Goal: Task Accomplishment & Management: Complete application form

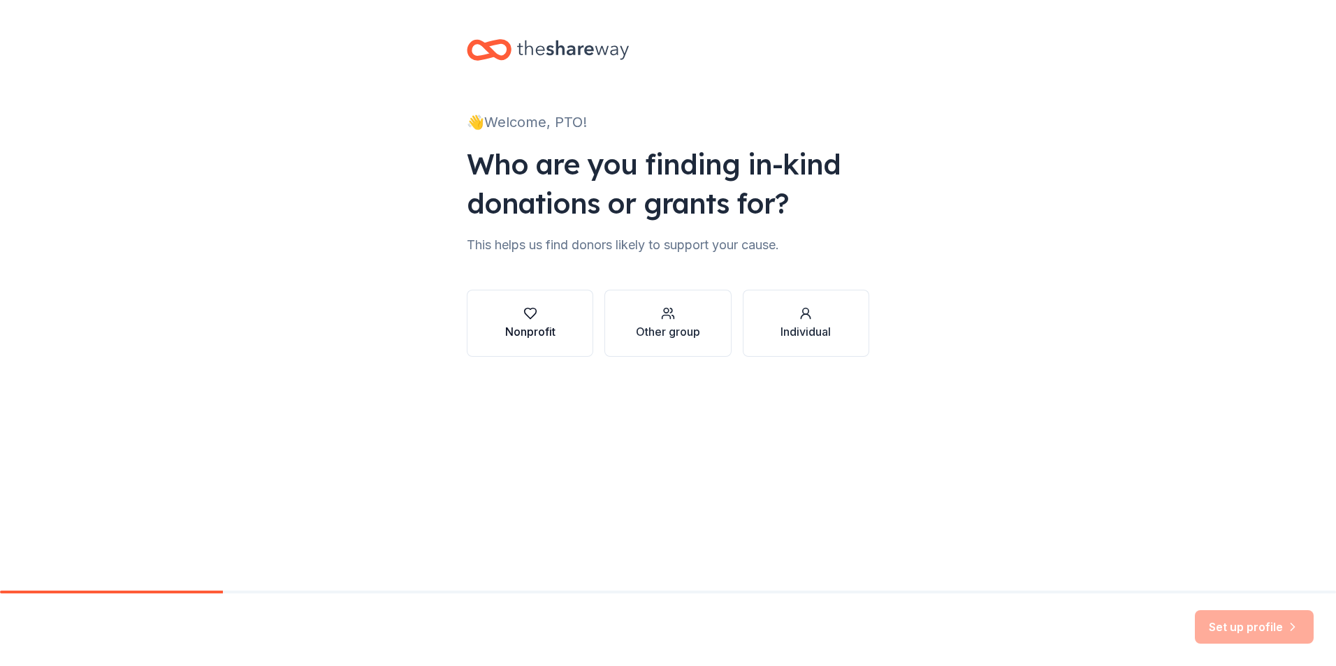
click at [552, 316] on div "button" at bounding box center [530, 314] width 50 height 14
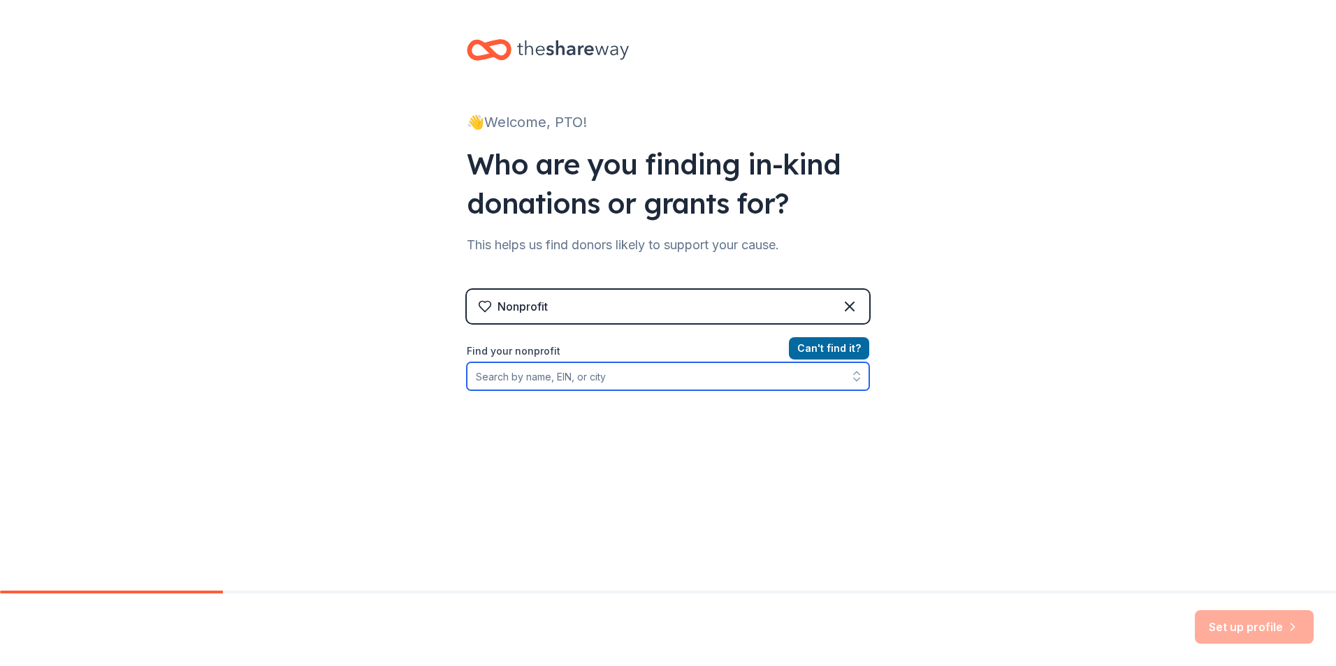
click at [602, 377] on input "Find your nonprofit" at bounding box center [668, 377] width 402 height 28
type input "[PERSON_NAME] pto"
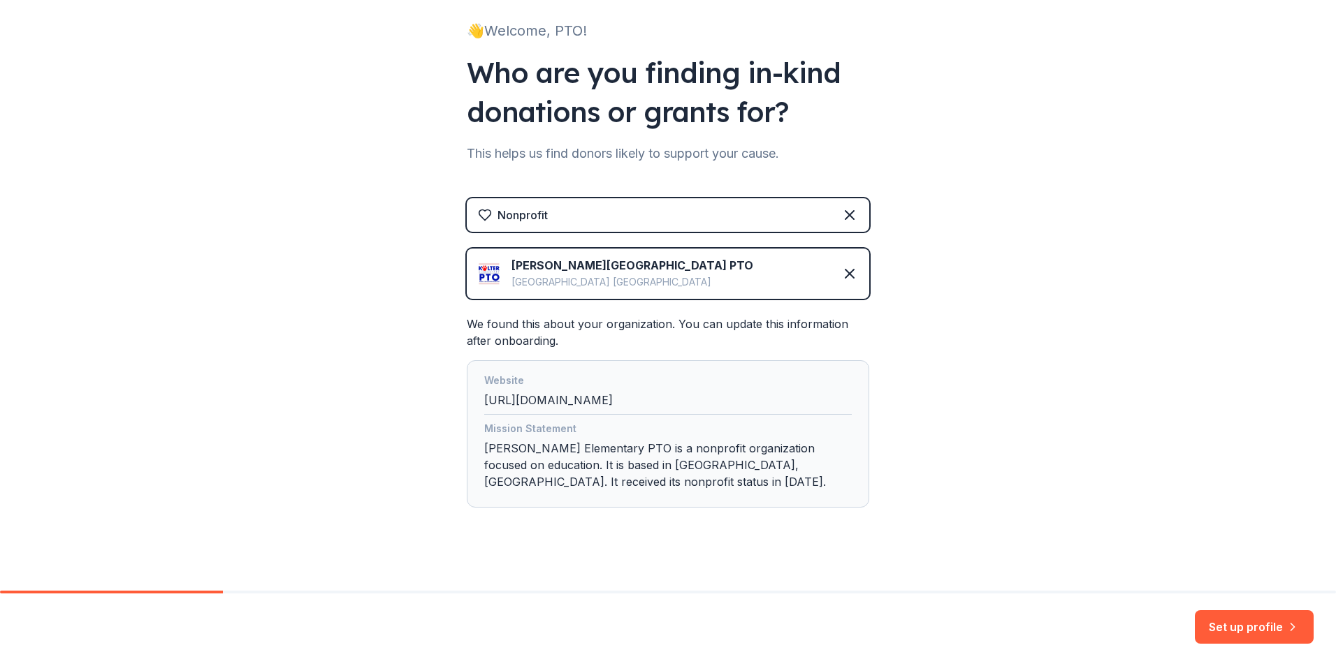
scroll to position [103, 0]
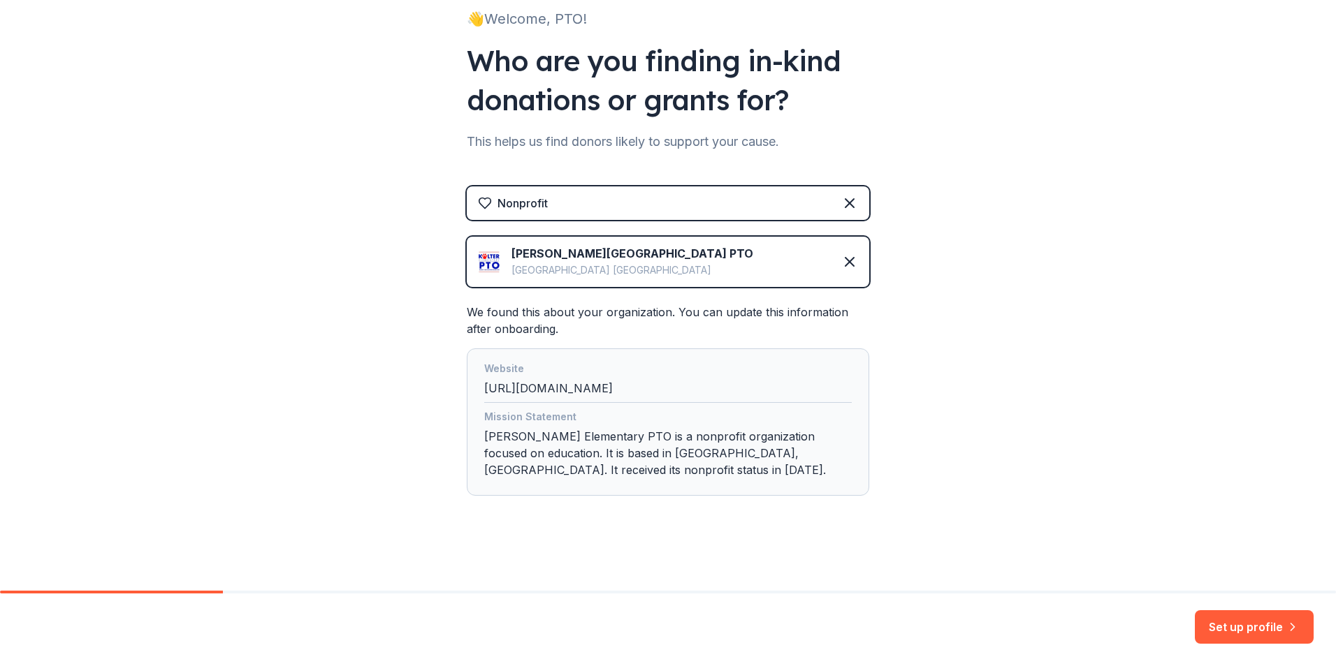
click at [717, 421] on div "Mission Statement" at bounding box center [667, 419] width 367 height 20
click at [789, 199] on div "Nonprofit" at bounding box center [668, 204] width 402 height 34
click at [1254, 627] on button "Set up profile" at bounding box center [1254, 628] width 119 height 34
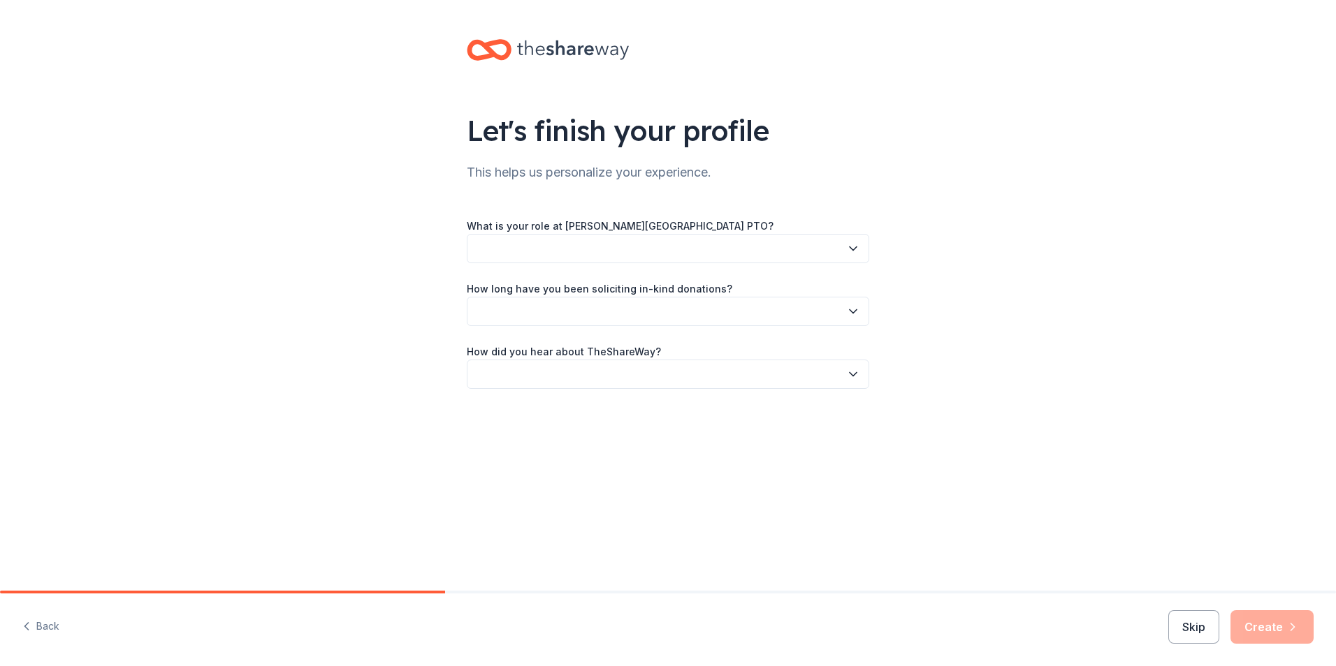
click at [769, 254] on button "button" at bounding box center [668, 248] width 402 height 29
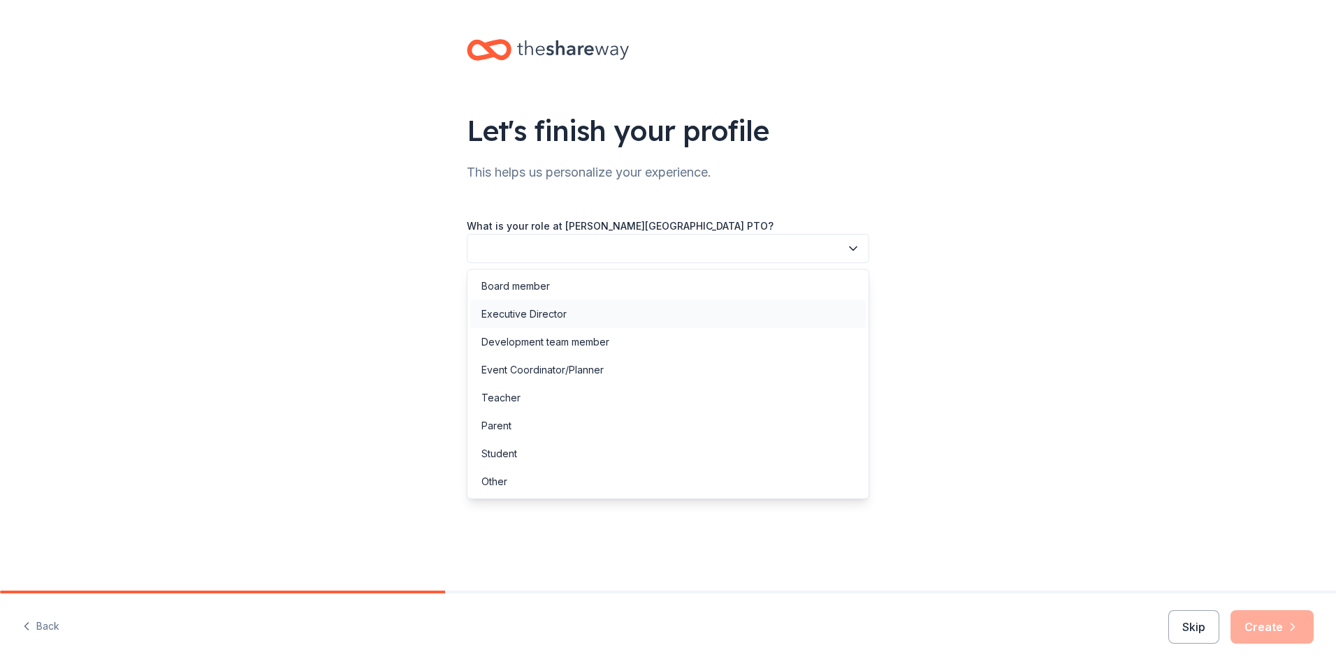
click at [704, 316] on div "Executive Director" at bounding box center [667, 314] width 395 height 28
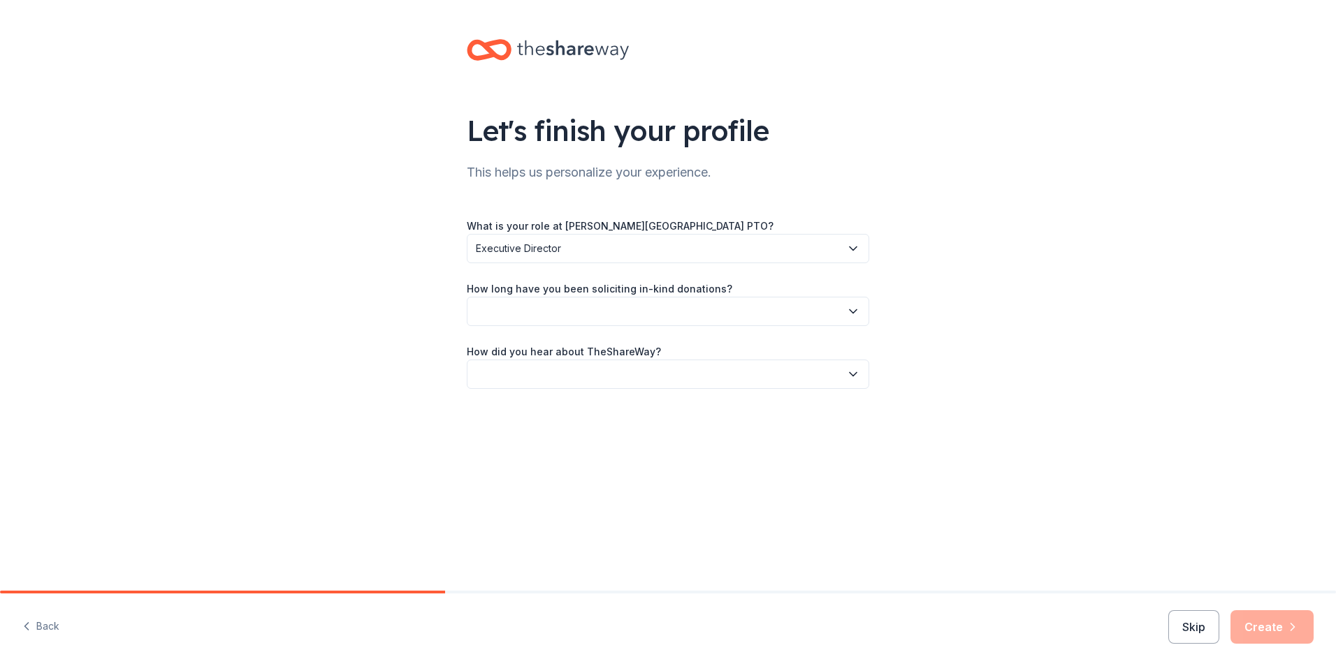
click at [703, 310] on button "button" at bounding box center [668, 311] width 402 height 29
click at [690, 367] on div "1 to 2 years" at bounding box center [667, 377] width 395 height 28
click at [690, 367] on button "button" at bounding box center [668, 374] width 402 height 29
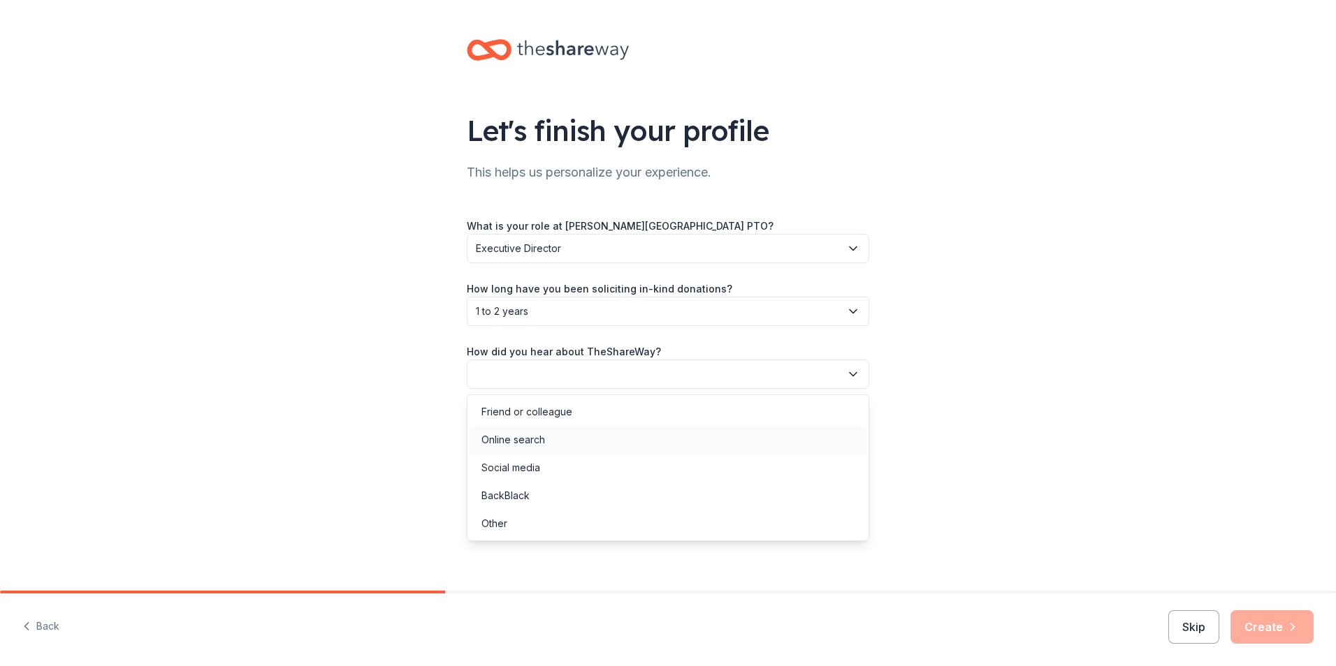
click at [665, 442] on div "Online search" at bounding box center [667, 440] width 395 height 28
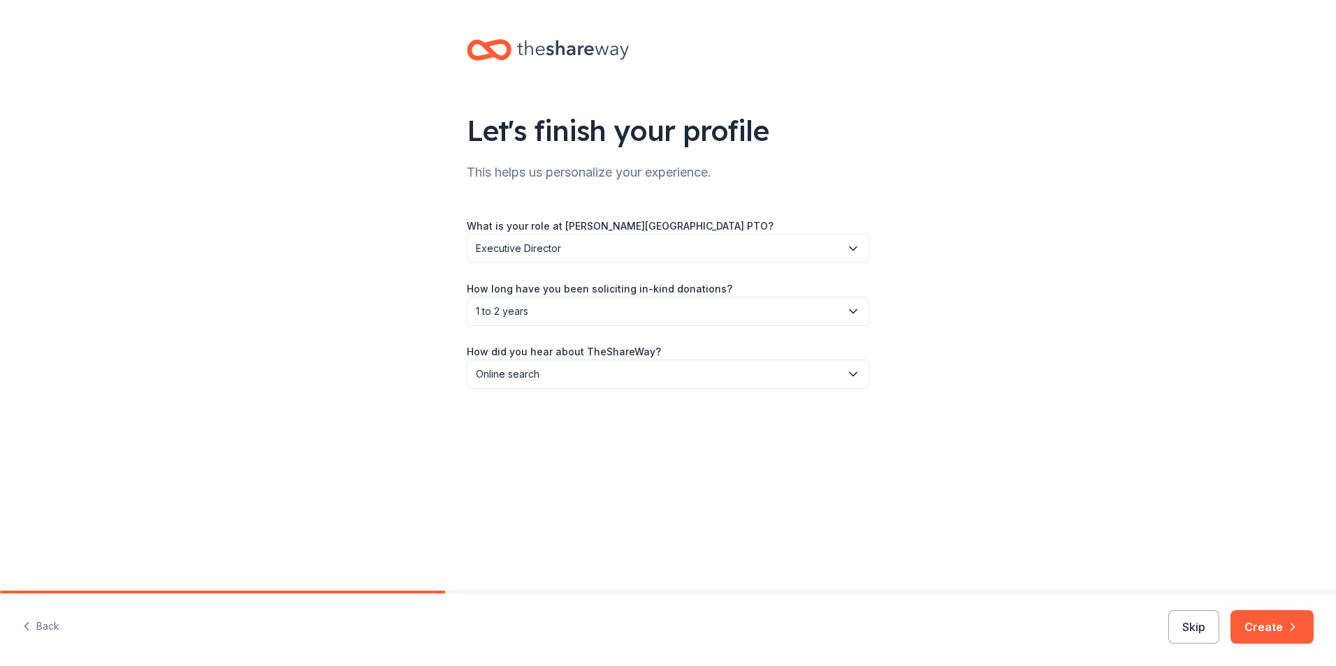
click at [1267, 636] on button "Create" at bounding box center [1271, 628] width 83 height 34
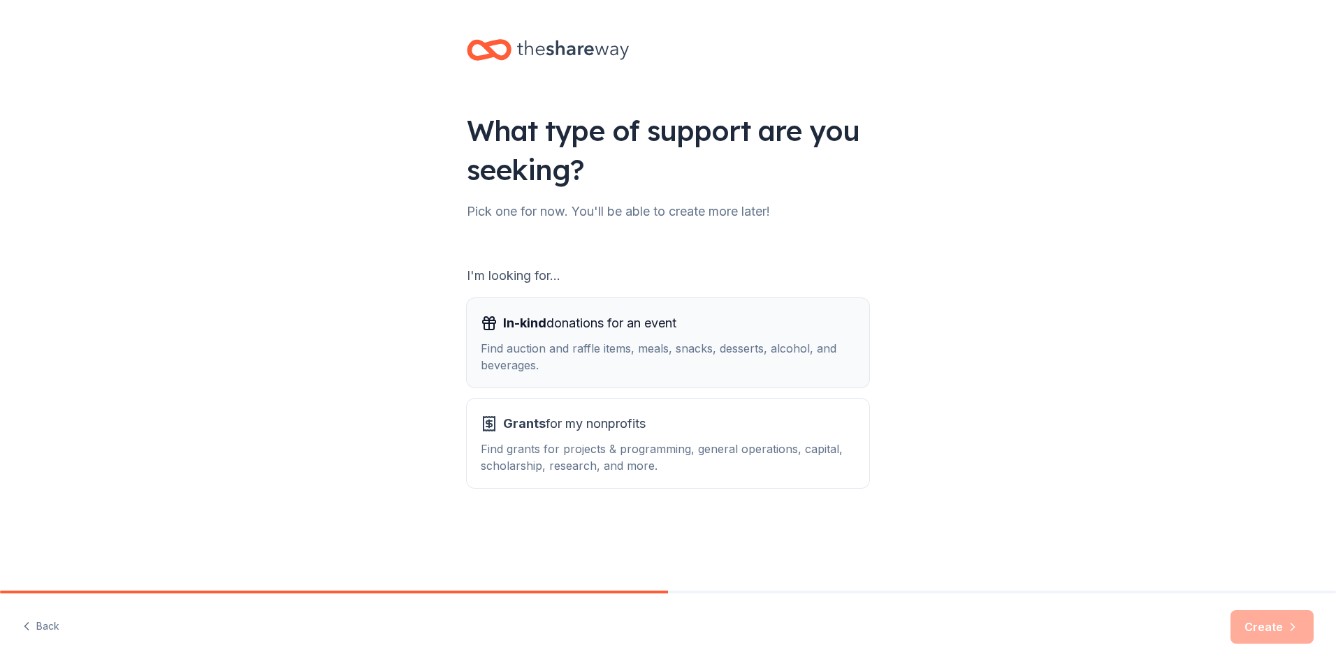
click at [789, 345] on div "Find auction and raffle items, meals, snacks, desserts, alcohol, and beverages." at bounding box center [668, 357] width 374 height 34
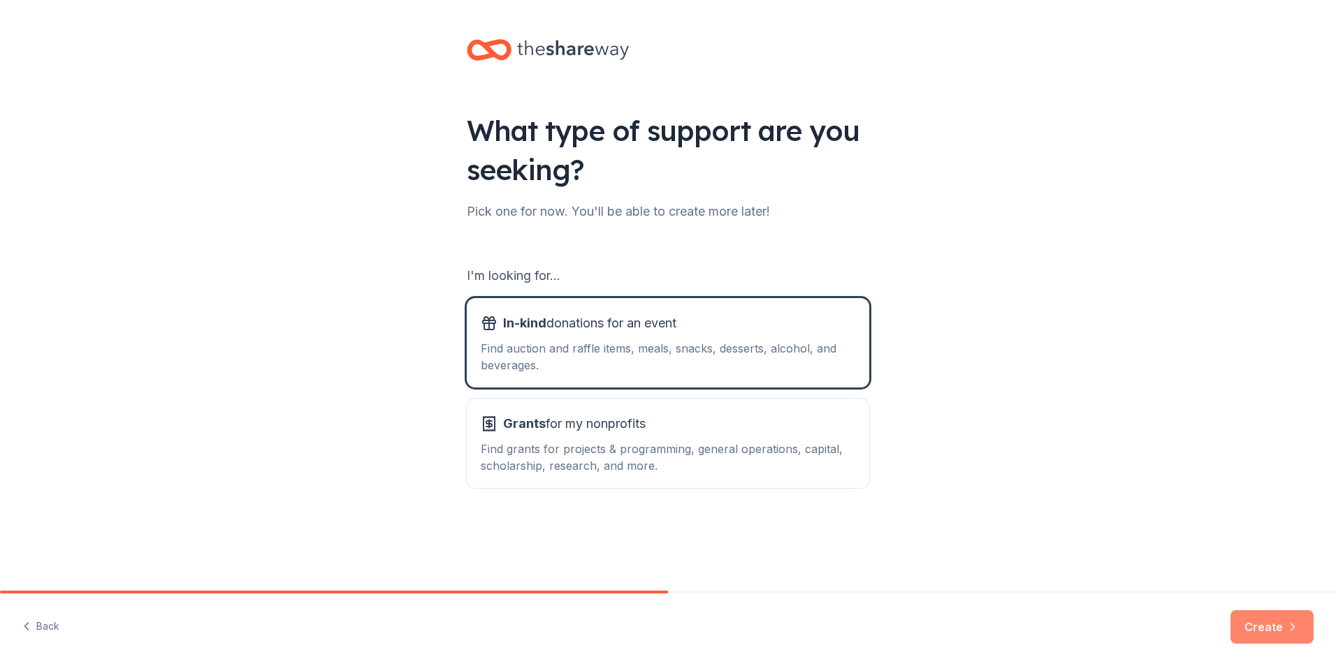
click at [1255, 632] on button "Create" at bounding box center [1271, 628] width 83 height 34
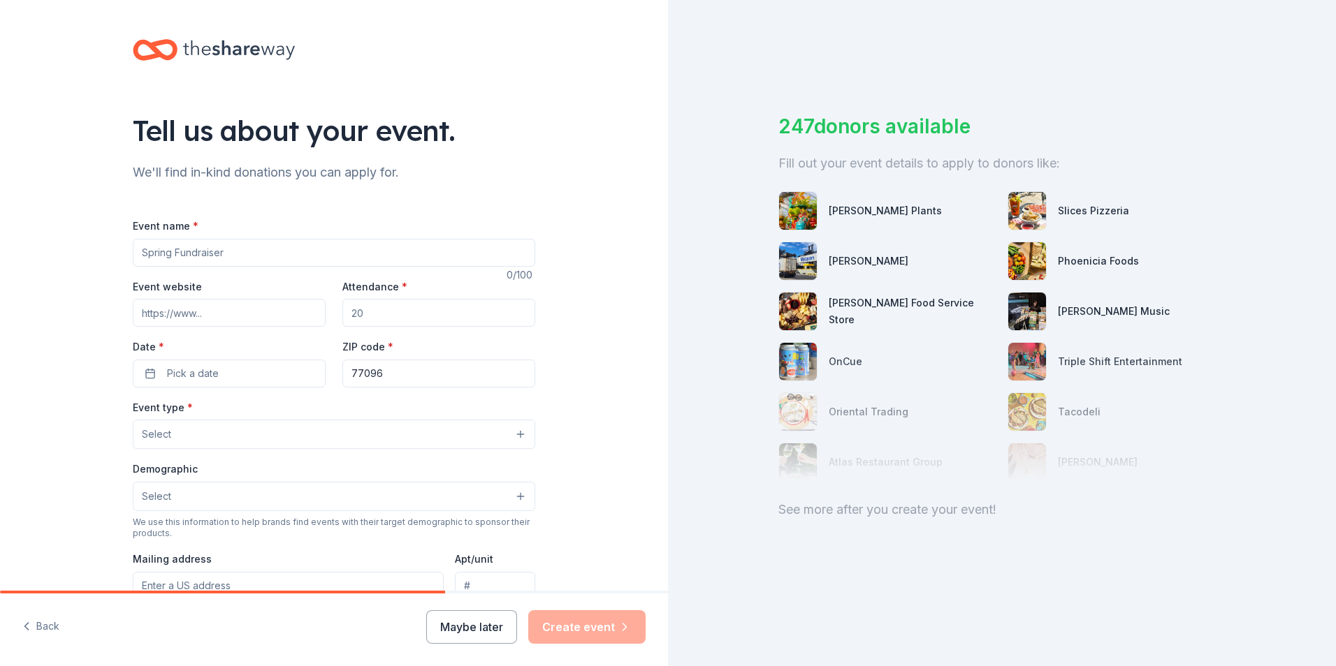
click at [428, 250] on input "Event name *" at bounding box center [334, 253] width 402 height 28
type input "Annual Gala and Auction"
type input "www.kolterpto.com"
type input "300"
click at [152, 378] on button "Pick a date" at bounding box center [229, 374] width 193 height 28
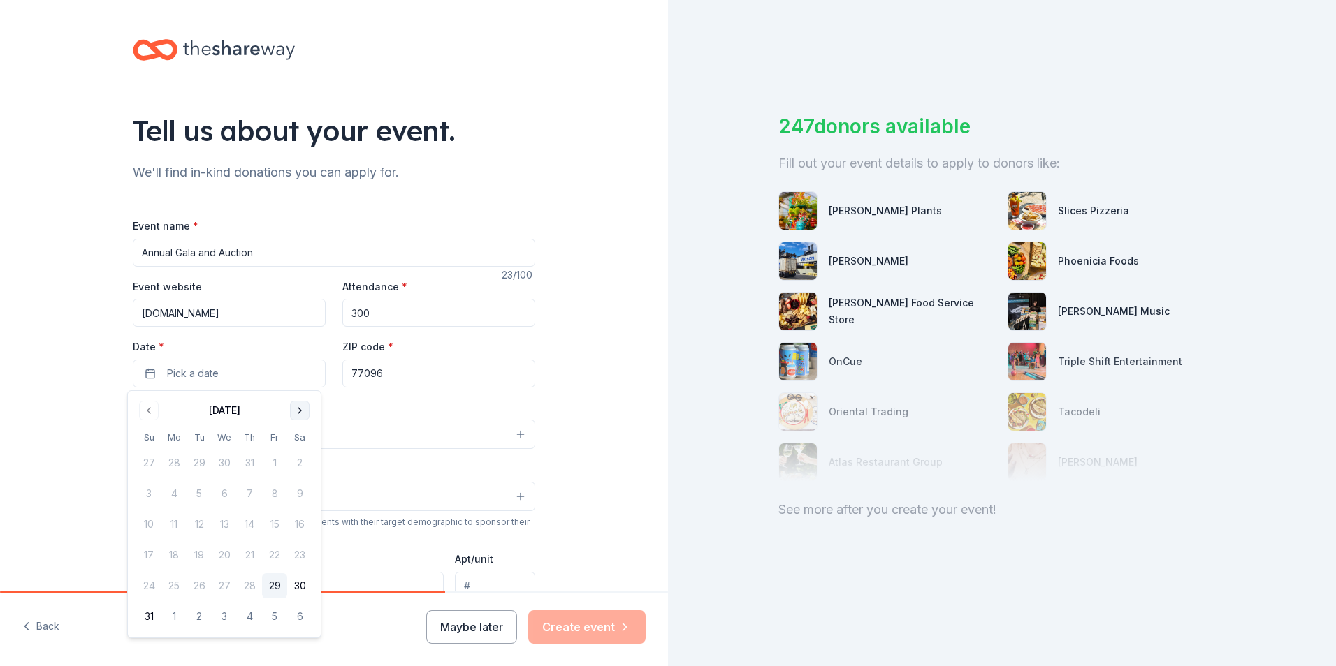
click at [299, 408] on button "Go to next month" at bounding box center [300, 411] width 20 height 20
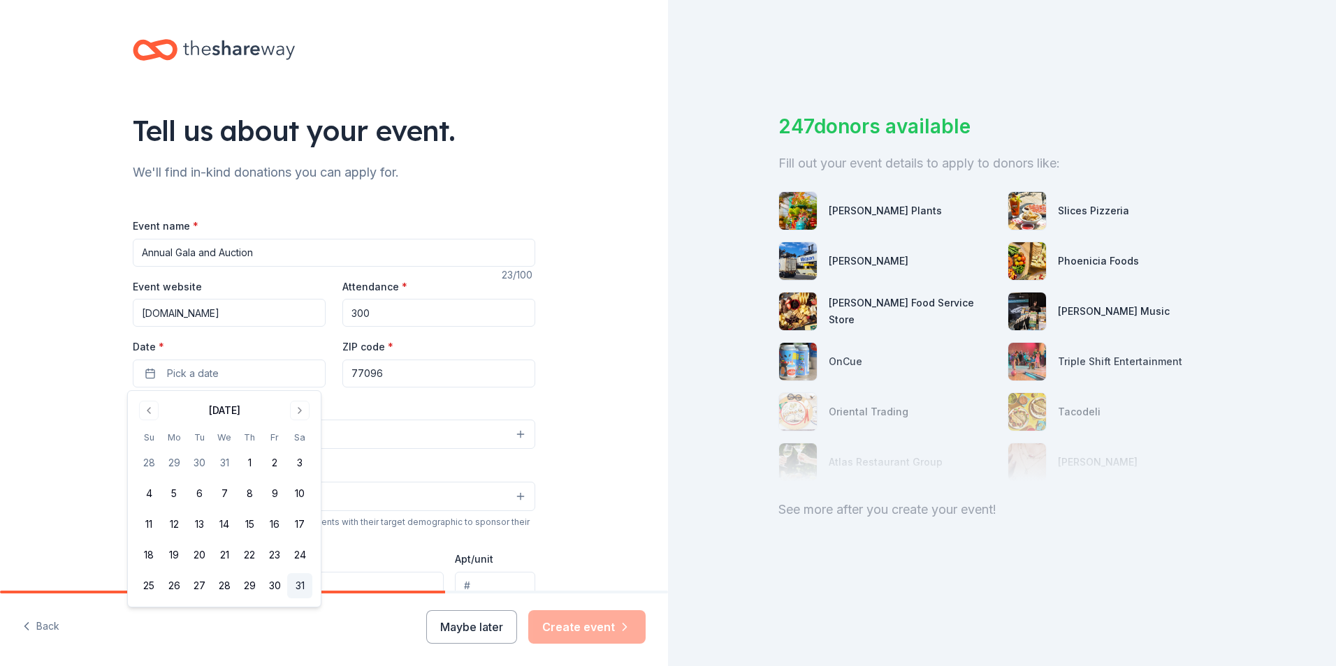
click at [302, 584] on button "31" at bounding box center [299, 586] width 25 height 25
click at [437, 432] on button "Select" at bounding box center [334, 434] width 402 height 29
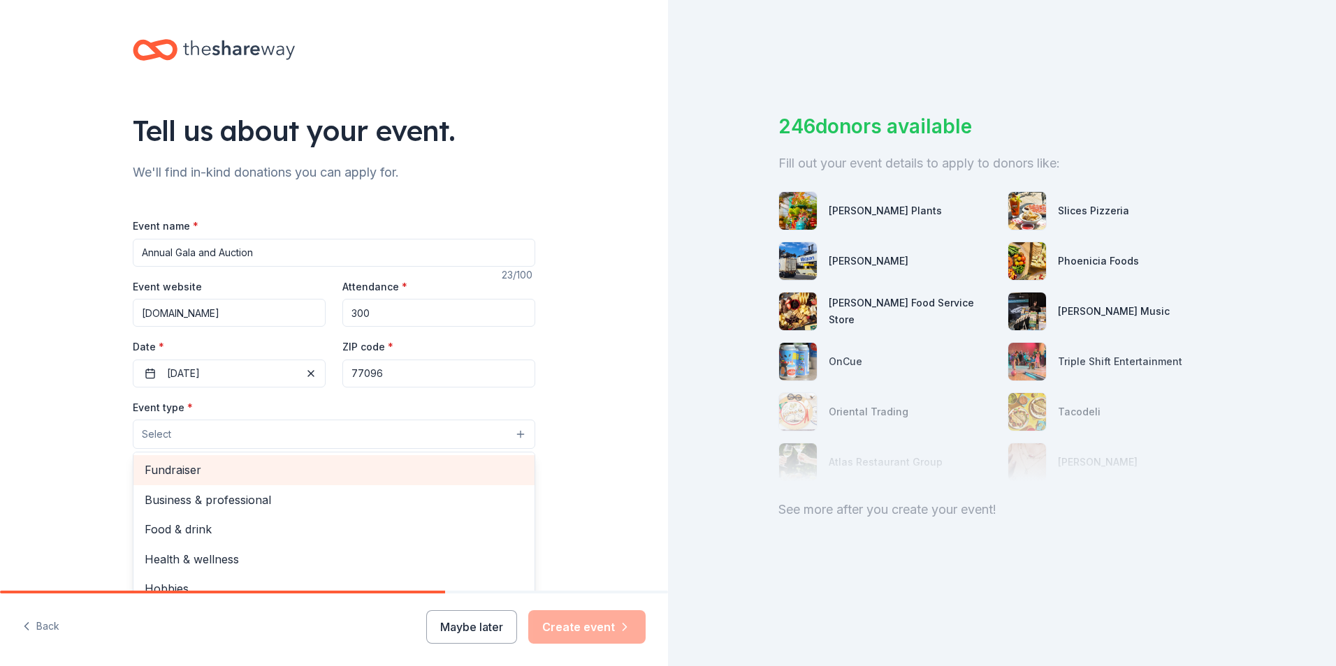
click at [436, 461] on div "Fundraiser" at bounding box center [333, 469] width 401 height 29
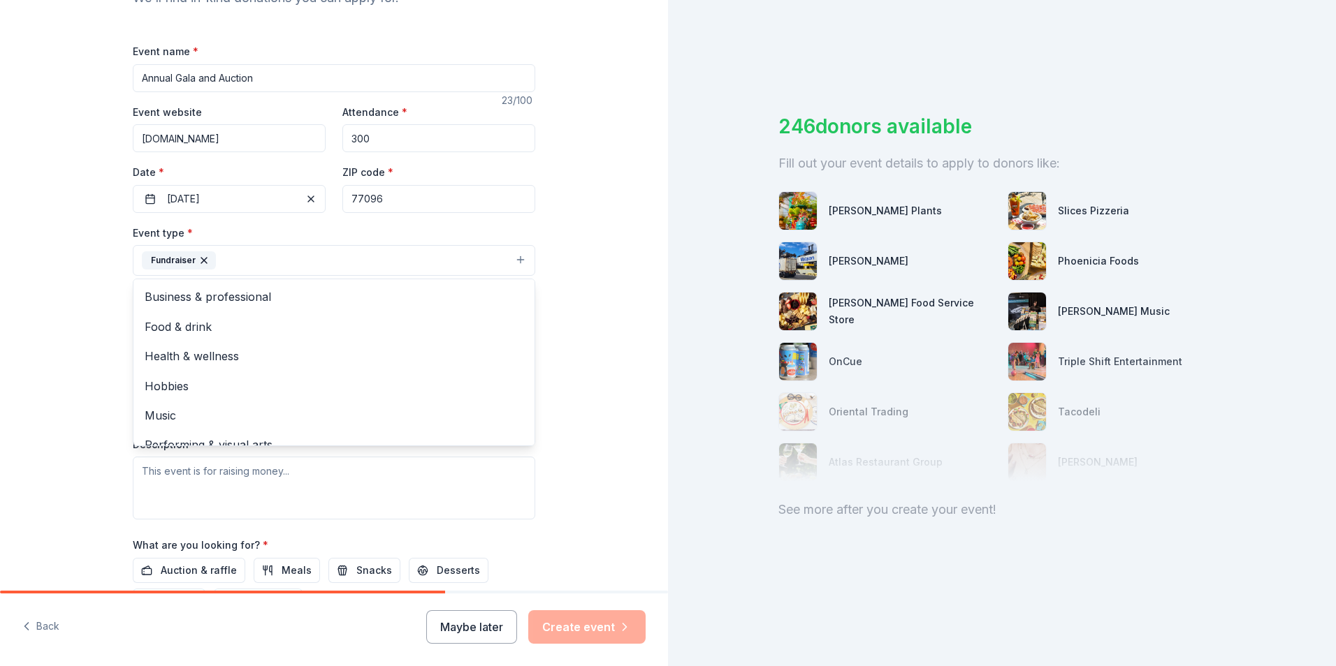
scroll to position [211, 0]
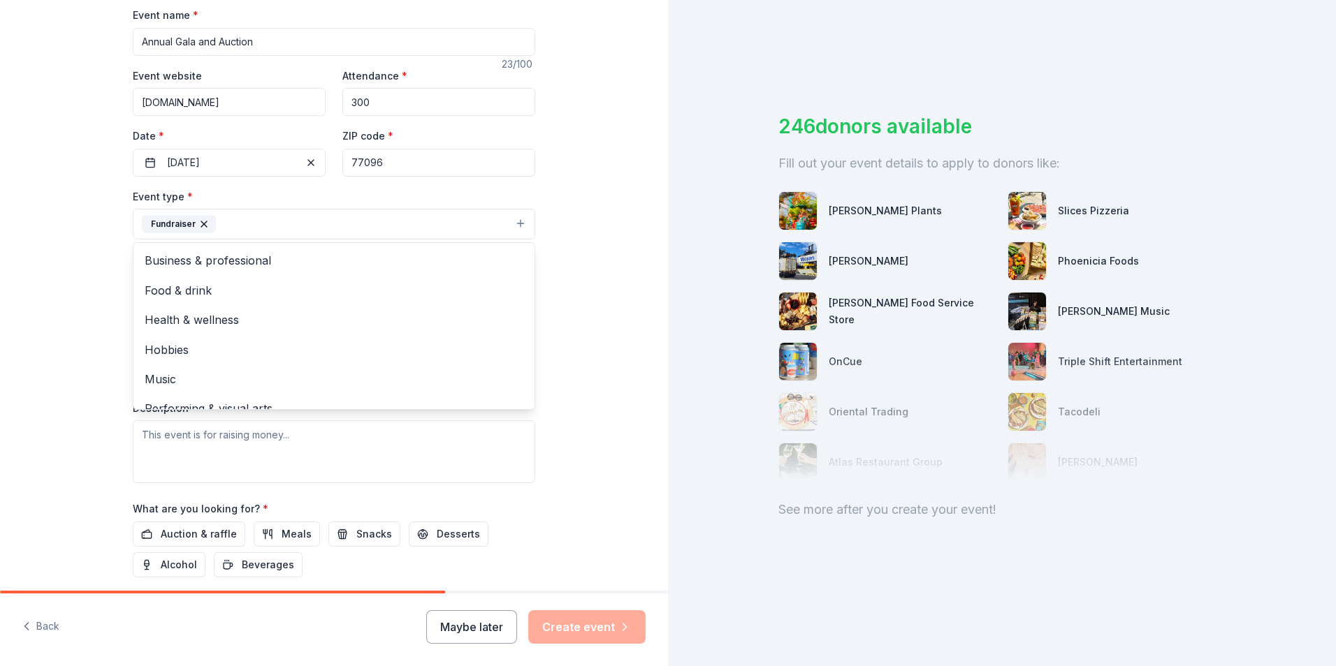
click at [612, 267] on div "Tell us about your event. We'll find in-kind donations you can apply for. Event…" at bounding box center [334, 254] width 668 height 931
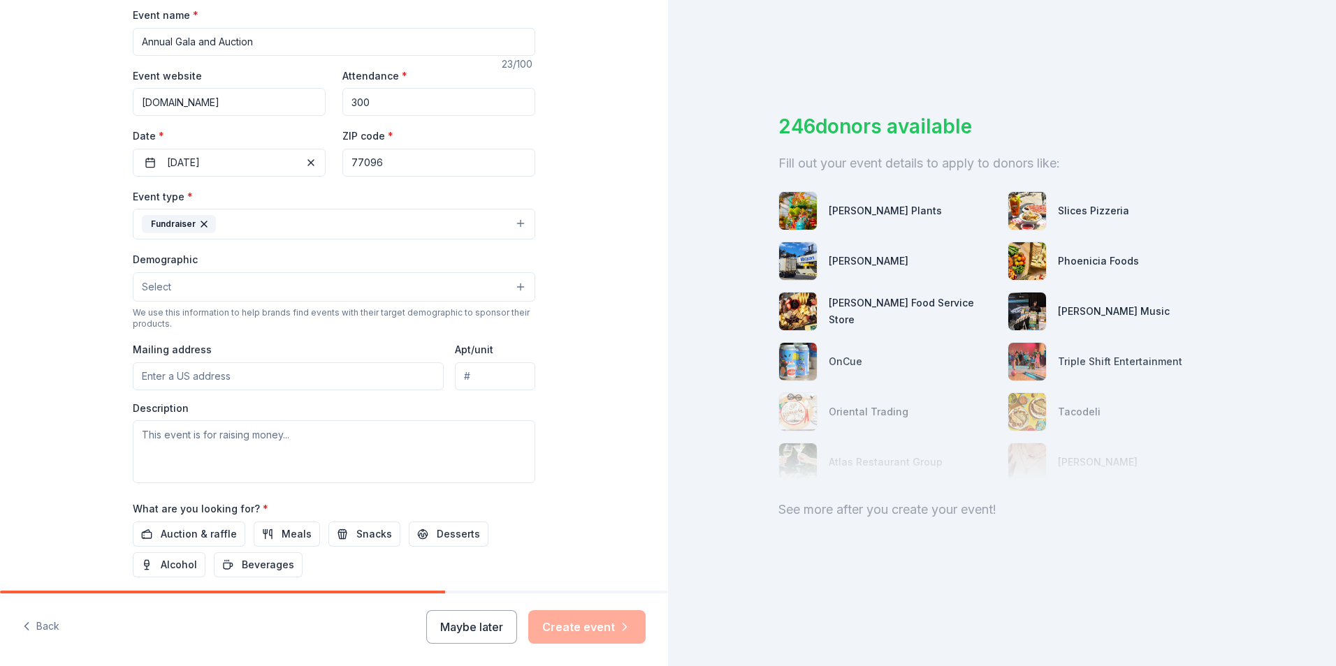
click at [513, 285] on button "Select" at bounding box center [334, 286] width 402 height 29
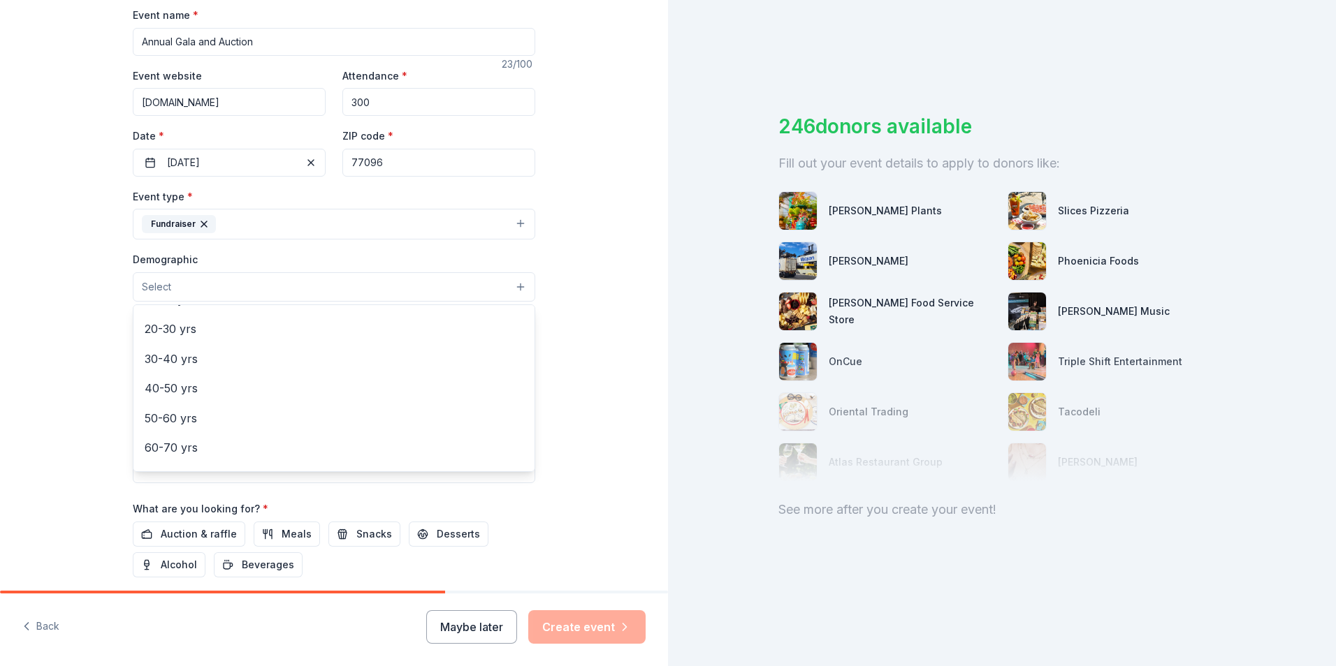
scroll to position [187, 0]
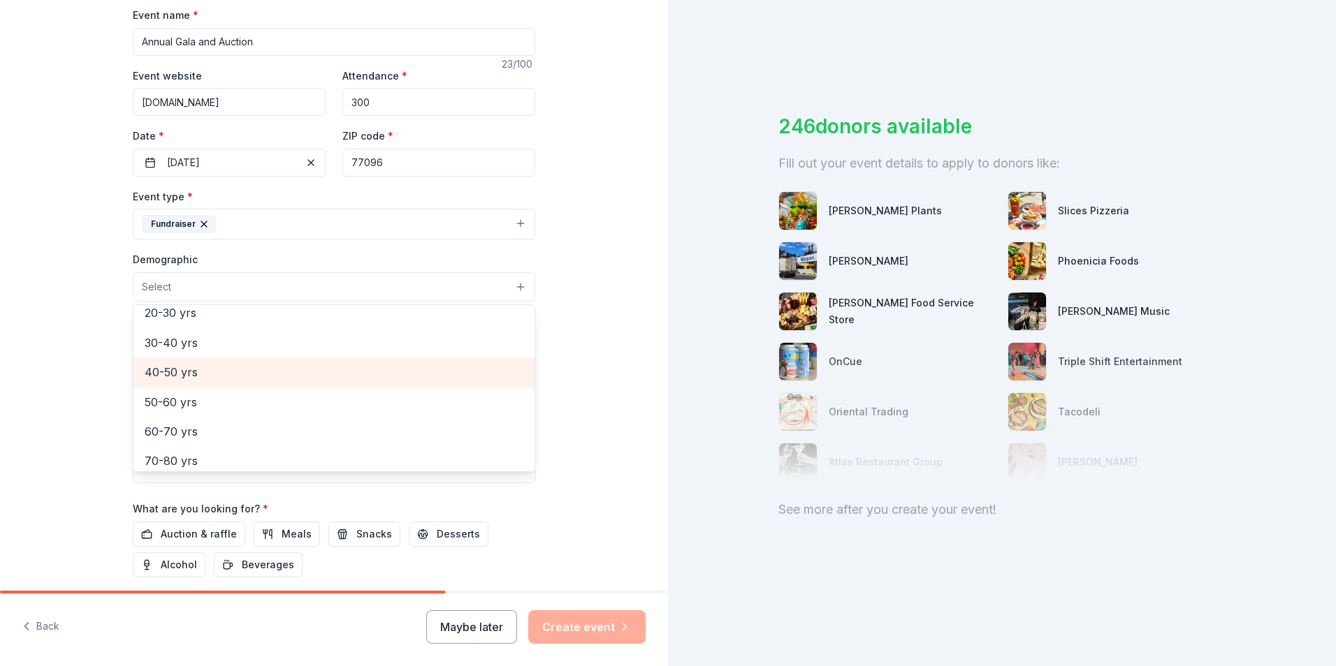
click at [490, 362] on div "40-50 yrs" at bounding box center [333, 372] width 401 height 29
click at [571, 409] on div "Tell us about your event. We'll find in-kind donations you can apply for. Event…" at bounding box center [334, 255] width 668 height 933
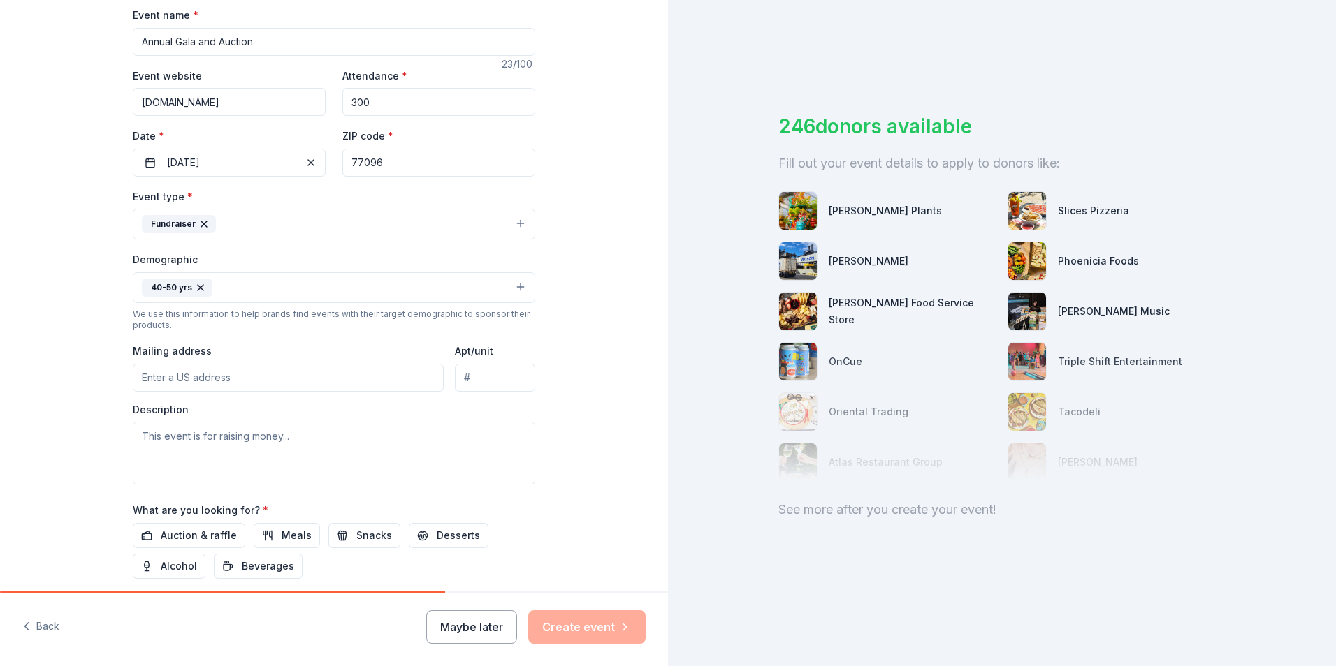
click at [571, 409] on div "Tell us about your event. We'll find in-kind donations you can apply for. Event…" at bounding box center [334, 255] width 668 height 933
click at [385, 376] on input "Mailing address" at bounding box center [288, 378] width 311 height 28
type input "9710 Runnymeade Drive, Houston, TX, 77096"
click at [275, 469] on textarea at bounding box center [334, 453] width 402 height 63
paste textarea "Our PTO will host the One Team, One Kolter Gala & Silent Auction, our premier f…"
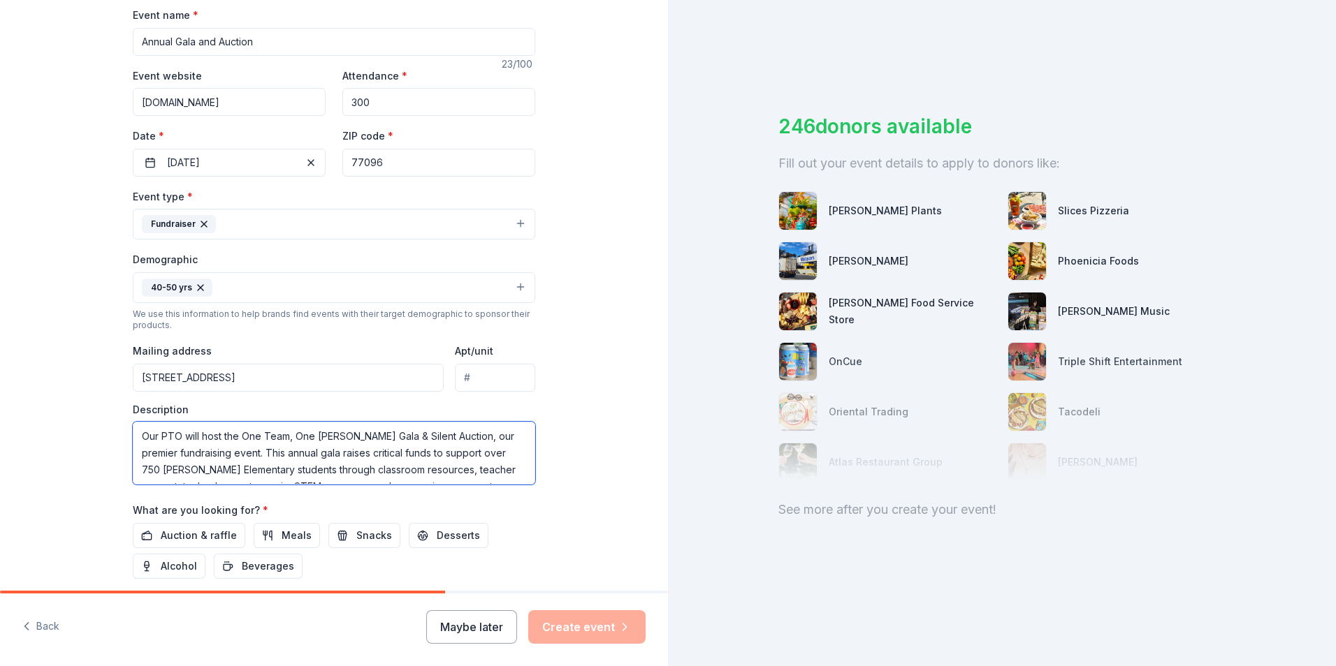
scroll to position [43, 0]
type textarea "Our PTO will host the One Team, One Kolter Gala & Silent Auction, our premier f…"
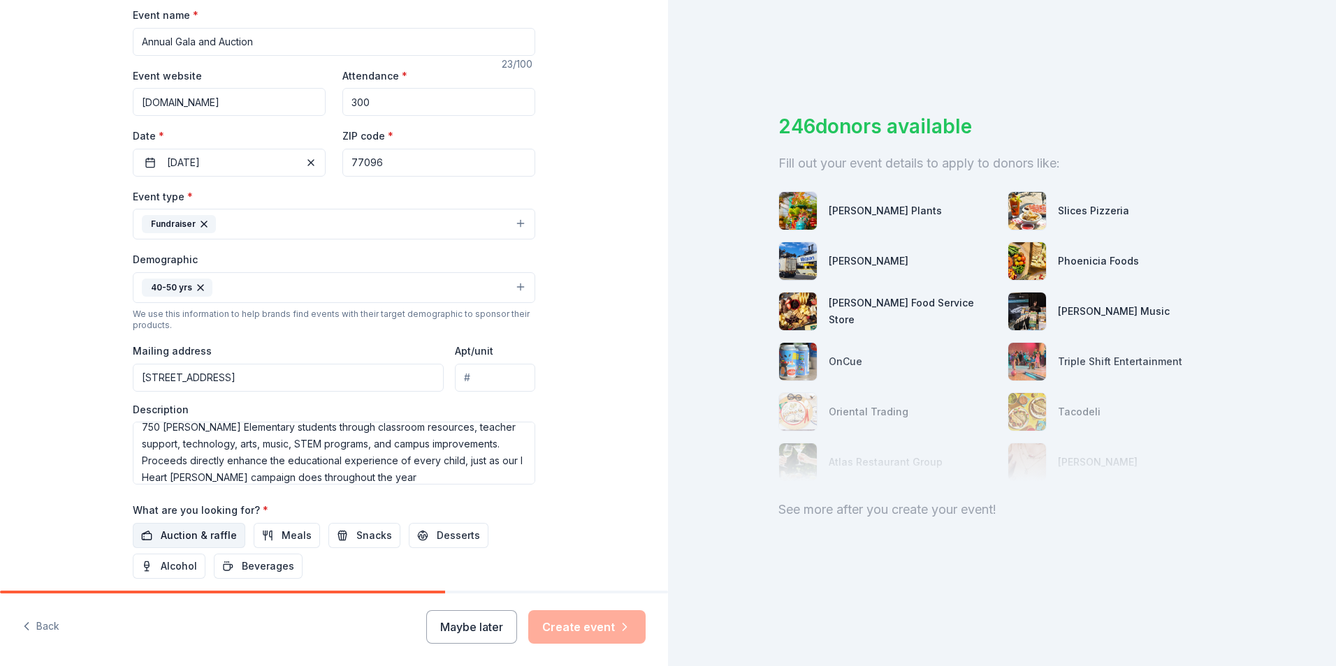
click at [184, 532] on span "Auction & raffle" at bounding box center [199, 535] width 76 height 17
drag, startPoint x: 655, startPoint y: 338, endPoint x: 655, endPoint y: 409, distance: 70.6
click at [655, 409] on div "Tell us about your event. We'll find in-kind donations you can apply for. Event…" at bounding box center [334, 255] width 668 height 933
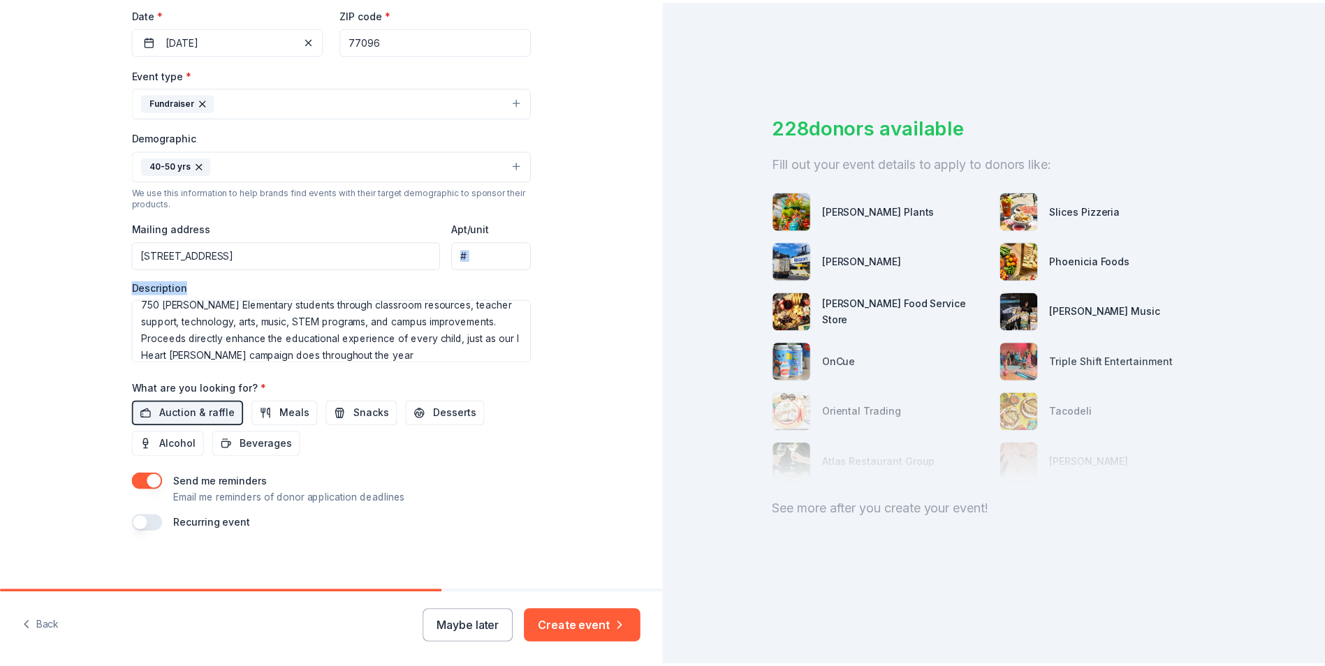
scroll to position [342, 0]
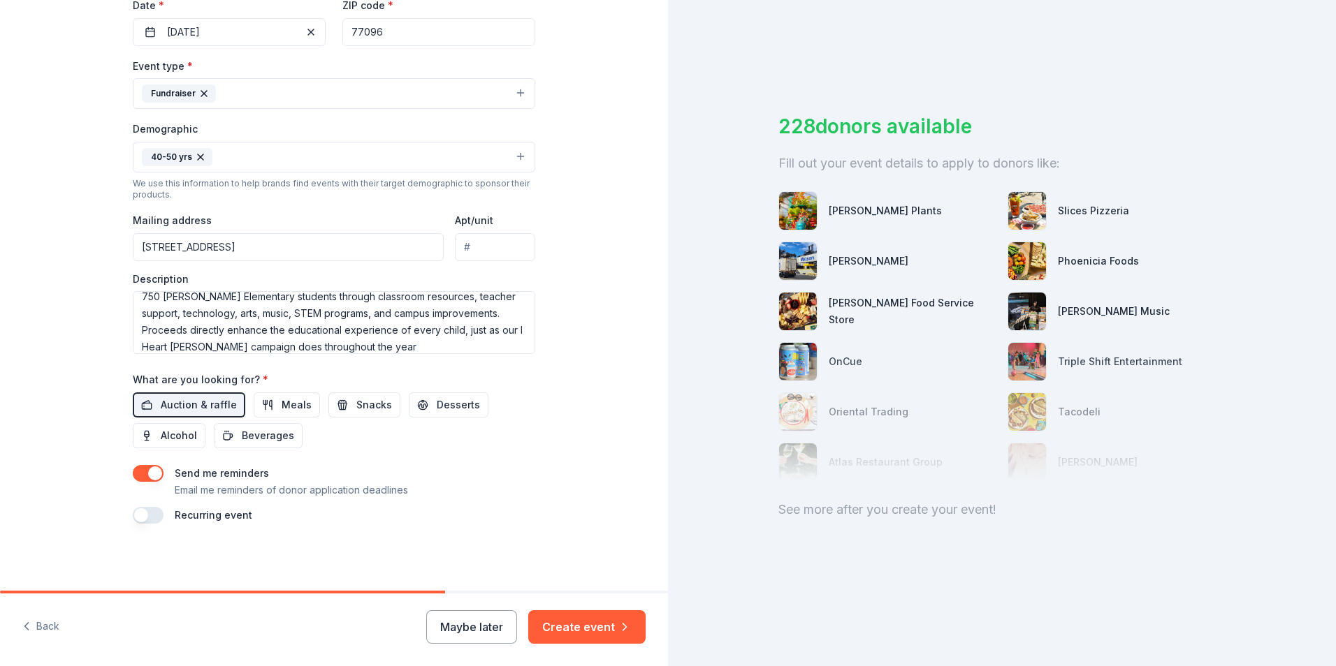
click at [605, 451] on div "Tell us about your event. We'll find in-kind donations you can apply for. Event…" at bounding box center [334, 124] width 668 height 933
click at [578, 626] on button "Create event" at bounding box center [586, 628] width 117 height 34
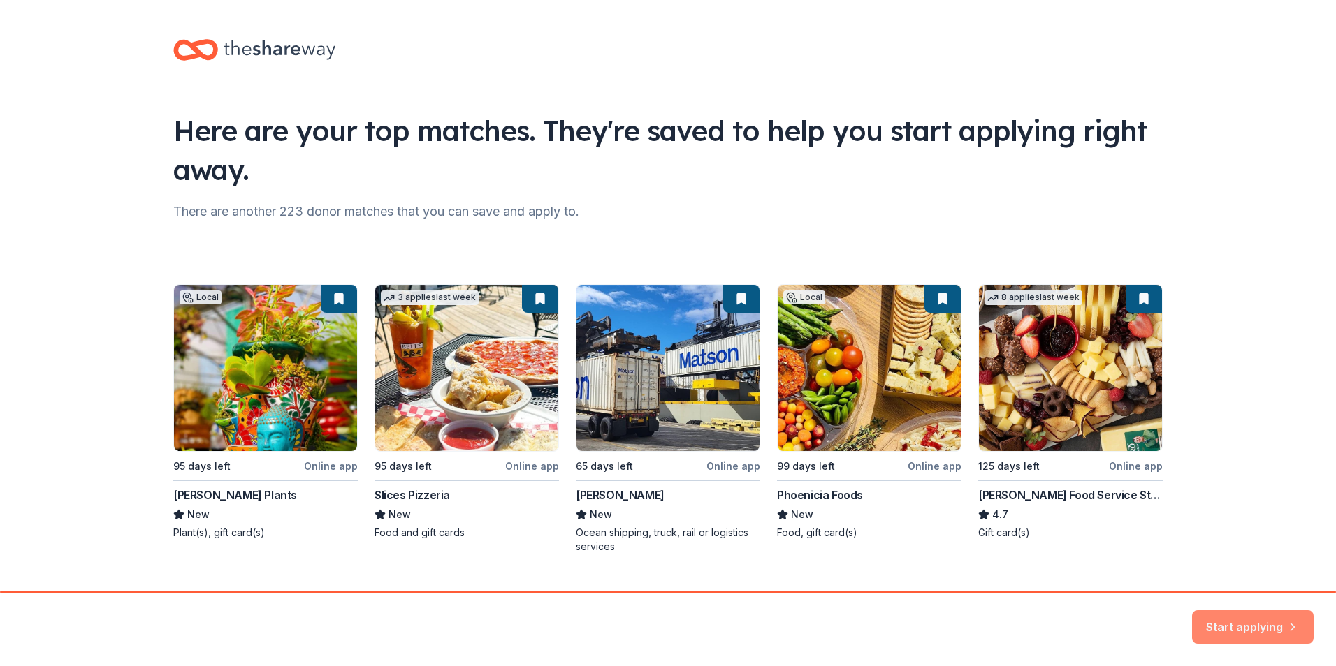
click at [1249, 615] on button "Start applying" at bounding box center [1253, 619] width 122 height 34
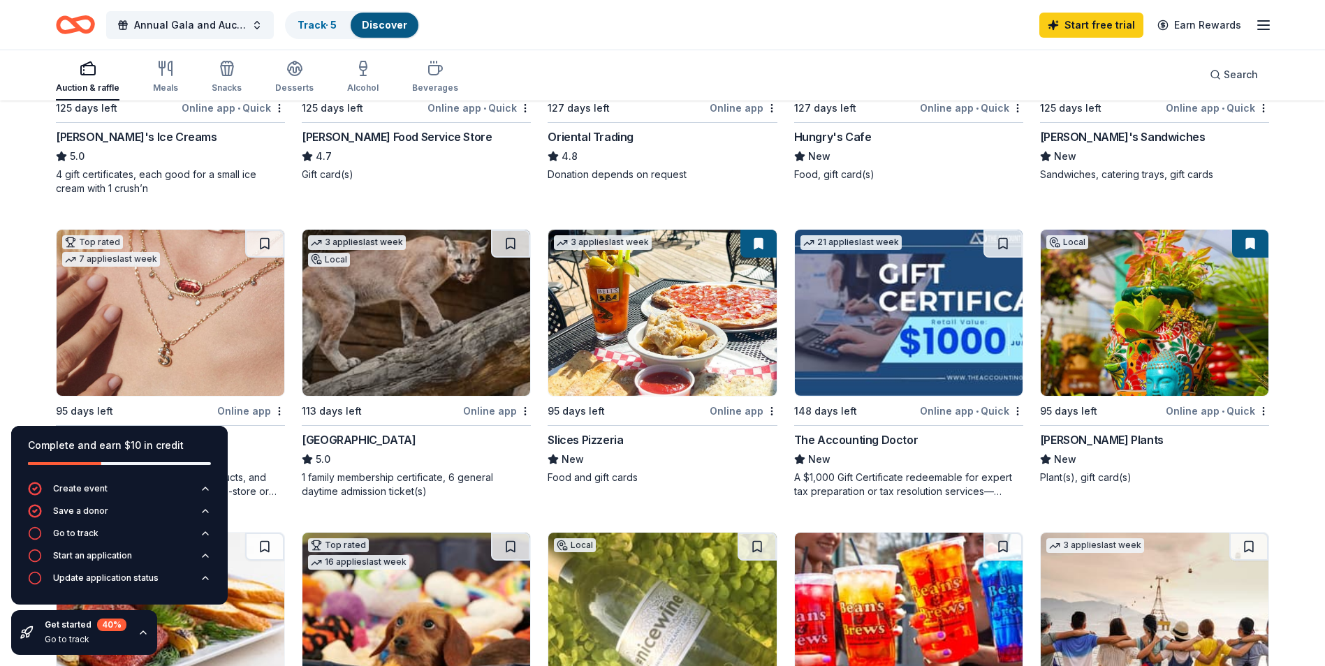
scroll to position [337, 0]
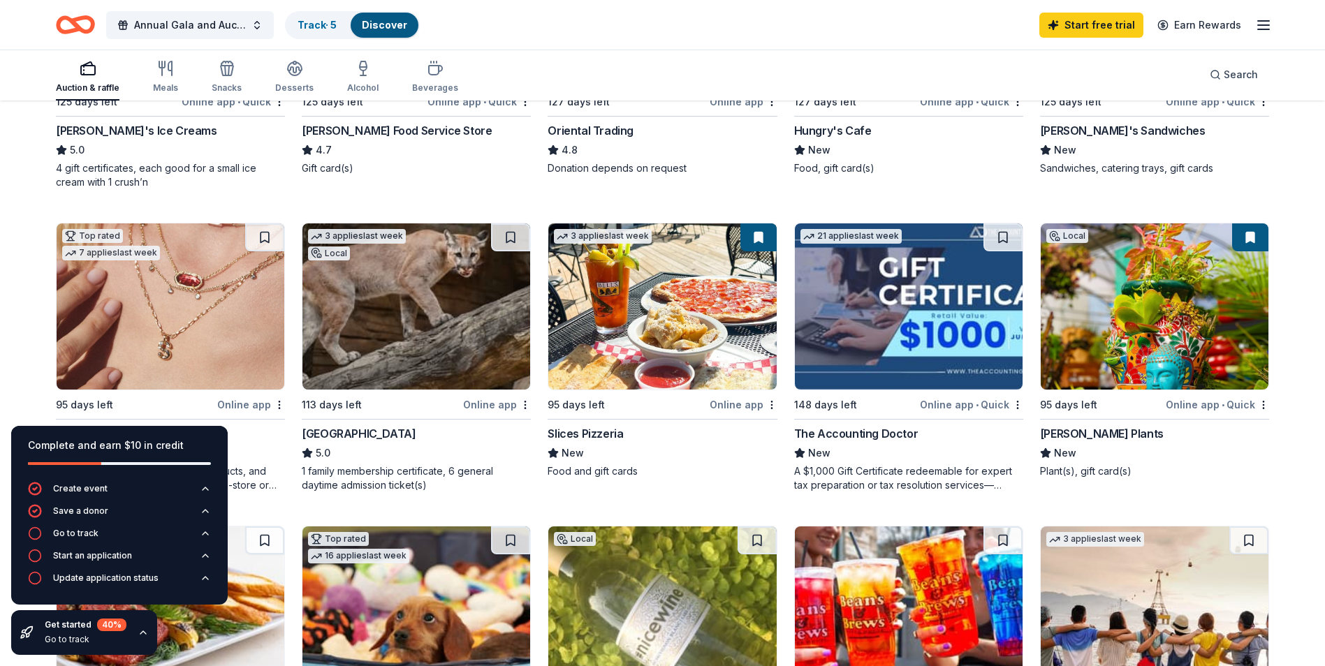
click at [392, 296] on img at bounding box center [416, 307] width 228 height 166
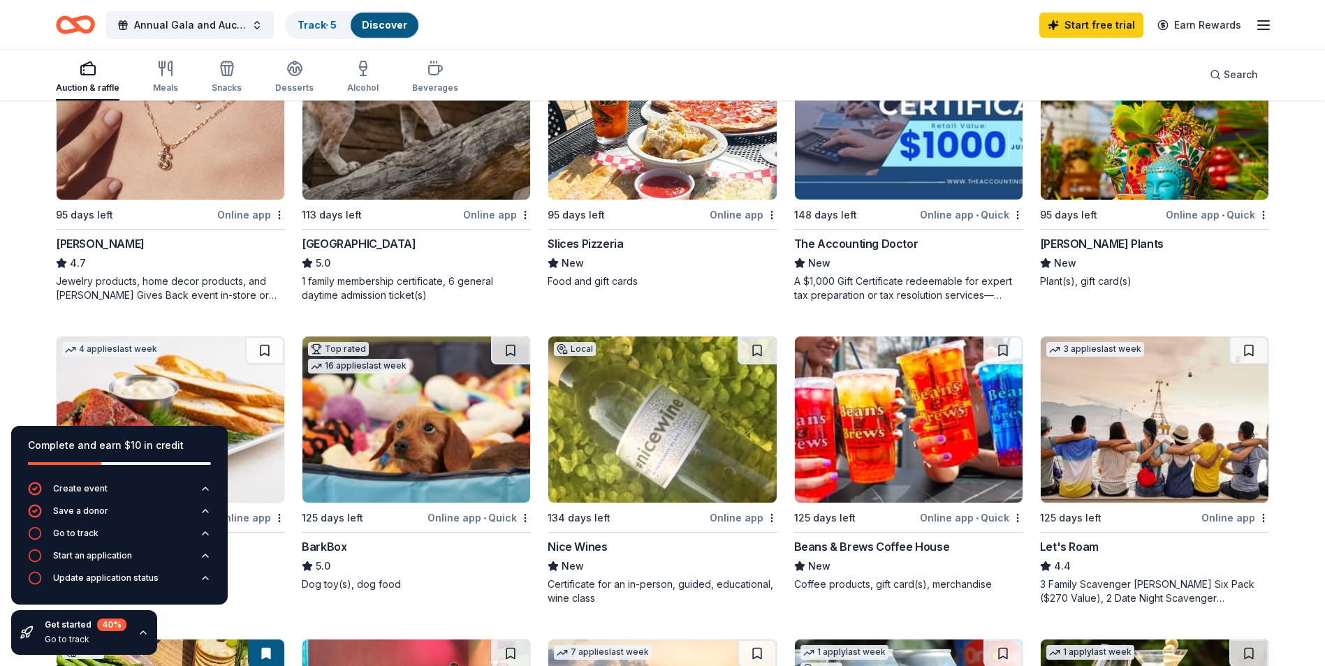
scroll to position [425, 0]
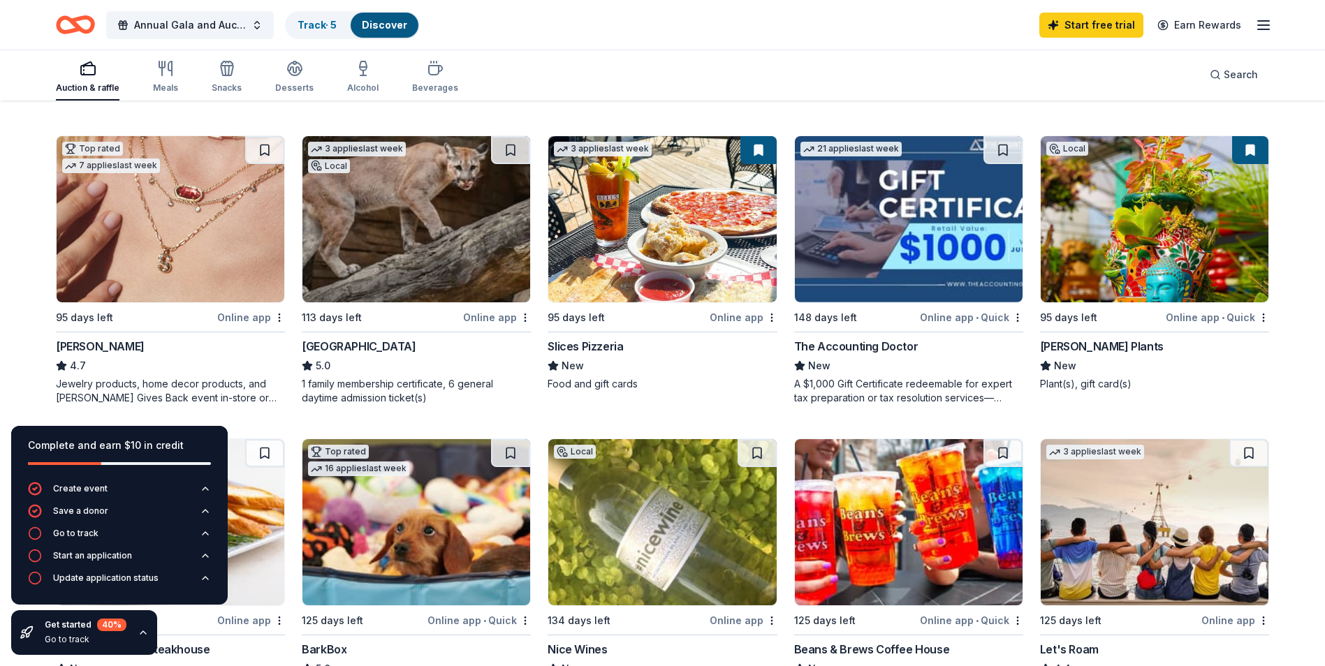
click at [1201, 215] on img at bounding box center [1155, 219] width 228 height 166
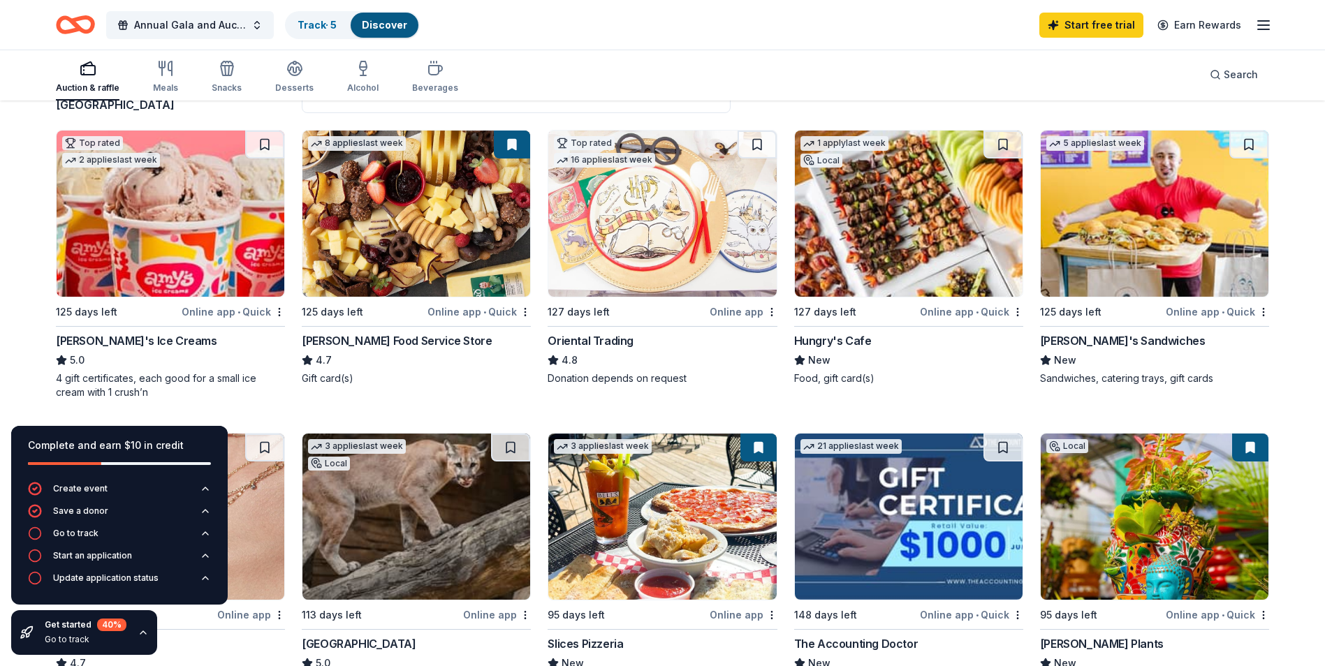
scroll to position [130, 0]
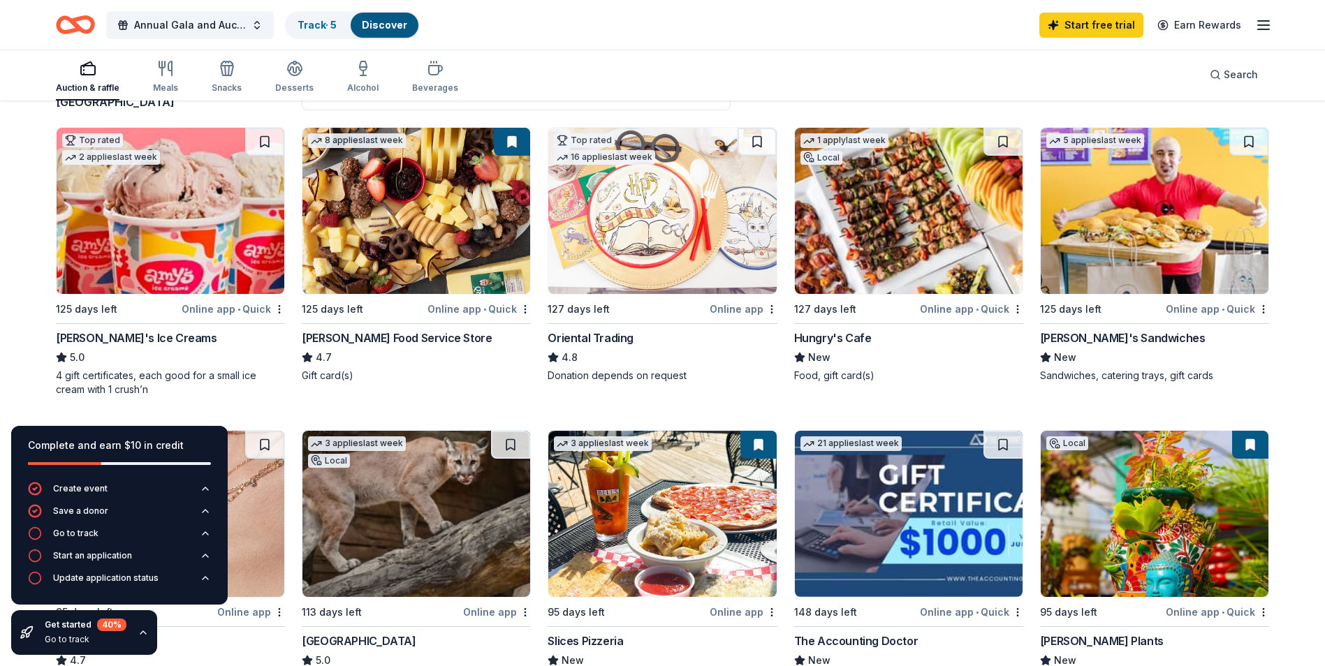
click at [437, 206] on img at bounding box center [416, 211] width 228 height 166
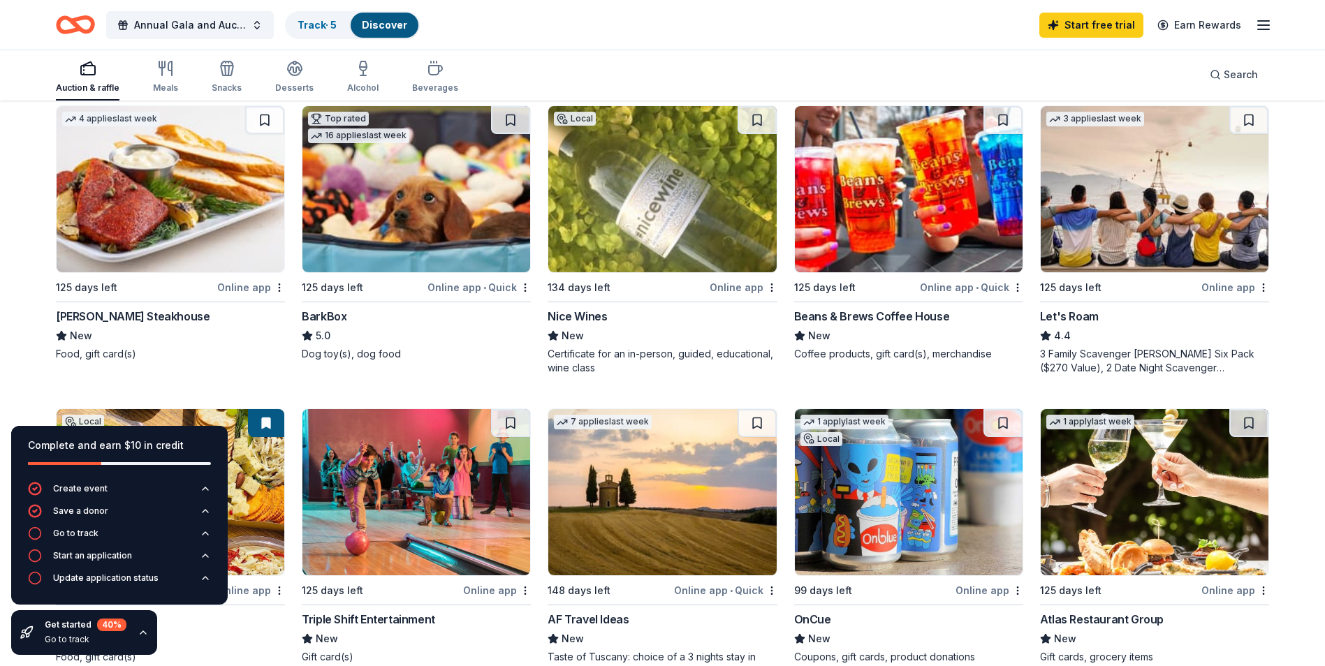
scroll to position [706, 0]
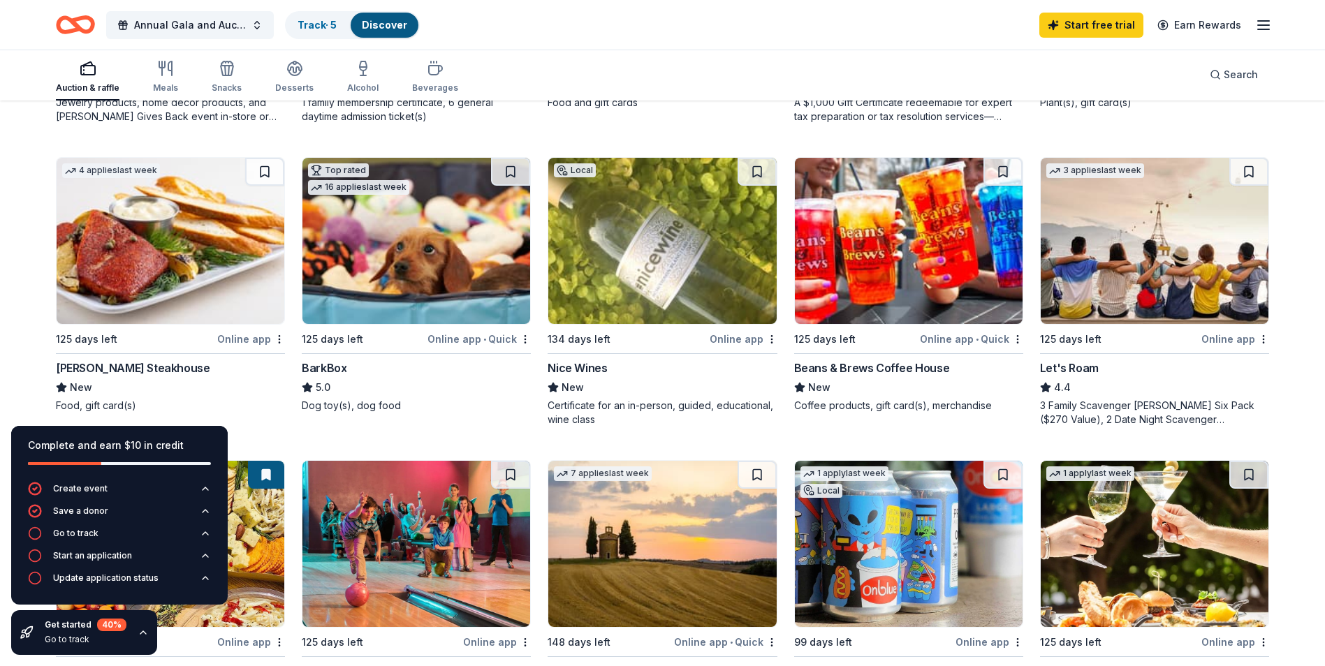
click at [197, 231] on img at bounding box center [171, 241] width 228 height 166
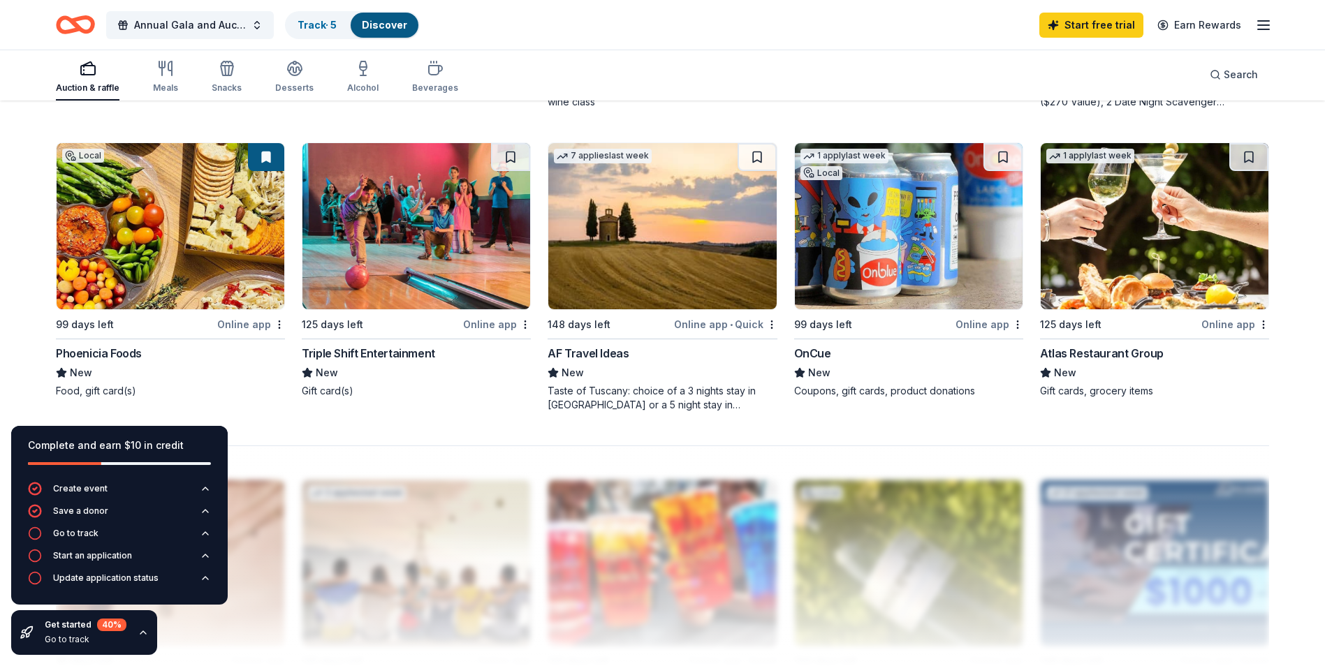
scroll to position [1030, 0]
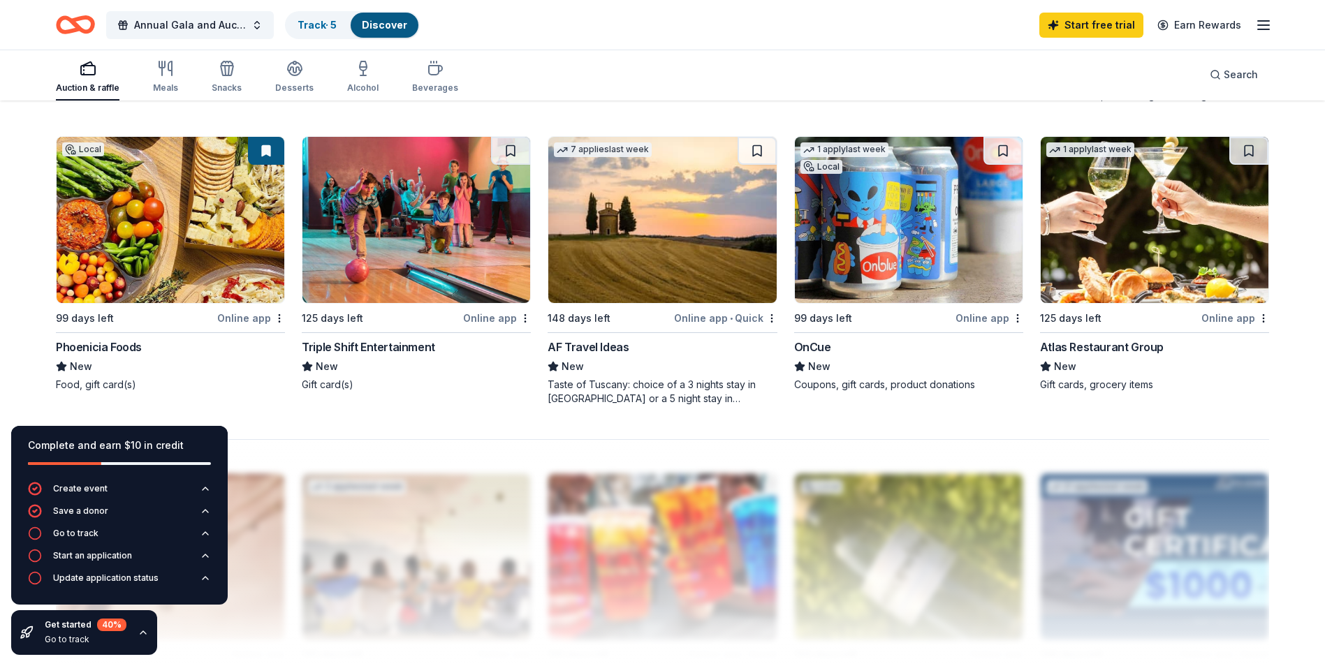
click at [222, 229] on img at bounding box center [171, 220] width 228 height 166
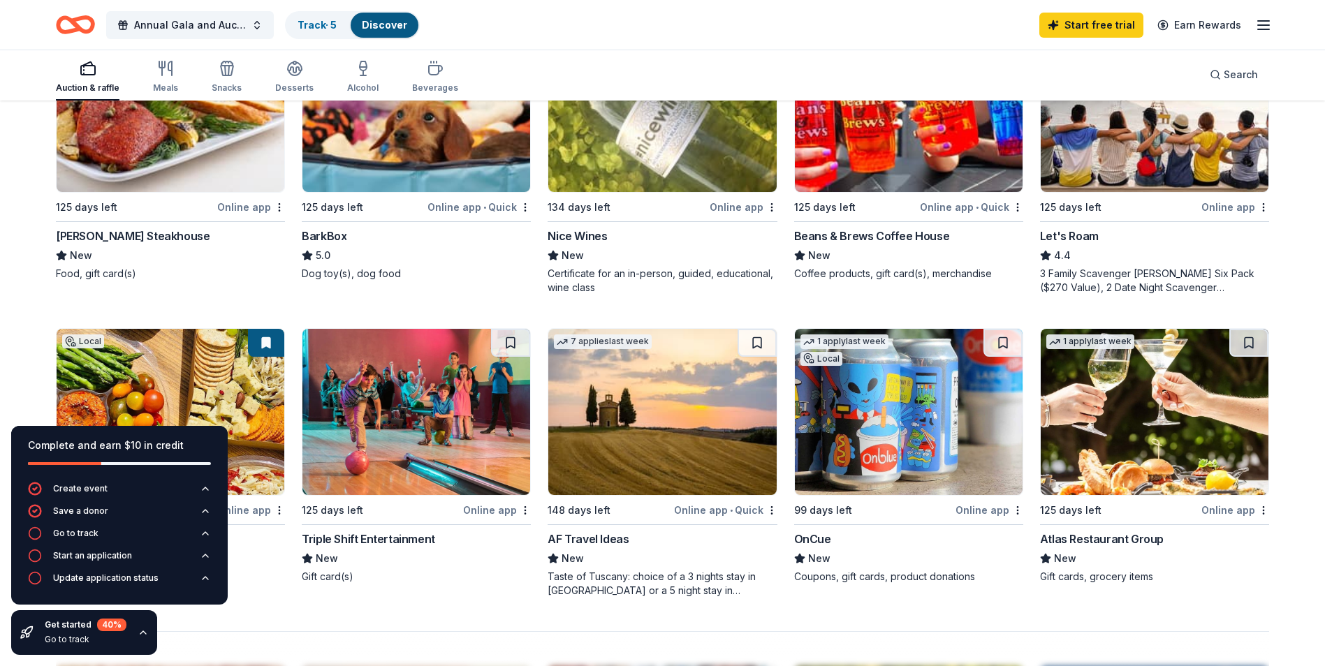
scroll to position [693, 0]
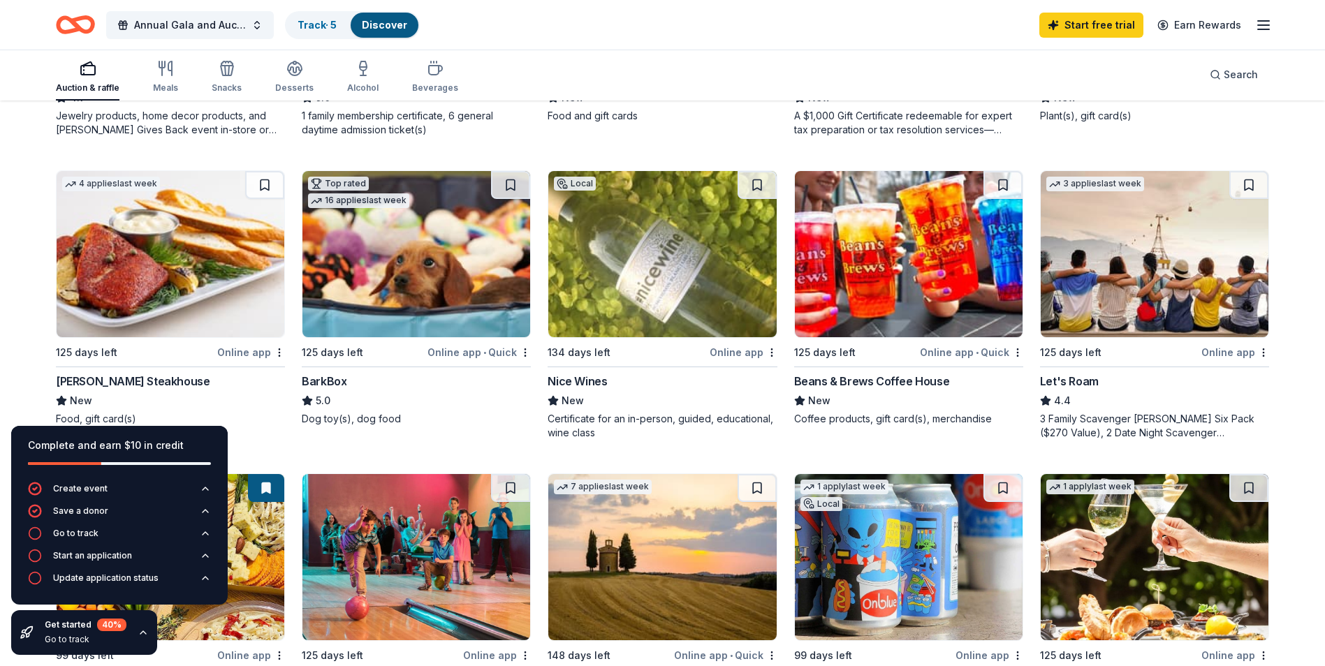
click at [1161, 229] on img at bounding box center [1155, 254] width 228 height 166
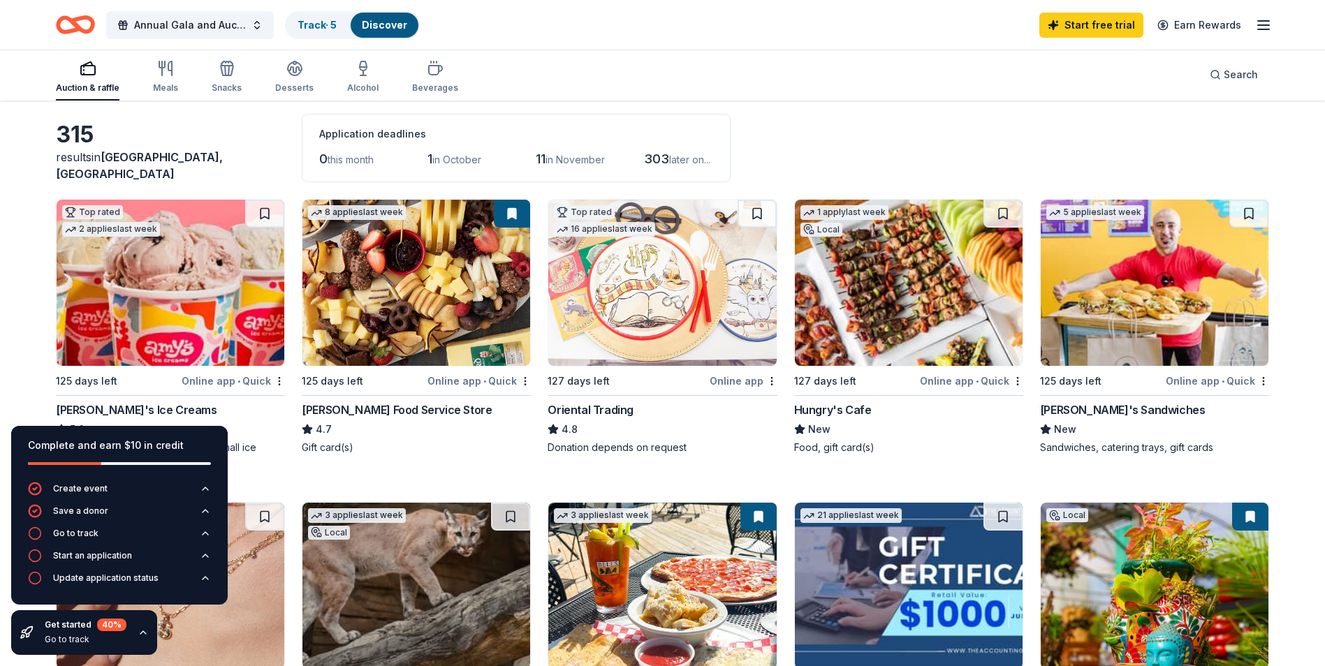
scroll to position [0, 0]
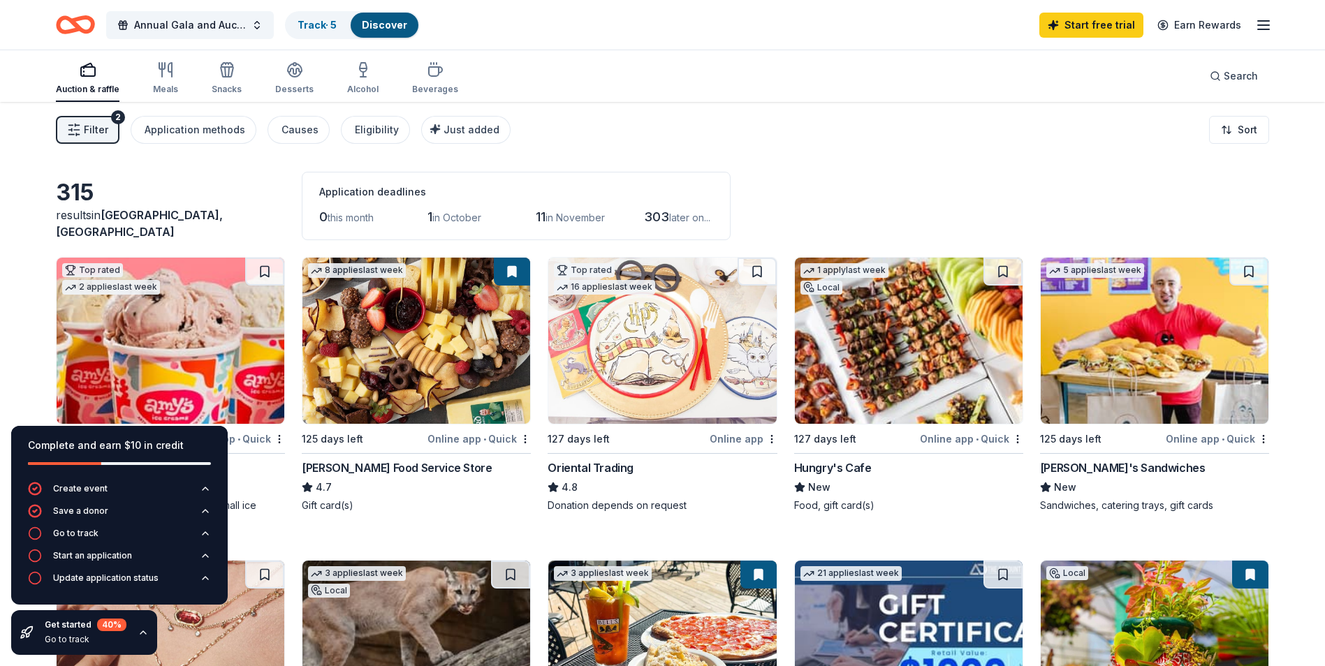
click at [1258, 25] on line "button" at bounding box center [1263, 25] width 11 height 0
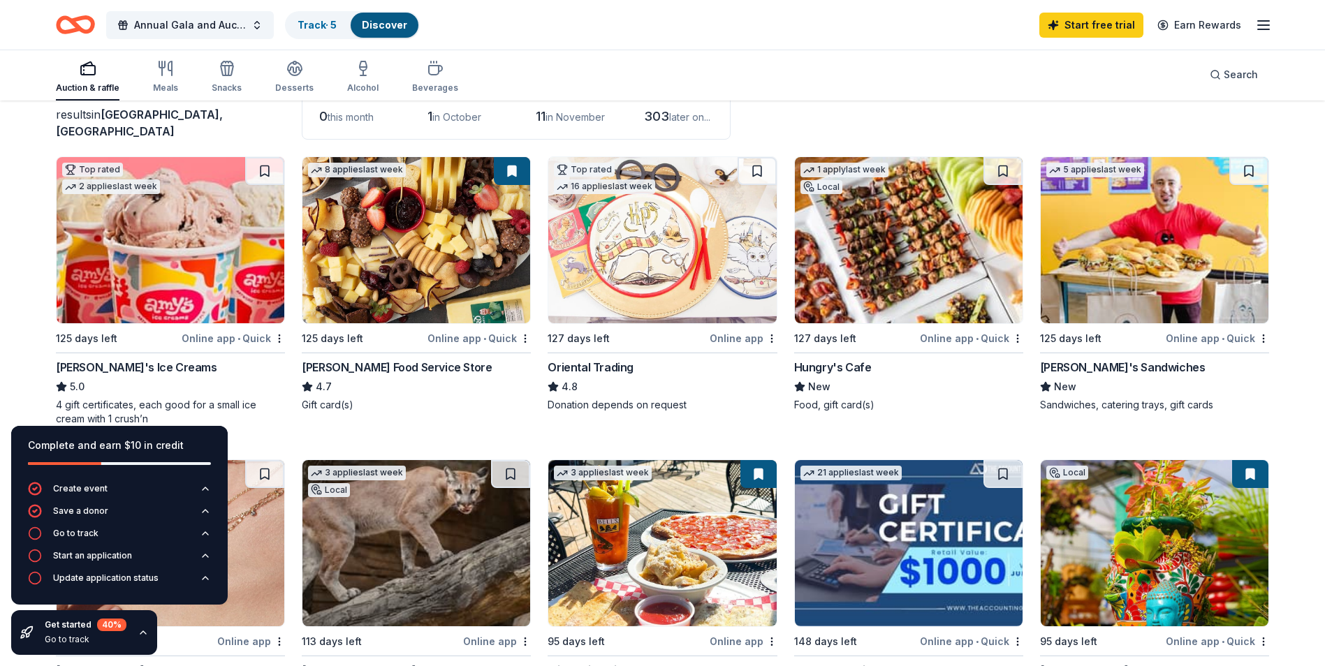
scroll to position [105, 0]
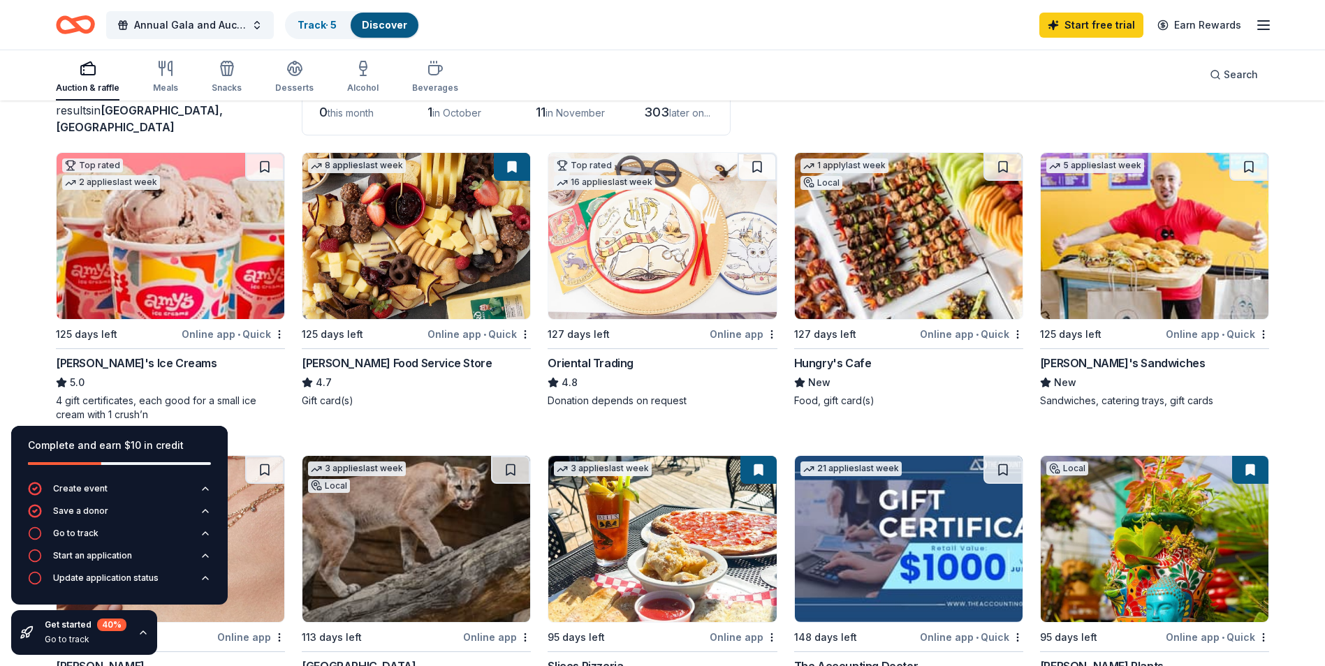
click at [696, 296] on img at bounding box center [662, 236] width 228 height 166
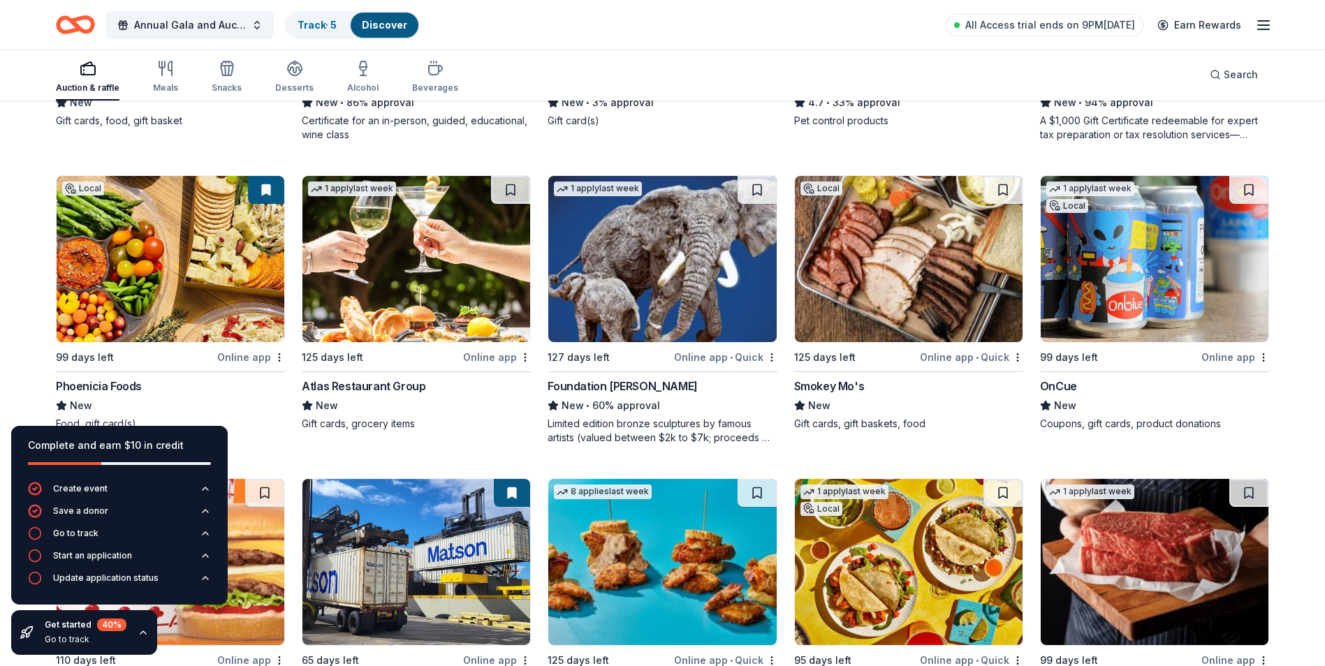
scroll to position [1297, 0]
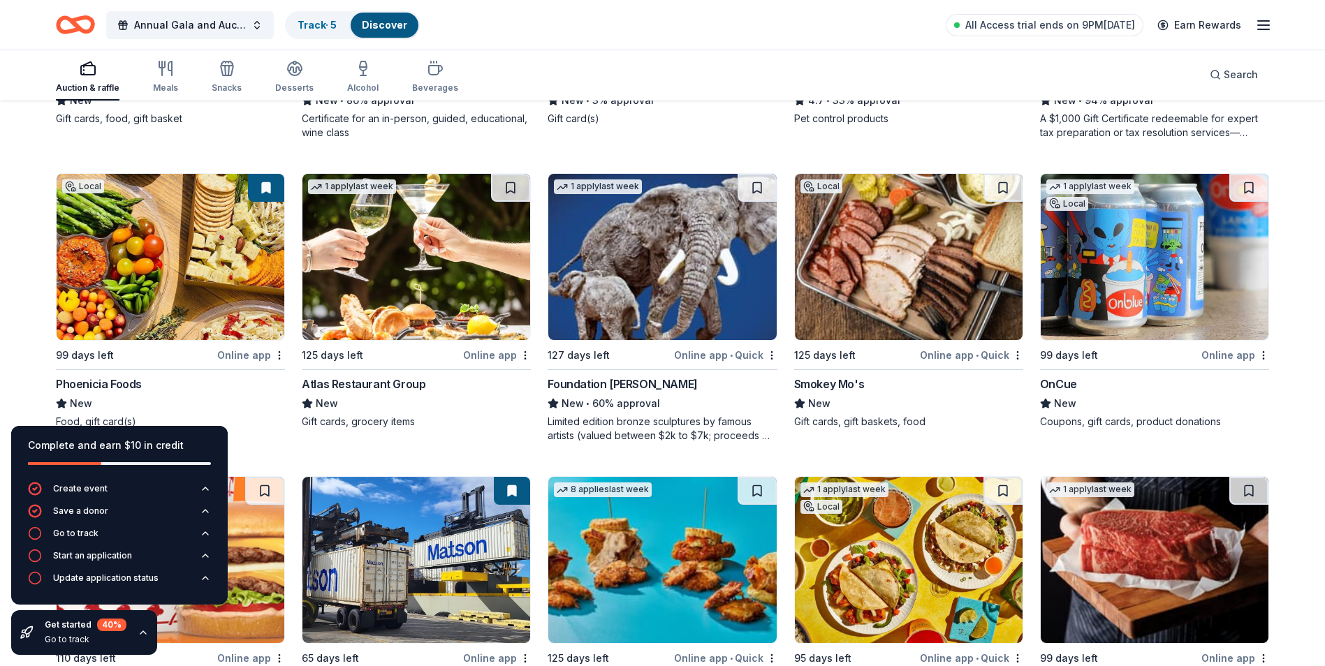
click at [707, 296] on img at bounding box center [662, 257] width 228 height 166
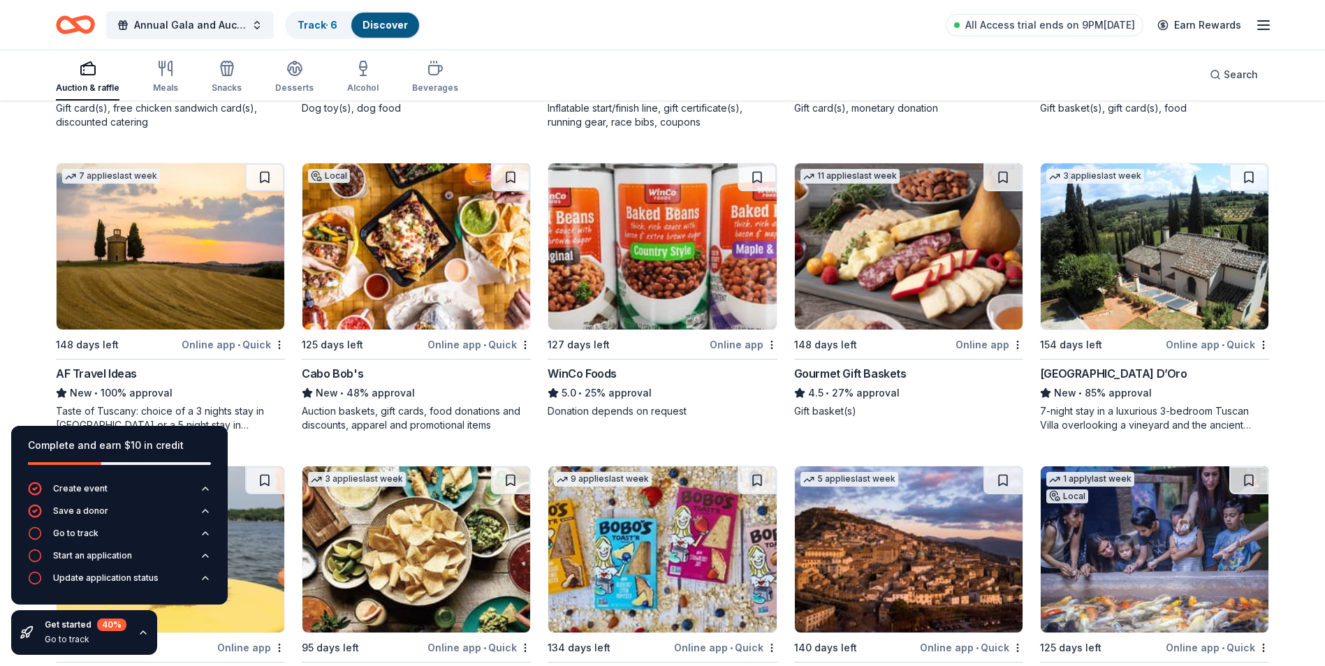
scroll to position [2261, 0]
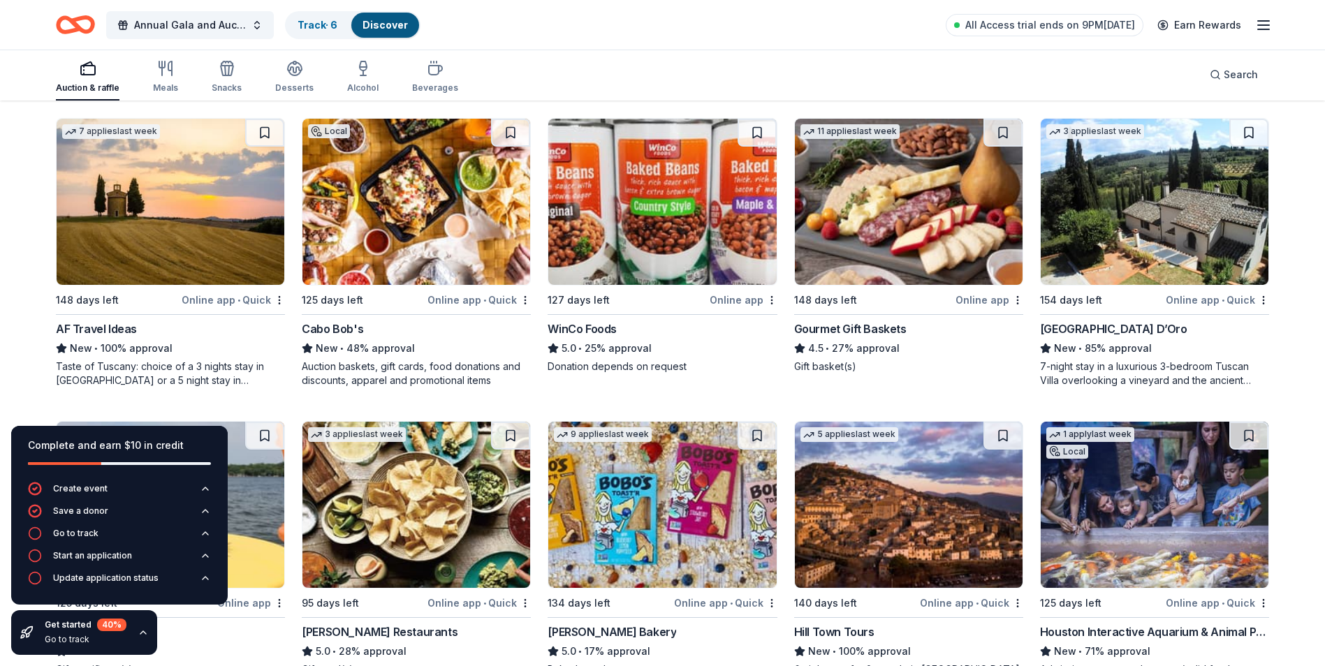
click at [482, 551] on img at bounding box center [416, 505] width 228 height 166
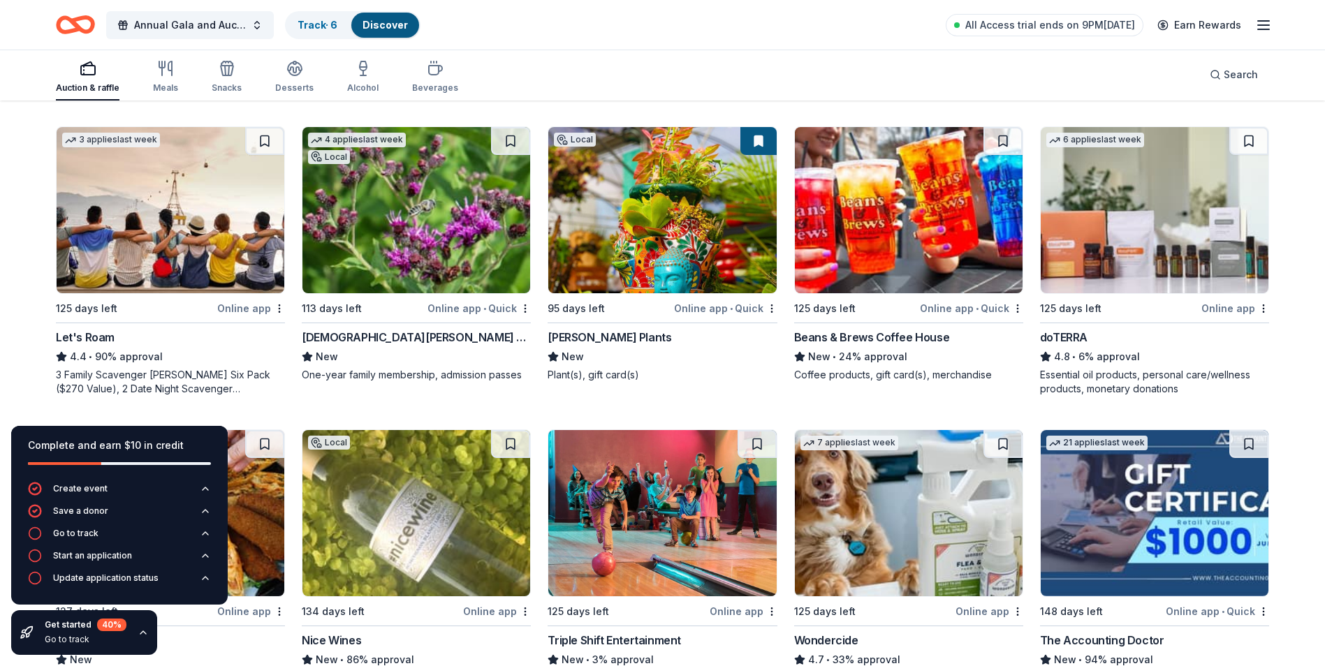
scroll to position [731, 0]
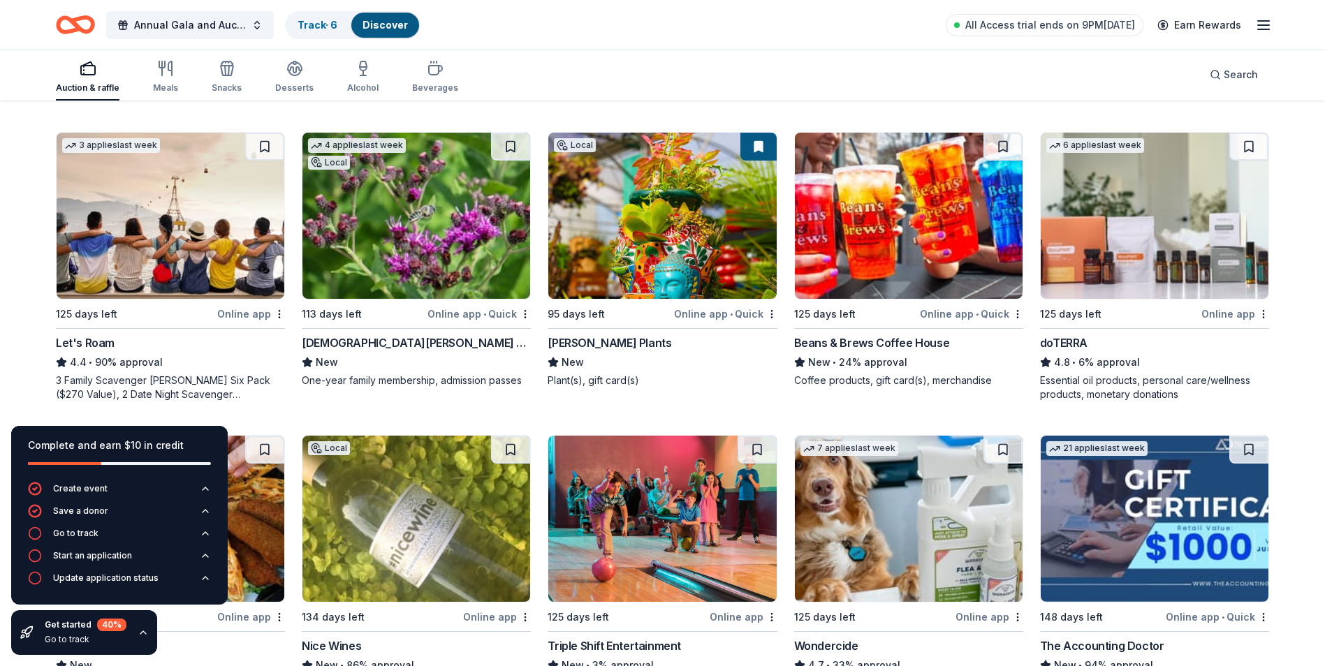
click at [210, 244] on img at bounding box center [171, 216] width 228 height 166
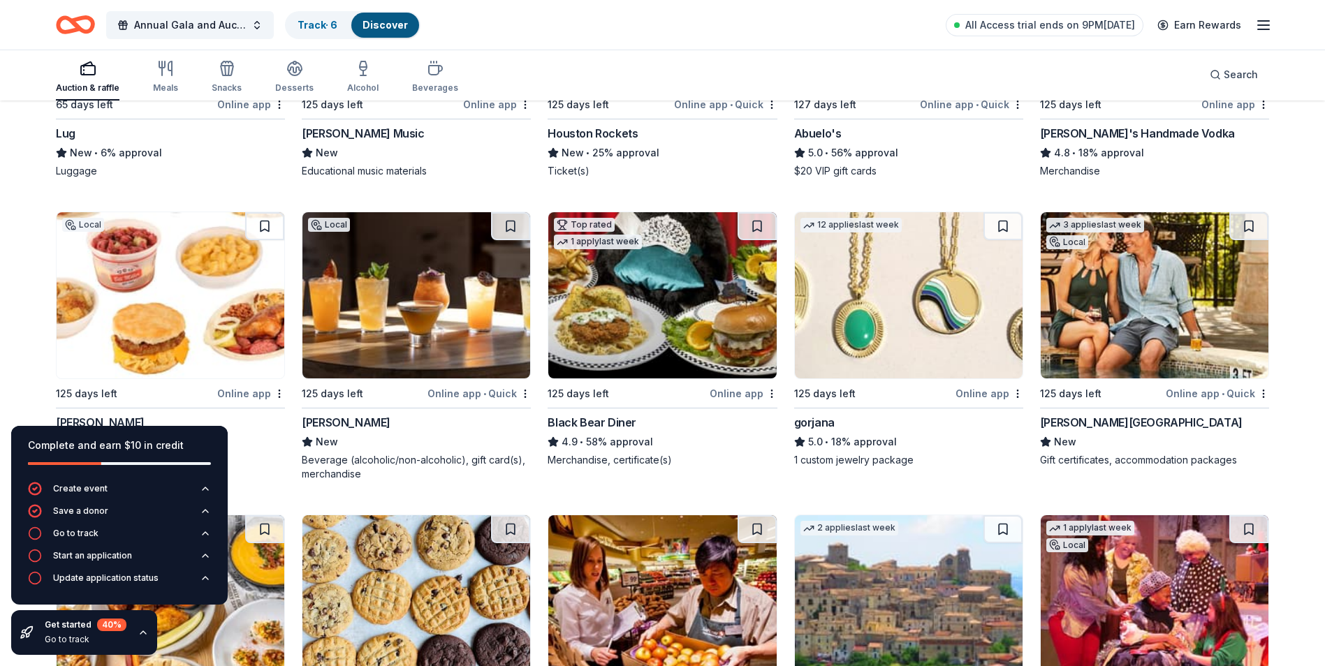
scroll to position [3406, 0]
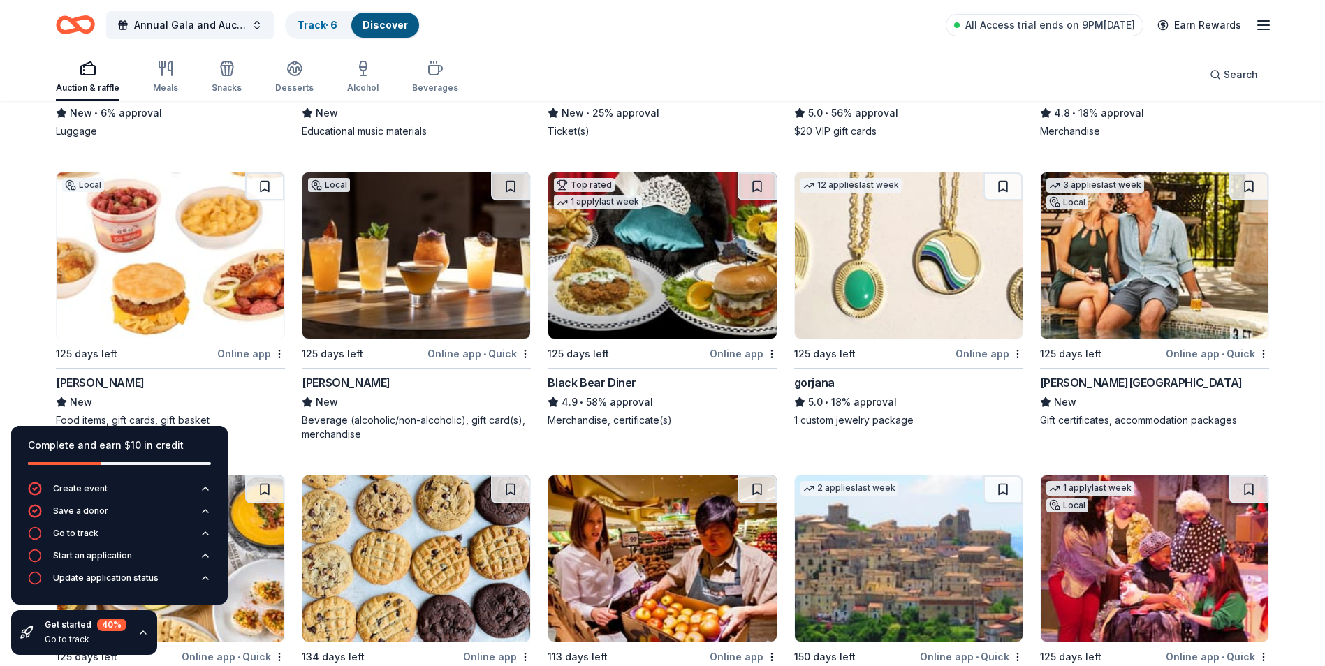
click at [1218, 265] on img at bounding box center [1155, 256] width 228 height 166
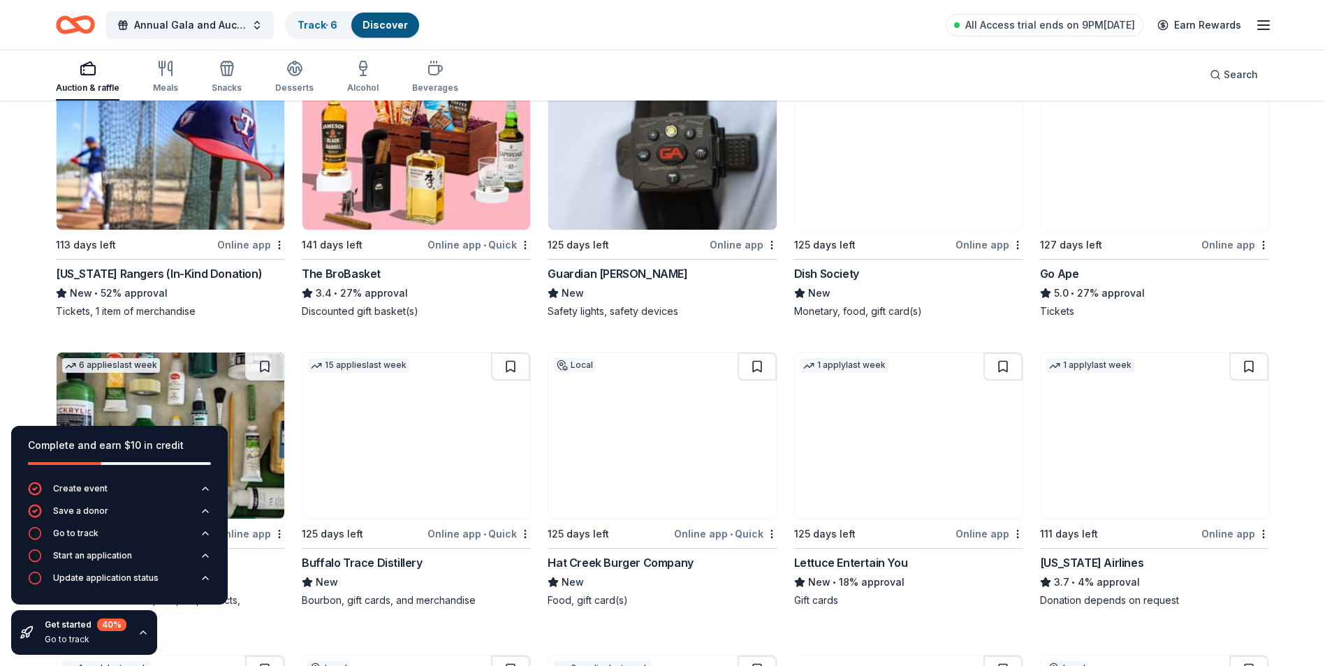
scroll to position [4133, 0]
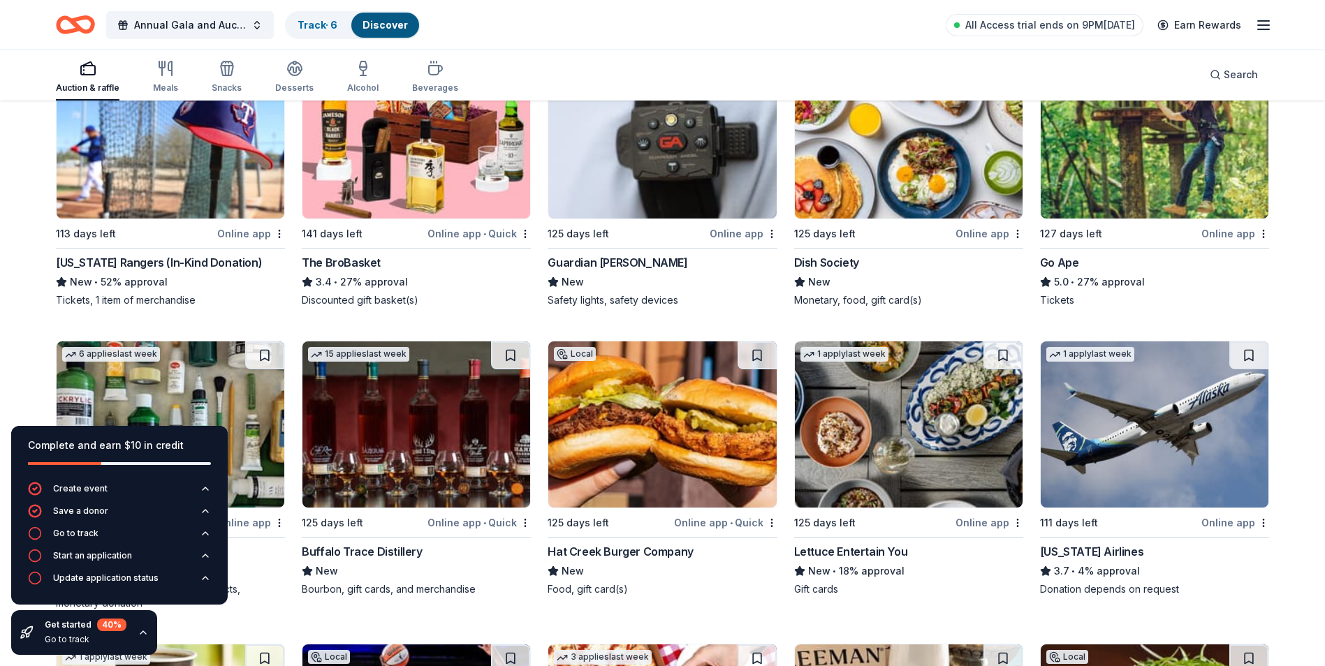
click at [254, 180] on img at bounding box center [171, 135] width 228 height 166
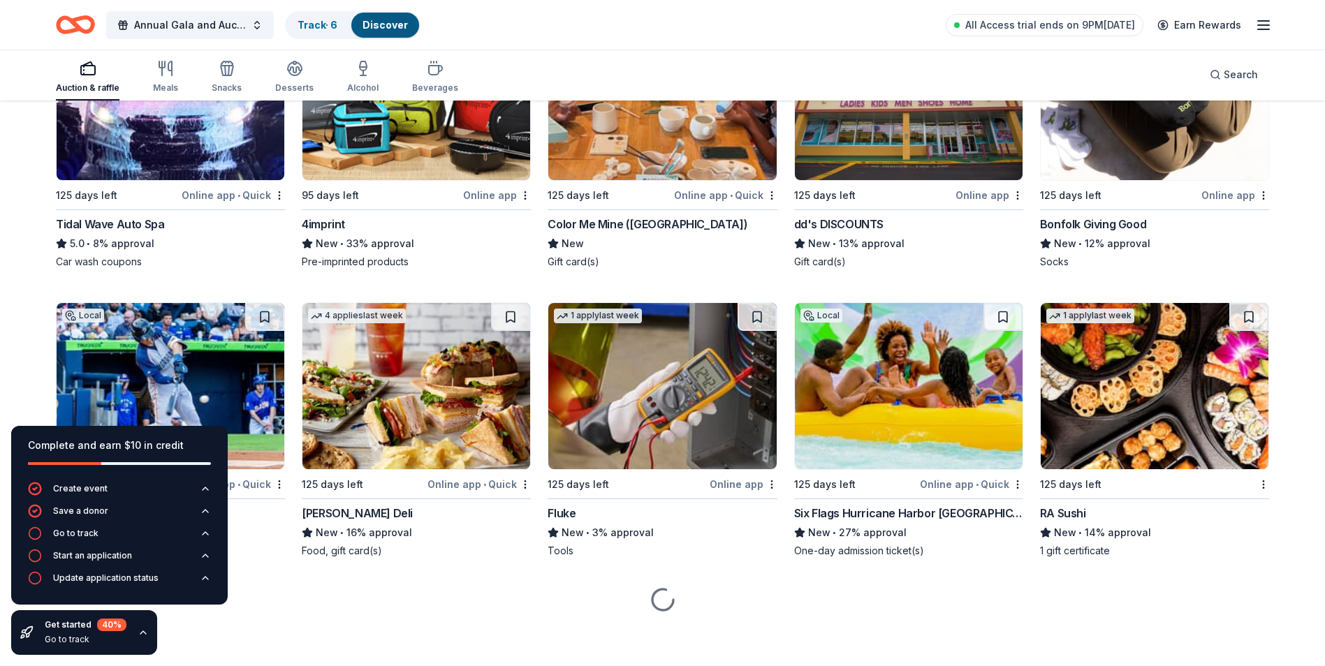
scroll to position [5070, 0]
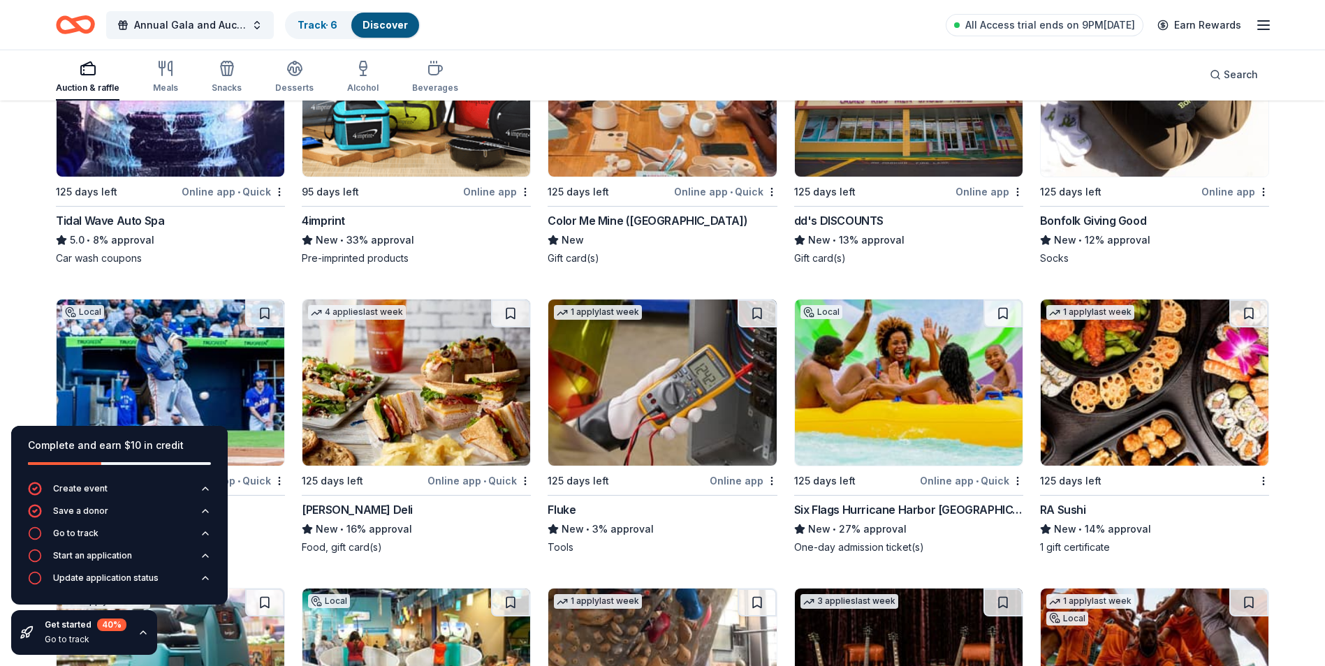
click at [272, 527] on div "New" at bounding box center [170, 529] width 229 height 17
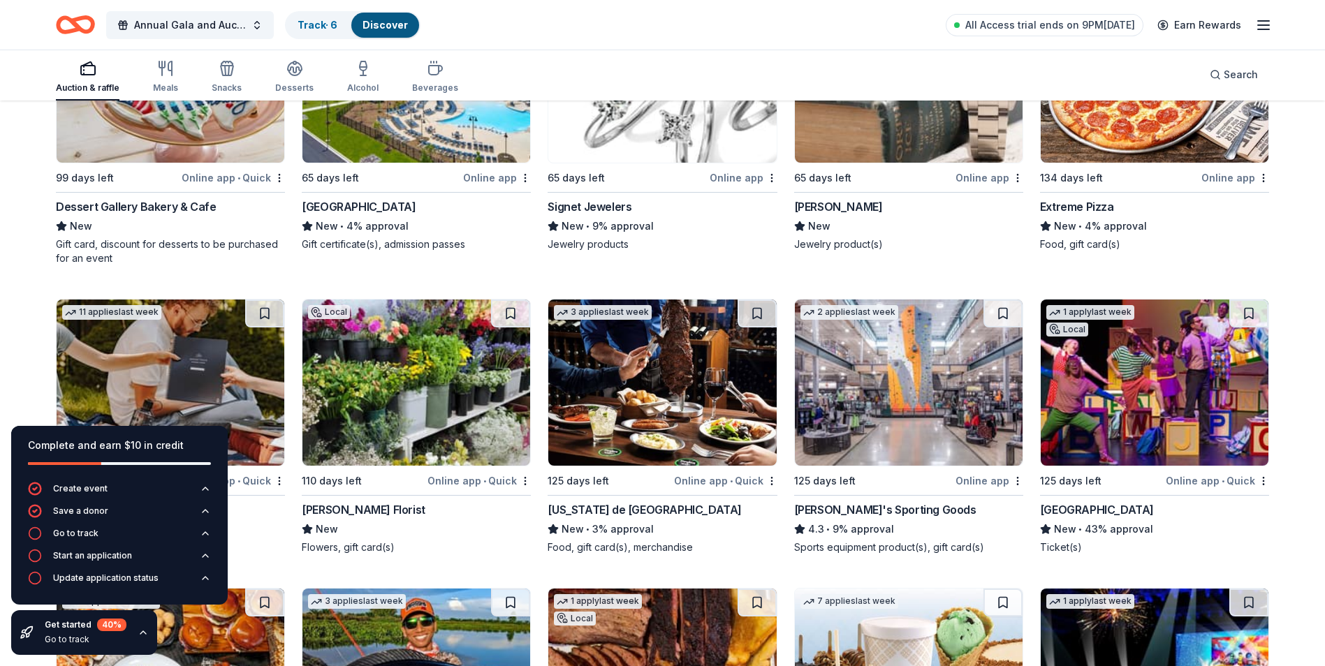
scroll to position [8085, 0]
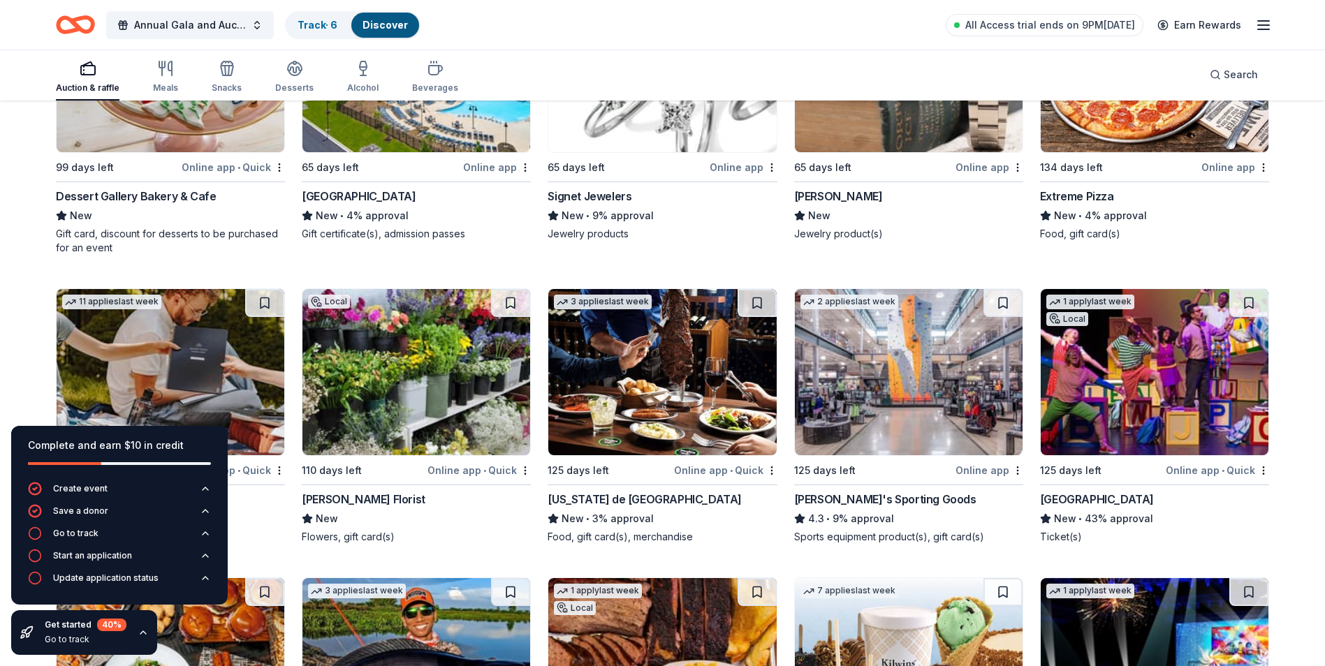
click at [954, 405] on img at bounding box center [909, 372] width 228 height 166
click at [1183, 384] on img at bounding box center [1155, 372] width 228 height 166
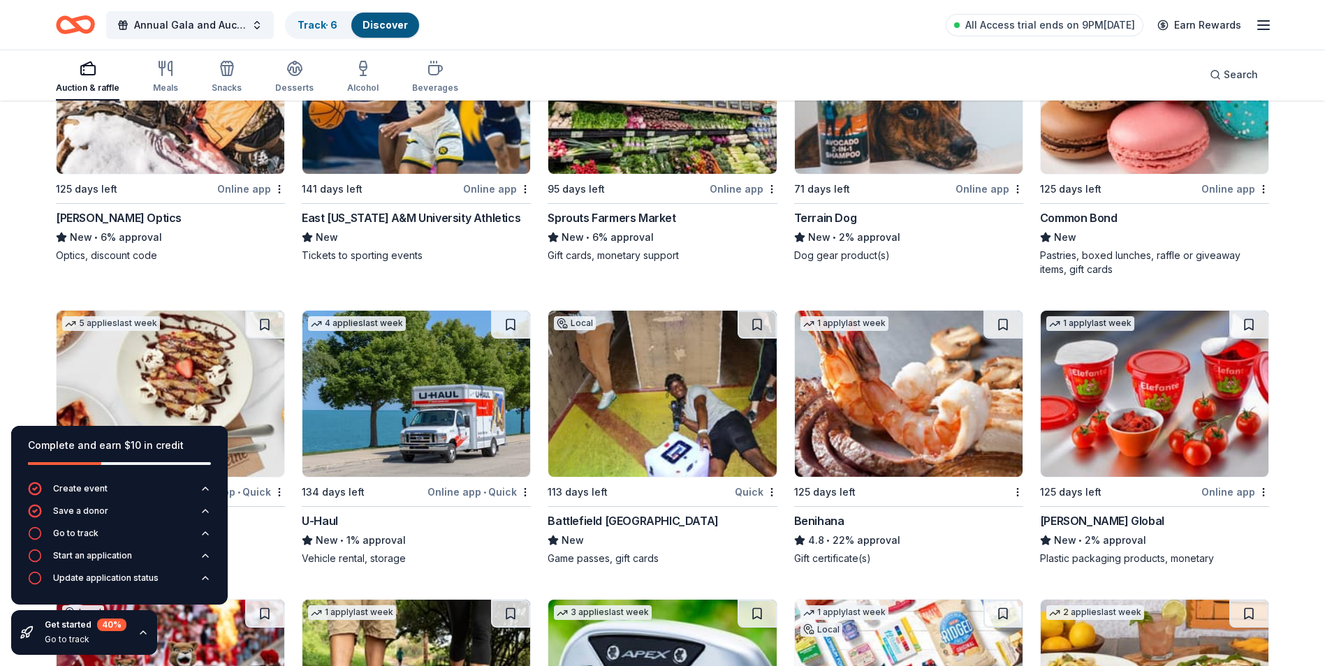
scroll to position [9193, 0]
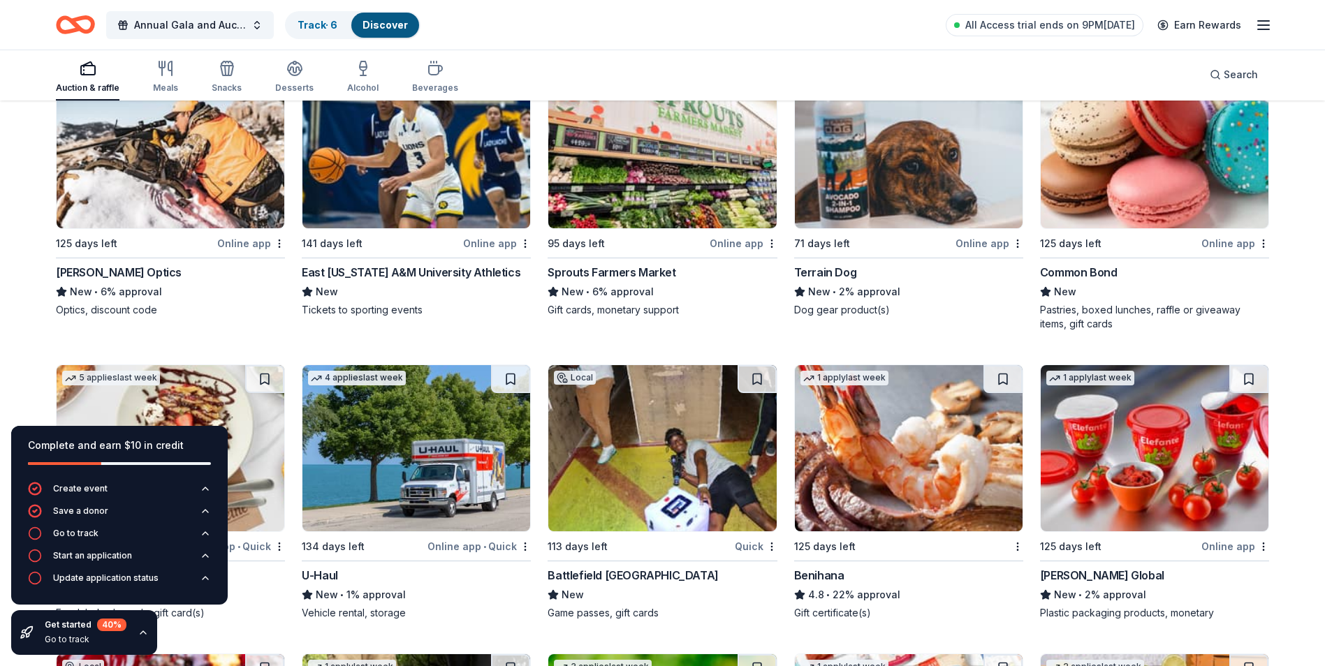
click at [933, 454] on img at bounding box center [909, 448] width 228 height 166
click at [1226, 192] on img at bounding box center [1155, 145] width 228 height 166
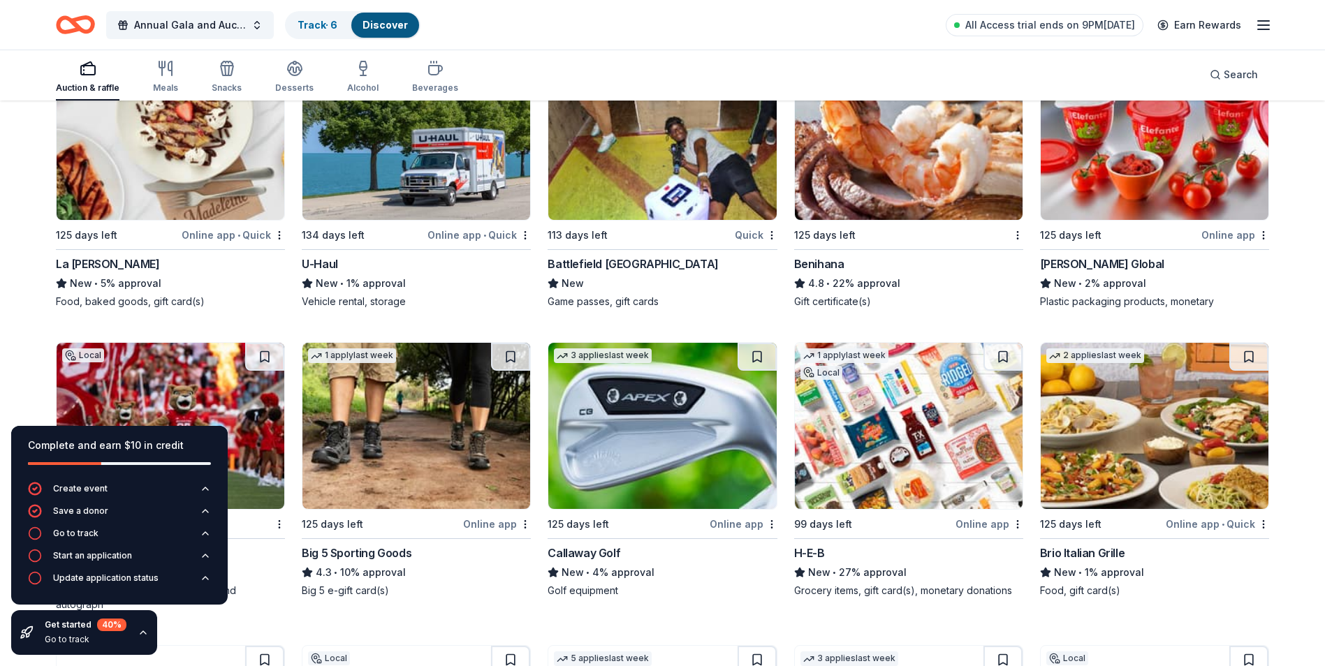
scroll to position [9587, 0]
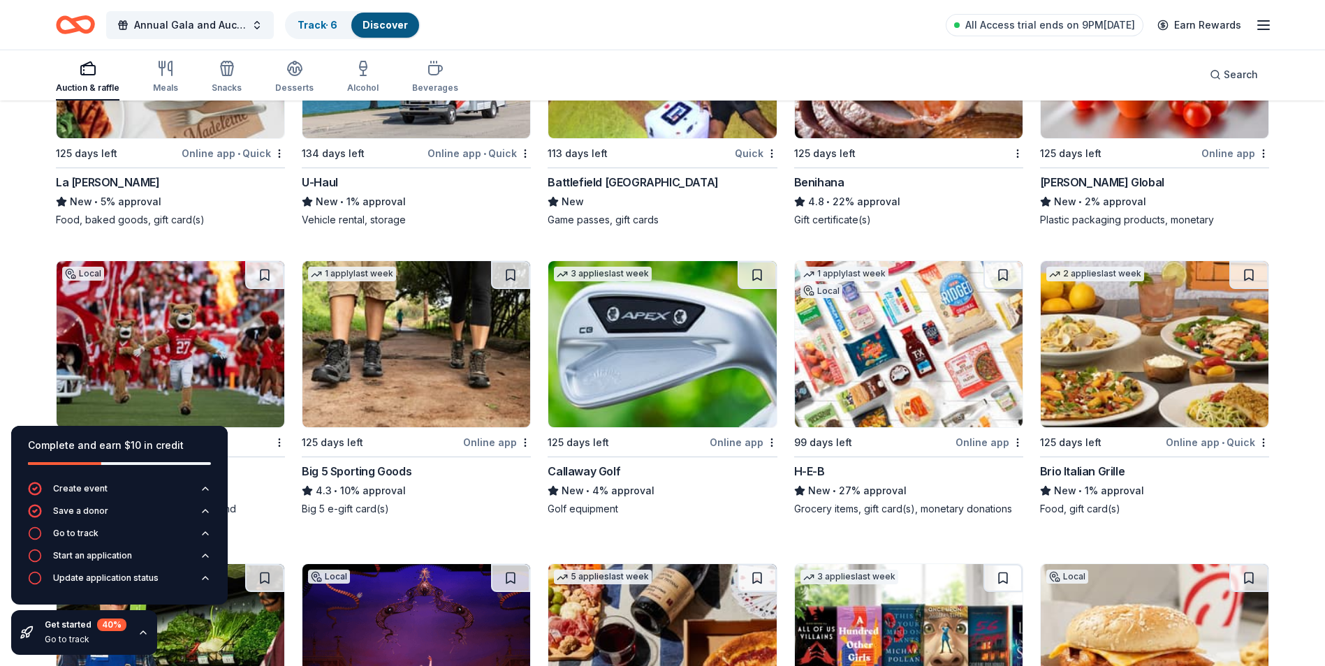
click at [1137, 331] on img at bounding box center [1155, 344] width 228 height 166
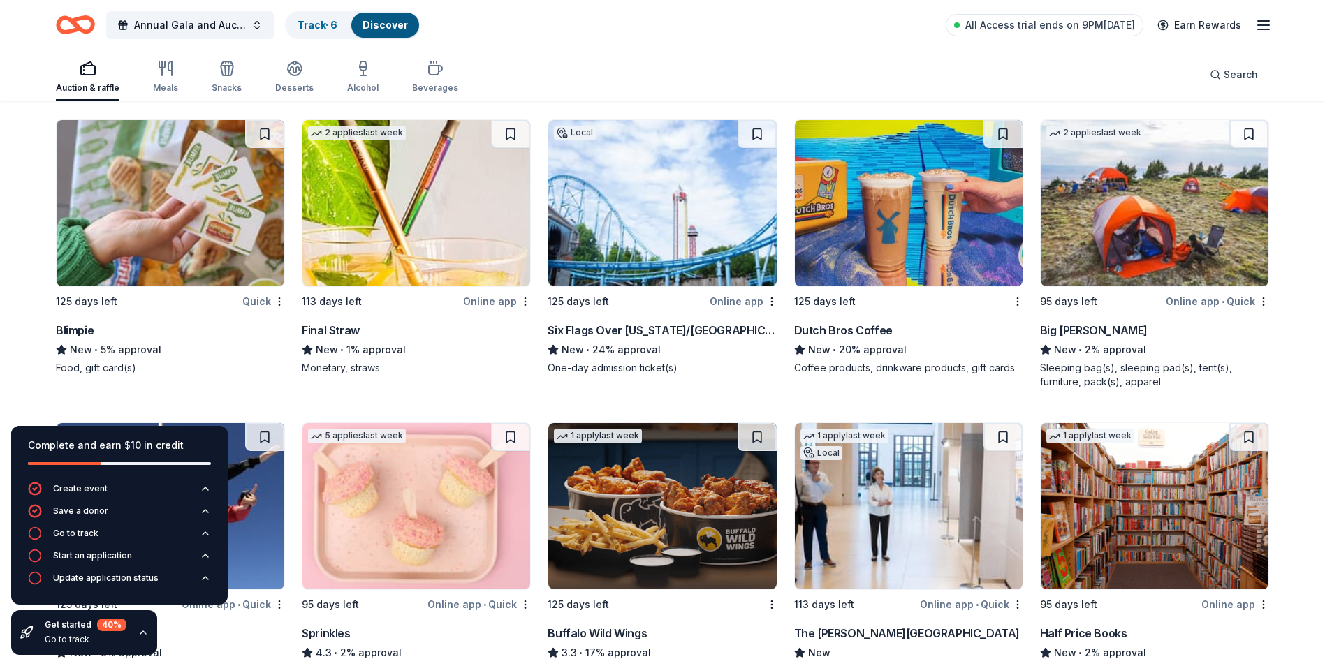
scroll to position [12154, 0]
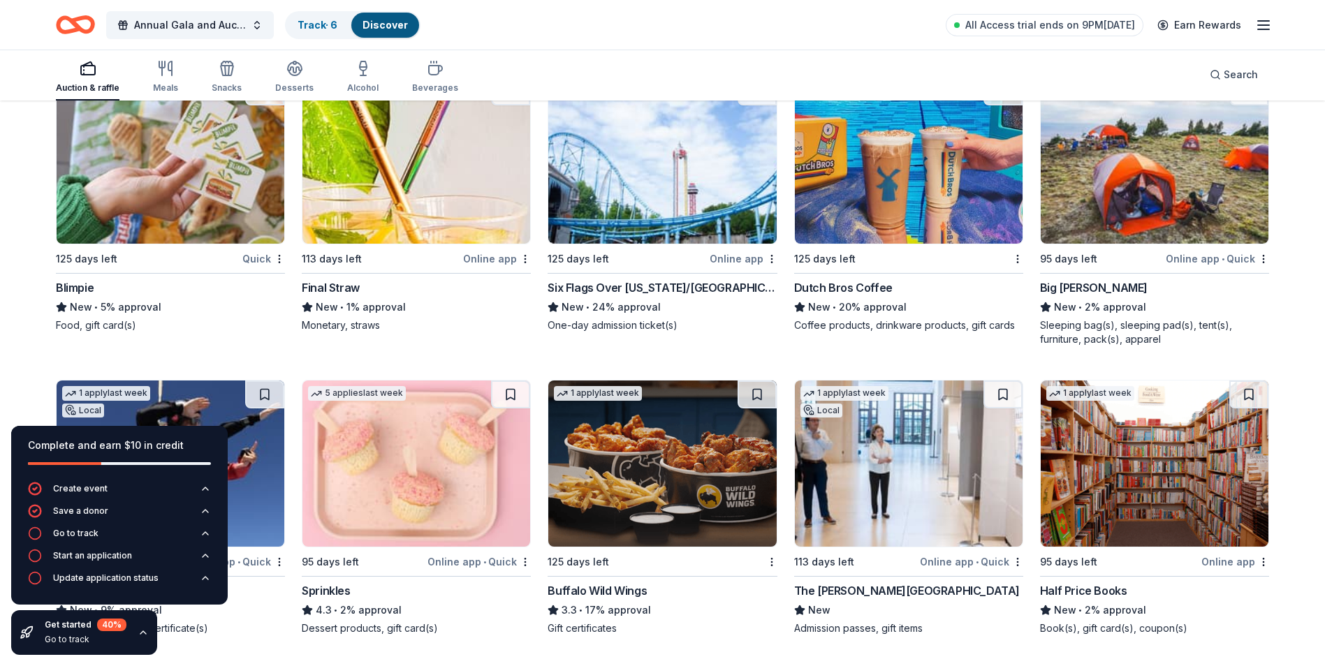
click at [696, 178] on img at bounding box center [662, 161] width 228 height 166
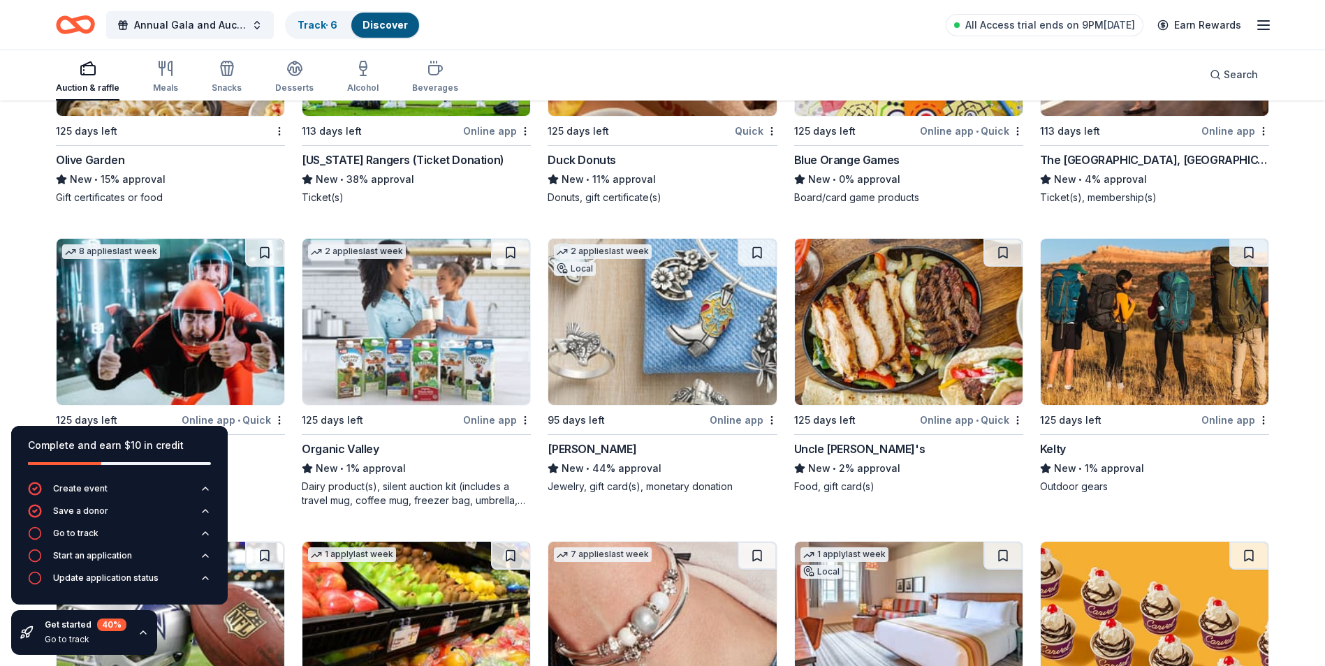
scroll to position [12905, 0]
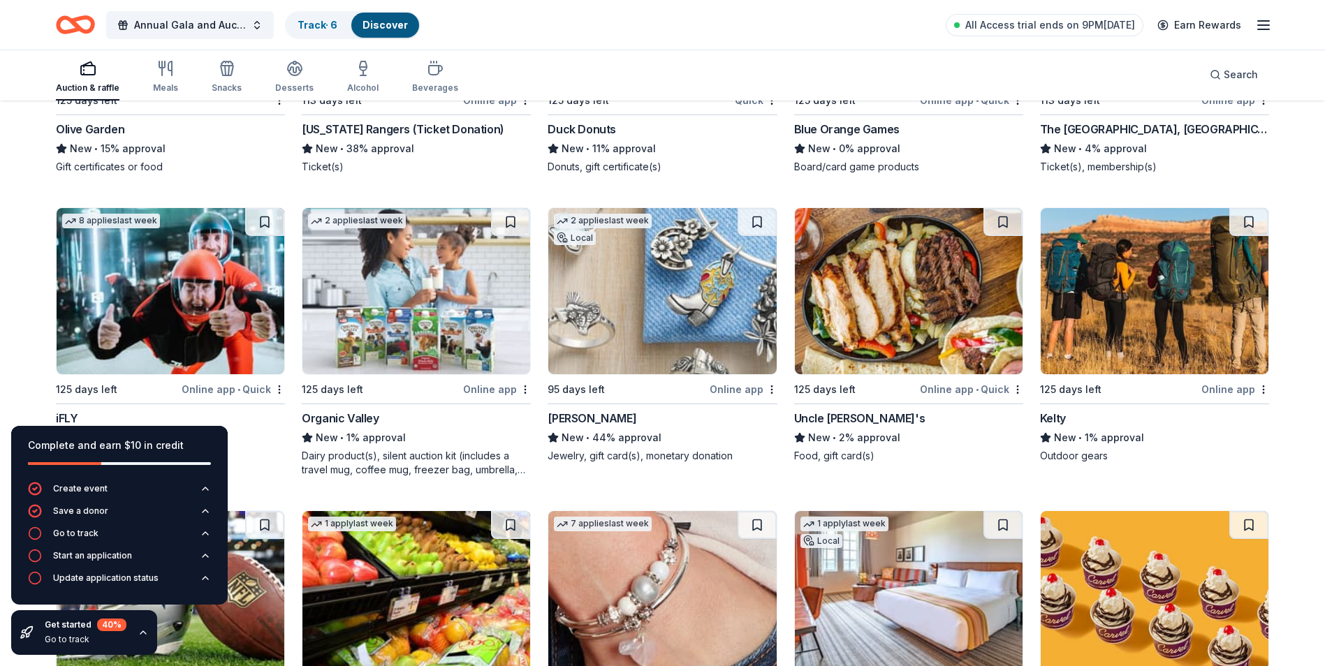
click at [731, 321] on img at bounding box center [662, 291] width 228 height 166
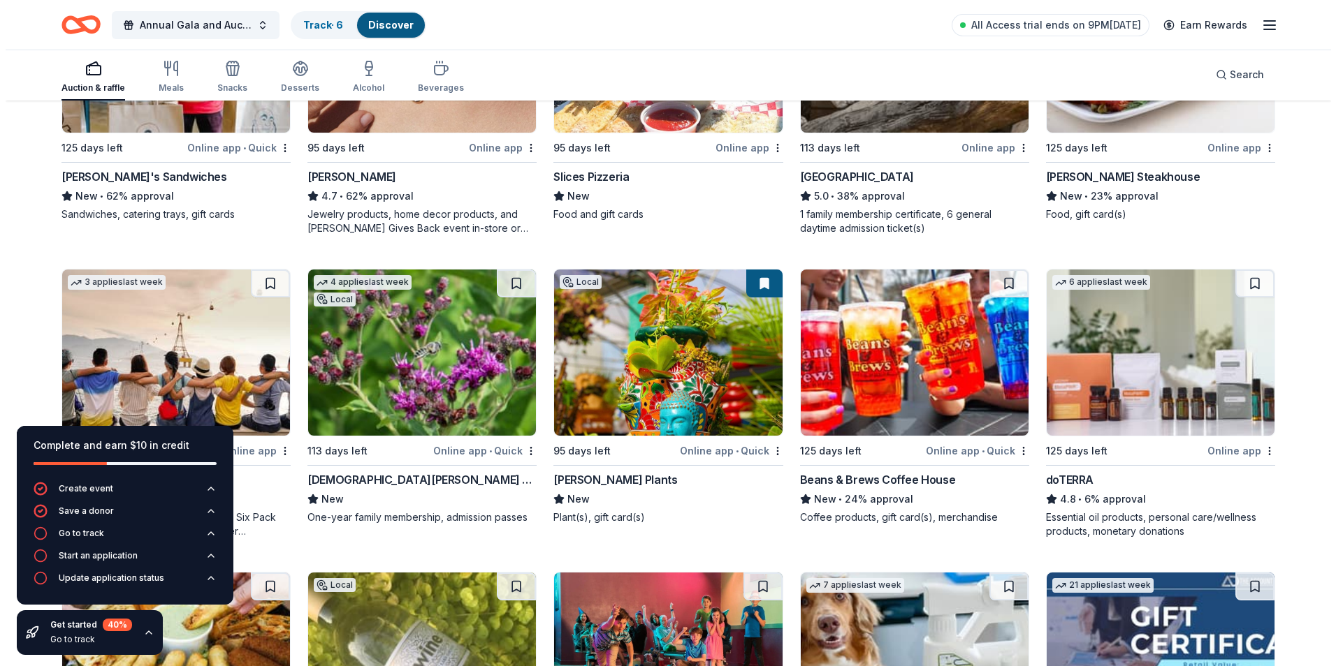
scroll to position [0, 0]
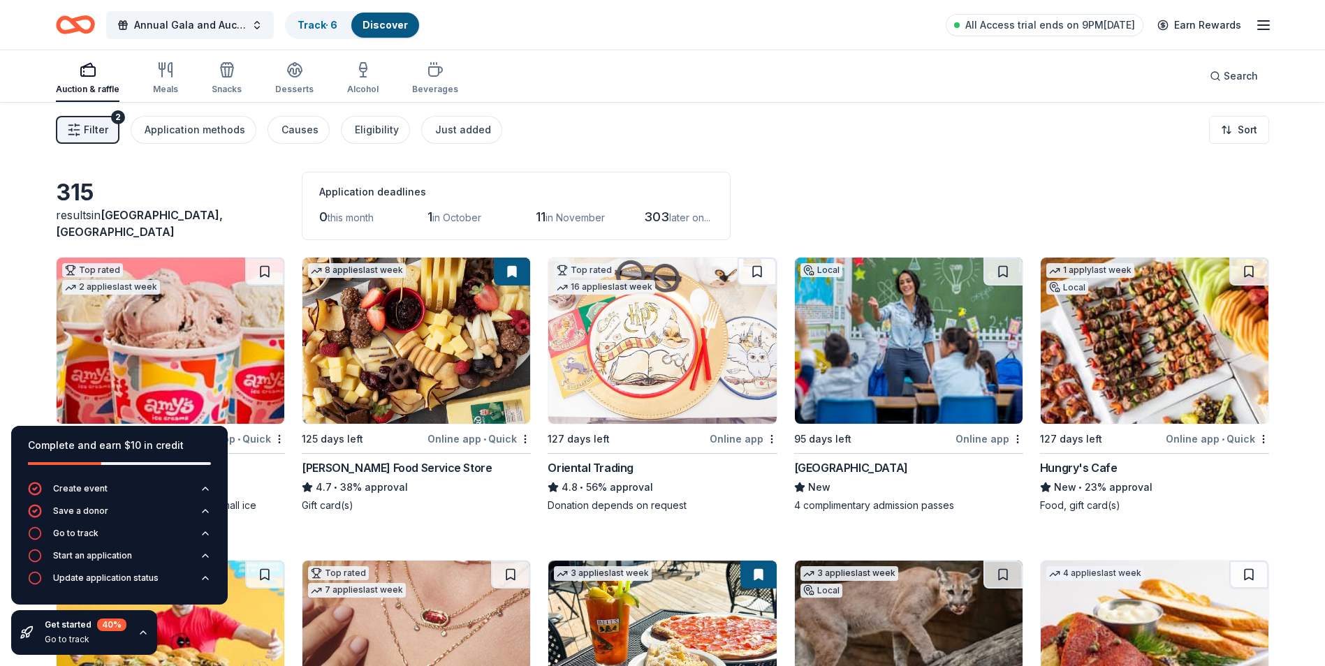
click at [82, 133] on button "Filter 2" at bounding box center [88, 130] width 64 height 28
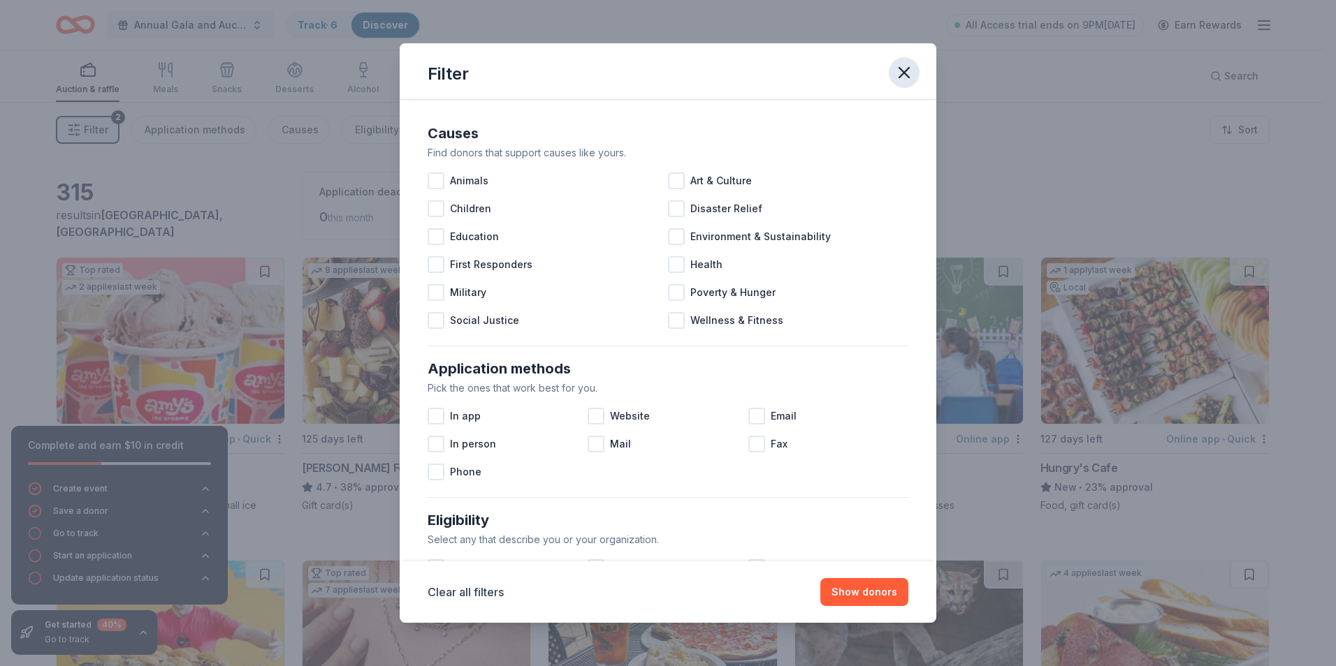
click at [905, 71] on icon "button" at bounding box center [904, 73] width 10 height 10
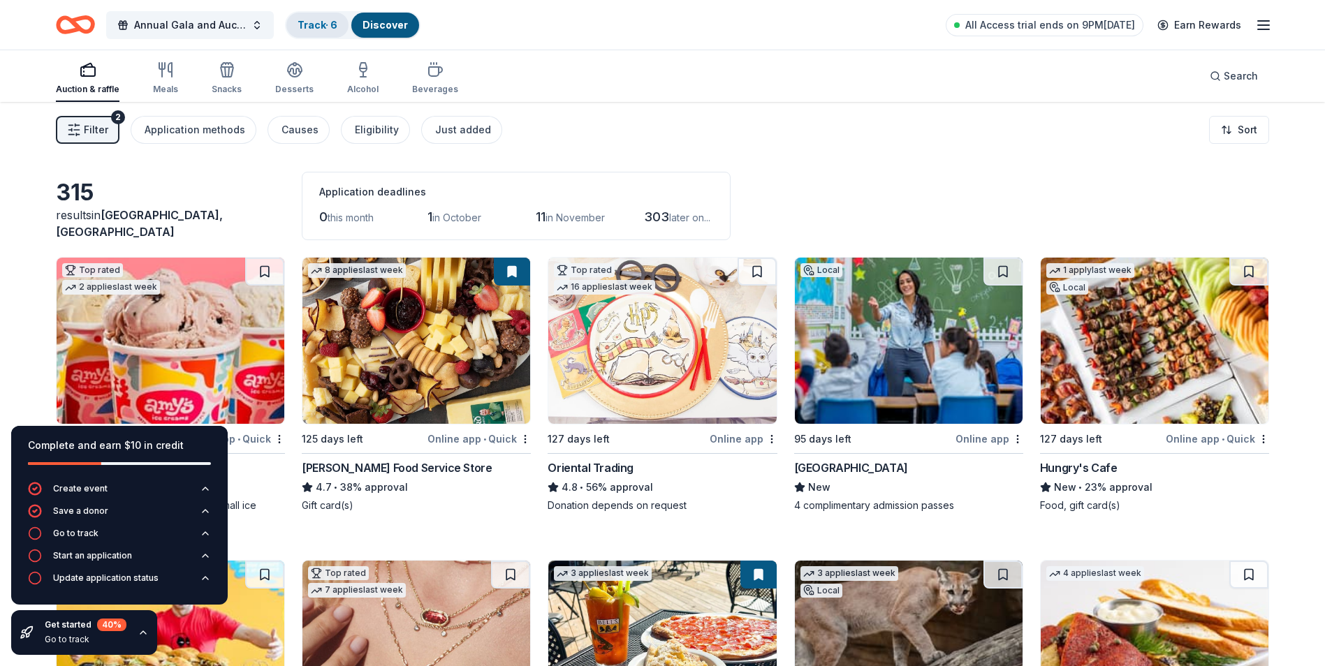
click at [319, 24] on link "Track · 6" at bounding box center [318, 25] width 40 height 12
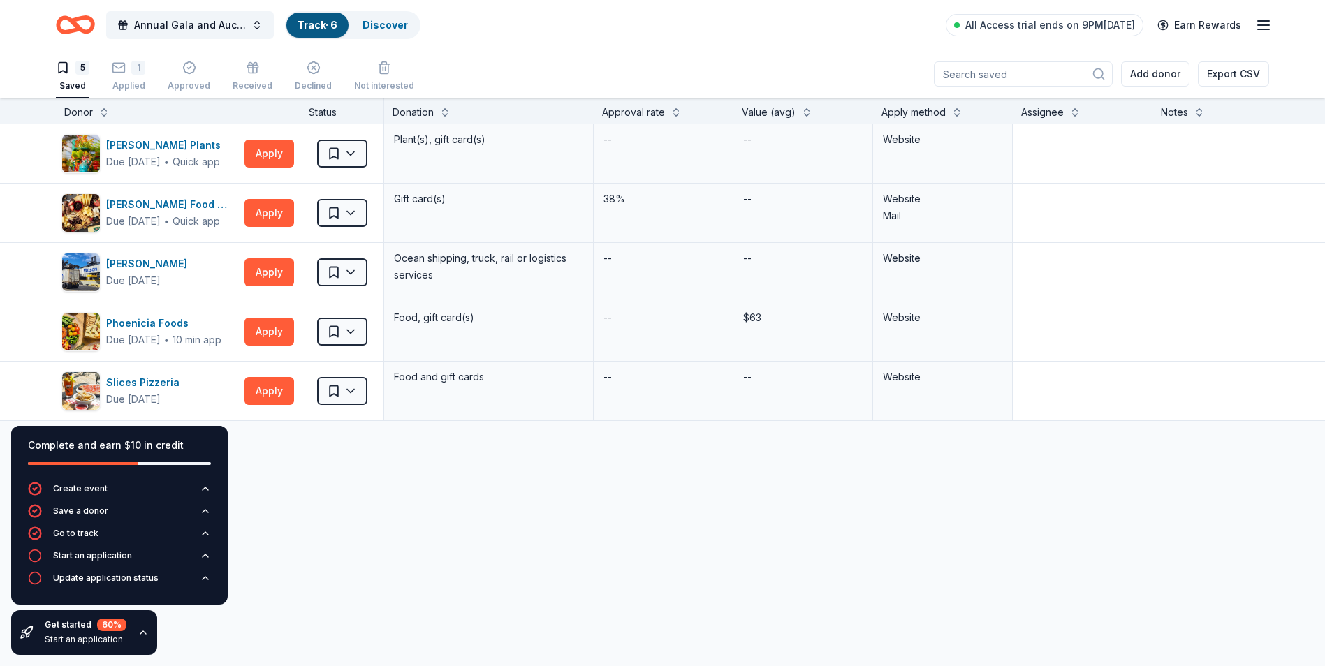
scroll to position [28, 0]
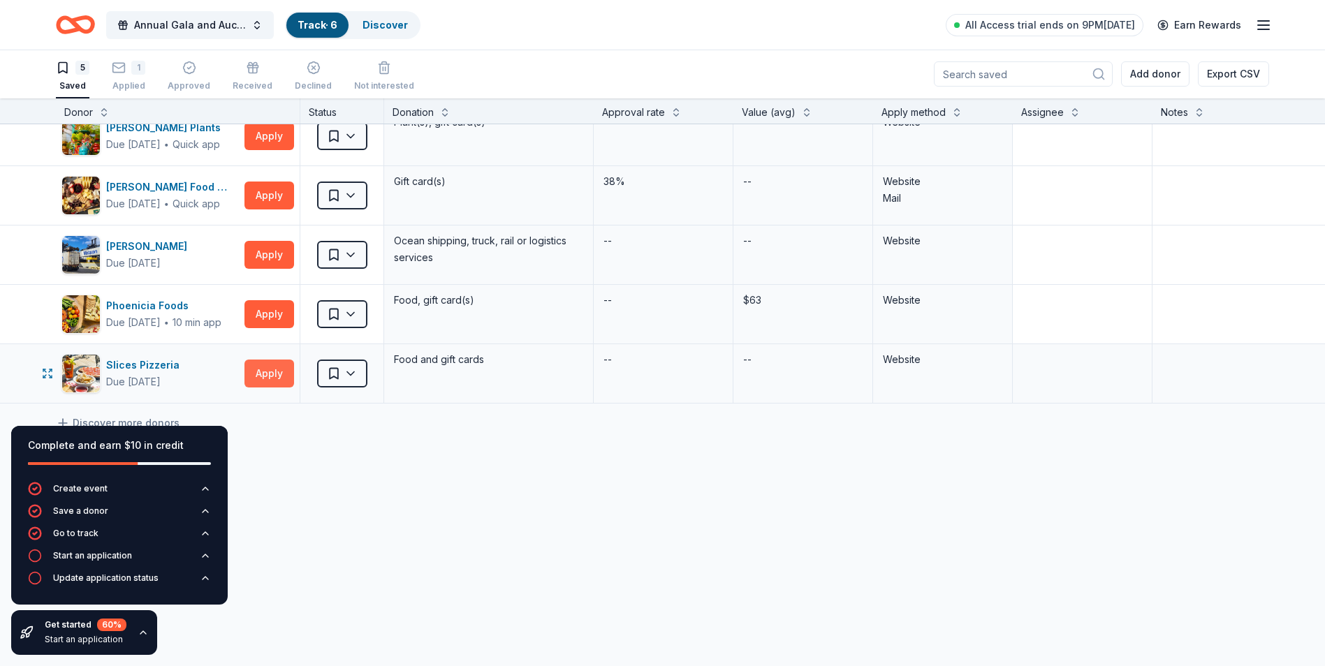
click at [268, 363] on button "Apply" at bounding box center [270, 374] width 50 height 28
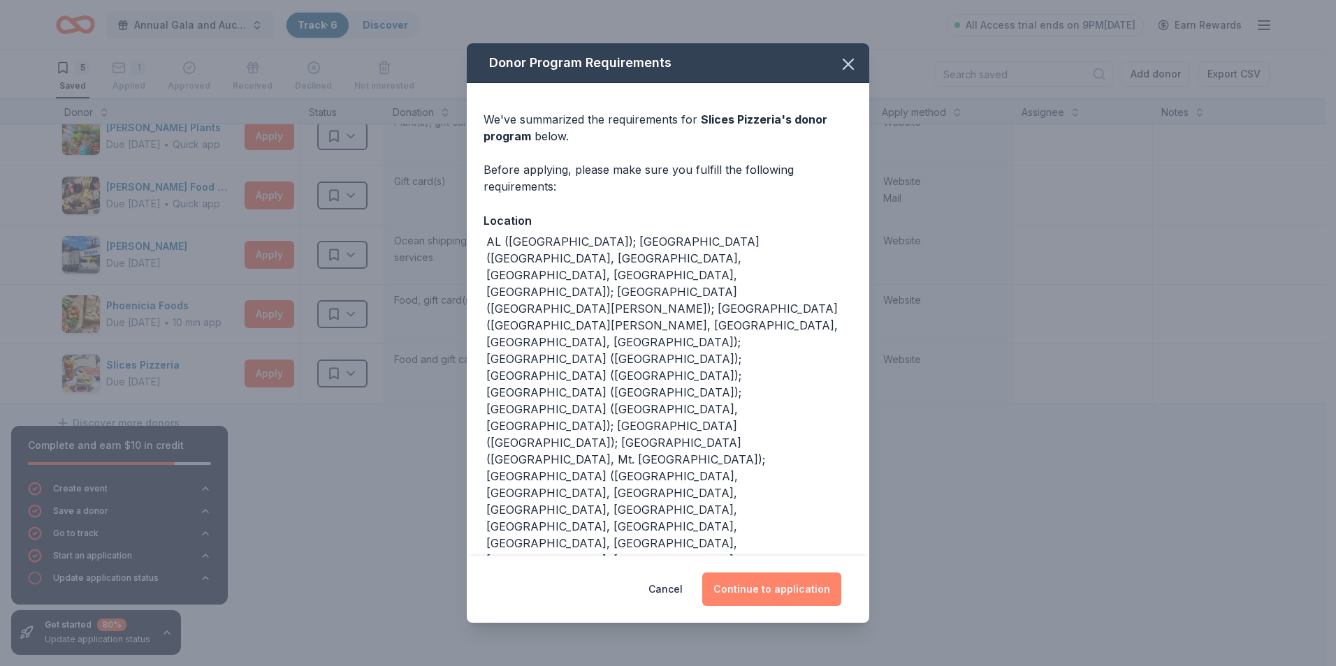
click at [770, 587] on button "Continue to application" at bounding box center [771, 590] width 139 height 34
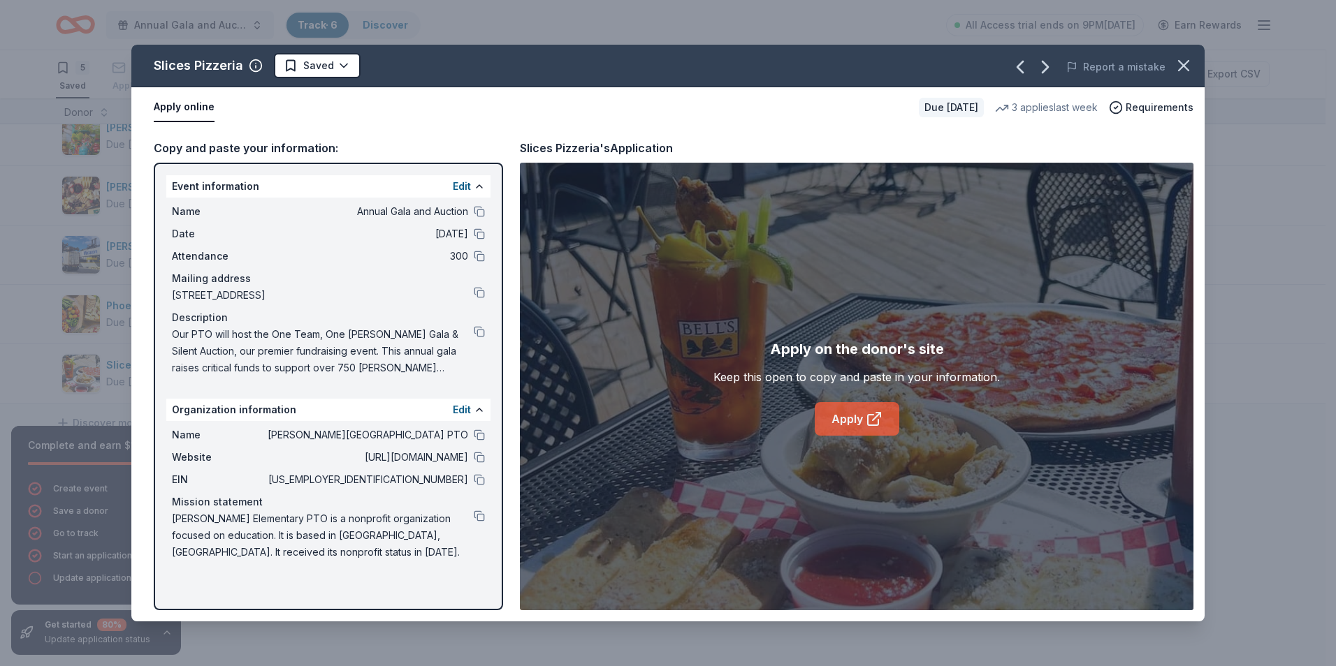
click at [850, 418] on link "Apply" at bounding box center [857, 419] width 85 height 34
click at [1184, 68] on icon "button" at bounding box center [1184, 66] width 20 height 20
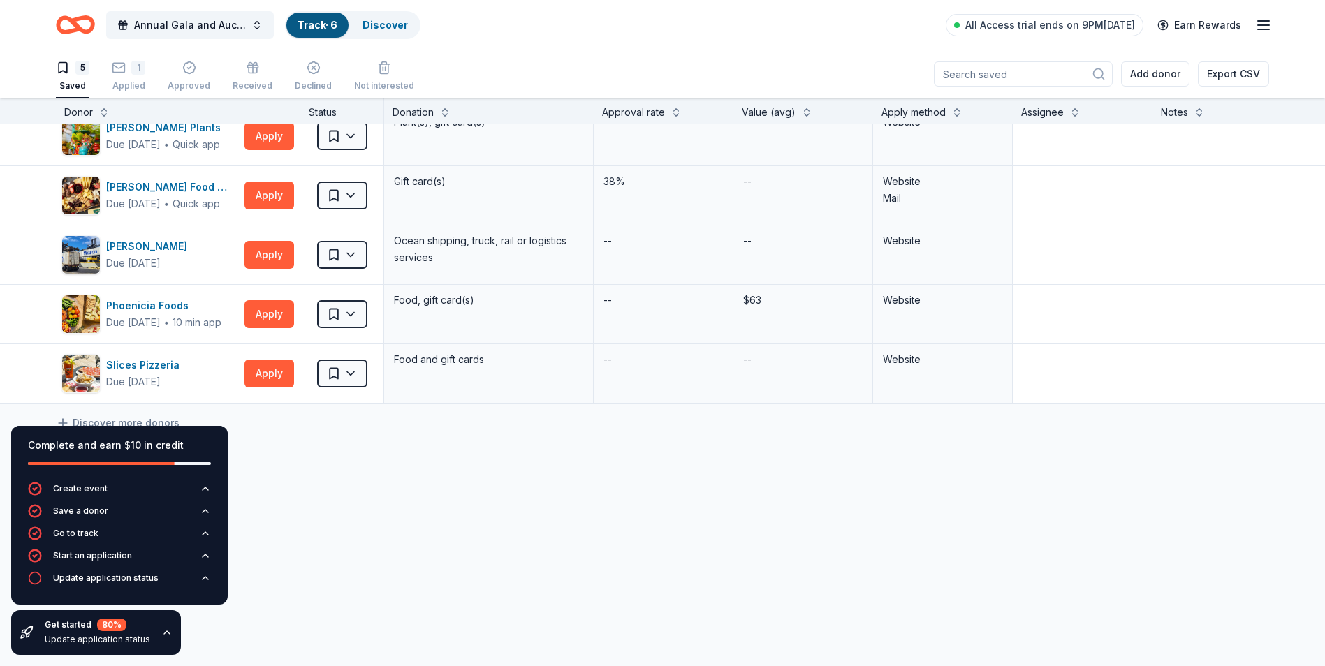
scroll to position [0, 0]
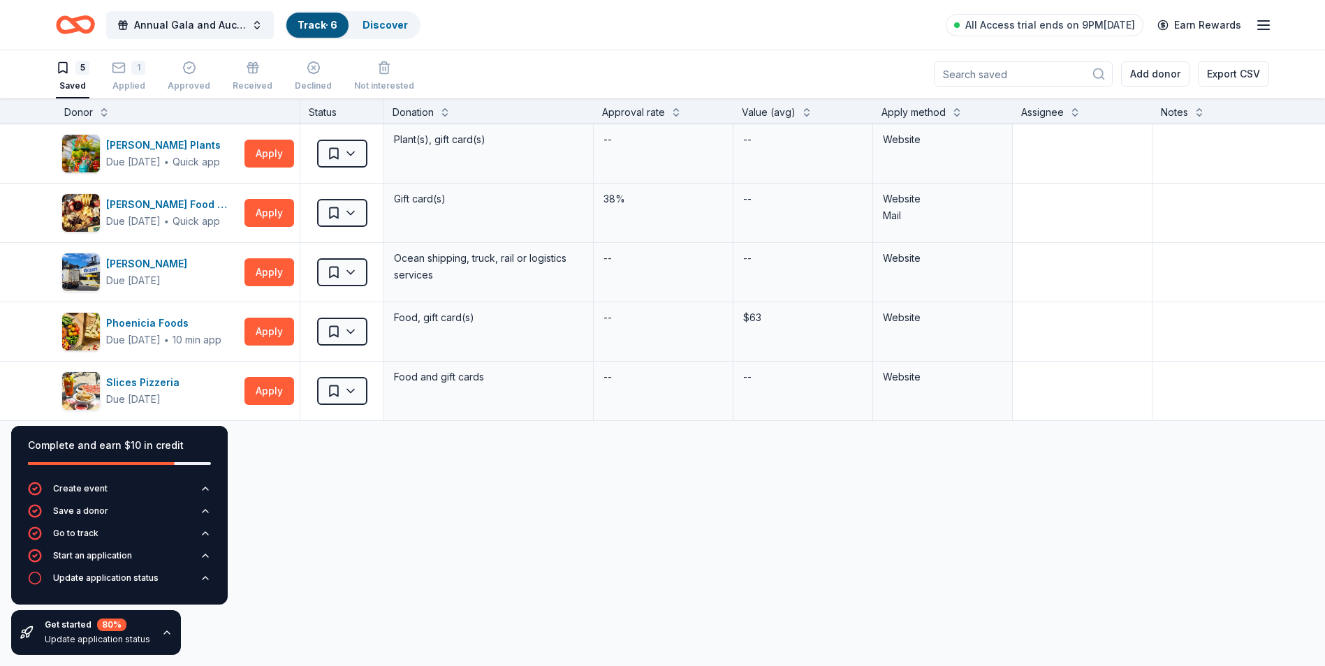
click at [1262, 17] on icon "button" at bounding box center [1263, 25] width 17 height 17
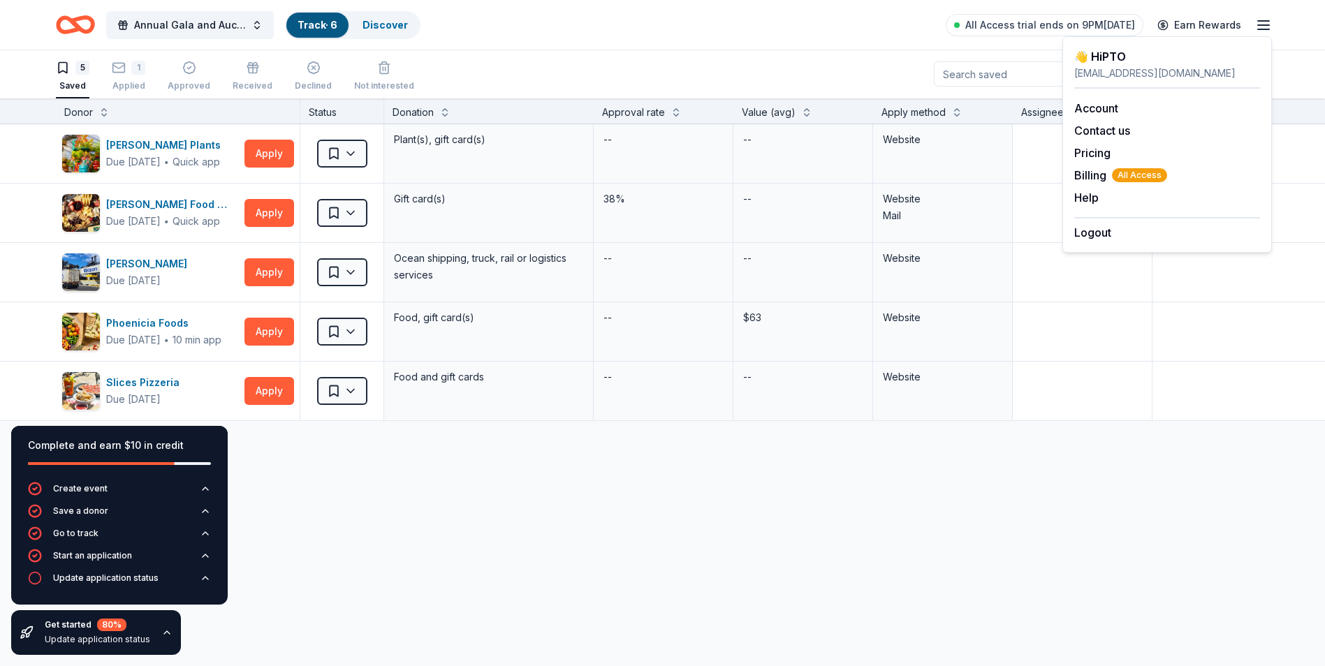
click at [71, 22] on icon "Home" at bounding box center [82, 24] width 22 height 14
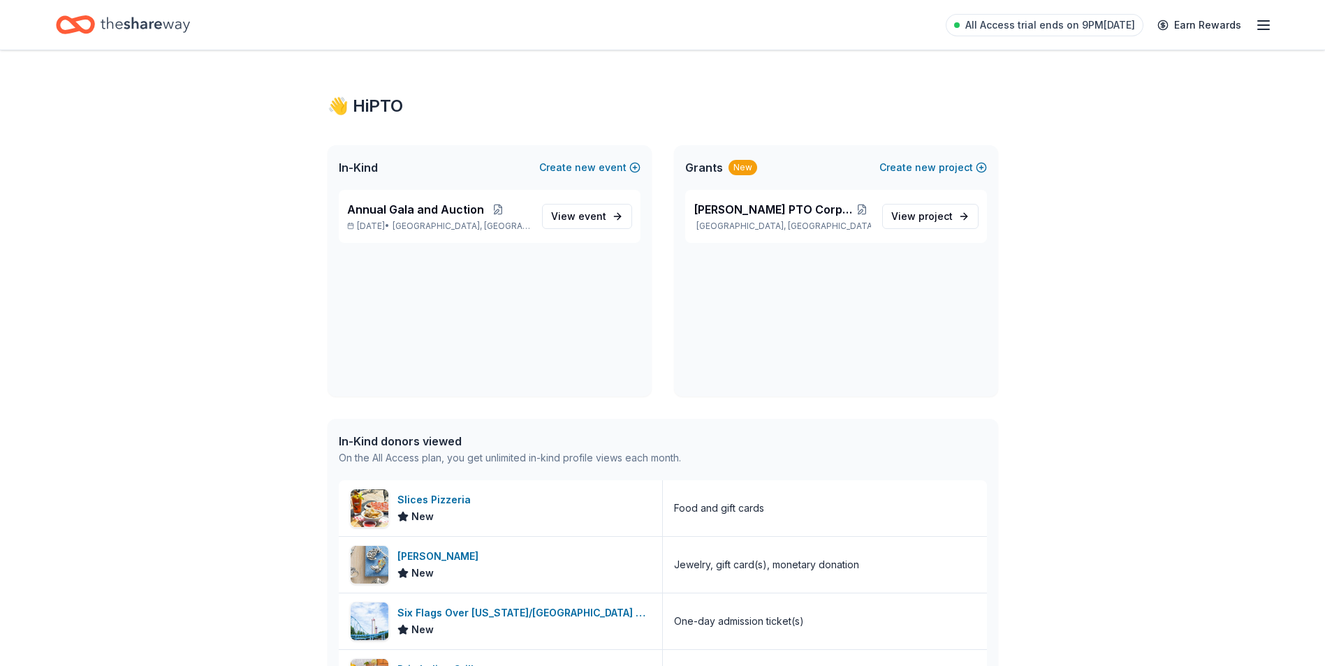
click at [147, 24] on icon "Home" at bounding box center [145, 24] width 89 height 29
click at [1260, 25] on line "button" at bounding box center [1263, 25] width 11 height 0
click at [164, 21] on icon "Home" at bounding box center [145, 24] width 89 height 29
click at [162, 21] on icon "Home" at bounding box center [145, 24] width 89 height 29
click at [577, 216] on span "View event" at bounding box center [578, 216] width 55 height 17
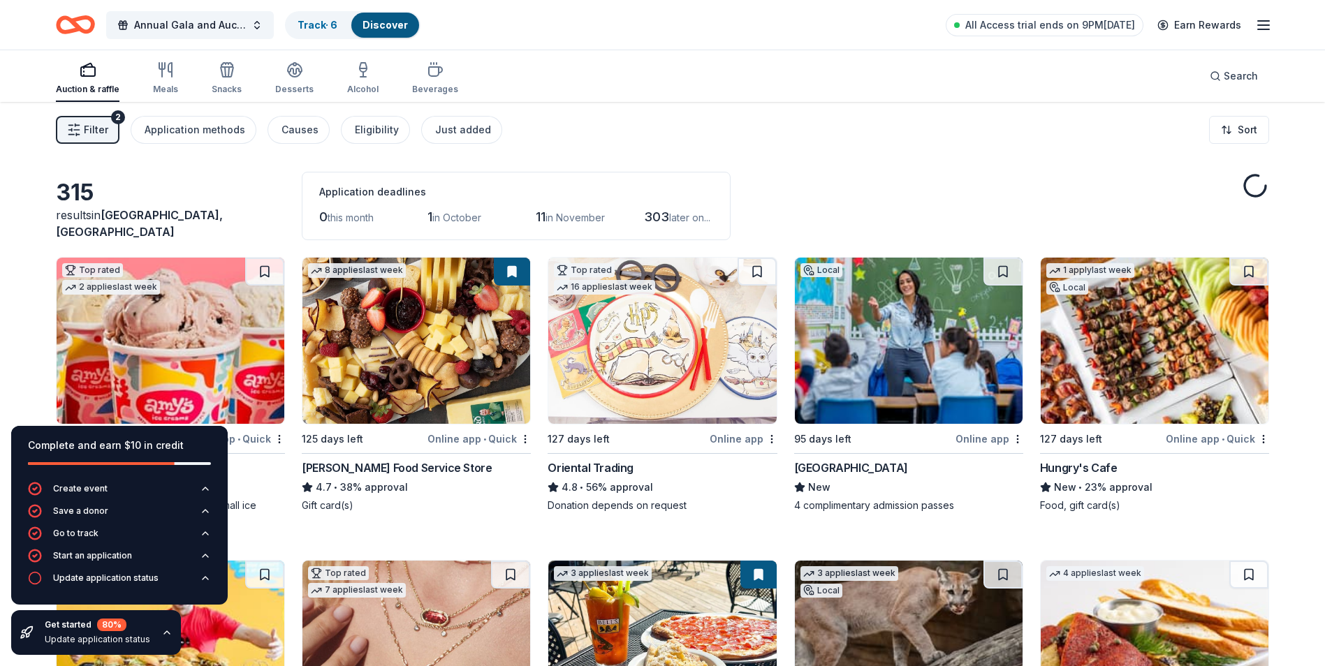
click at [929, 370] on img at bounding box center [909, 341] width 228 height 166
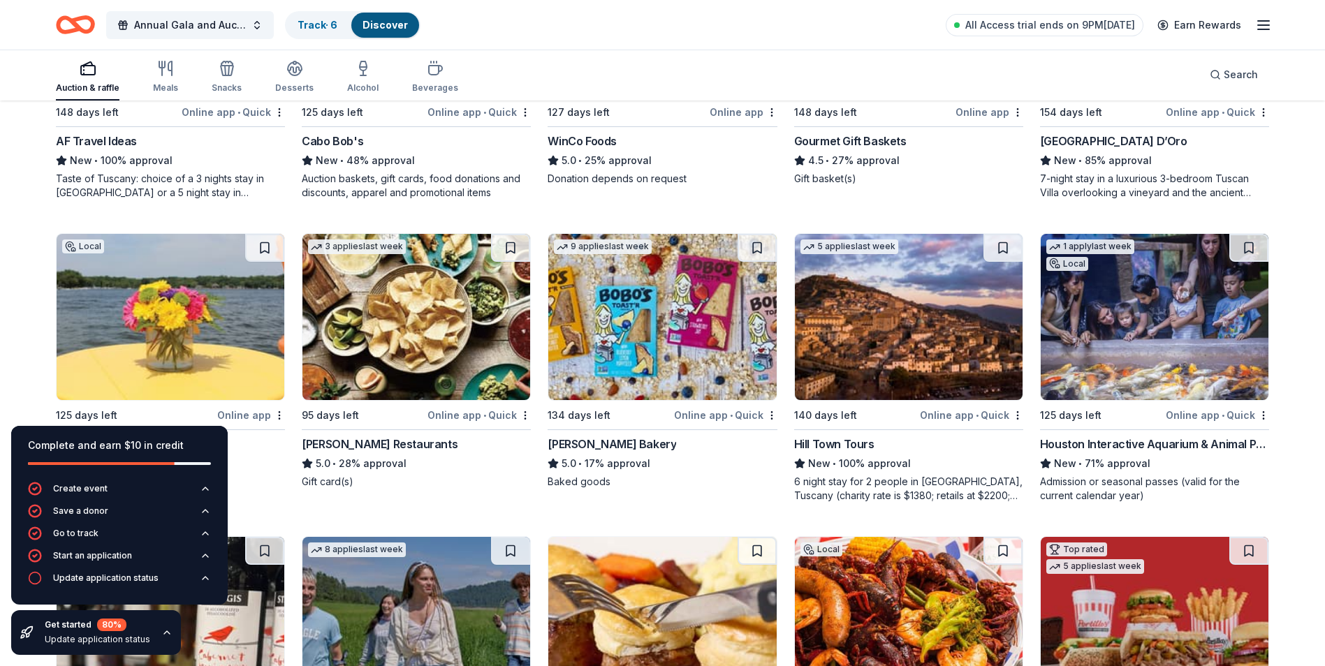
scroll to position [2467, 0]
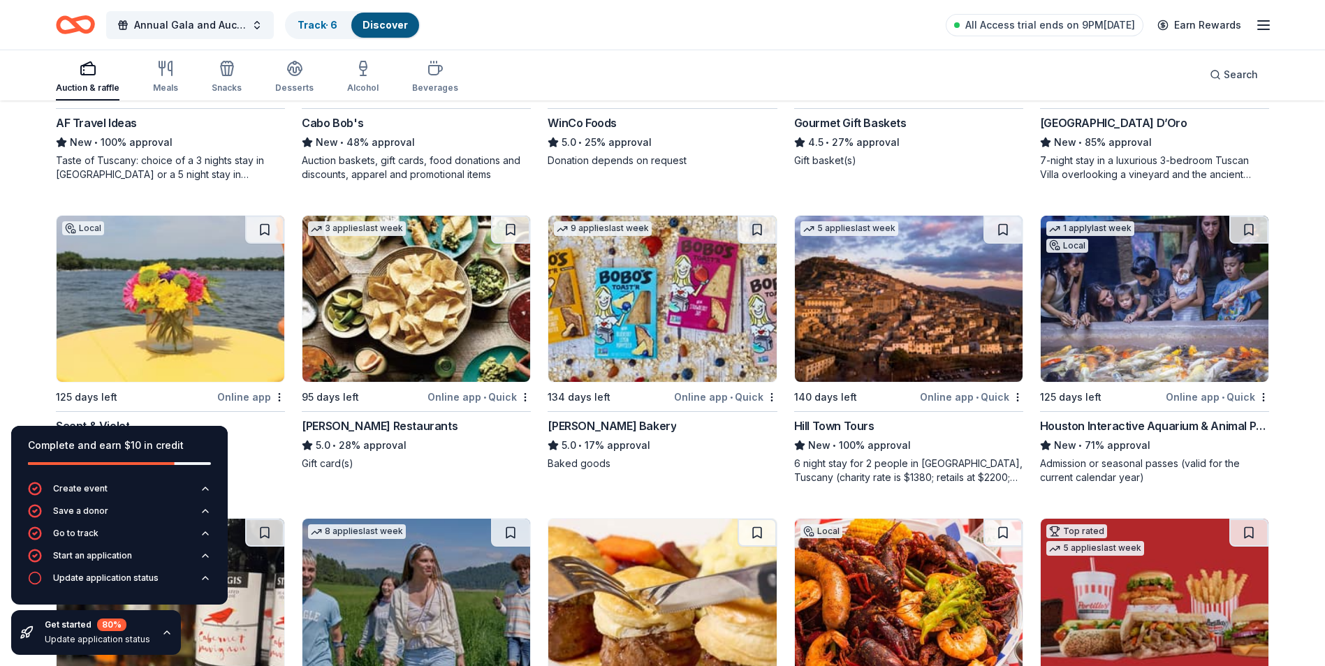
click at [1212, 312] on img at bounding box center [1155, 299] width 228 height 166
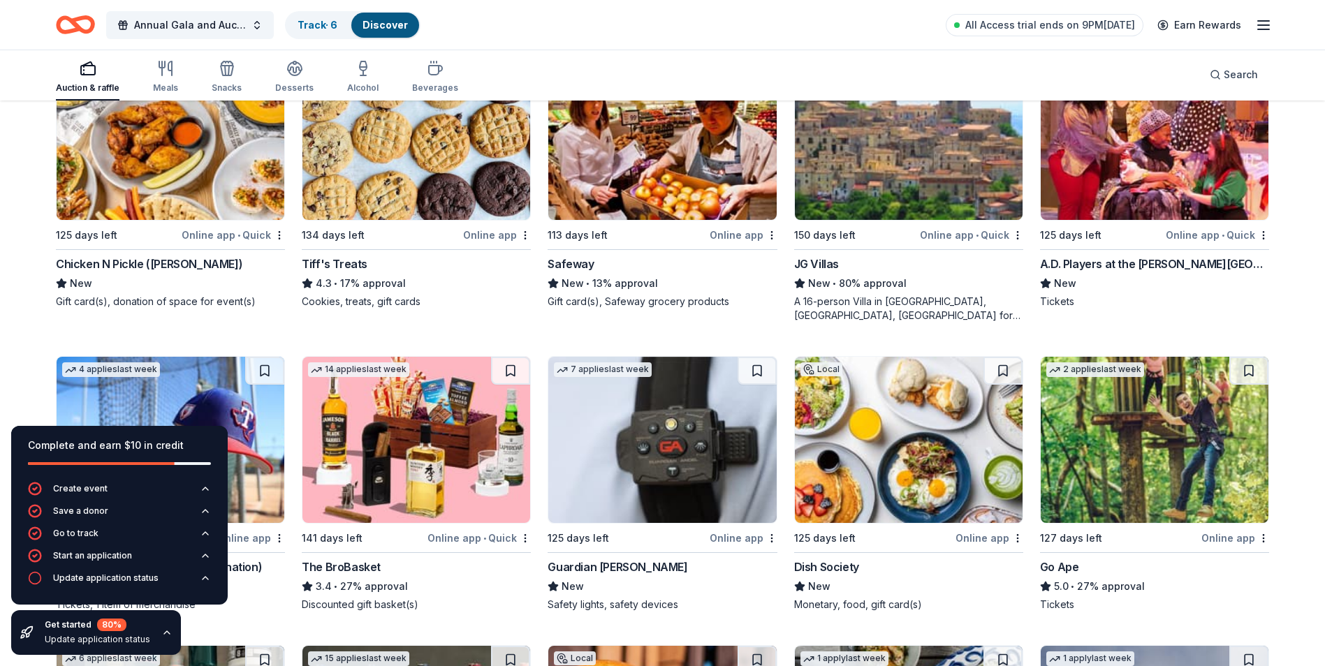
scroll to position [3865, 0]
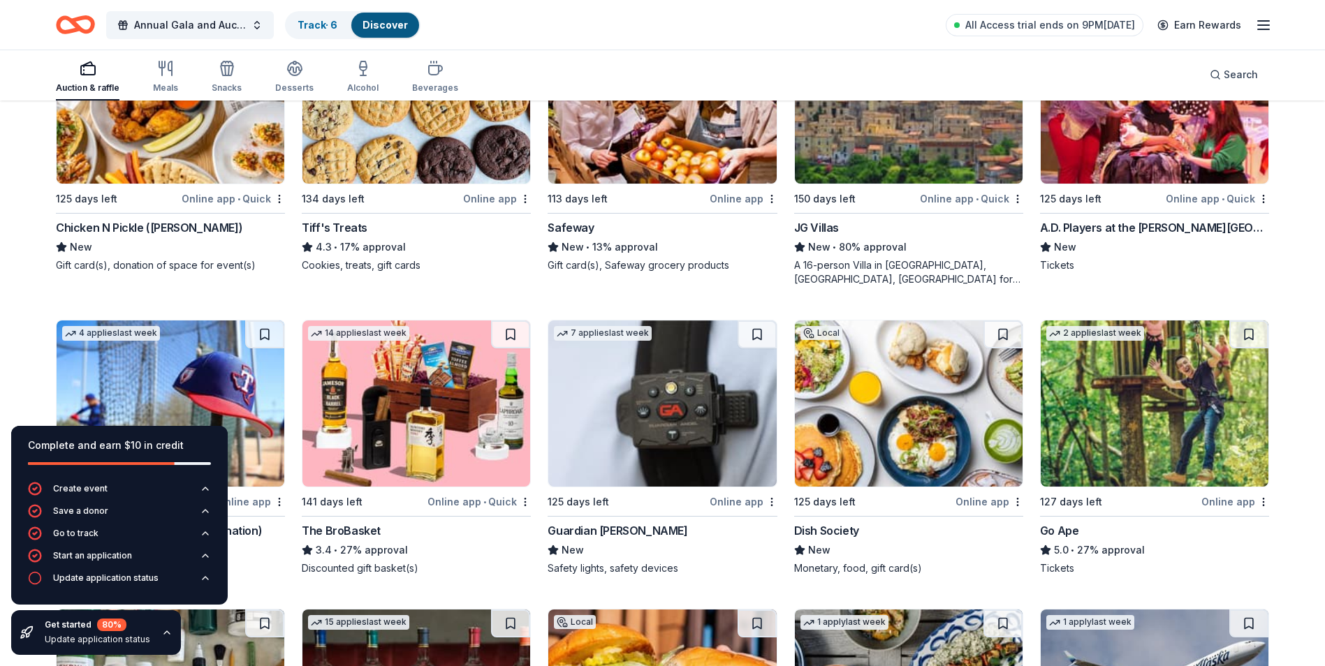
click at [1178, 157] on img at bounding box center [1155, 100] width 228 height 166
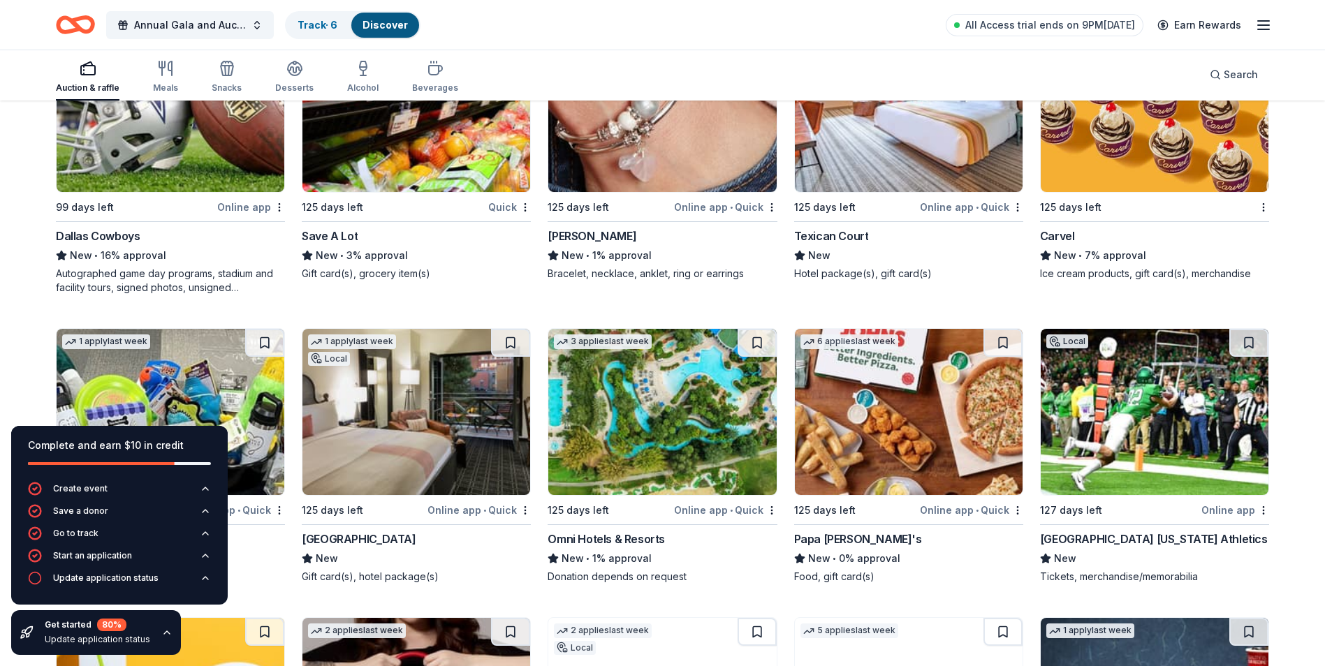
scroll to position [13409, 0]
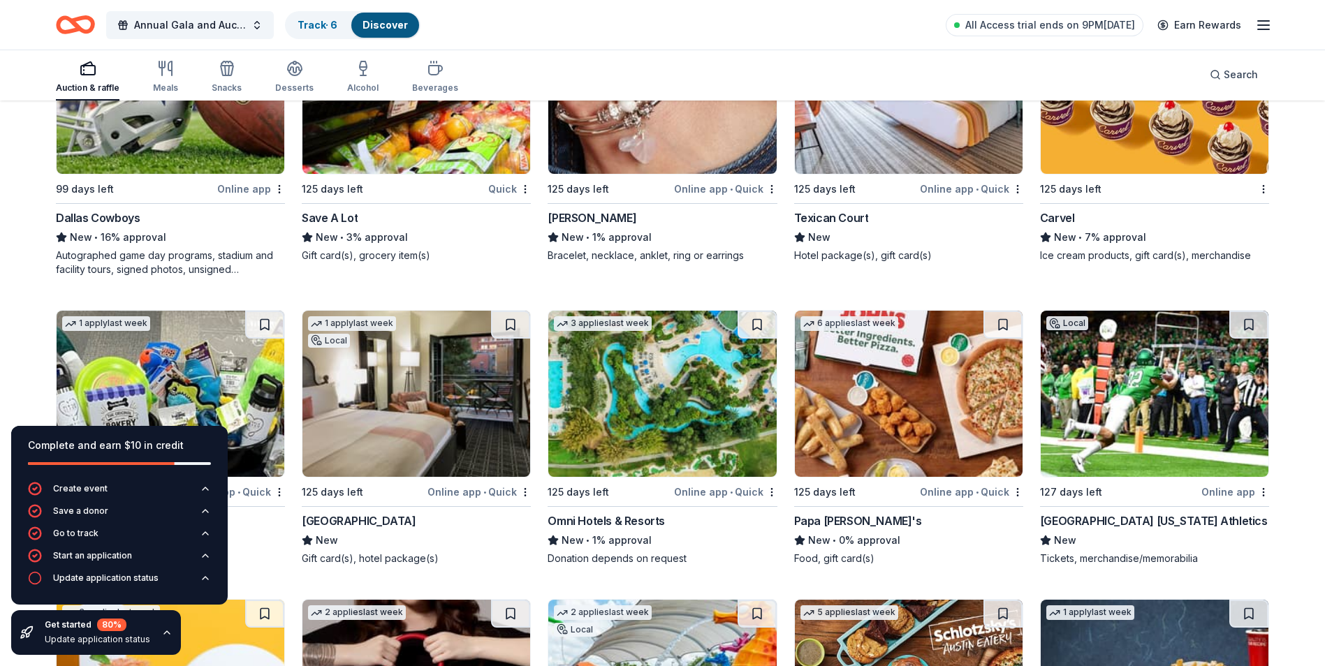
click at [232, 152] on img at bounding box center [171, 91] width 228 height 166
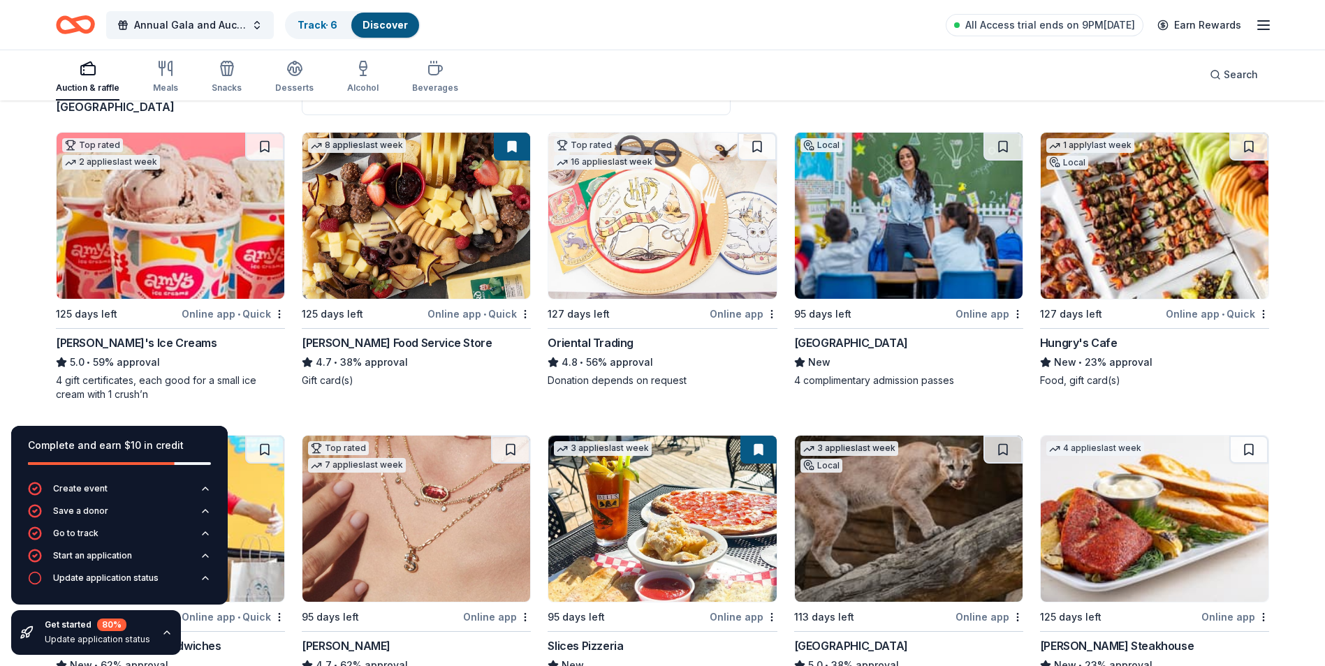
scroll to position [0, 0]
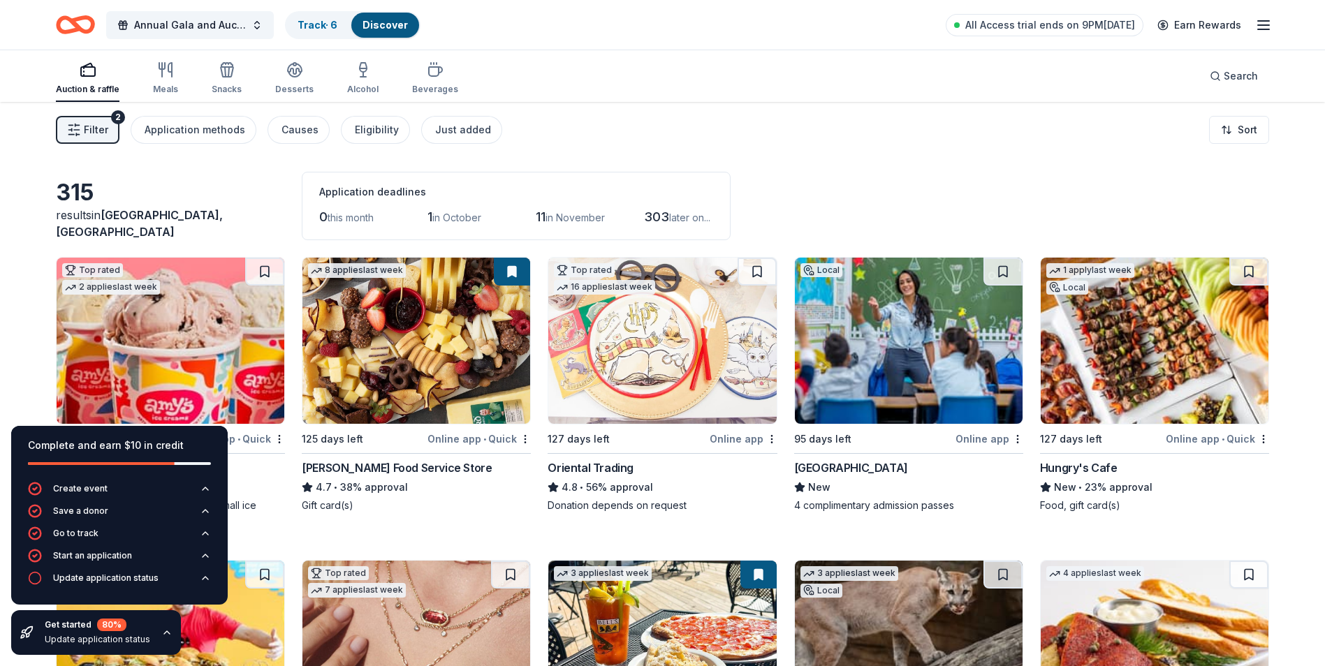
click at [1198, 335] on img at bounding box center [1155, 341] width 228 height 166
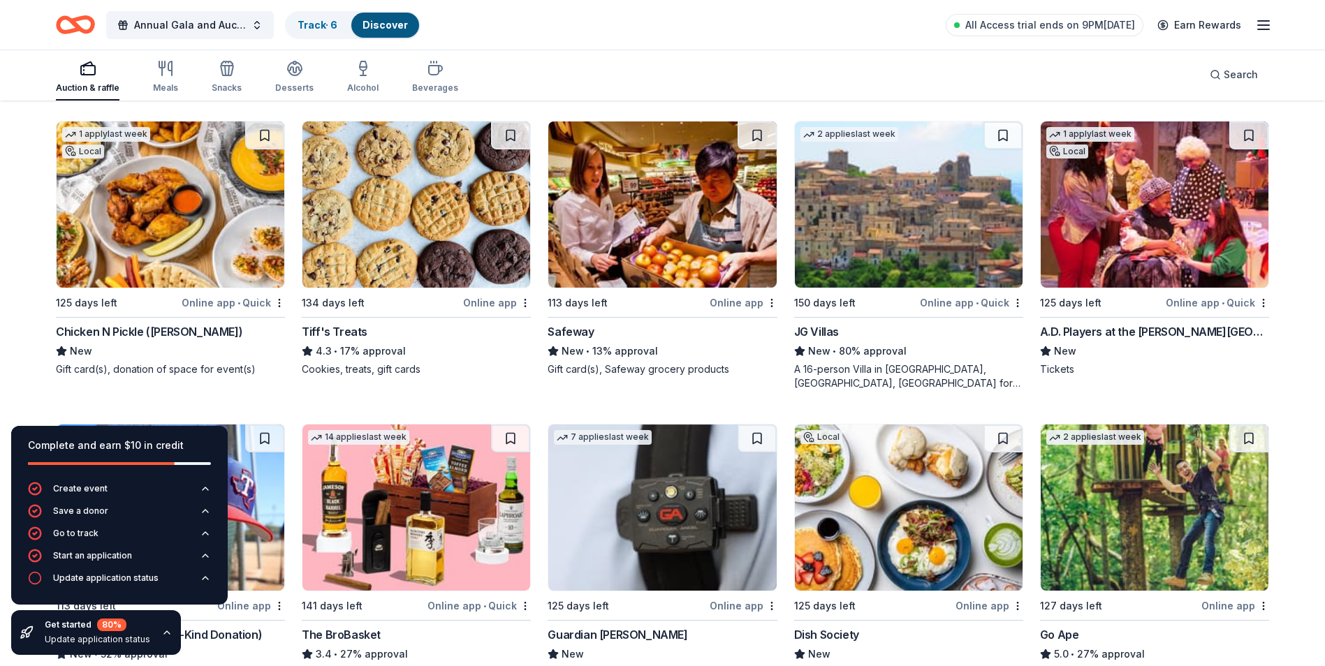
scroll to position [3881, 0]
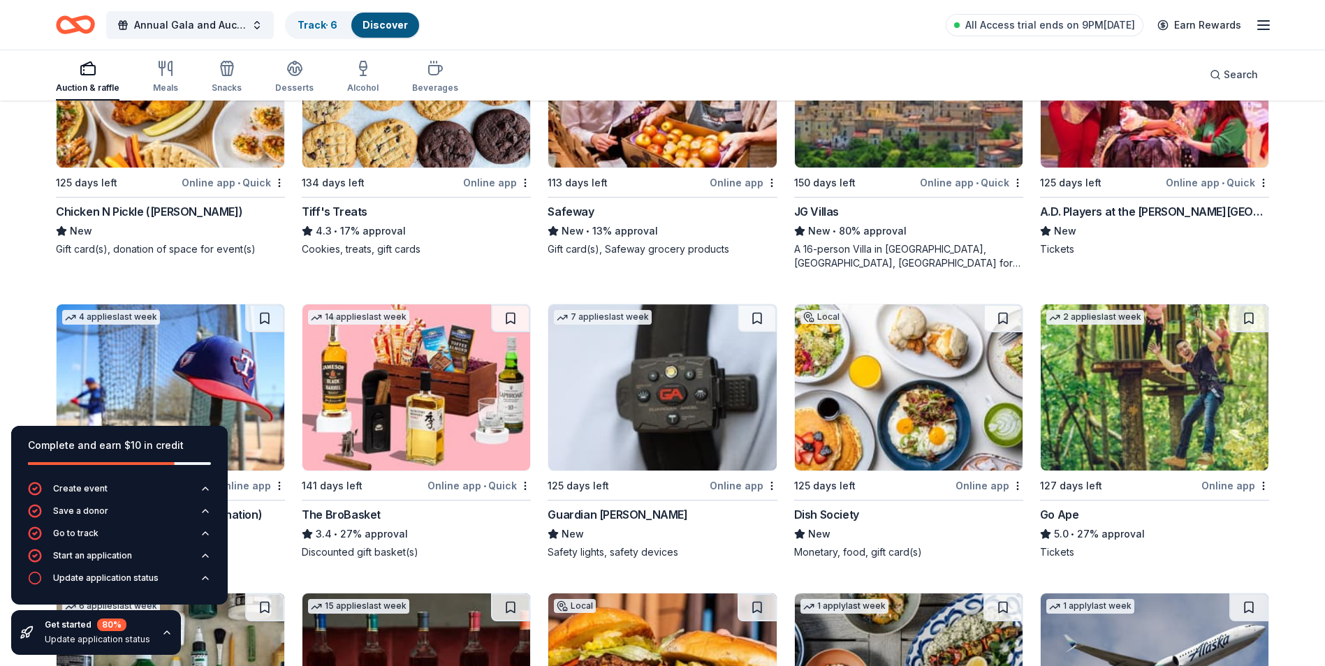
click at [479, 383] on img at bounding box center [416, 388] width 228 height 166
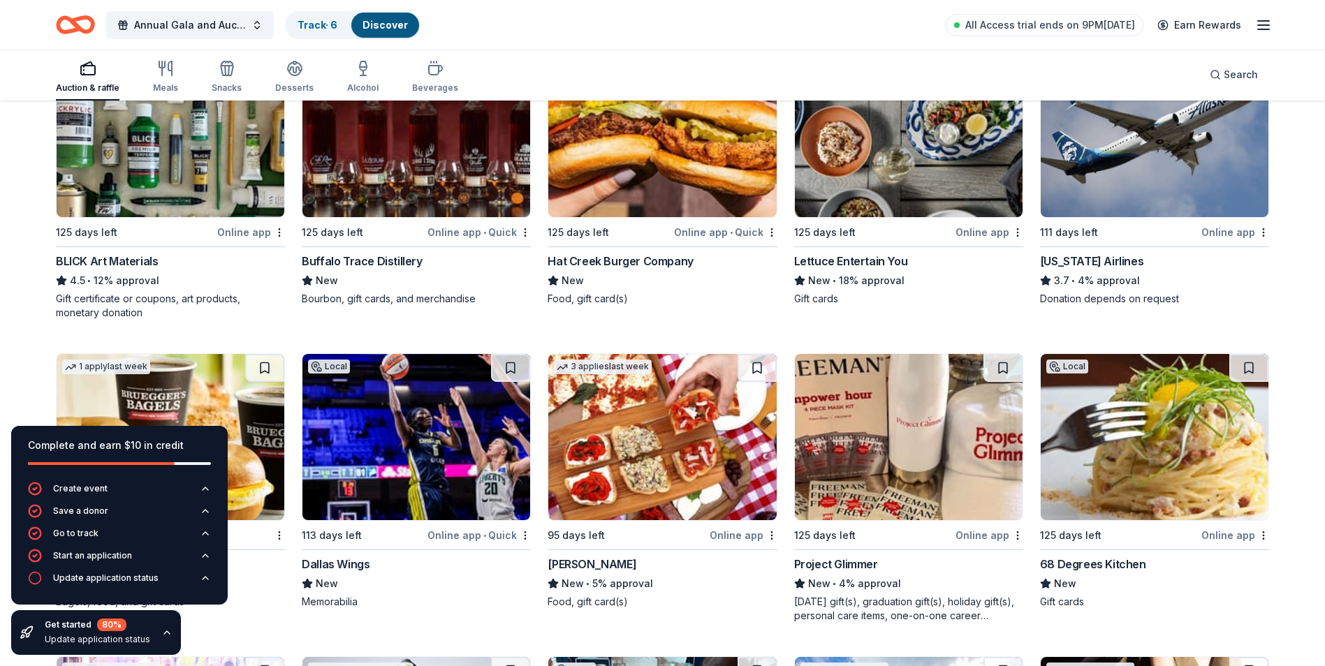
scroll to position [4505, 0]
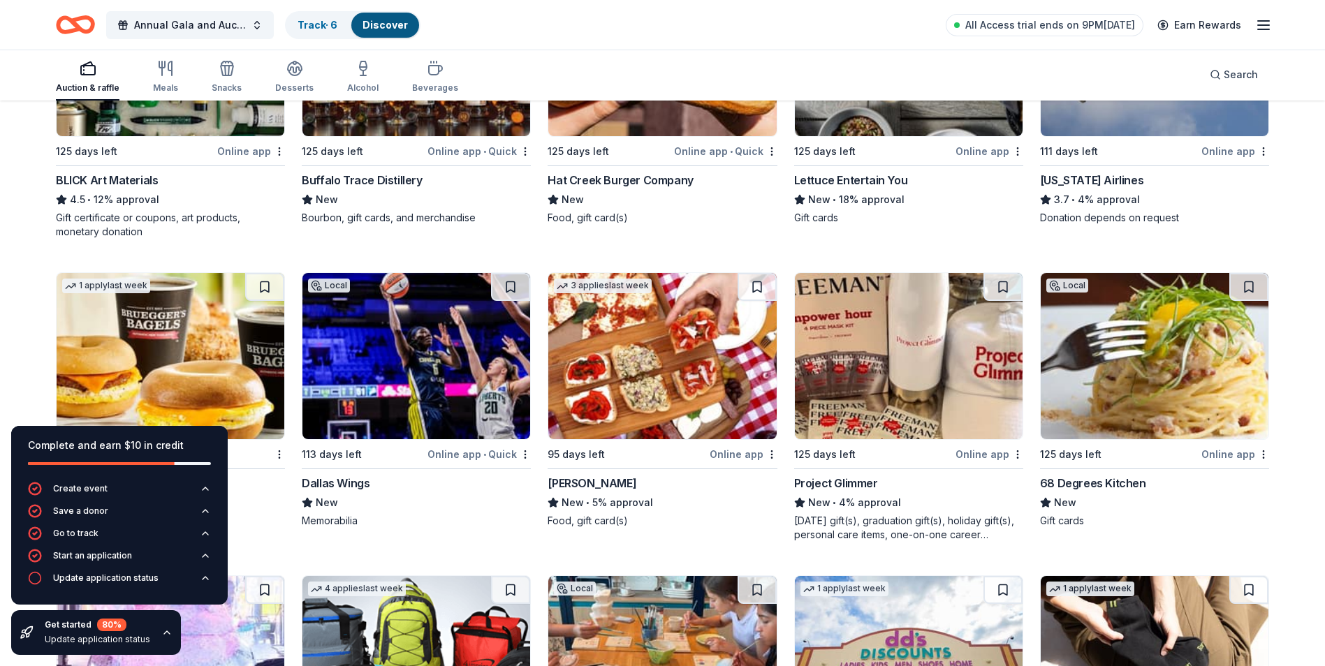
click at [478, 119] on img at bounding box center [416, 53] width 228 height 166
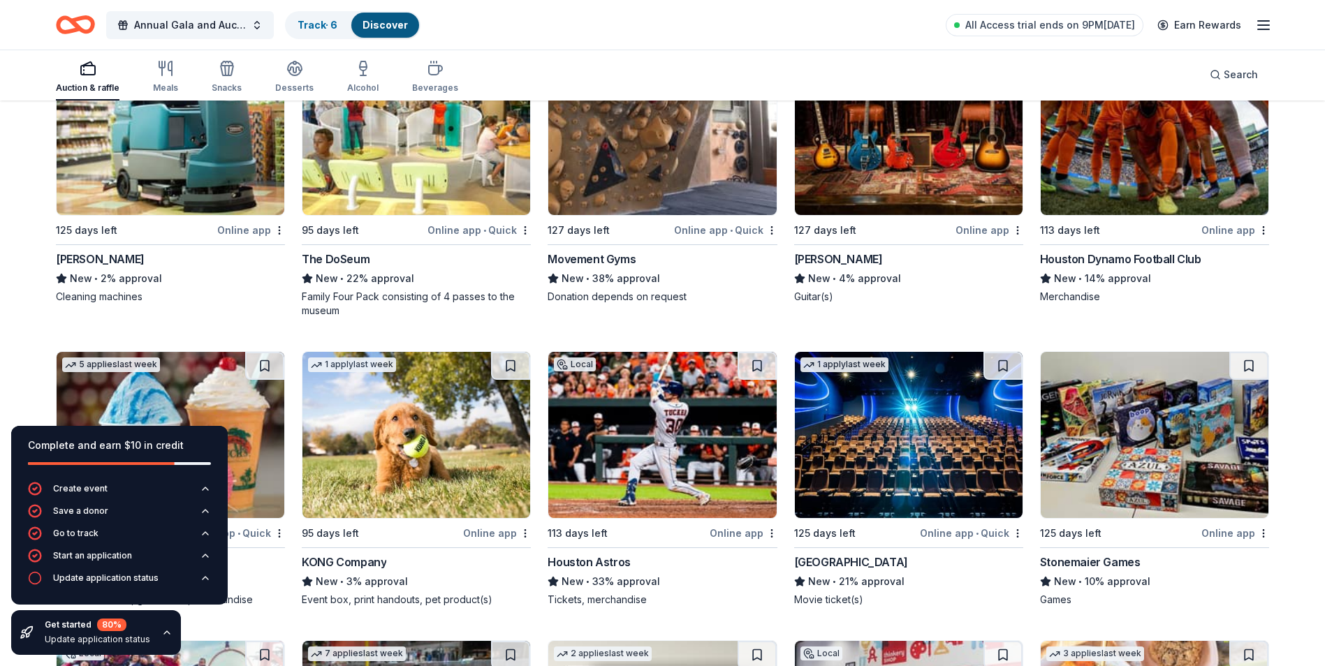
scroll to position [5670, 0]
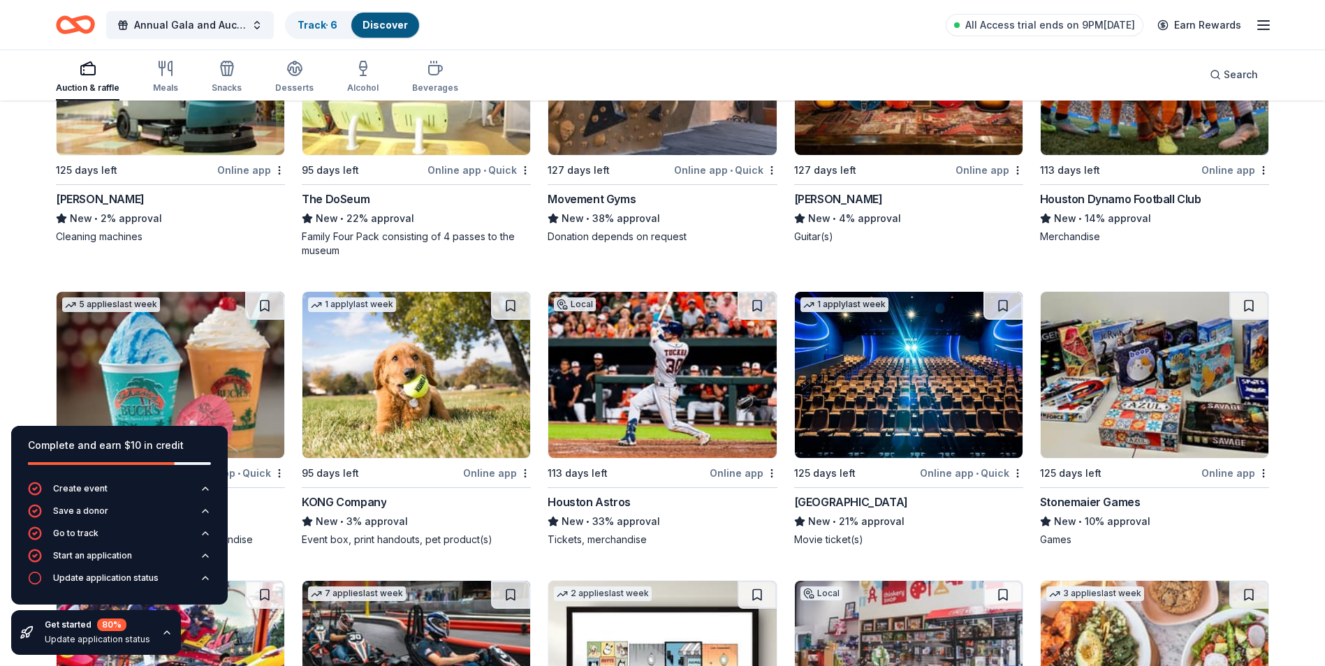
click at [917, 382] on img at bounding box center [909, 375] width 228 height 166
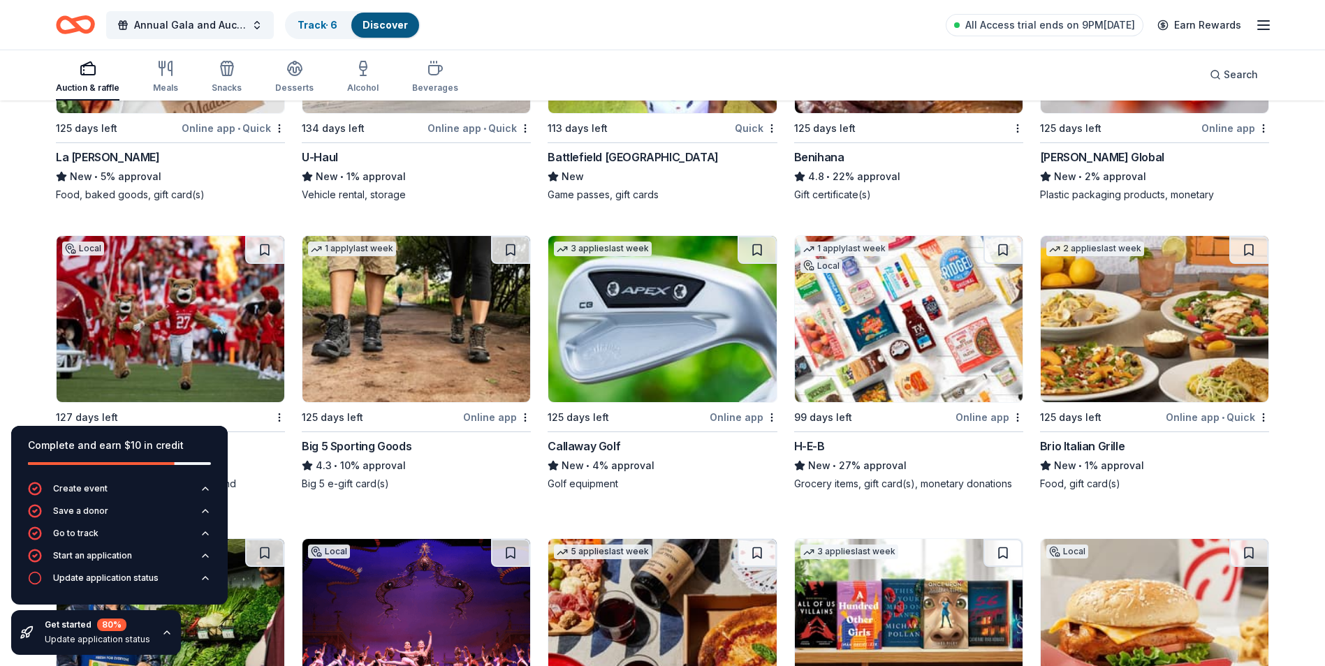
scroll to position [9632, 0]
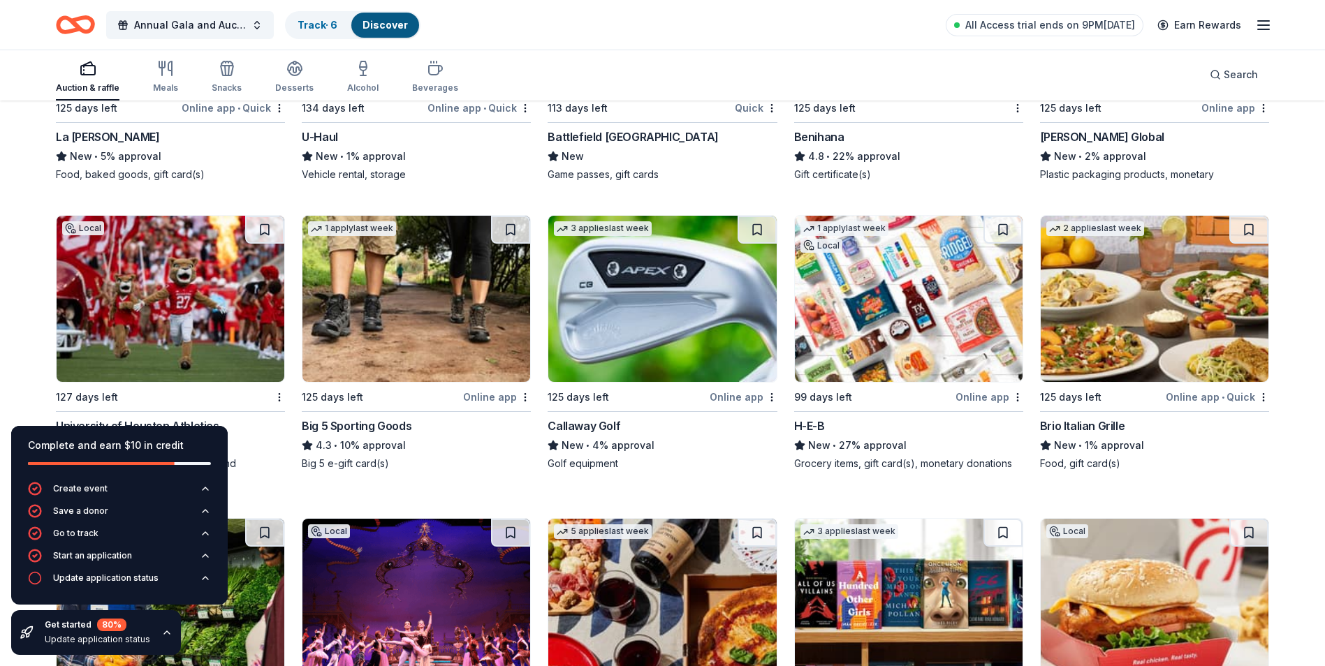
click at [942, 307] on img at bounding box center [909, 299] width 228 height 166
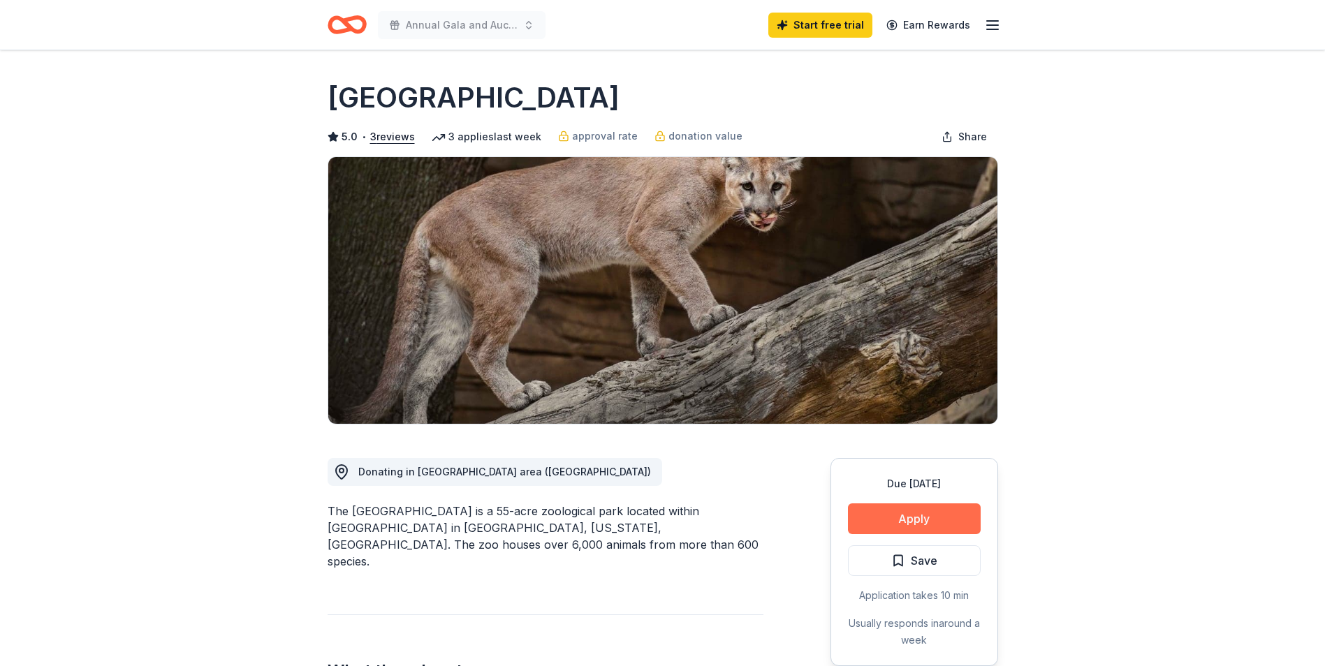
click at [920, 516] on button "Apply" at bounding box center [914, 519] width 133 height 31
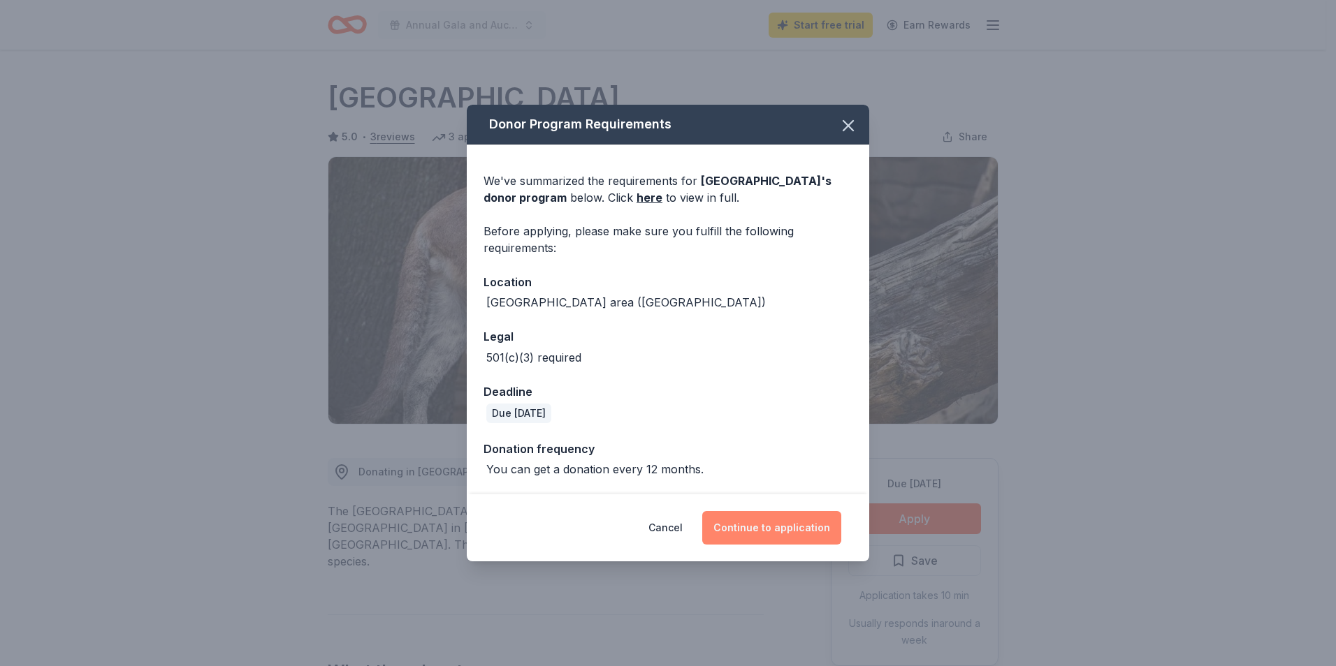
click at [800, 529] on button "Continue to application" at bounding box center [771, 528] width 139 height 34
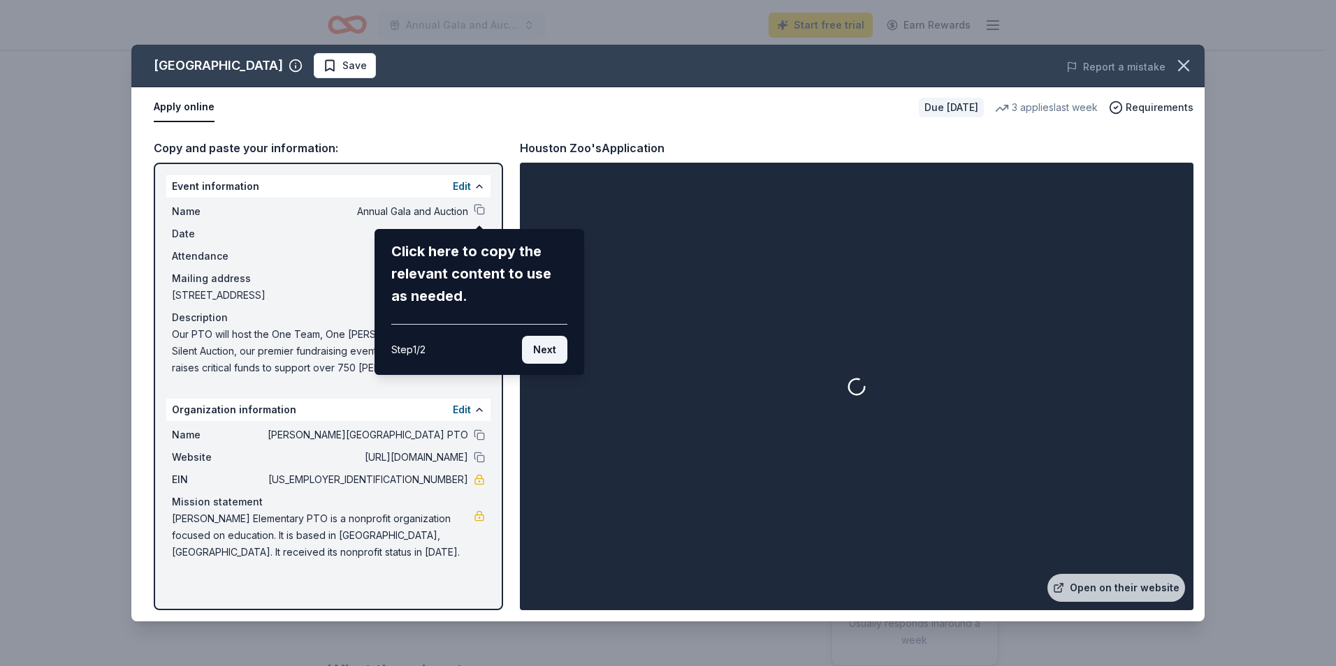
click at [550, 350] on button "Next" at bounding box center [544, 350] width 45 height 28
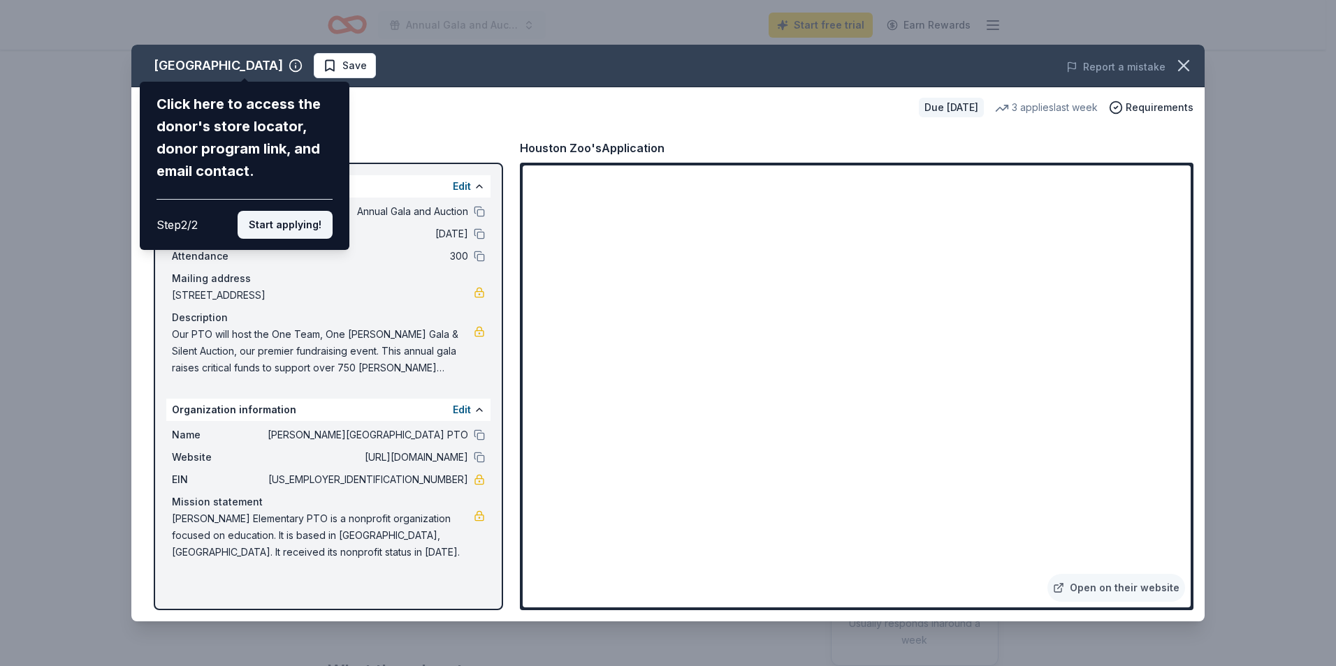
click at [292, 221] on button "Start applying!" at bounding box center [285, 225] width 95 height 28
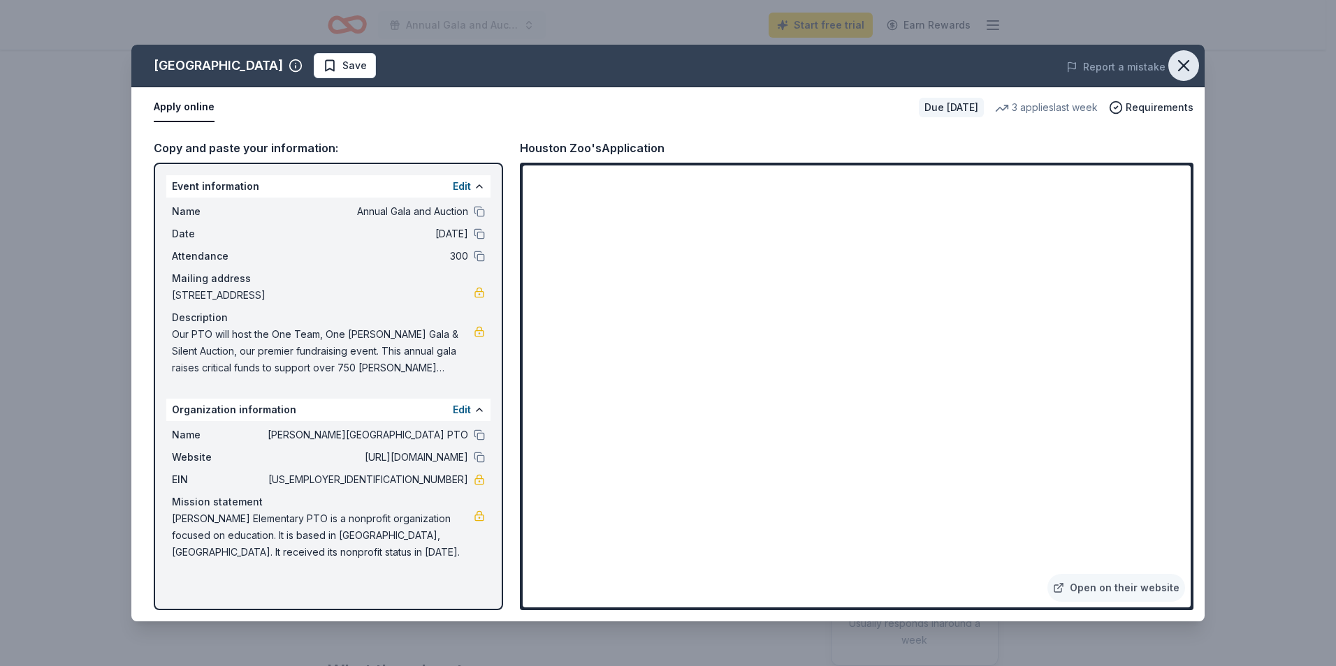
click at [1184, 72] on icon "button" at bounding box center [1184, 66] width 20 height 20
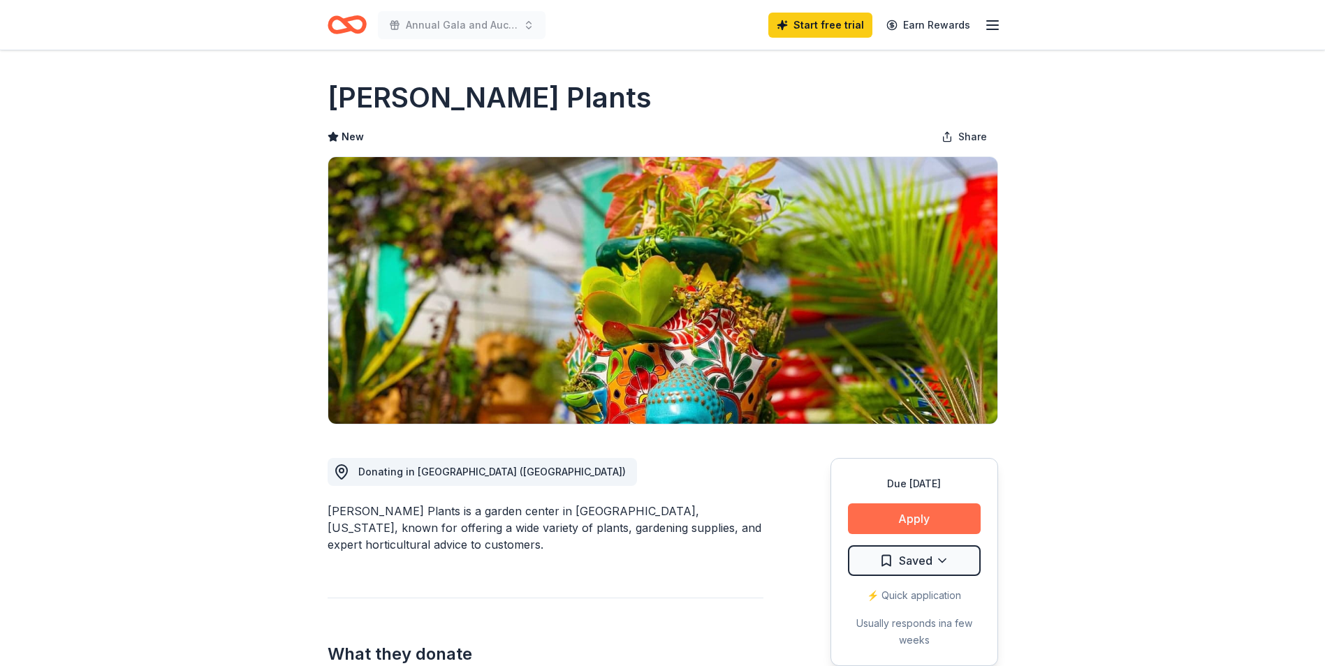
click at [935, 519] on button "Apply" at bounding box center [914, 519] width 133 height 31
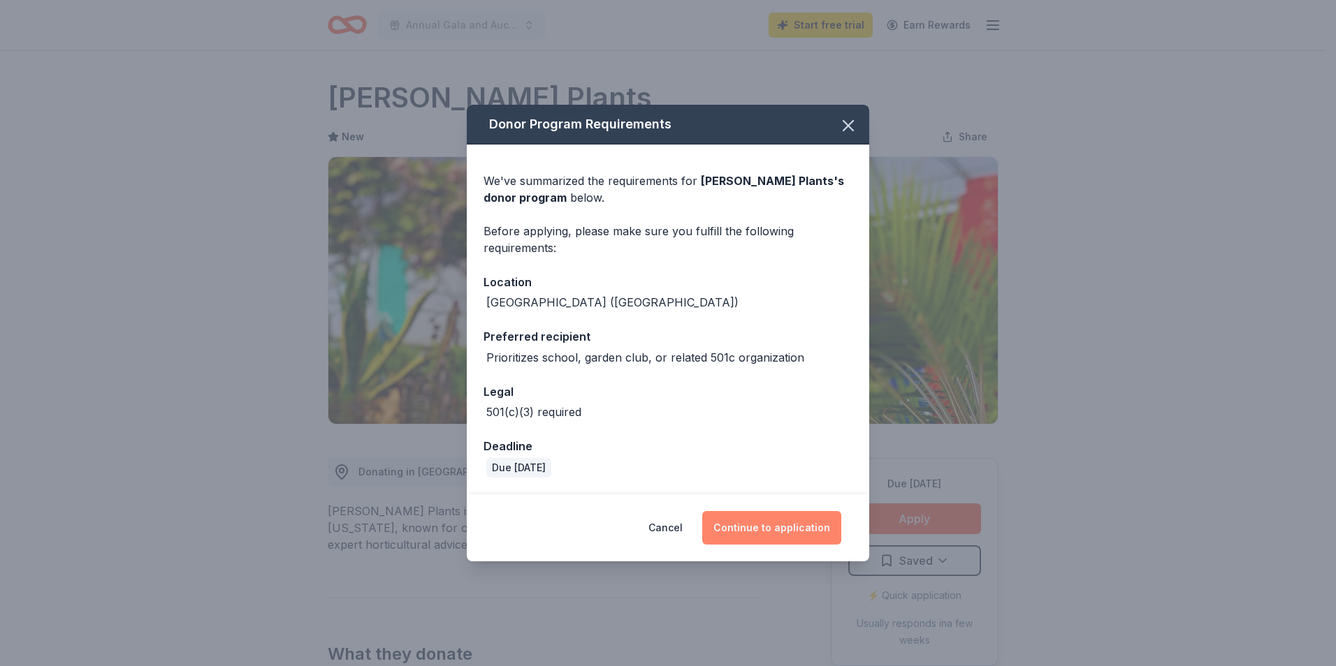
click at [805, 518] on button "Continue to application" at bounding box center [771, 528] width 139 height 34
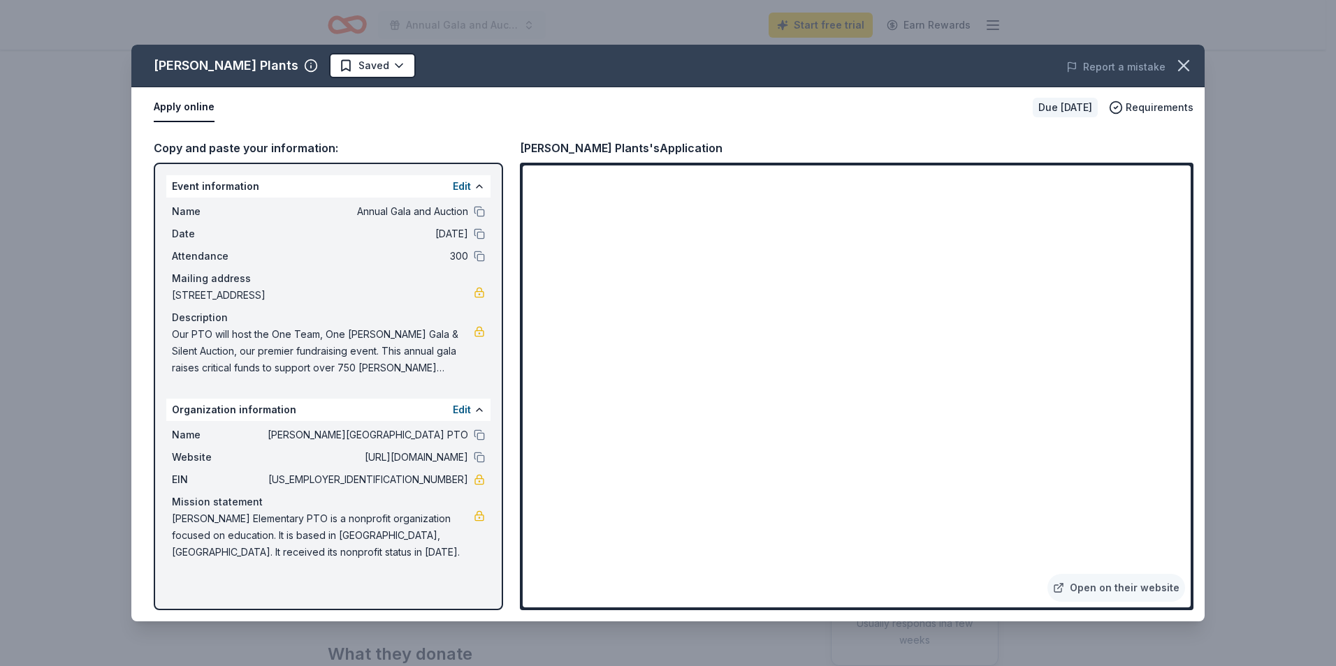
click at [442, 455] on span "[URL][DOMAIN_NAME]" at bounding box center [366, 457] width 203 height 17
click at [460, 407] on button "Edit" at bounding box center [462, 410] width 18 height 17
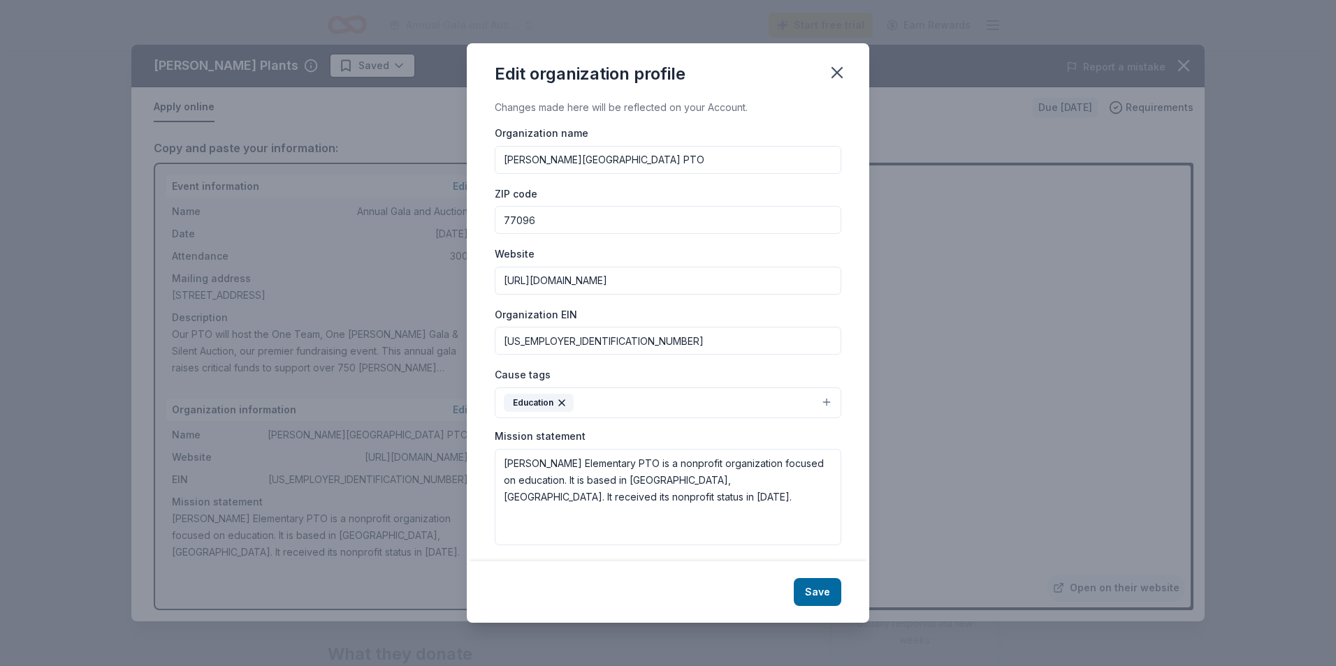
drag, startPoint x: 578, startPoint y: 315, endPoint x: 442, endPoint y: 293, distance: 137.4
click at [442, 293] on div "Edit organization profile Changes made here will be reflected on your Account. …" at bounding box center [668, 333] width 1336 height 666
type input "[URL][DOMAIN_NAME]"
click at [816, 590] on button "Save" at bounding box center [818, 592] width 48 height 28
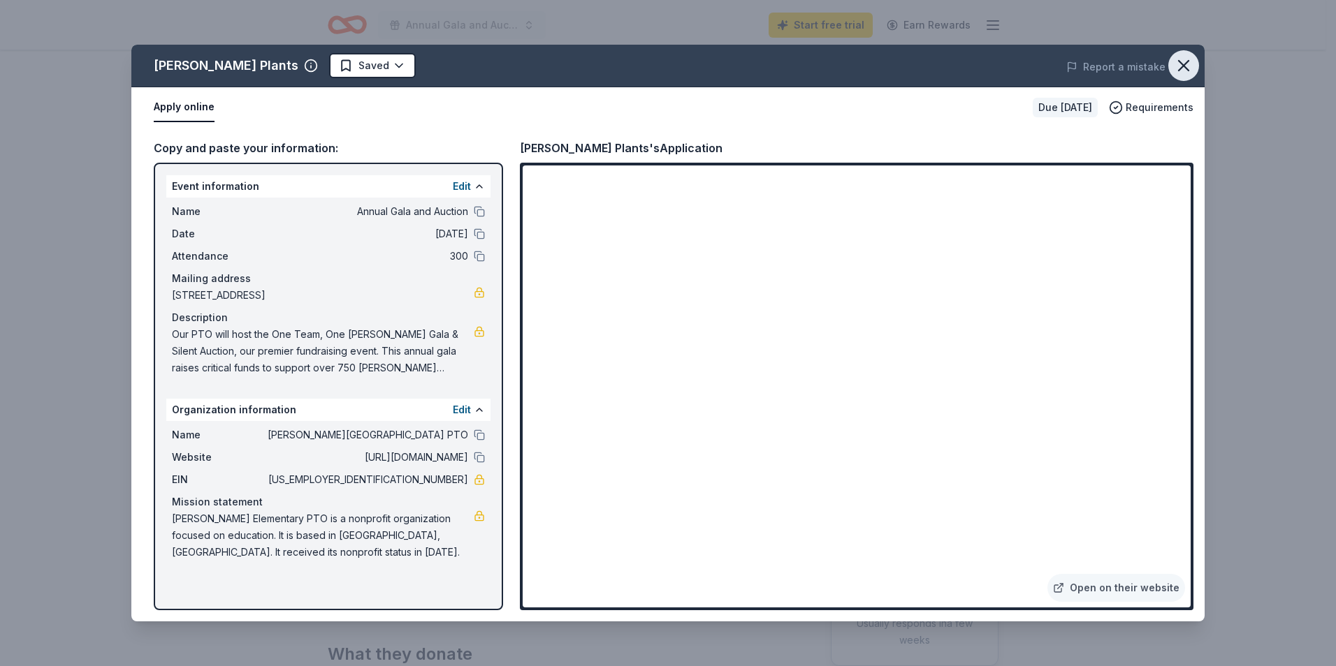
click at [1180, 71] on icon "button" at bounding box center [1184, 66] width 20 height 20
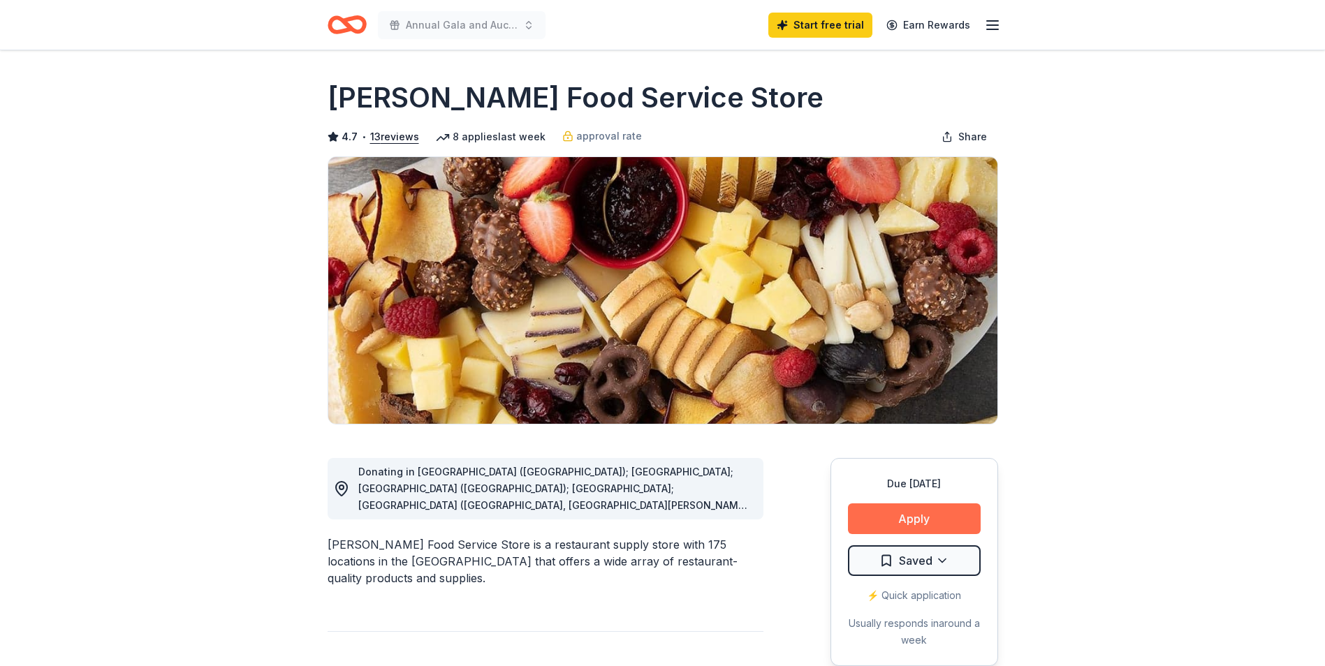
click at [904, 507] on button "Apply" at bounding box center [914, 519] width 133 height 31
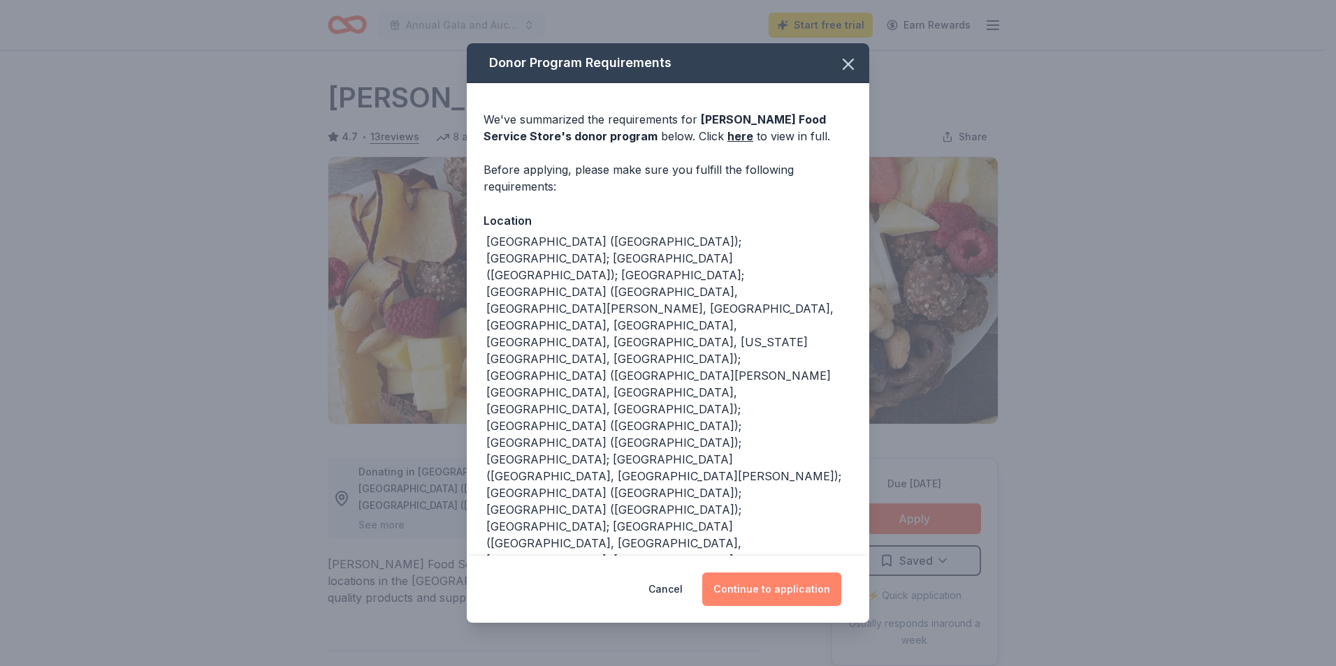
click at [812, 590] on button "Continue to application" at bounding box center [771, 590] width 139 height 34
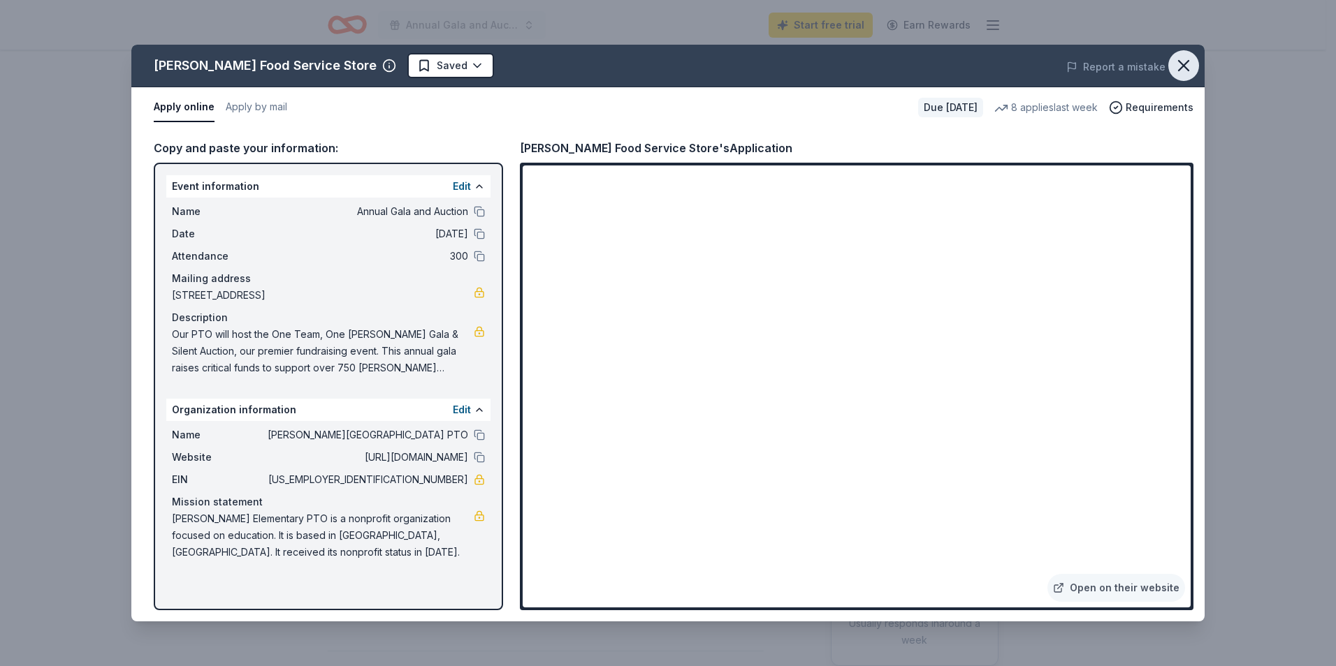
click at [1181, 68] on icon "button" at bounding box center [1184, 66] width 10 height 10
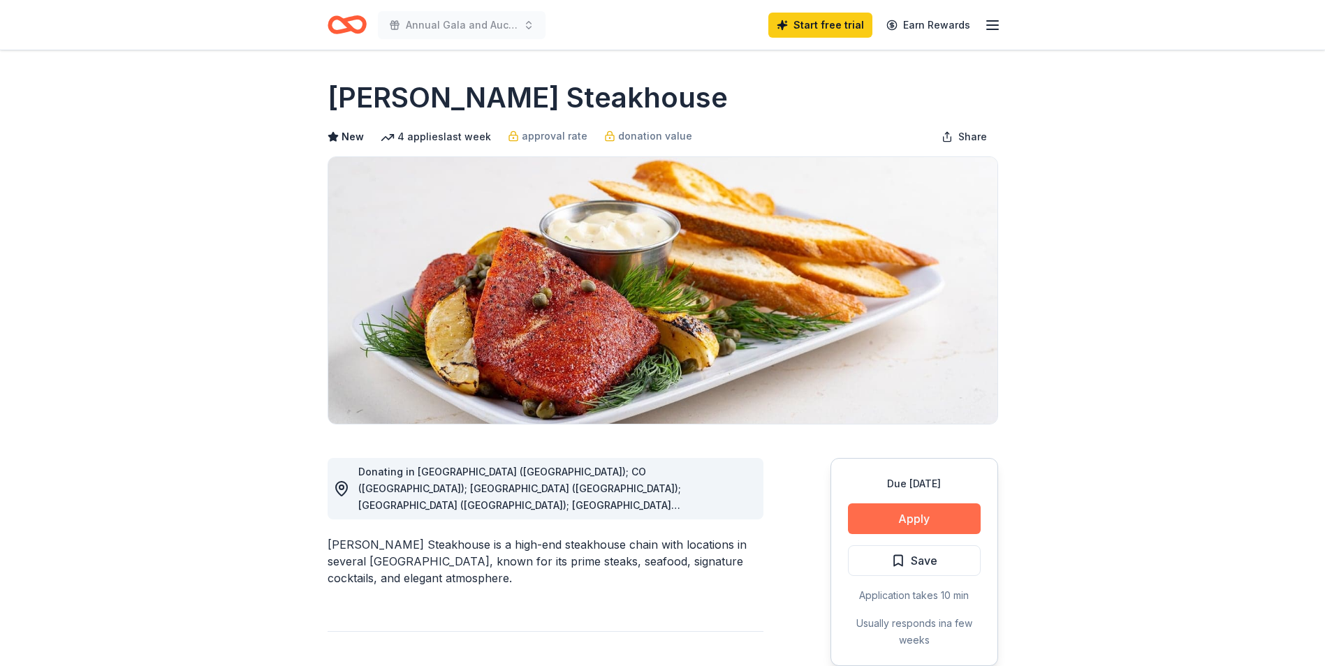
click at [949, 512] on button "Apply" at bounding box center [914, 519] width 133 height 31
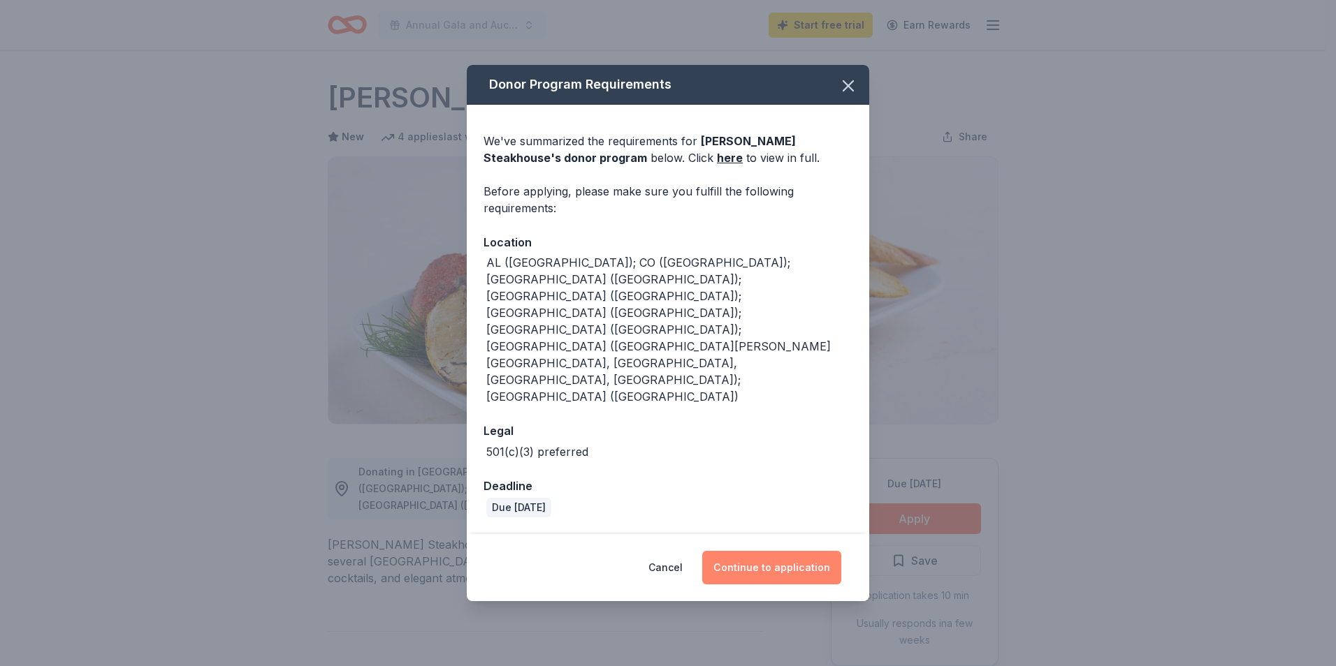
click at [762, 551] on button "Continue to application" at bounding box center [771, 568] width 139 height 34
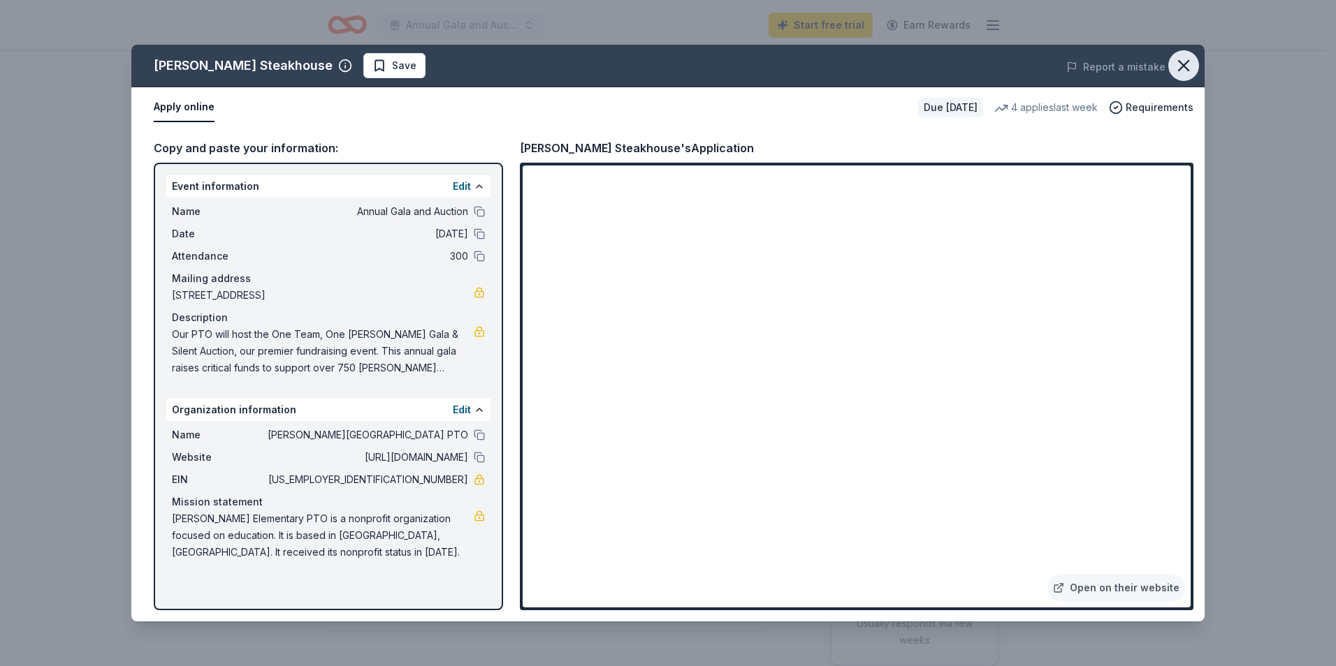
click at [1181, 71] on icon "button" at bounding box center [1184, 66] width 20 height 20
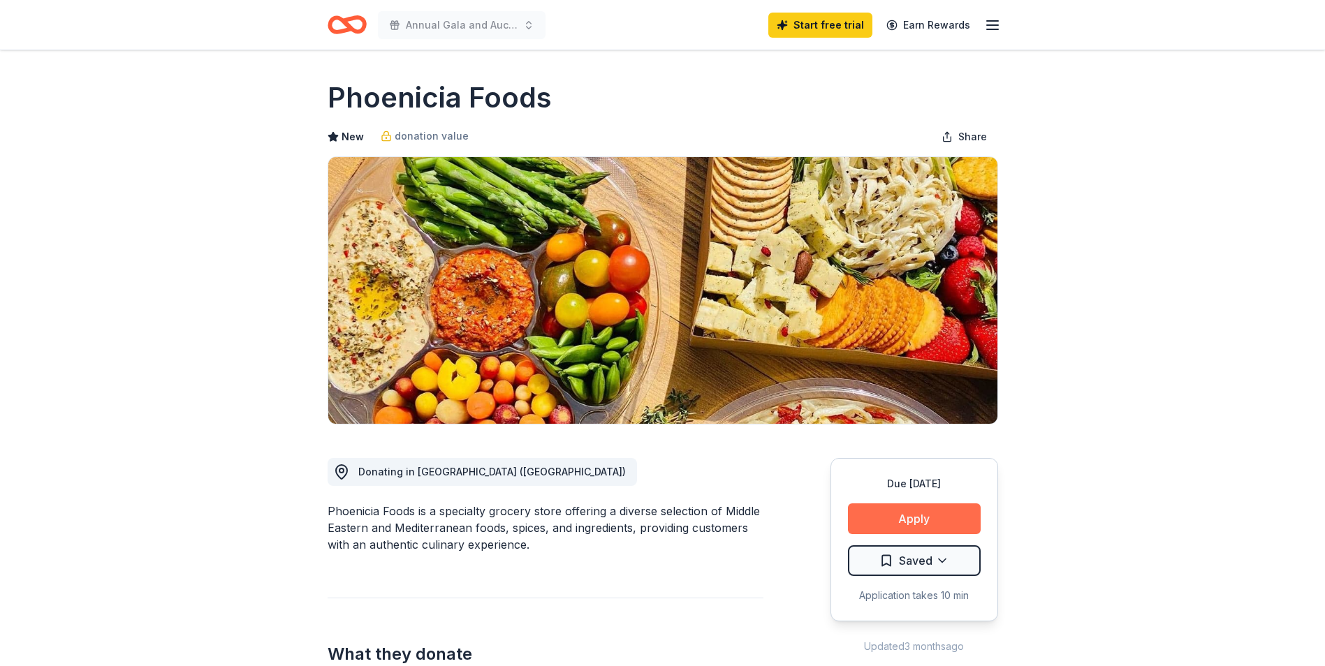
click at [945, 517] on button "Apply" at bounding box center [914, 519] width 133 height 31
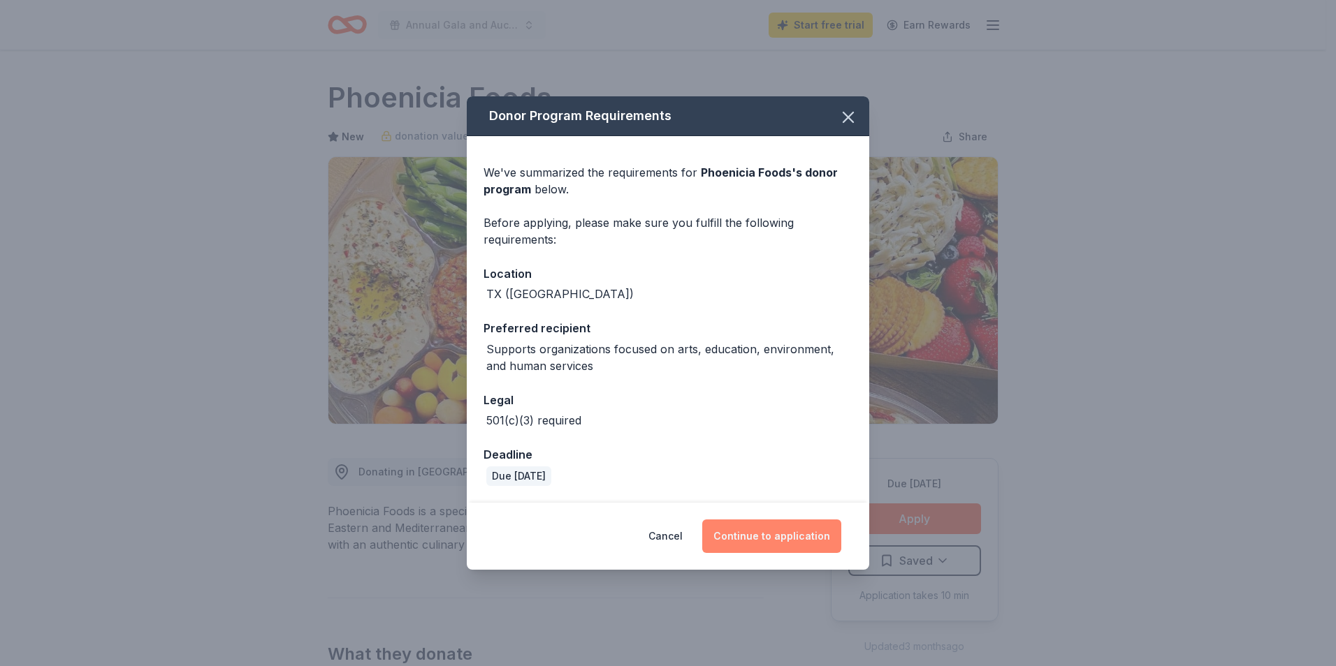
click at [796, 534] on button "Continue to application" at bounding box center [771, 537] width 139 height 34
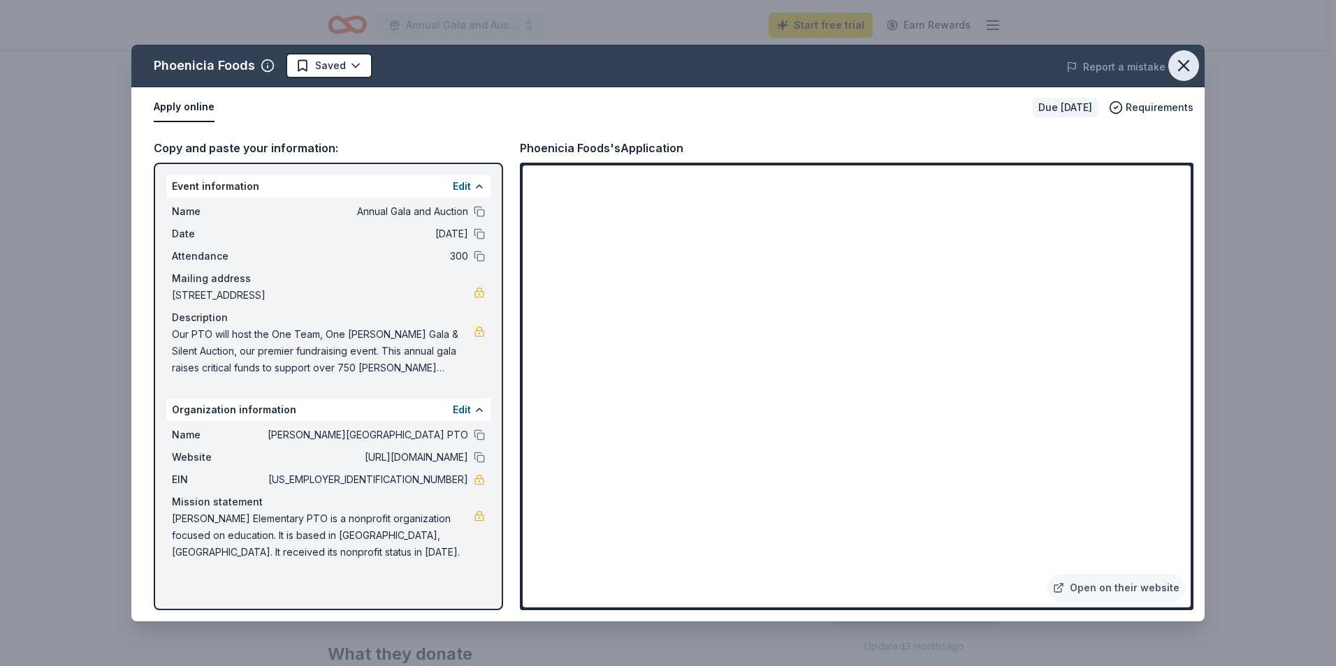
click at [1184, 64] on icon "button" at bounding box center [1184, 66] width 10 height 10
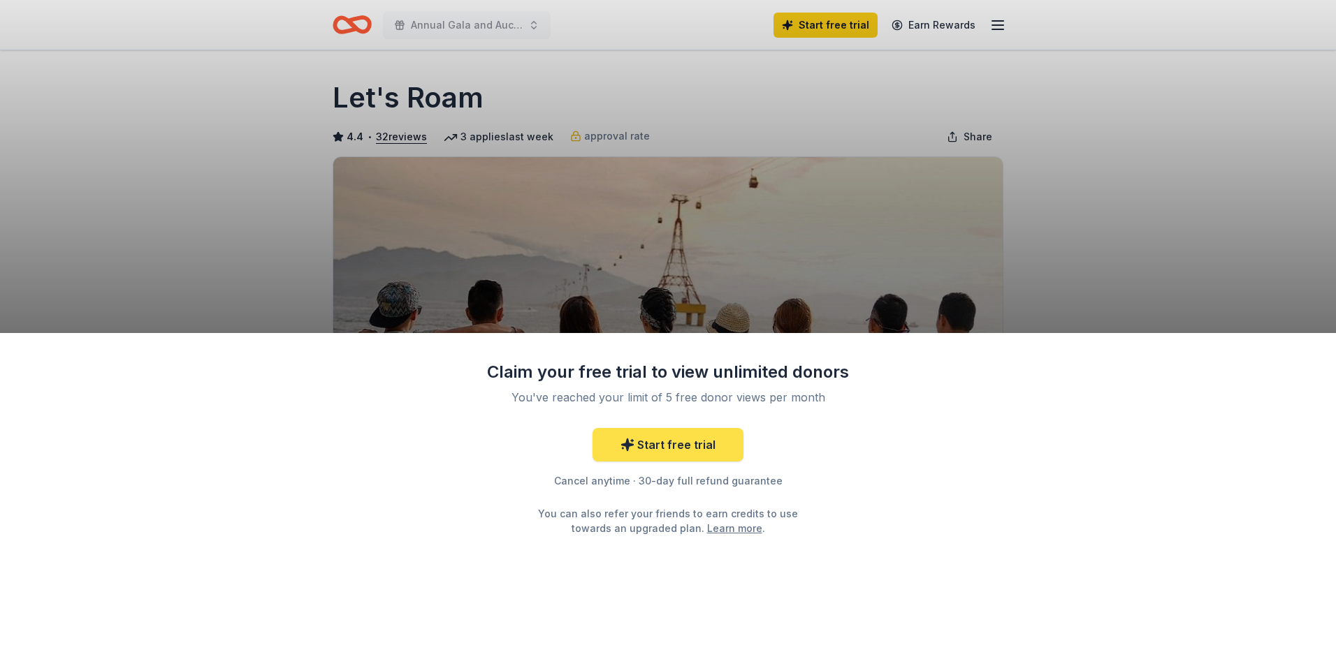
click at [720, 442] on link "Start free trial" at bounding box center [667, 445] width 151 height 34
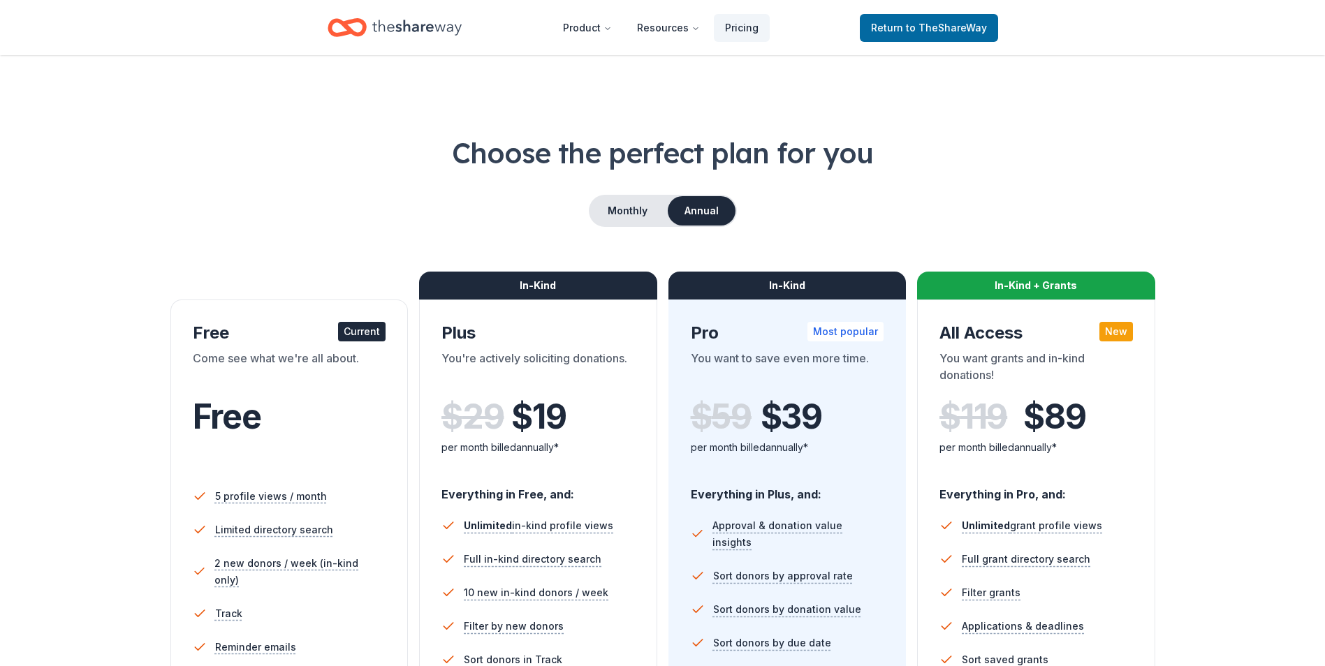
click at [703, 209] on button "Annual" at bounding box center [702, 210] width 68 height 29
click at [633, 218] on button "Monthly" at bounding box center [627, 210] width 75 height 29
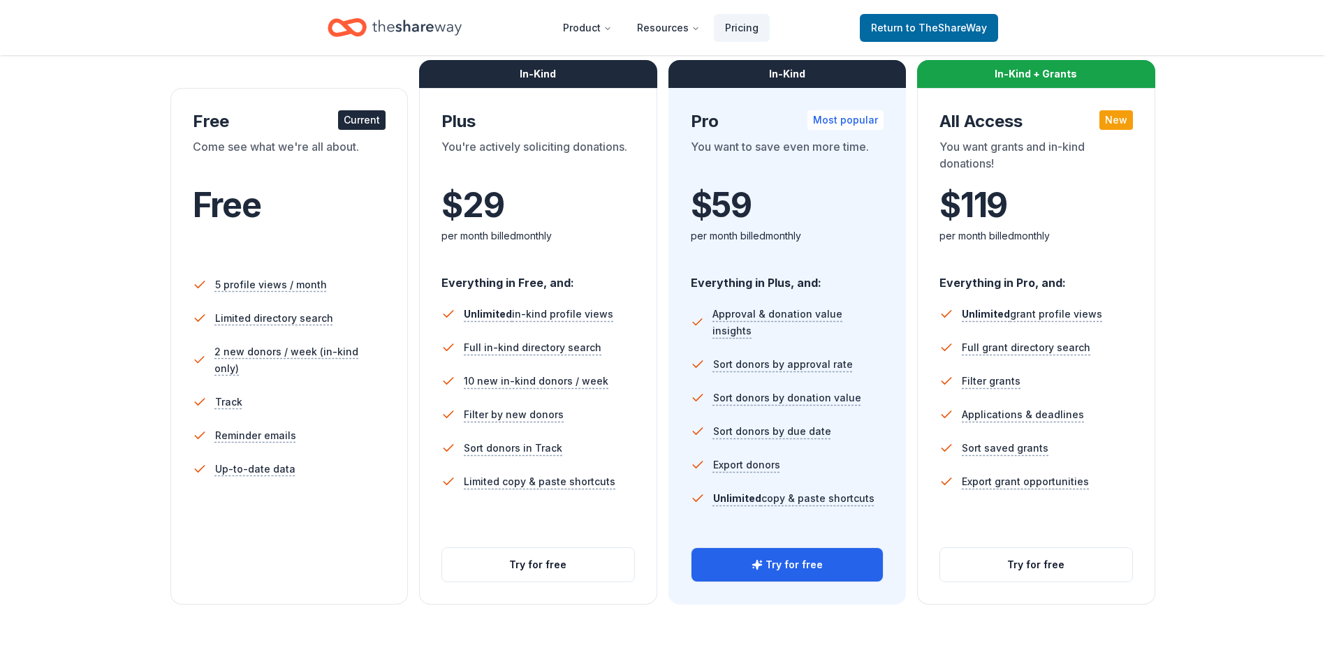
scroll to position [215, 0]
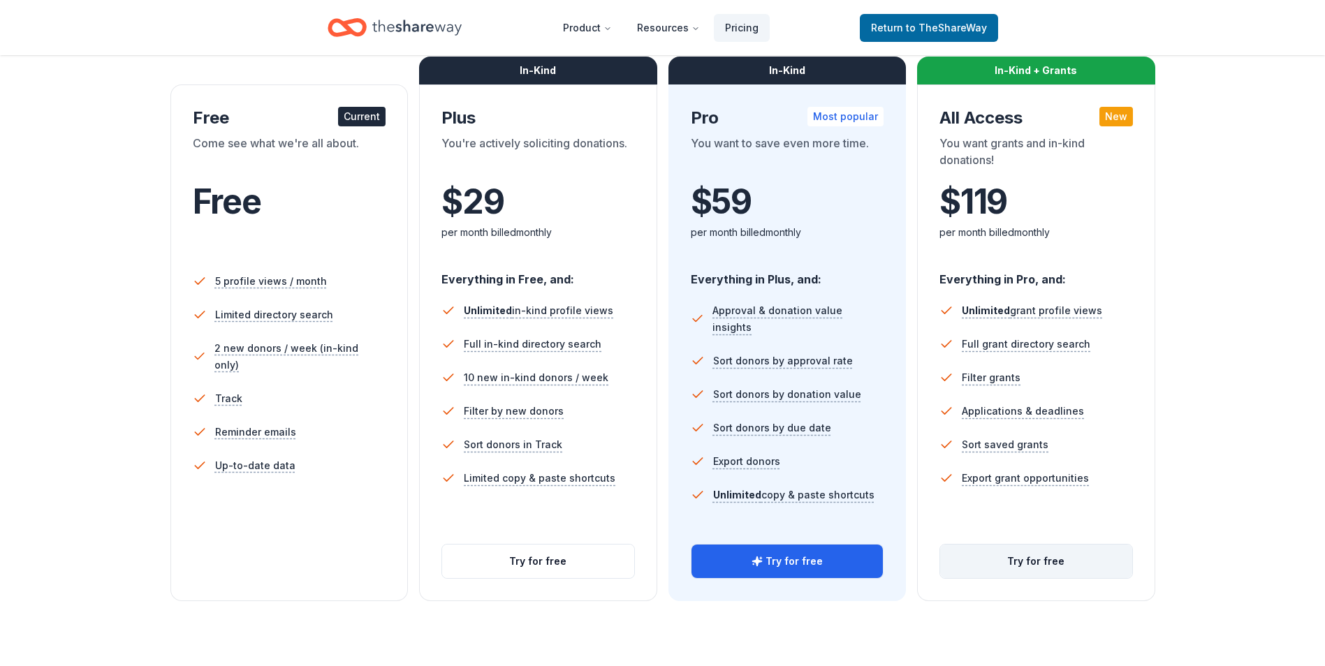
click at [1040, 560] on button "Try for free" at bounding box center [1036, 562] width 192 height 34
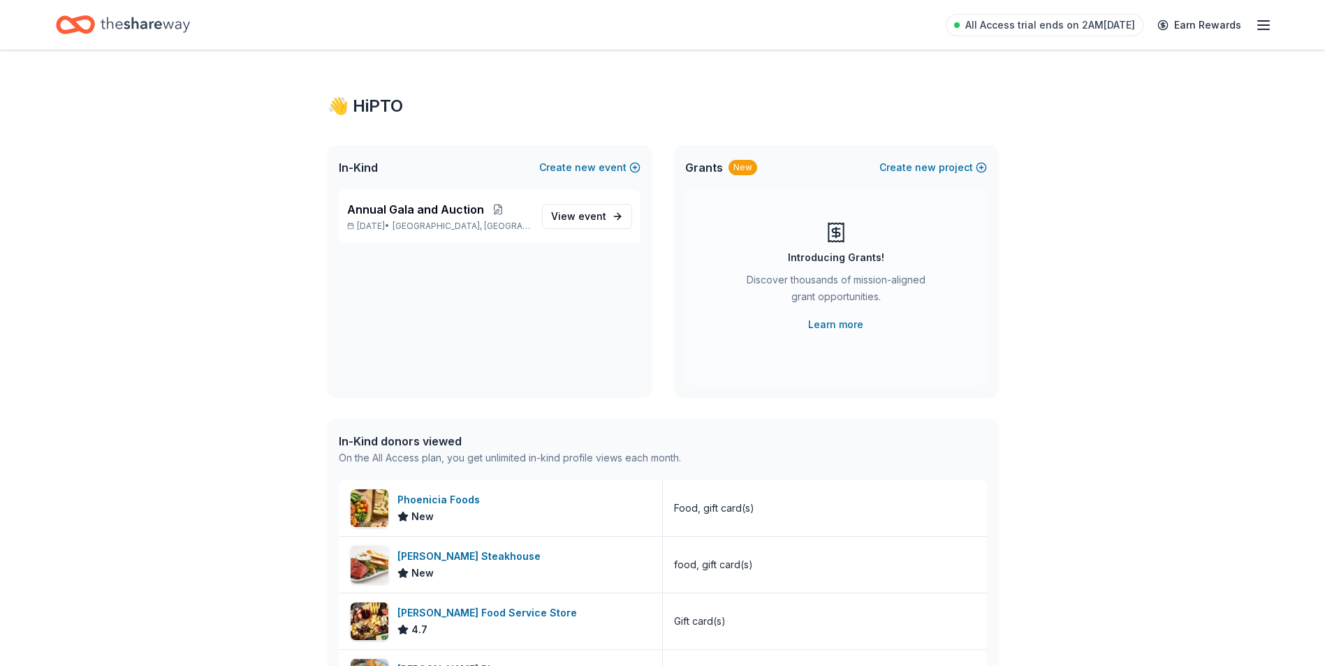
click at [1267, 31] on icon "button" at bounding box center [1263, 25] width 17 height 17
click at [1096, 177] on span "Billing All Access" at bounding box center [1120, 175] width 93 height 17
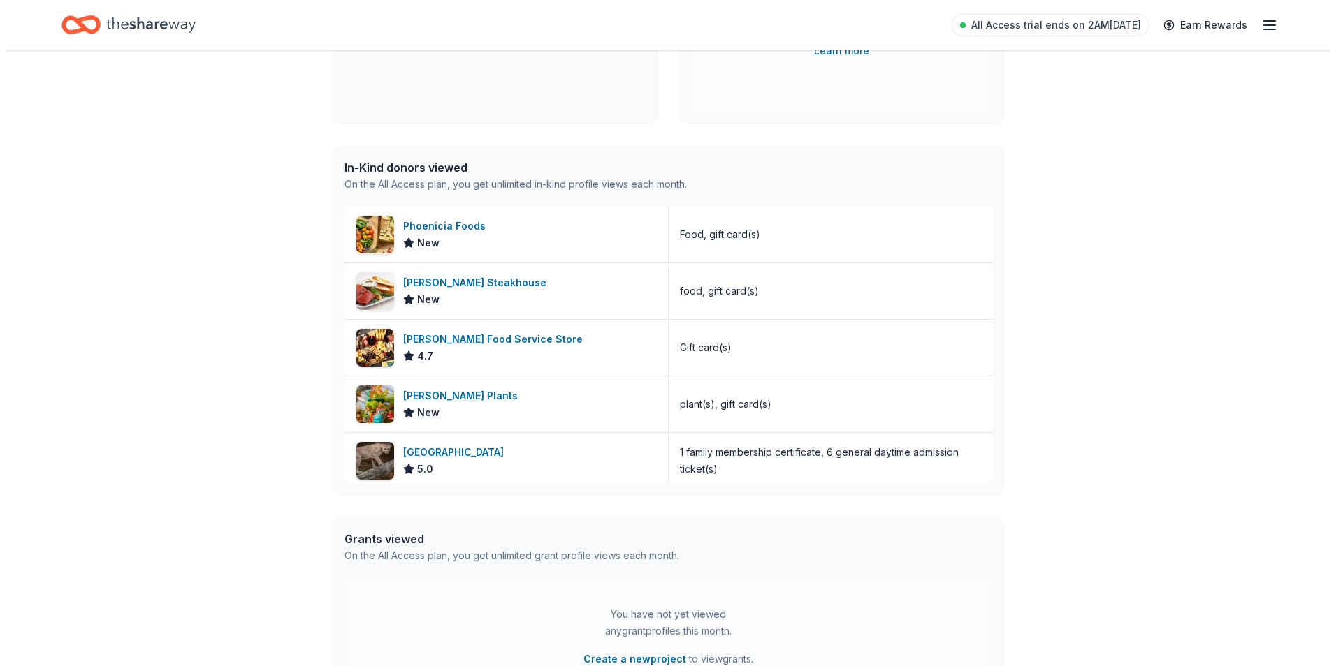
scroll to position [460, 0]
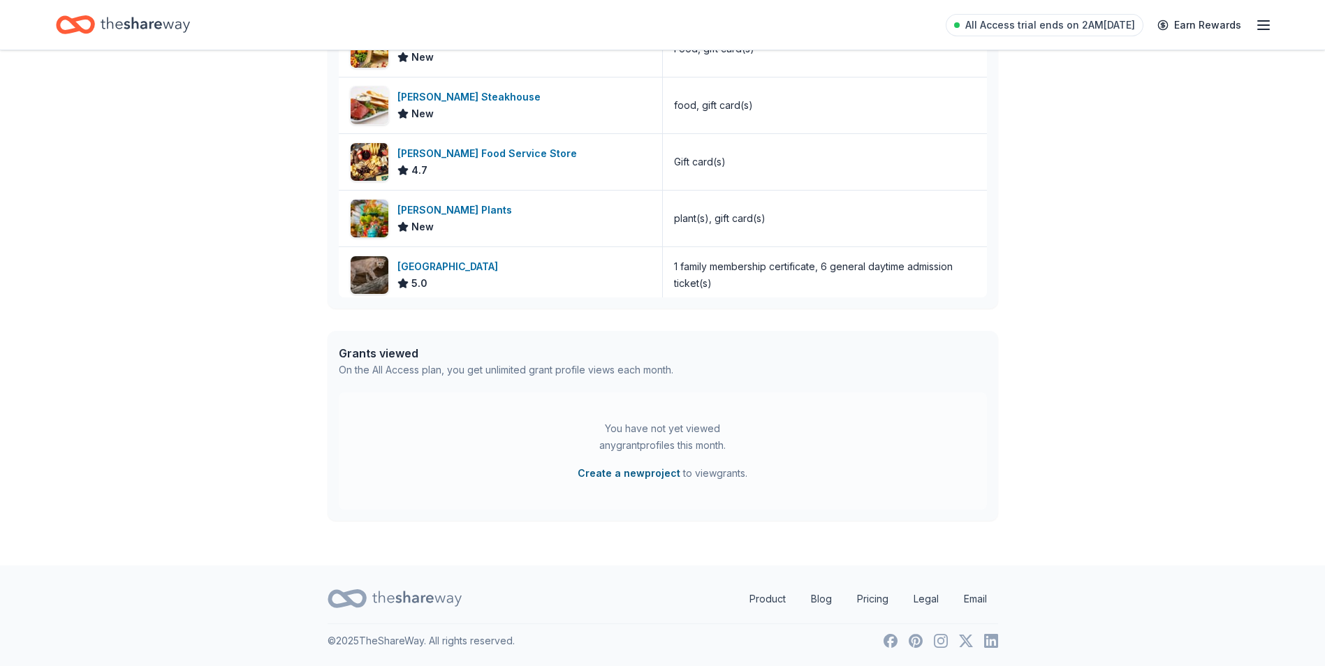
click at [615, 473] on button "Create a new project" at bounding box center [629, 473] width 103 height 17
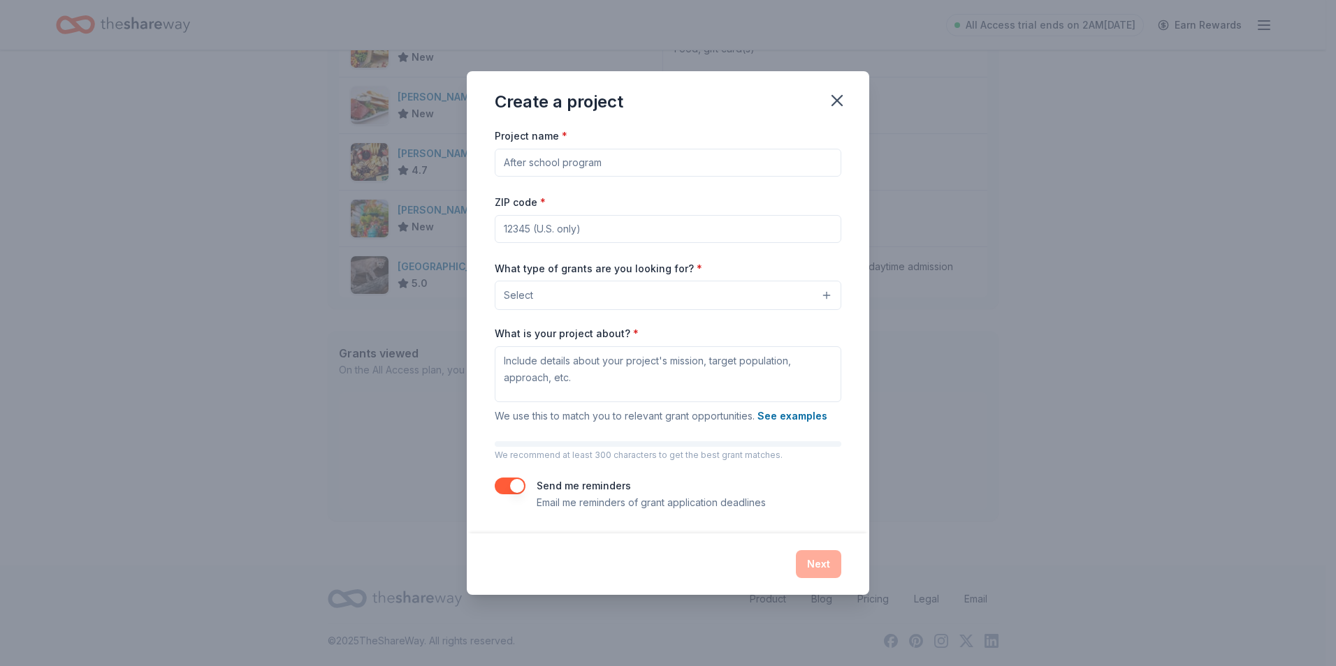
click at [605, 163] on input "Project name *" at bounding box center [668, 163] width 347 height 28
type input "K"
type input "Jennie Katharine Kolter PTO Corporate Sponsorships"
type input "77096"
click at [585, 299] on button "Select" at bounding box center [668, 295] width 347 height 29
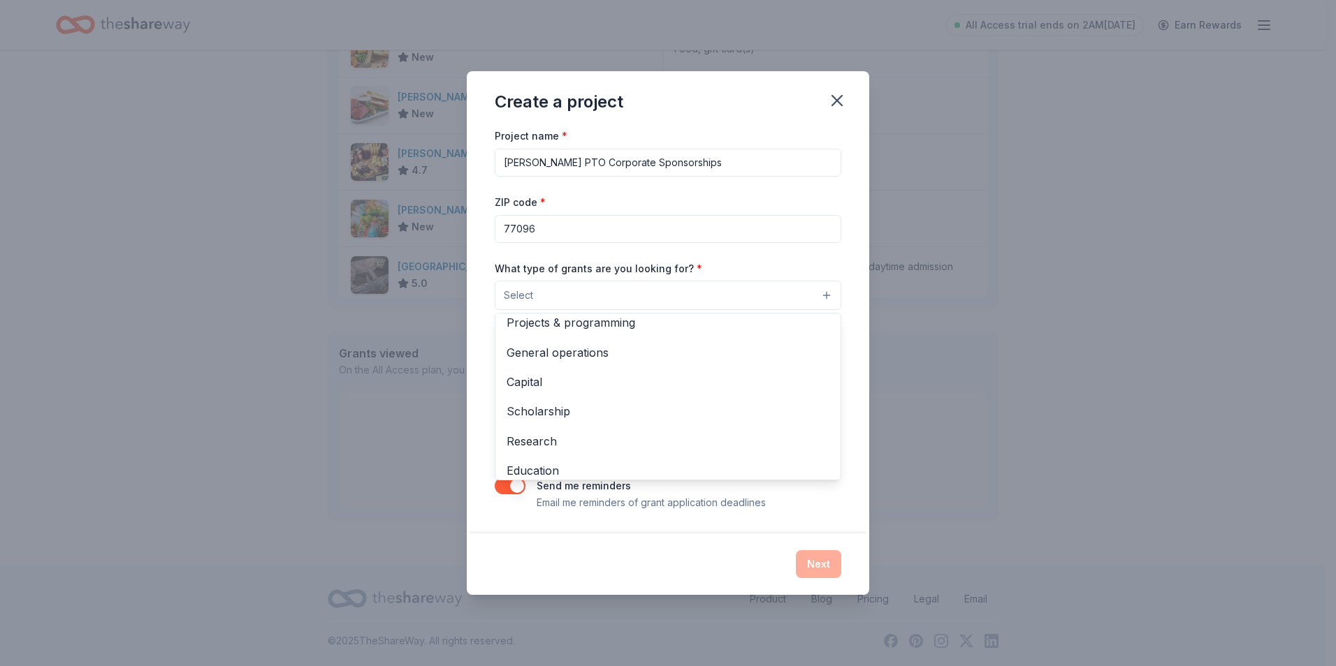
scroll to position [0, 0]
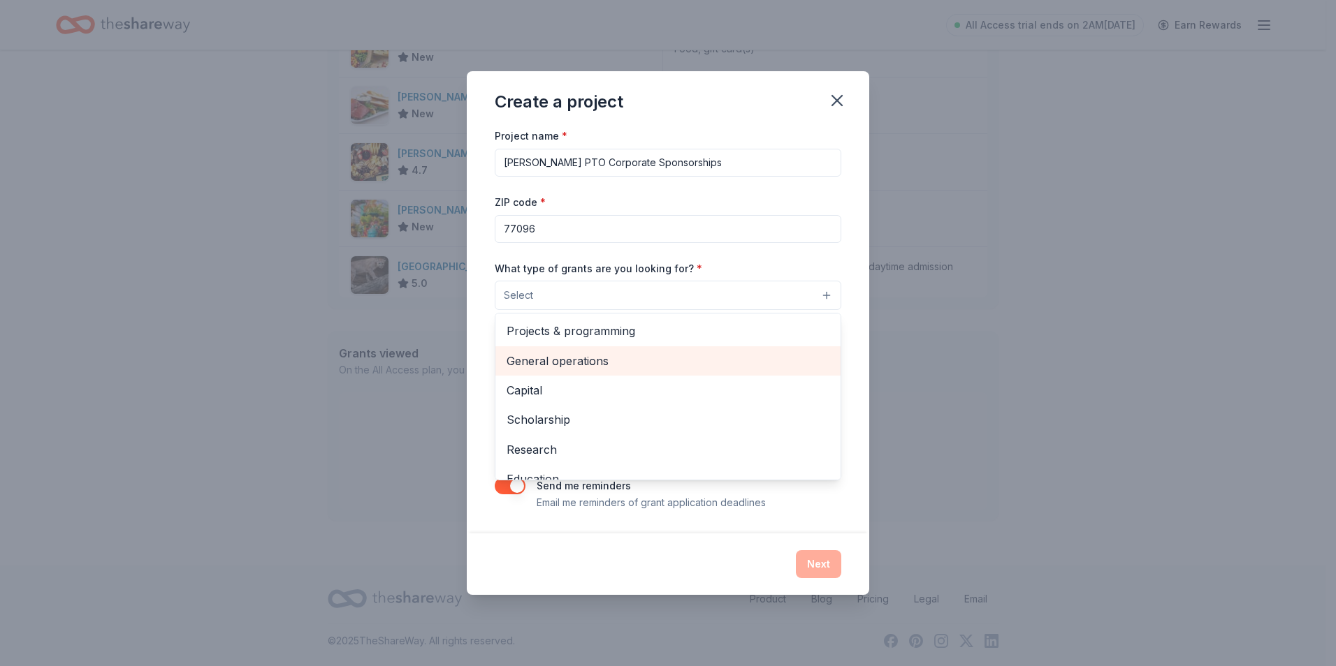
click at [787, 372] on div "General operations" at bounding box center [667, 361] width 345 height 29
click at [989, 342] on div "Create a project Project name * Jennie Katharine Kolter PTO Corporate Sponsorsh…" at bounding box center [668, 333] width 1336 height 666
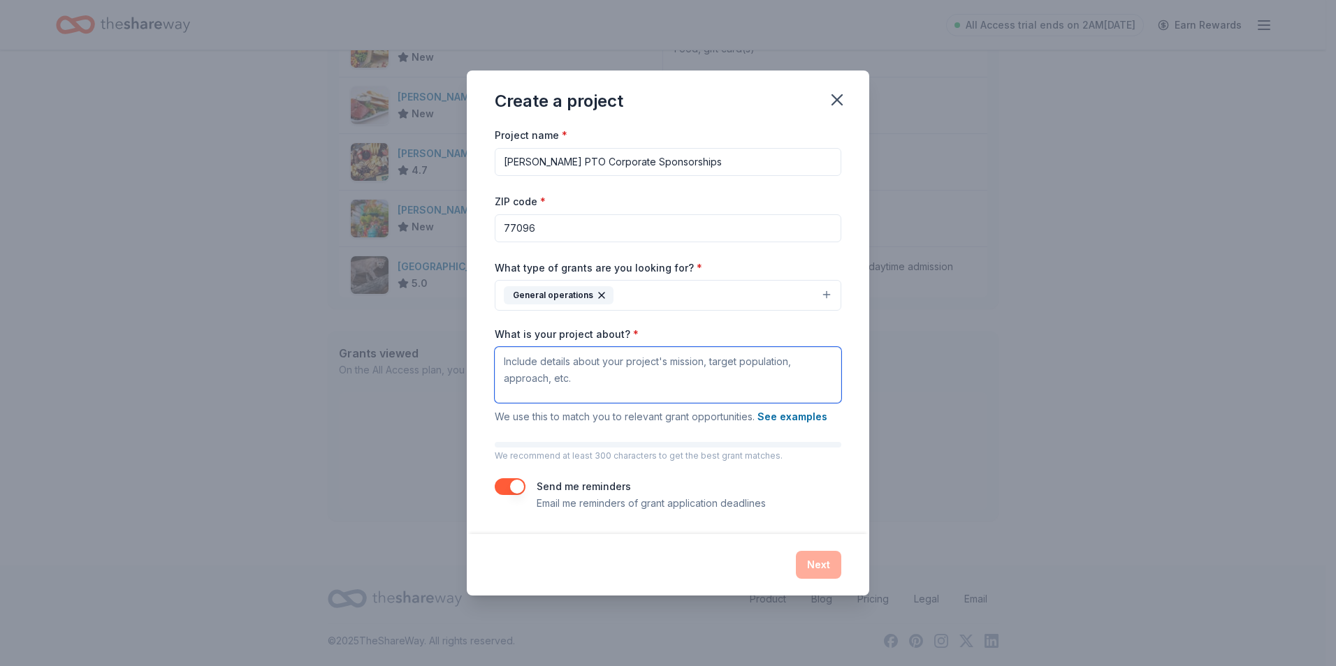
click at [788, 378] on textarea "What is your project about? *" at bounding box center [668, 375] width 347 height 56
paste textarea "The Kolter Elementary PTO envisions a thriving school community where every chi…"
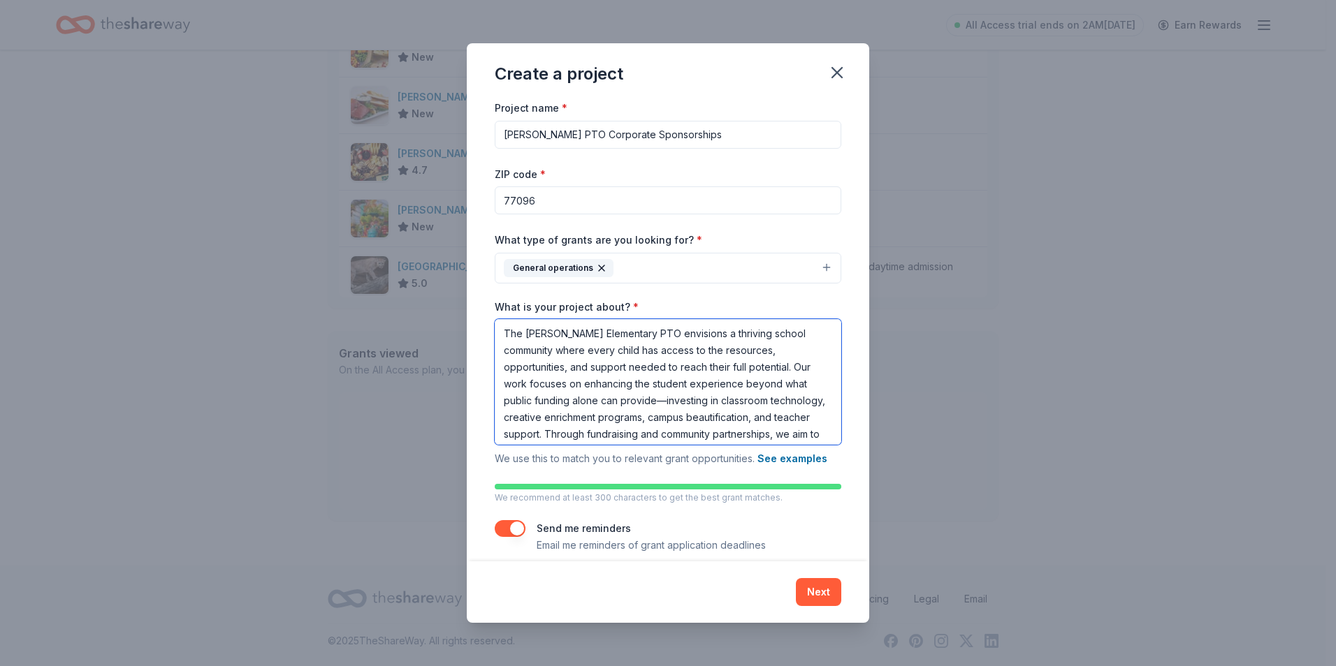
scroll to position [80, 0]
type textarea "The Kolter Elementary PTO envisions a thriving school community where every chi…"
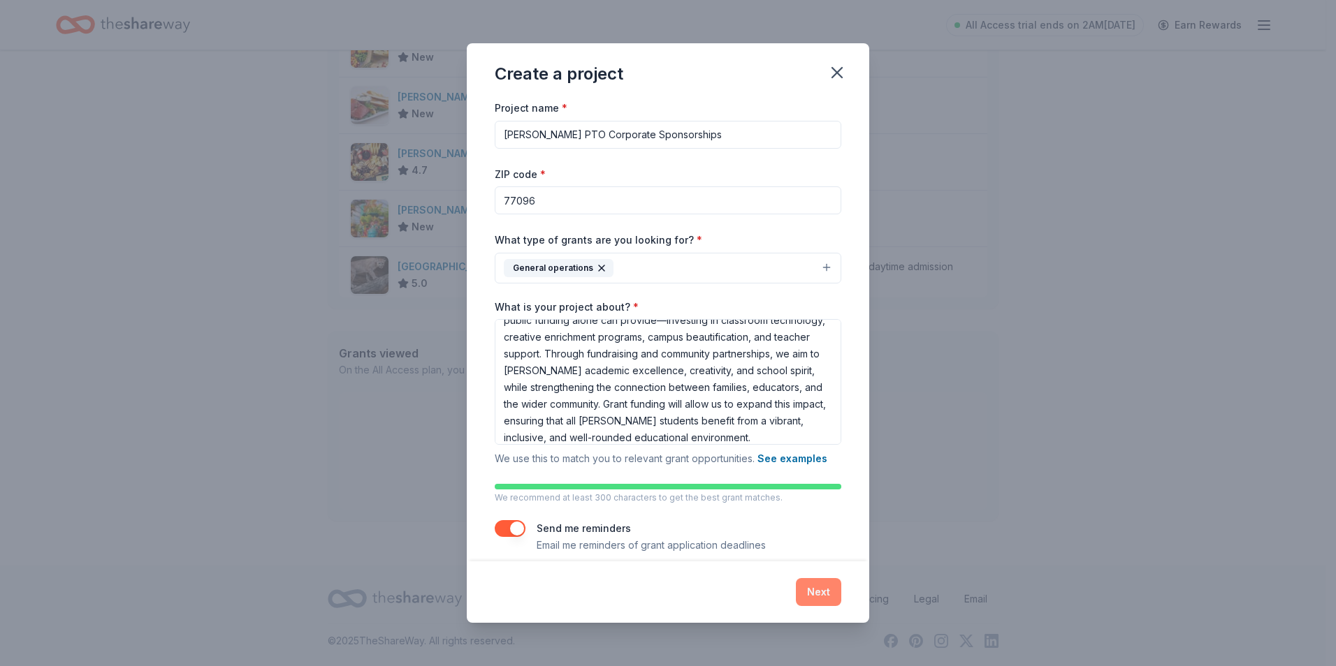
click at [813, 590] on button "Next" at bounding box center [818, 592] width 45 height 28
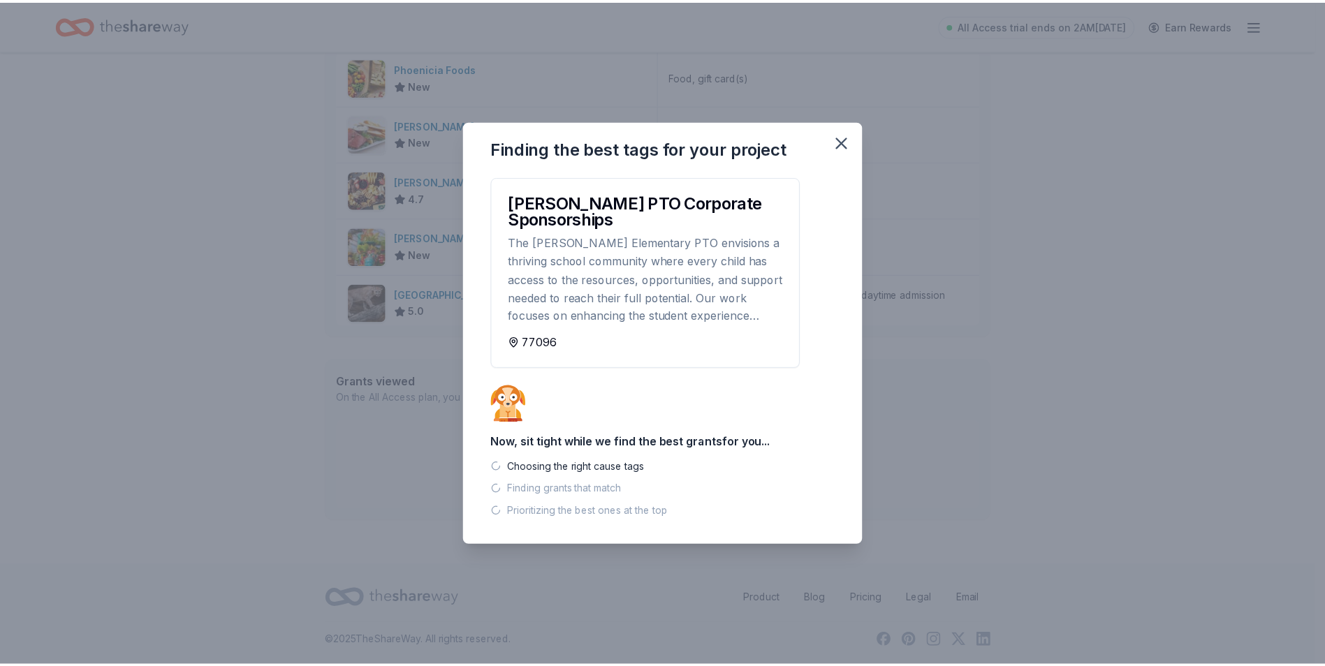
scroll to position [432, 0]
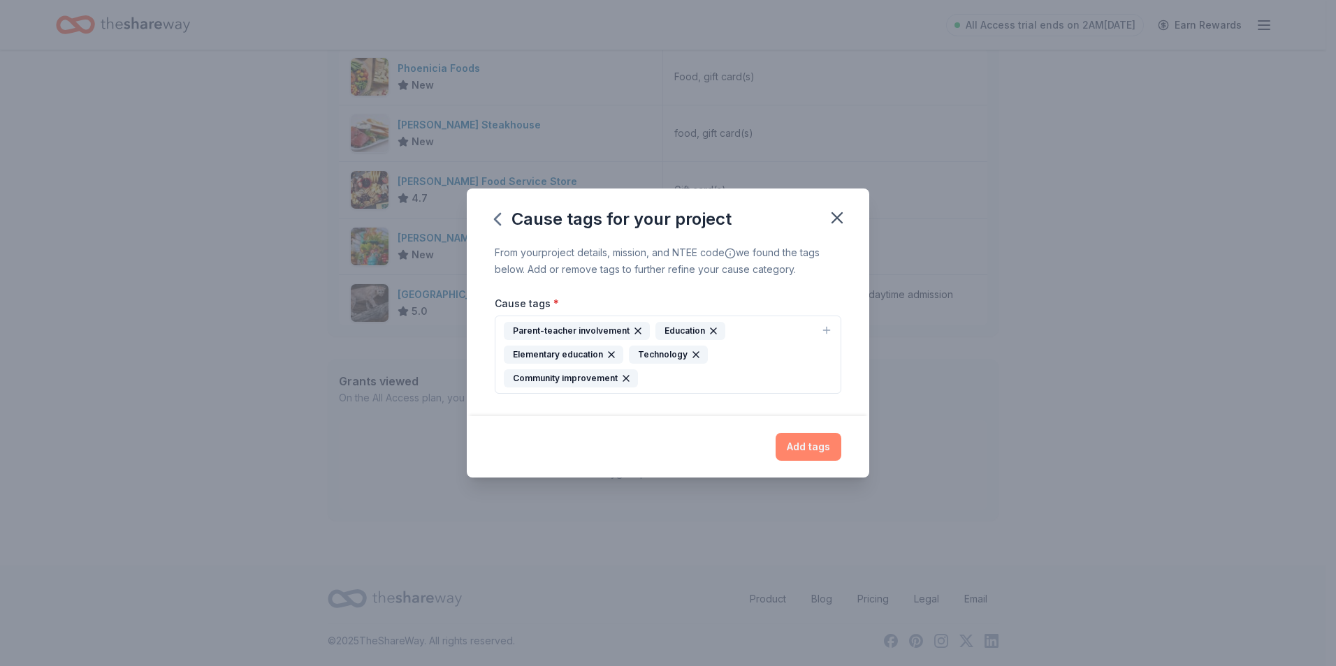
click at [796, 445] on button "Add tags" at bounding box center [808, 447] width 66 height 28
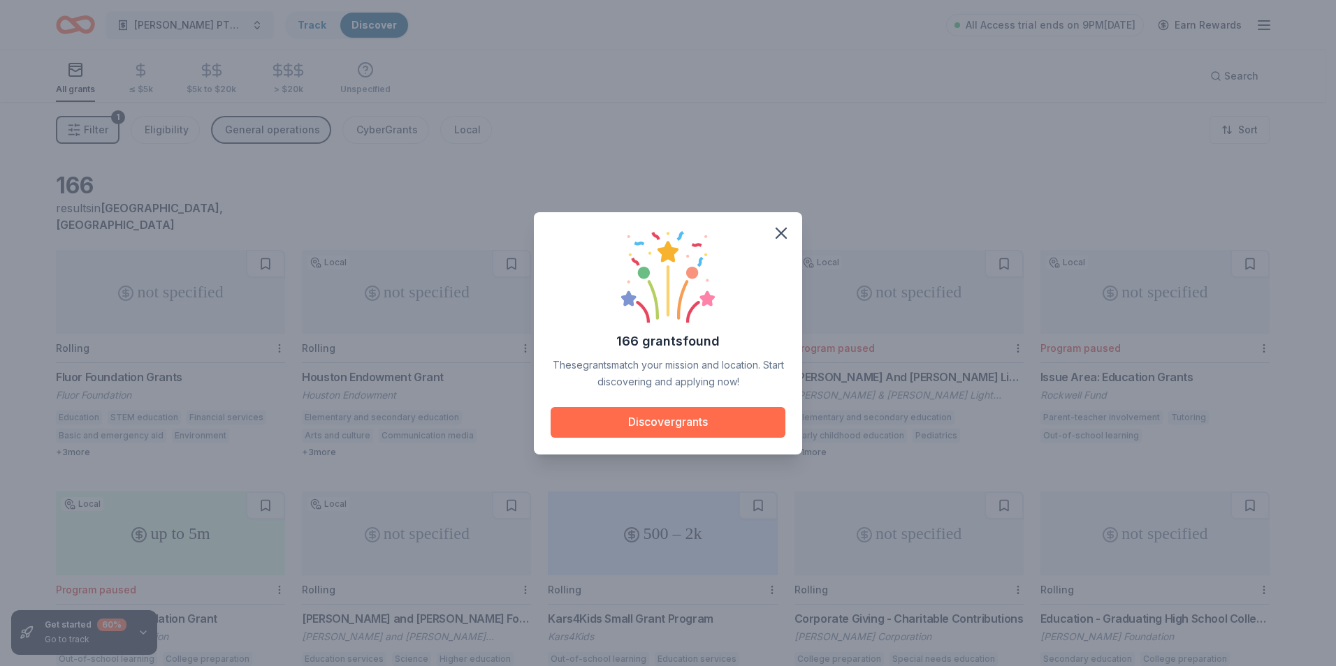
click at [678, 418] on button "Discover grants" at bounding box center [667, 422] width 235 height 31
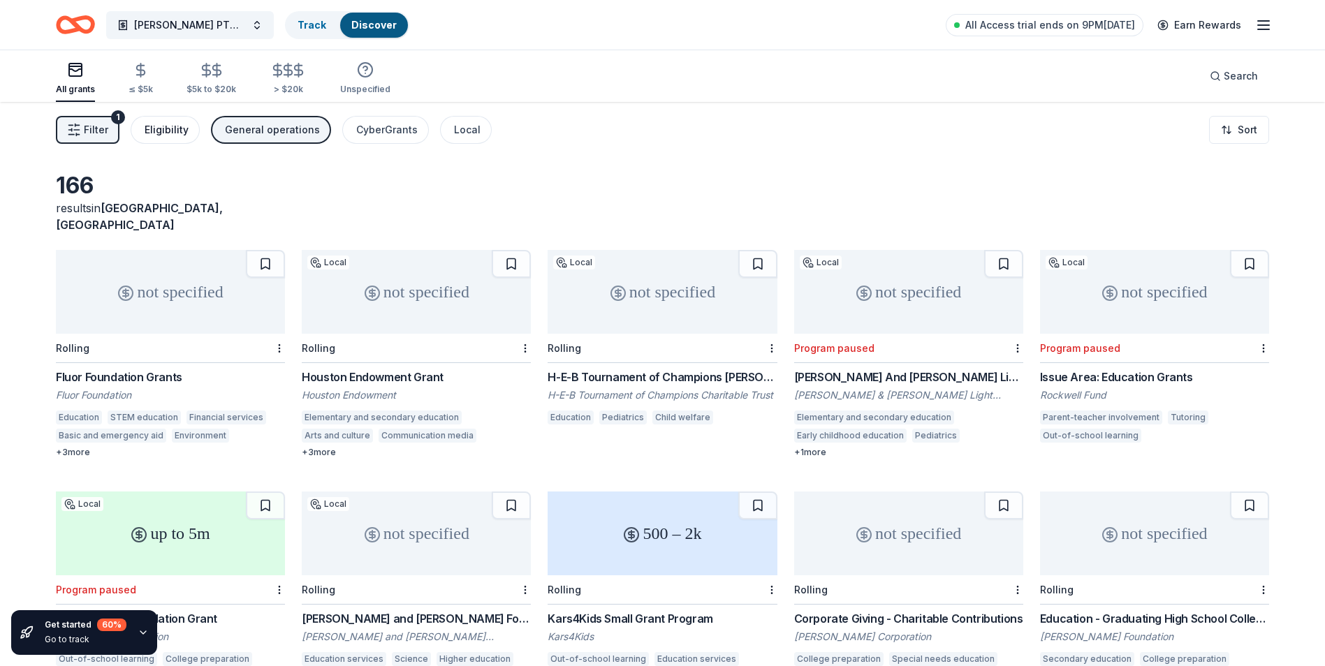
click at [173, 126] on div "Eligibility" at bounding box center [167, 130] width 44 height 17
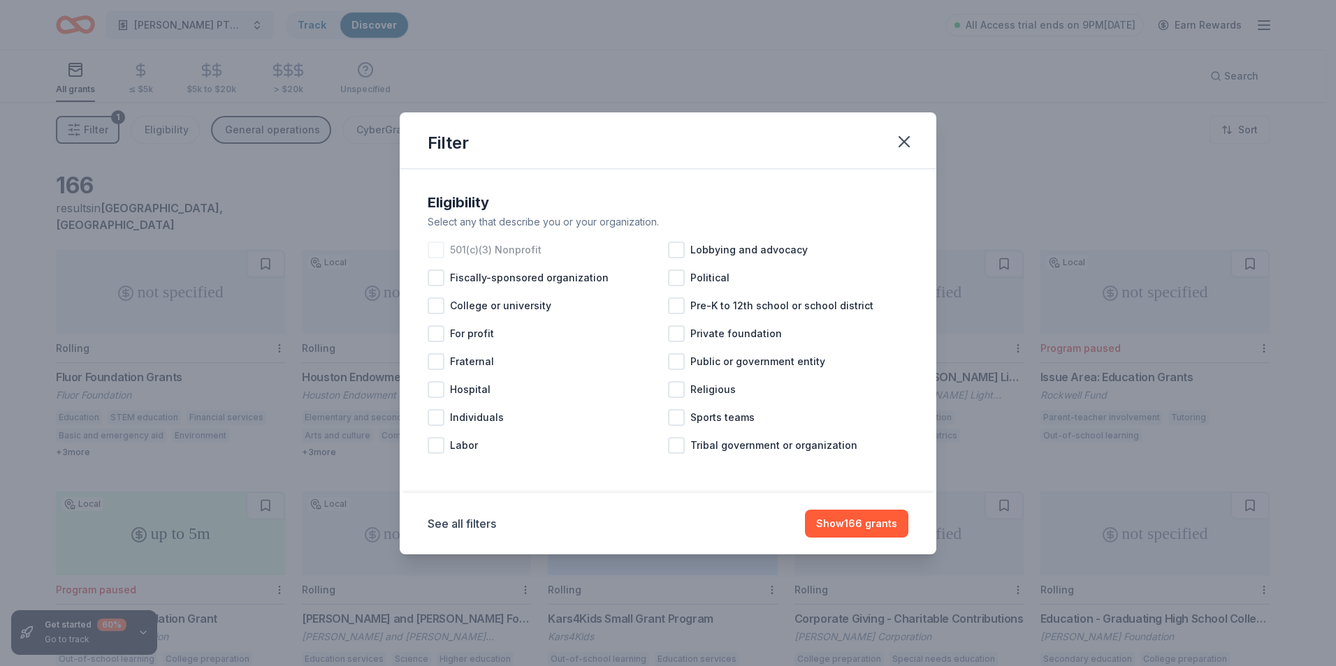
click at [440, 250] on div at bounding box center [436, 250] width 17 height 17
click at [798, 303] on span "Pre-K to 12th school or school district" at bounding box center [781, 306] width 183 height 17
click at [465, 525] on button "See all filters" at bounding box center [462, 524] width 68 height 17
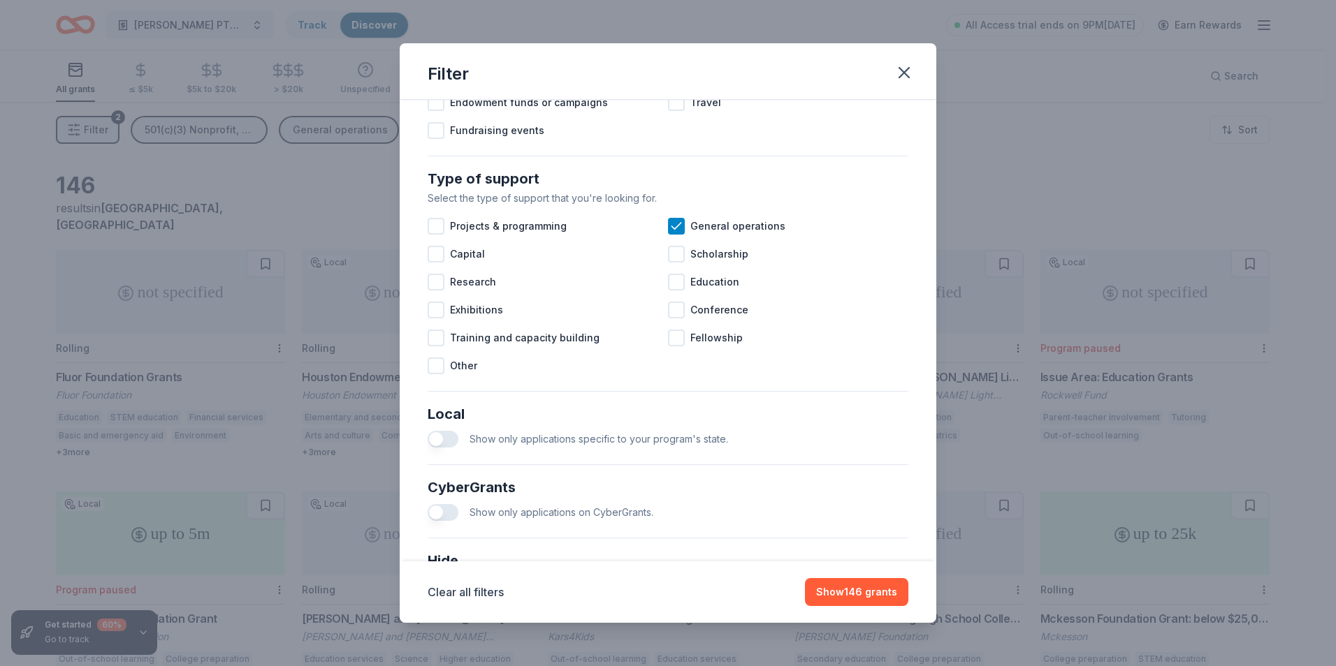
scroll to position [506, 0]
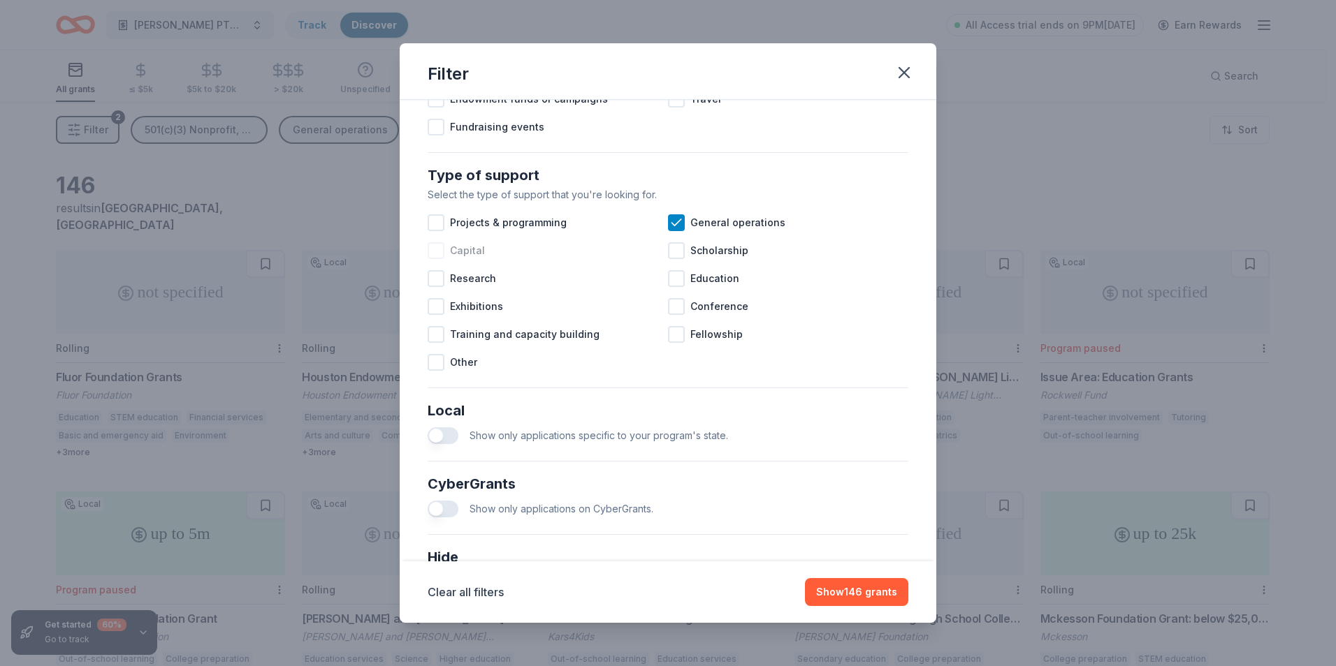
click at [473, 259] on span "Capital" at bounding box center [467, 250] width 35 height 17
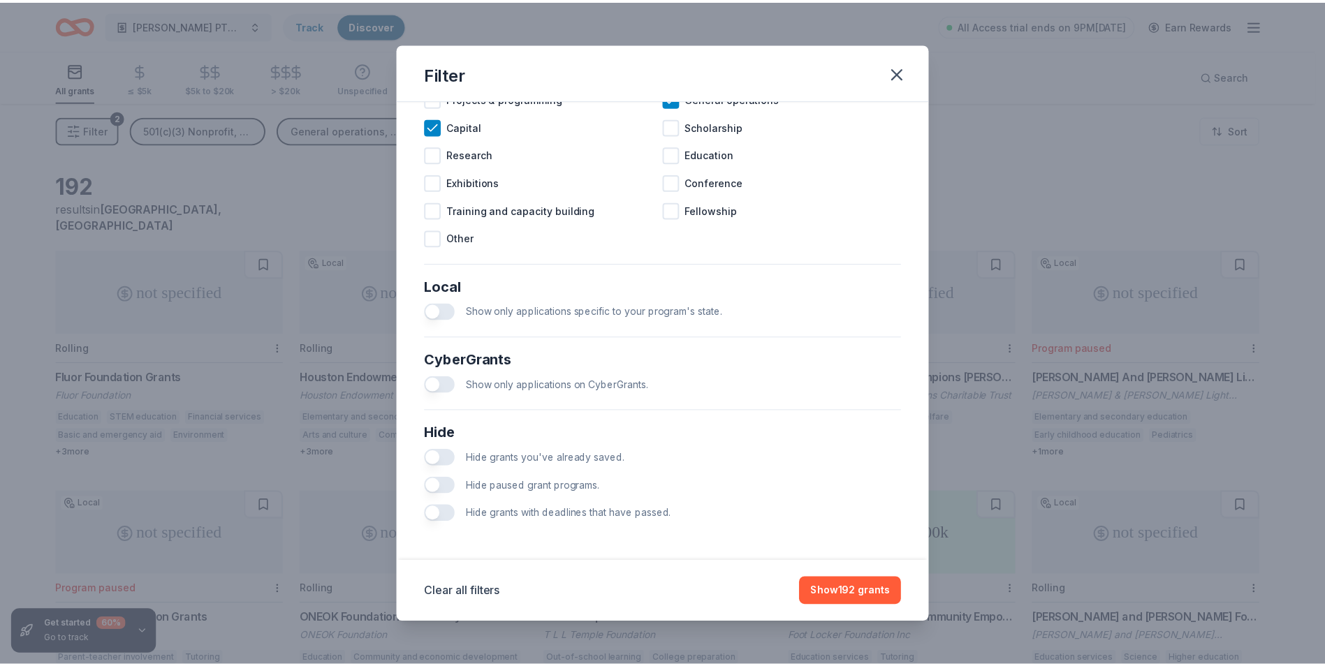
scroll to position [645, 0]
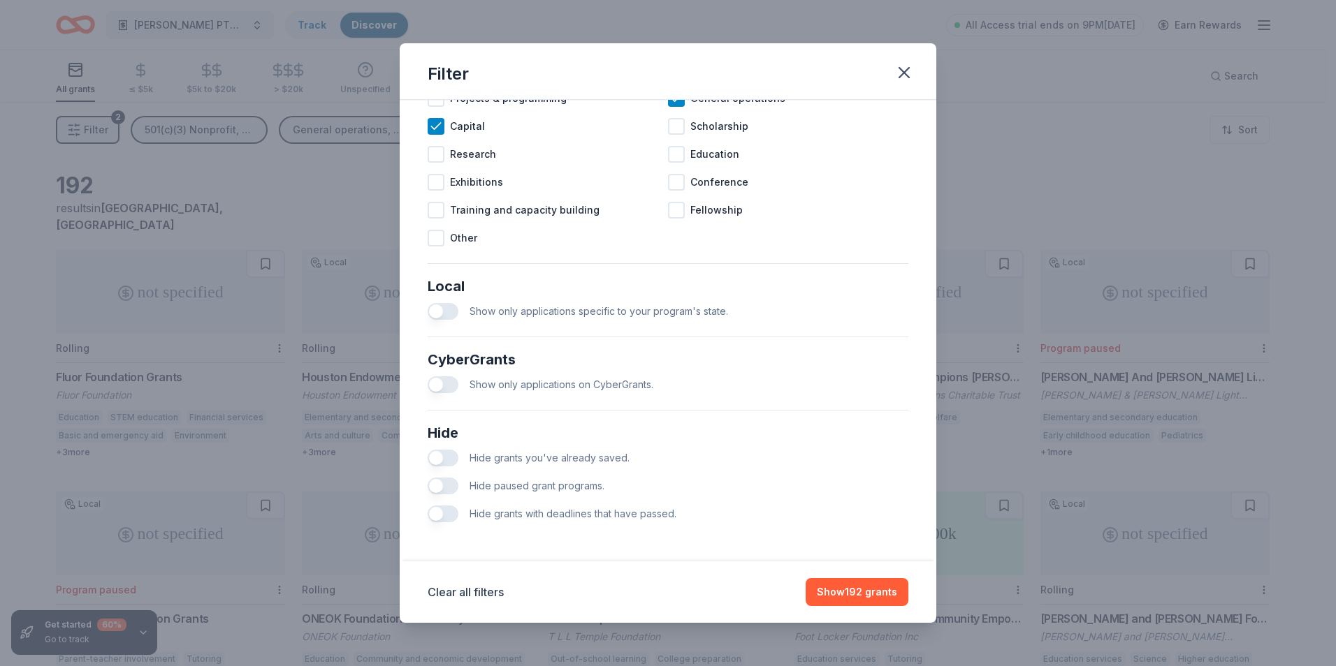
click at [439, 487] on button "button" at bounding box center [443, 486] width 31 height 17
click at [445, 504] on div "Hide grants with deadlines that have passed." at bounding box center [668, 514] width 481 height 28
click at [445, 511] on button "button" at bounding box center [443, 514] width 31 height 17
click at [878, 594] on button "Show 98 grants" at bounding box center [858, 592] width 99 height 28
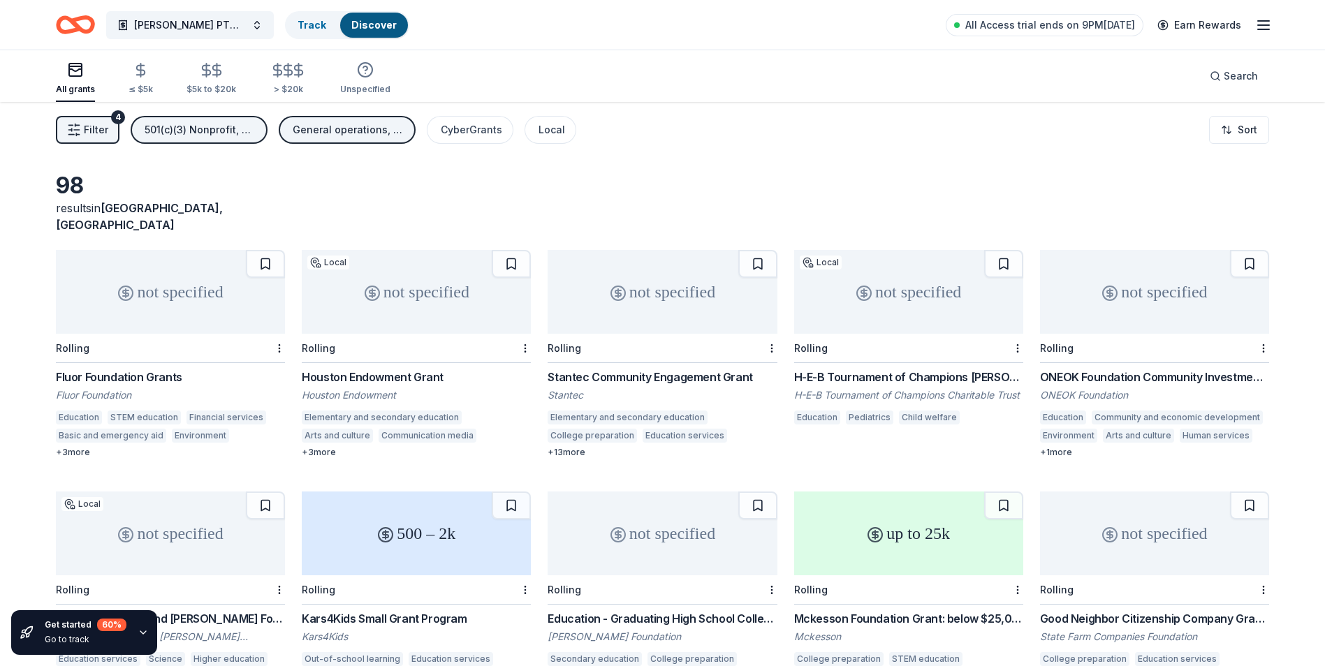
click at [406, 278] on div "not specified" at bounding box center [416, 292] width 229 height 84
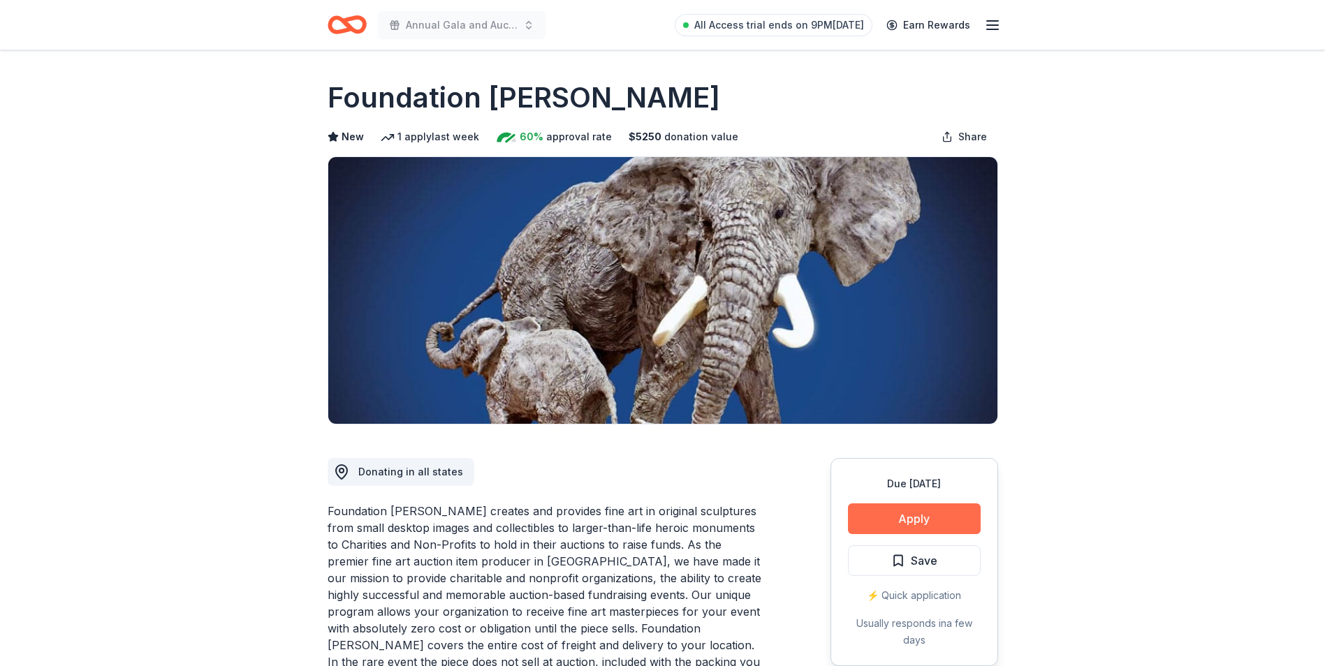
click at [897, 513] on button "Apply" at bounding box center [914, 519] width 133 height 31
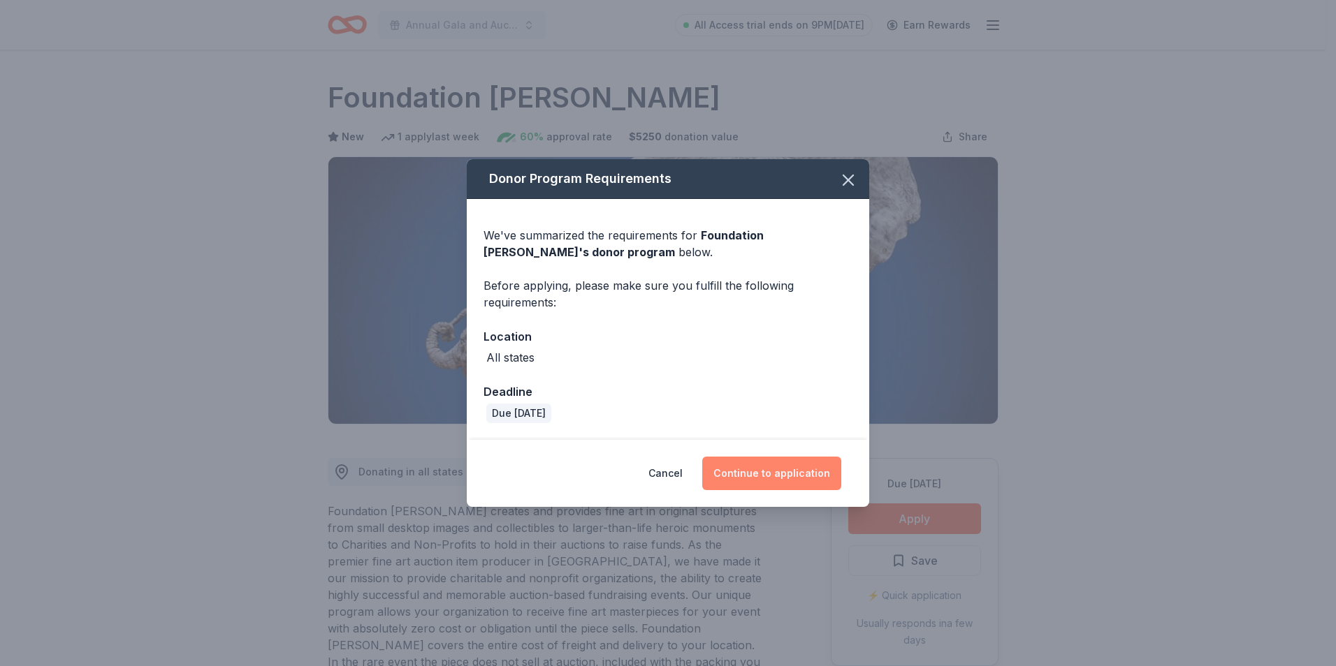
click at [789, 474] on button "Continue to application" at bounding box center [771, 474] width 139 height 34
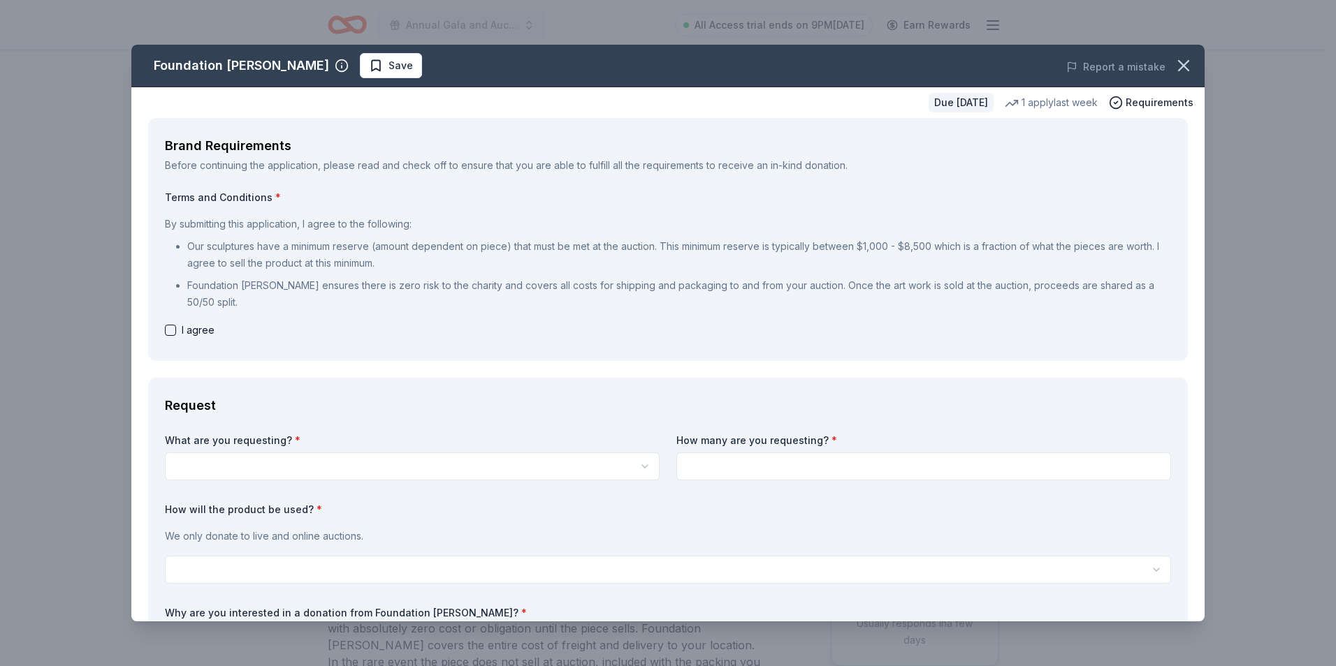
click at [174, 333] on button "button" at bounding box center [170, 330] width 11 height 11
checkbox input "true"
click at [356, 464] on html "Annual Gala and Auction All Access trial ends on 9PM, 9/5 Earn Rewards Due in 1…" at bounding box center [668, 333] width 1336 height 666
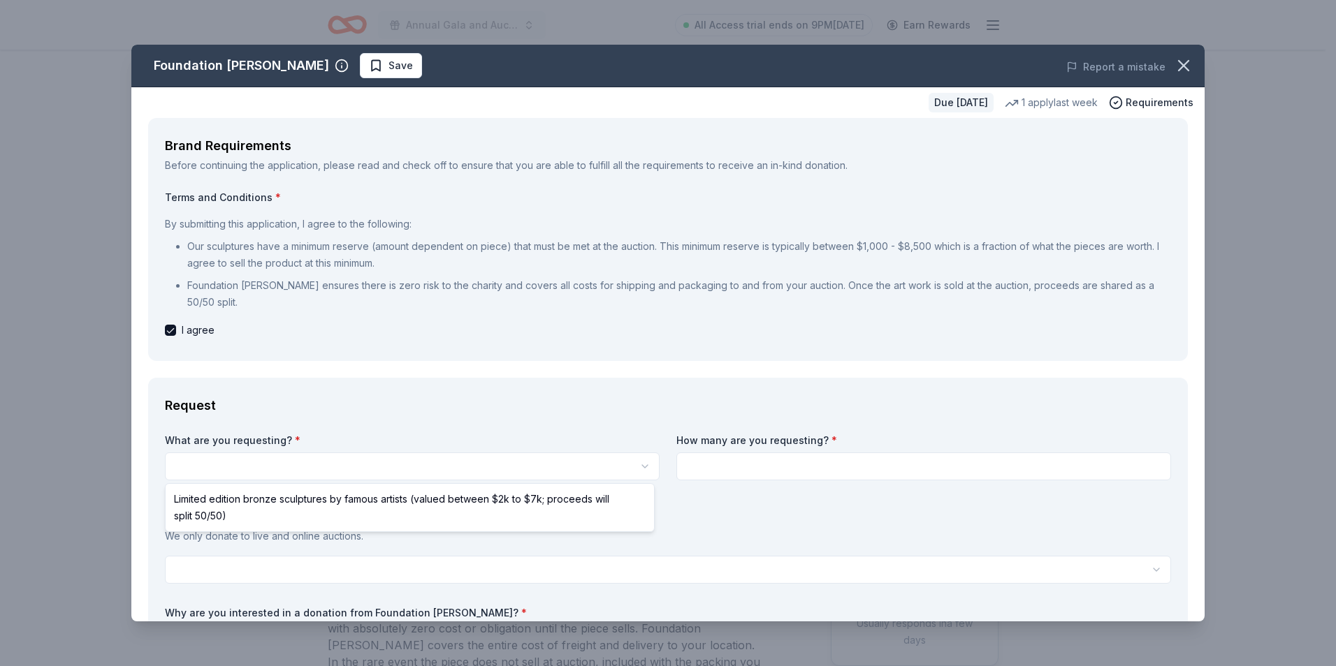
select select "Limited edition bronze sculptures by famous artists (valued between $2k to $7k;…"
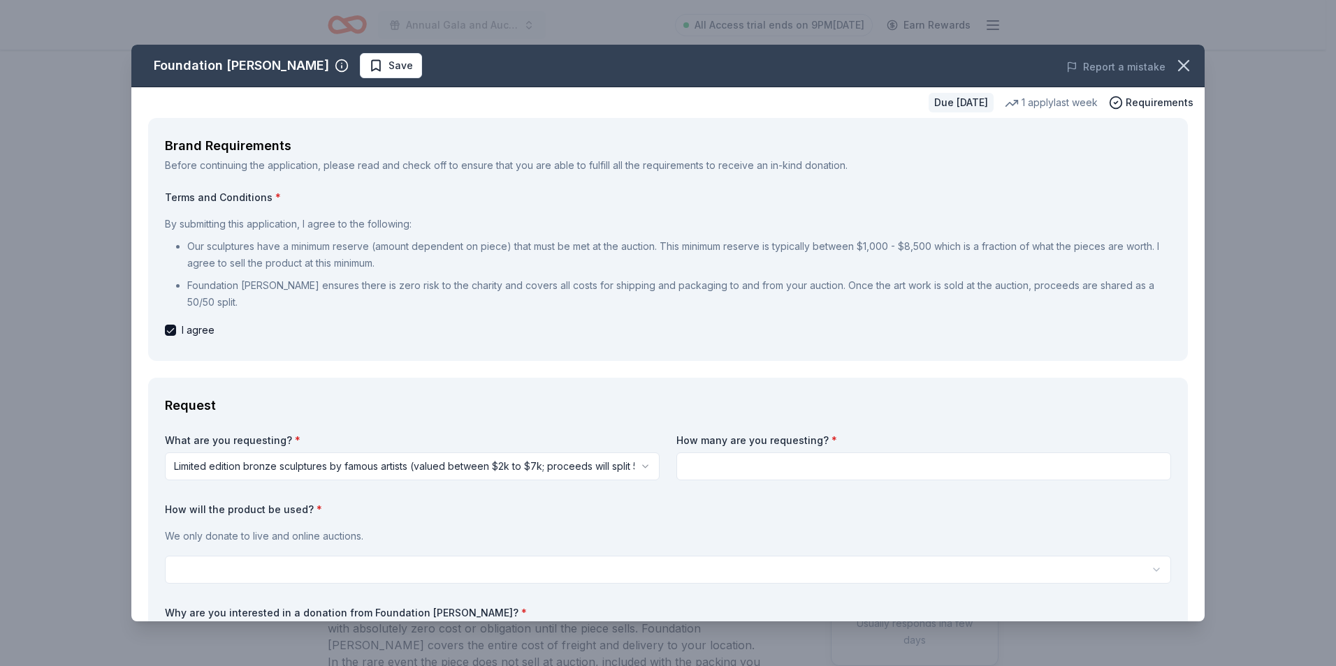
click at [738, 470] on input at bounding box center [923, 467] width 495 height 28
type input "1"
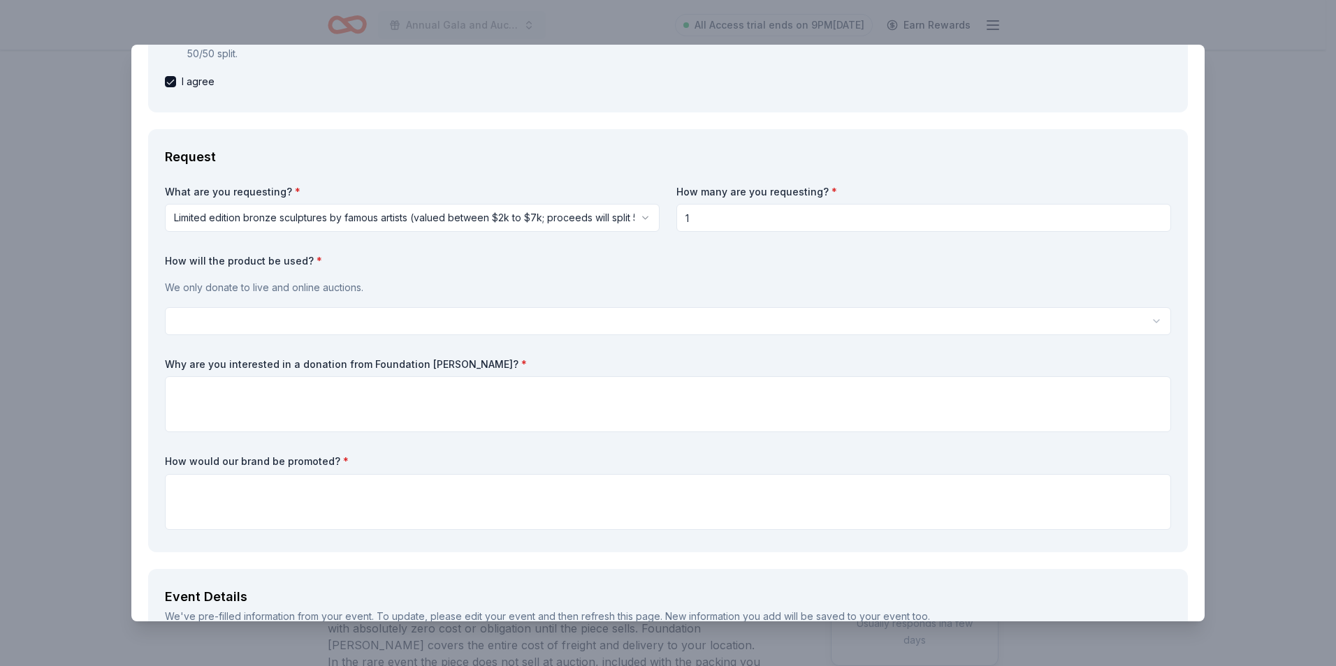
scroll to position [272, 0]
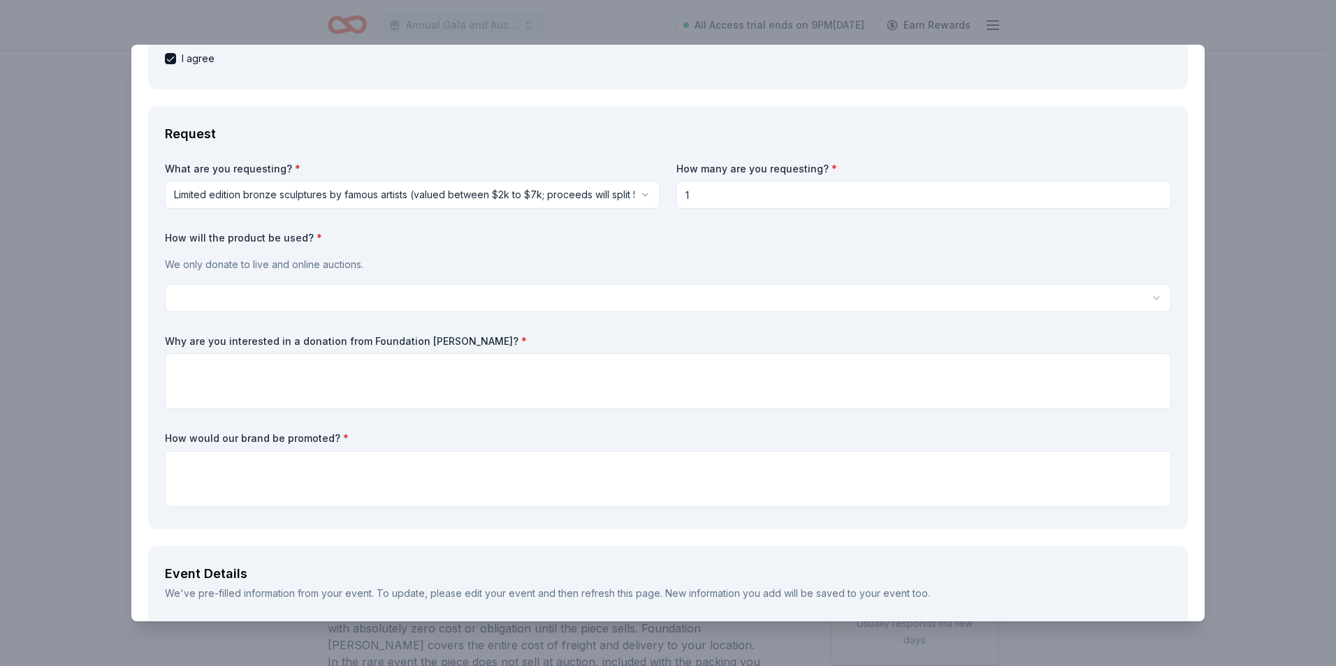
click at [629, 289] on html "Annual Gala and Auction All Access trial ends on 9PM, 9/5 Earn Rewards Due in 1…" at bounding box center [668, 333] width 1336 height 666
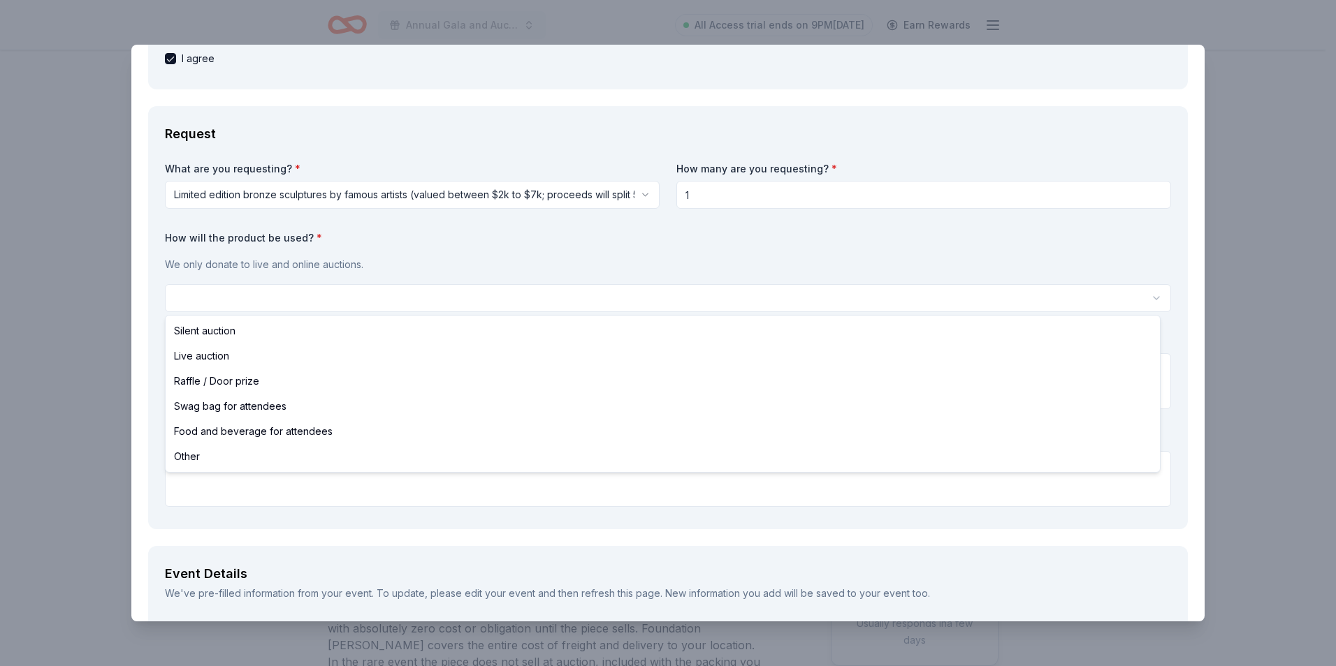
select select "liveAuction"
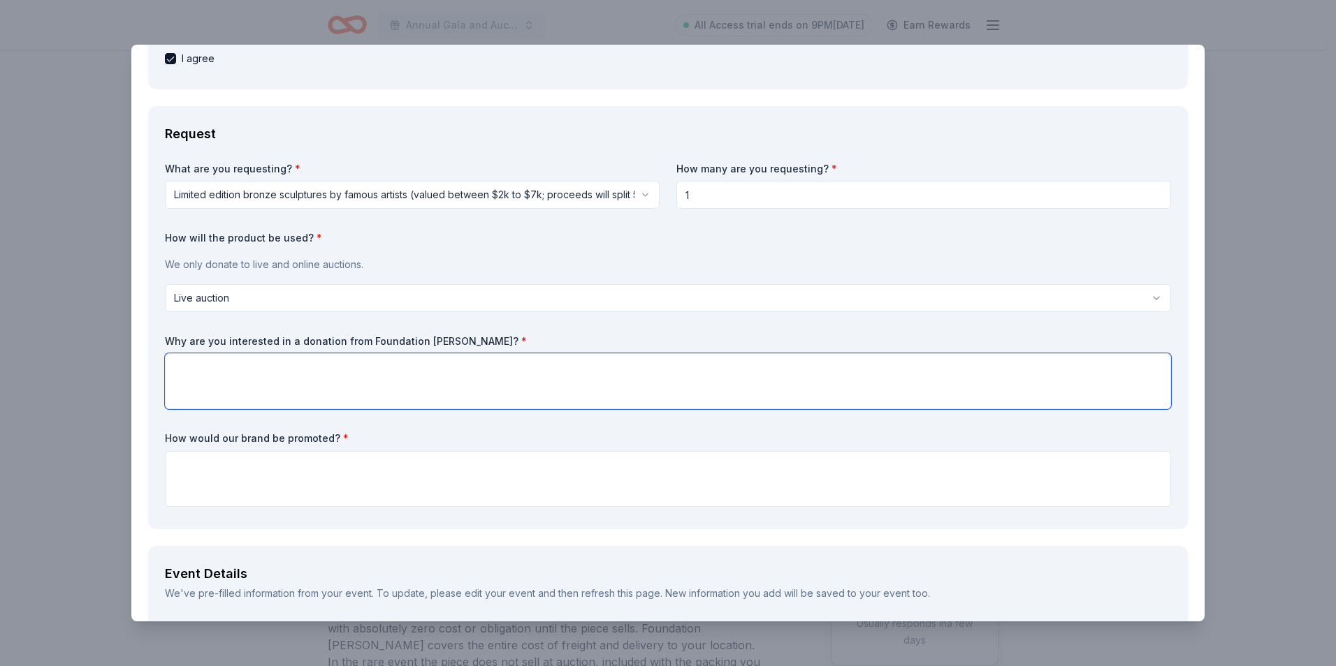
click at [621, 363] on textarea at bounding box center [668, 381] width 1006 height 56
paste textarea "We are seeking a piece from the Michelangelo Foundation for our live auction be…"
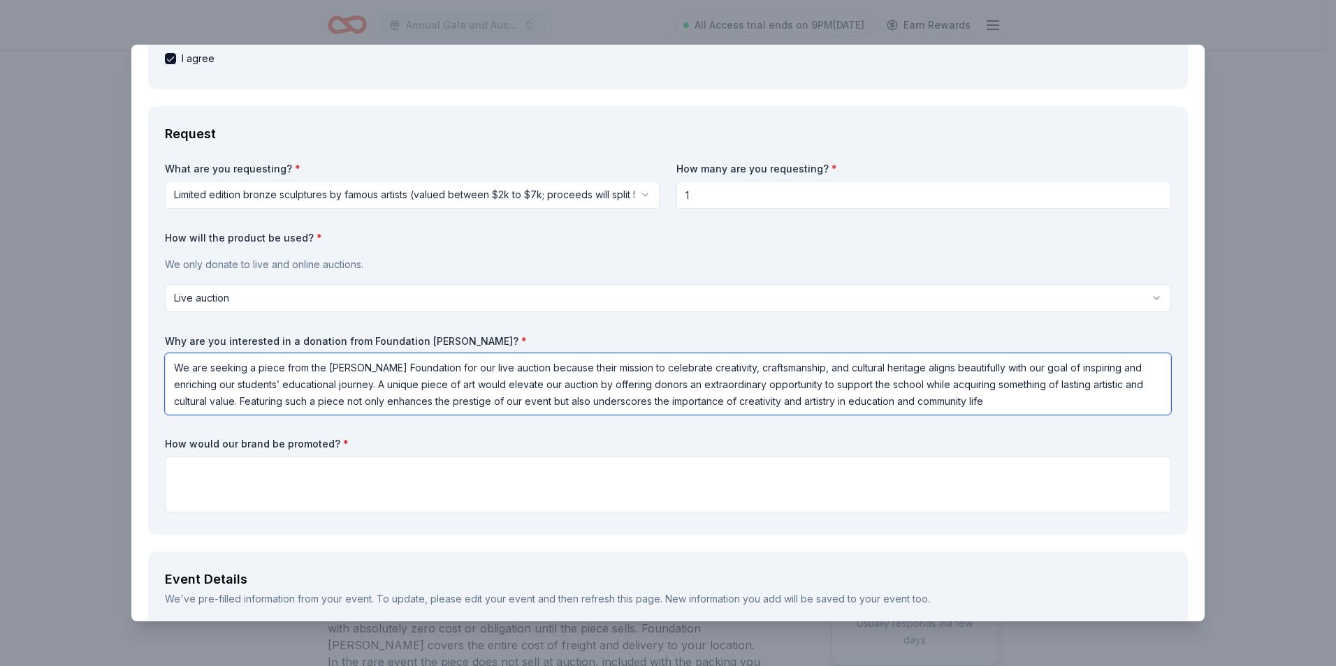
type textarea "We are seeking a piece from the Michelangelo Foundation for our live auction be…"
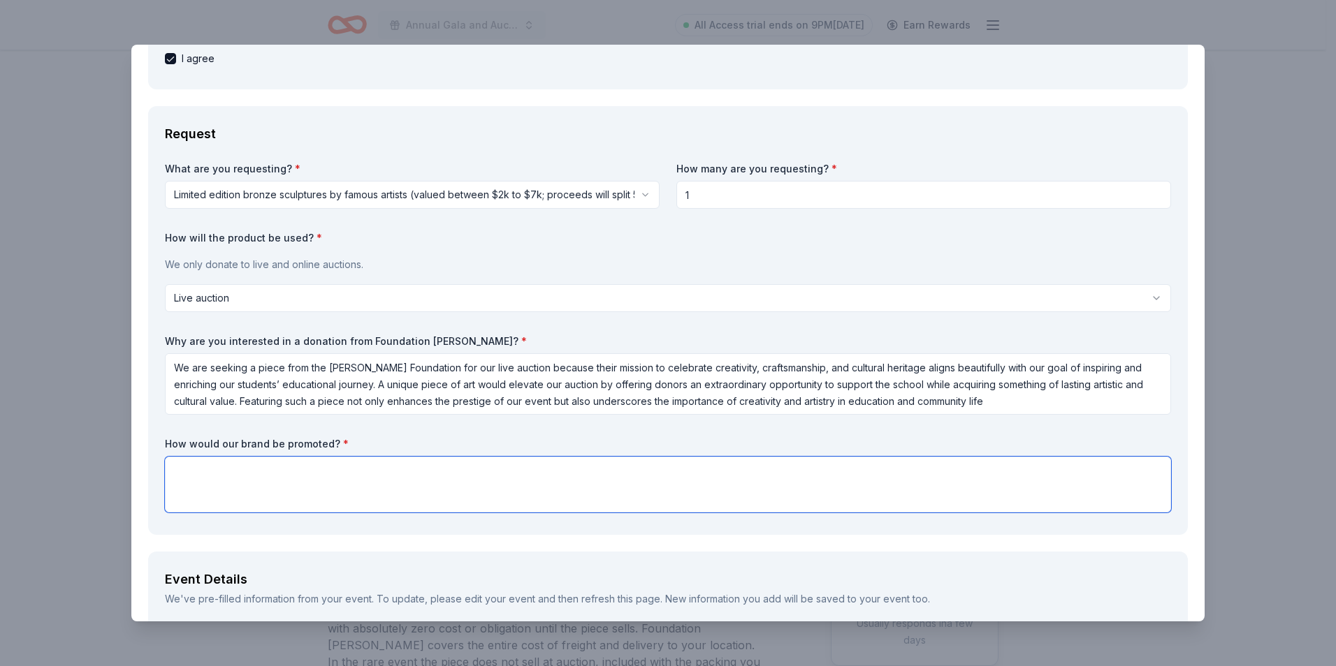
click at [352, 479] on textarea at bounding box center [668, 485] width 1006 height 56
paste textarea "1. Event Materials & Catalog Feature the piece prominently in the Gala program,…"
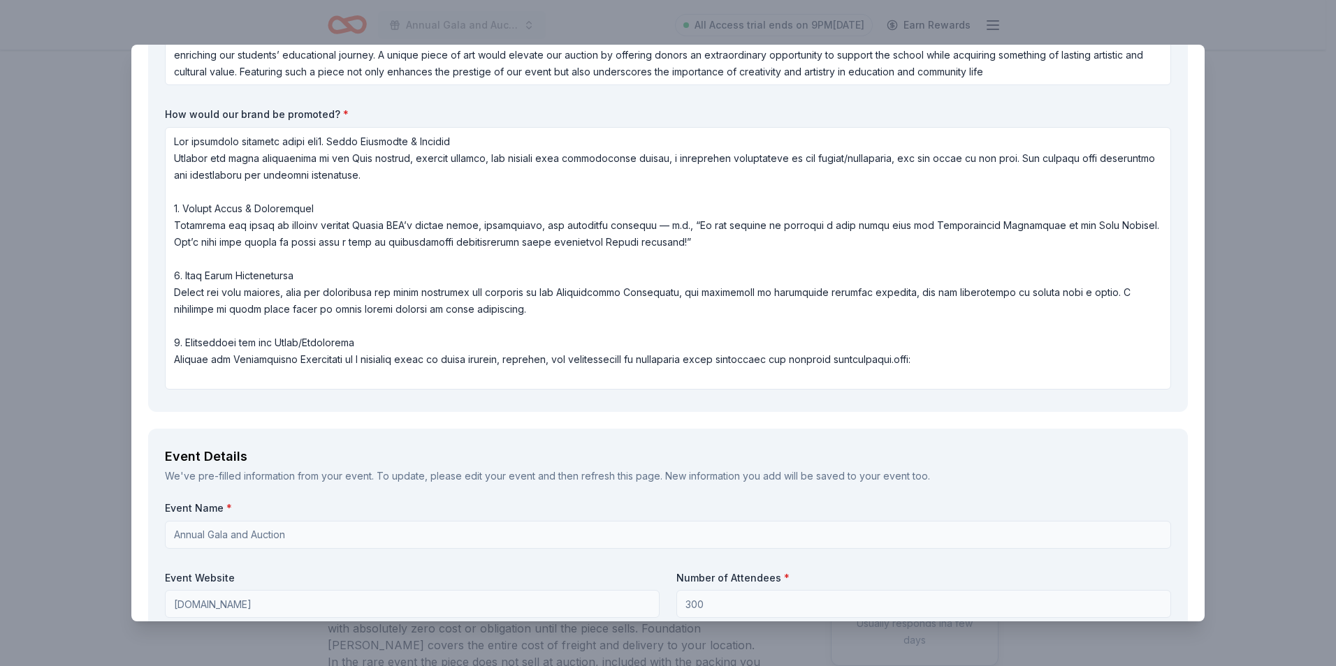
scroll to position [605, 0]
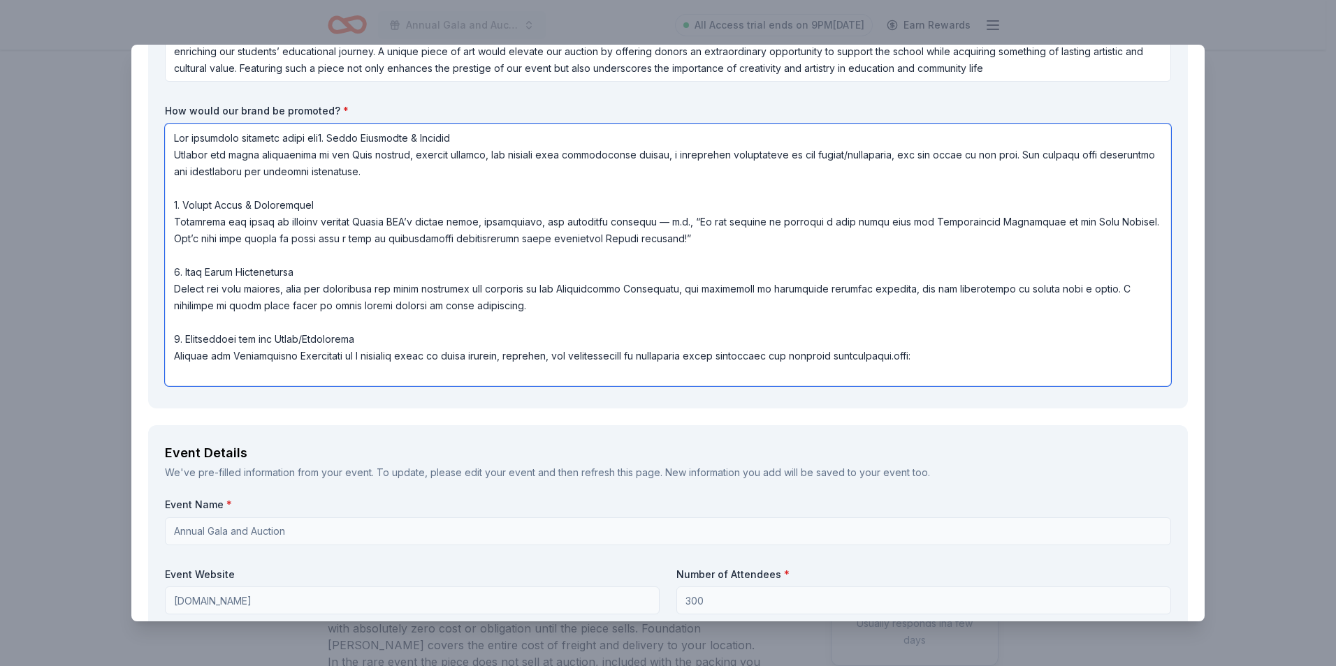
click at [962, 360] on textarea at bounding box center [668, 255] width 1006 height 263
click at [327, 140] on textarea at bounding box center [668, 255] width 1006 height 263
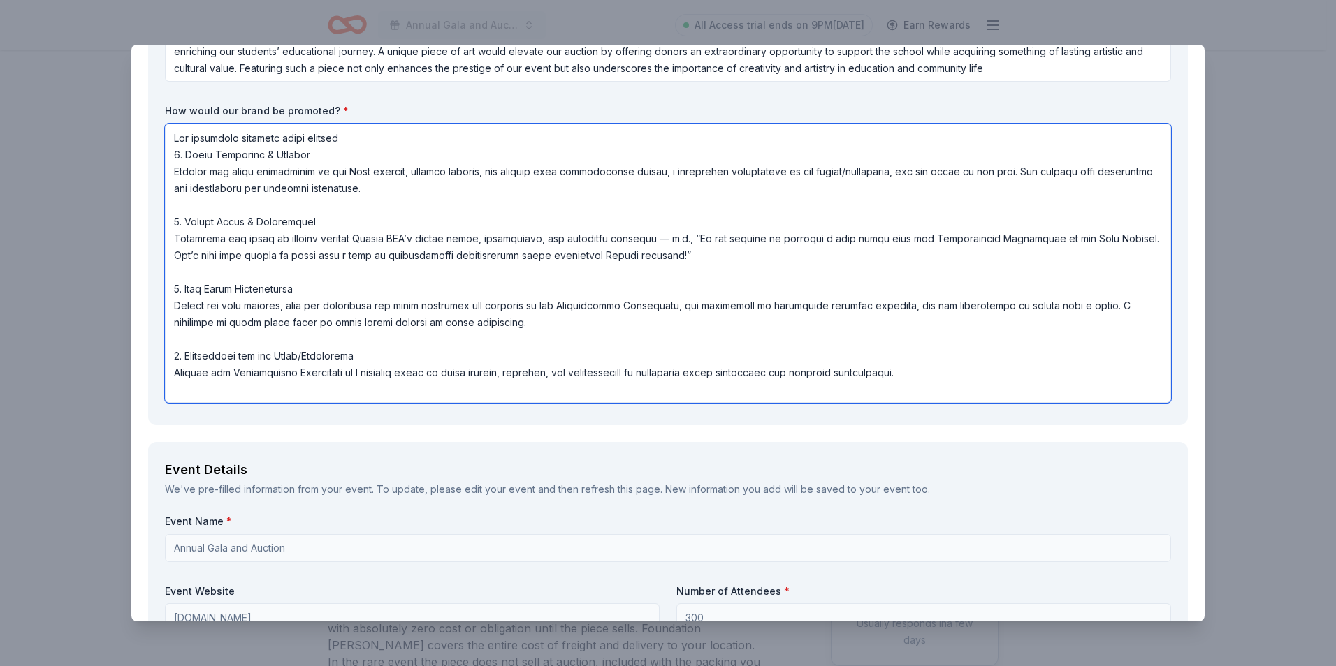
click at [529, 133] on textarea at bounding box center [668, 263] width 1006 height 279
type textarea "Our promotion strategy would include: 1. Event Materials & Catalog Feature the …"
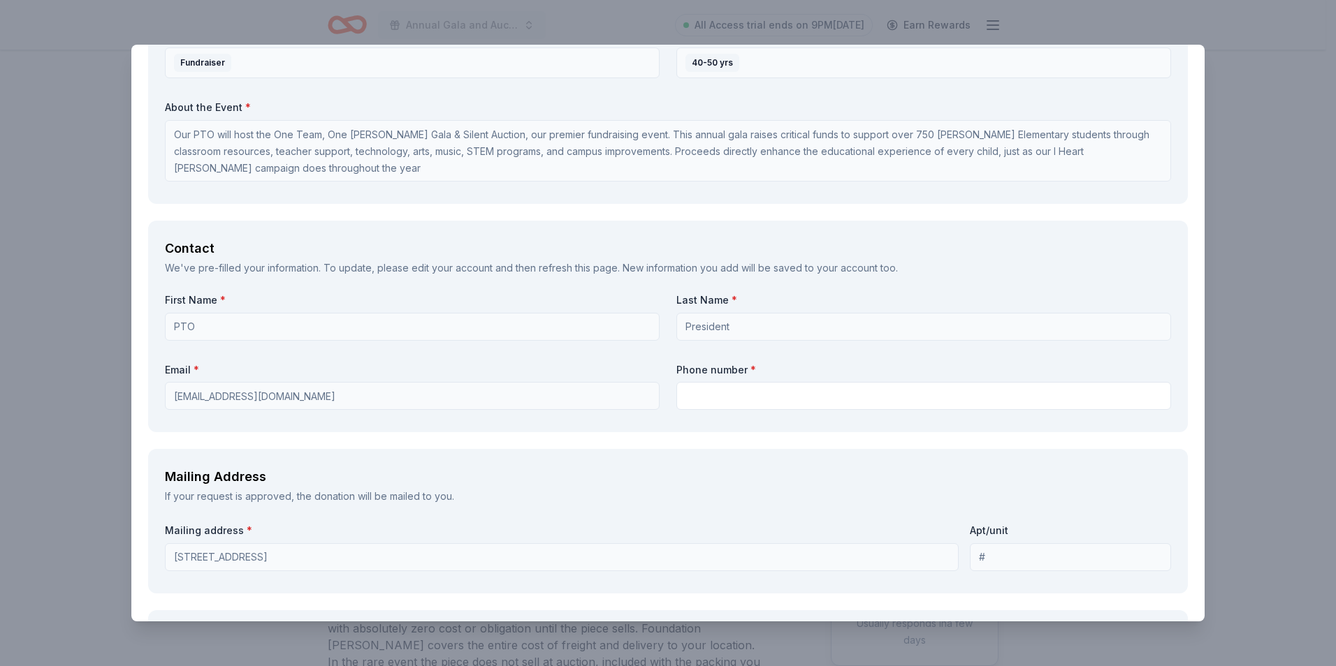
scroll to position [1304, 0]
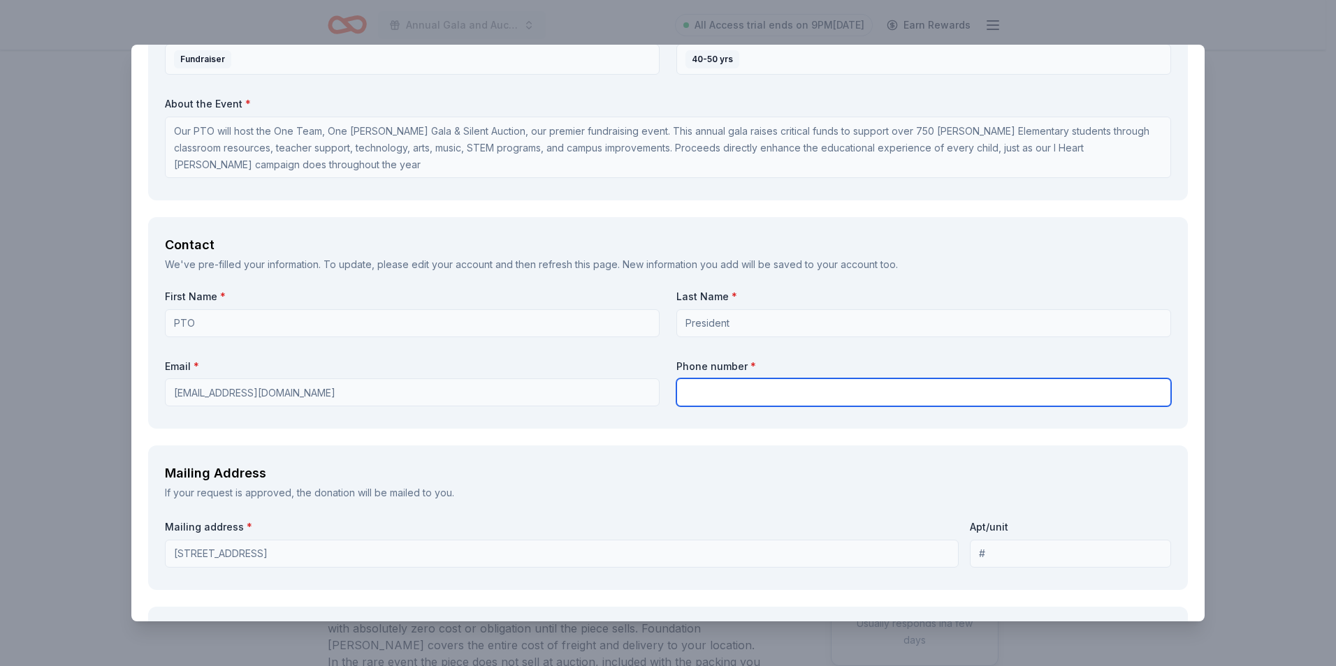
click at [917, 381] on input "text" at bounding box center [923, 393] width 495 height 28
type input "7135513924"
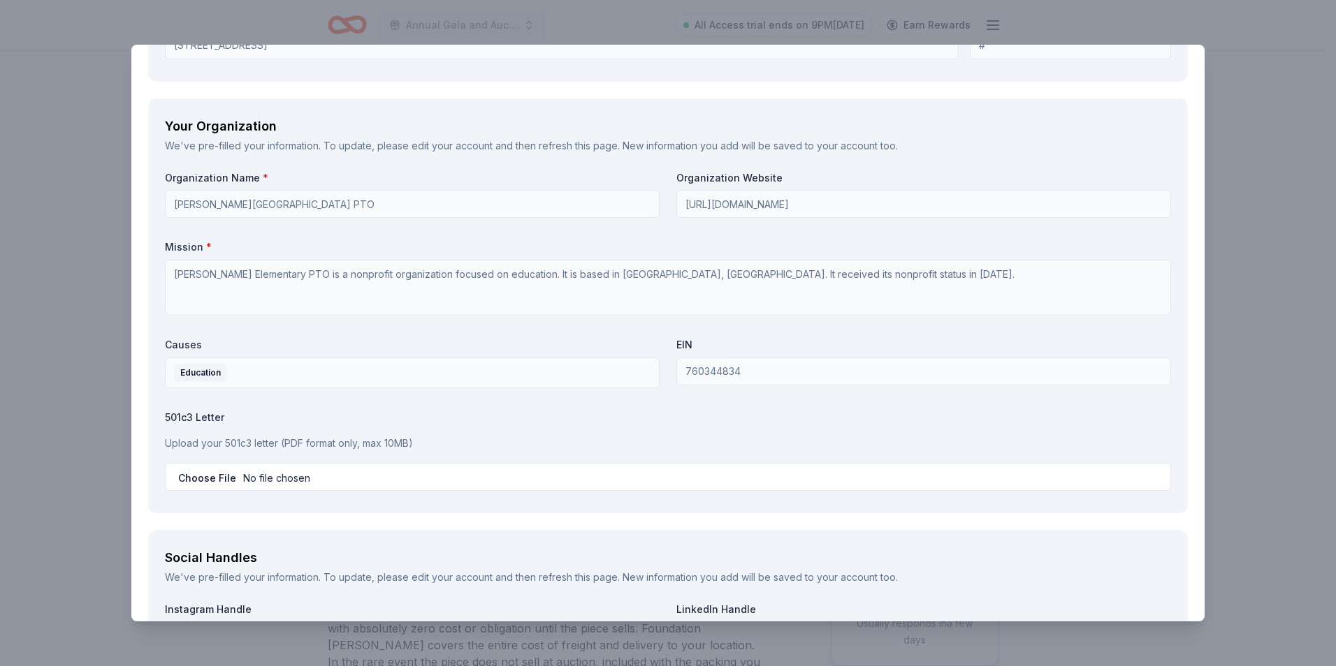
scroll to position [1809, 0]
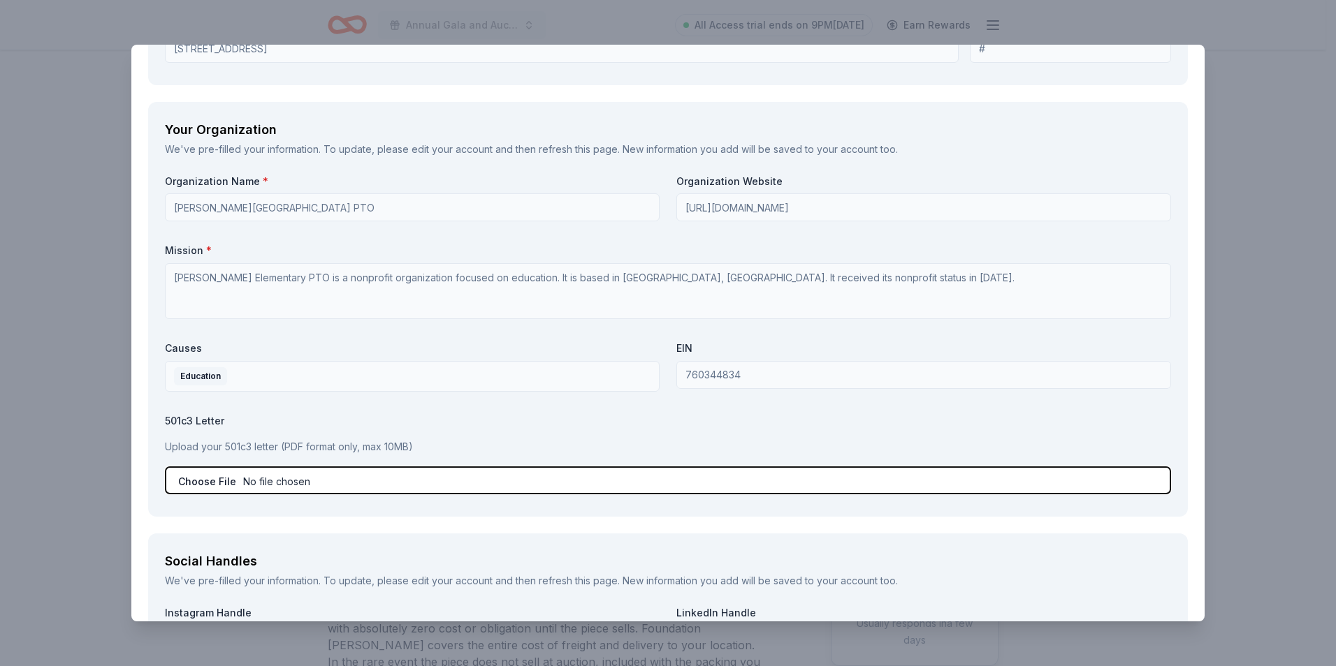
click at [320, 479] on input "file" at bounding box center [668, 481] width 1006 height 28
type input "C:\fakepath\Tax Letter.pdf"
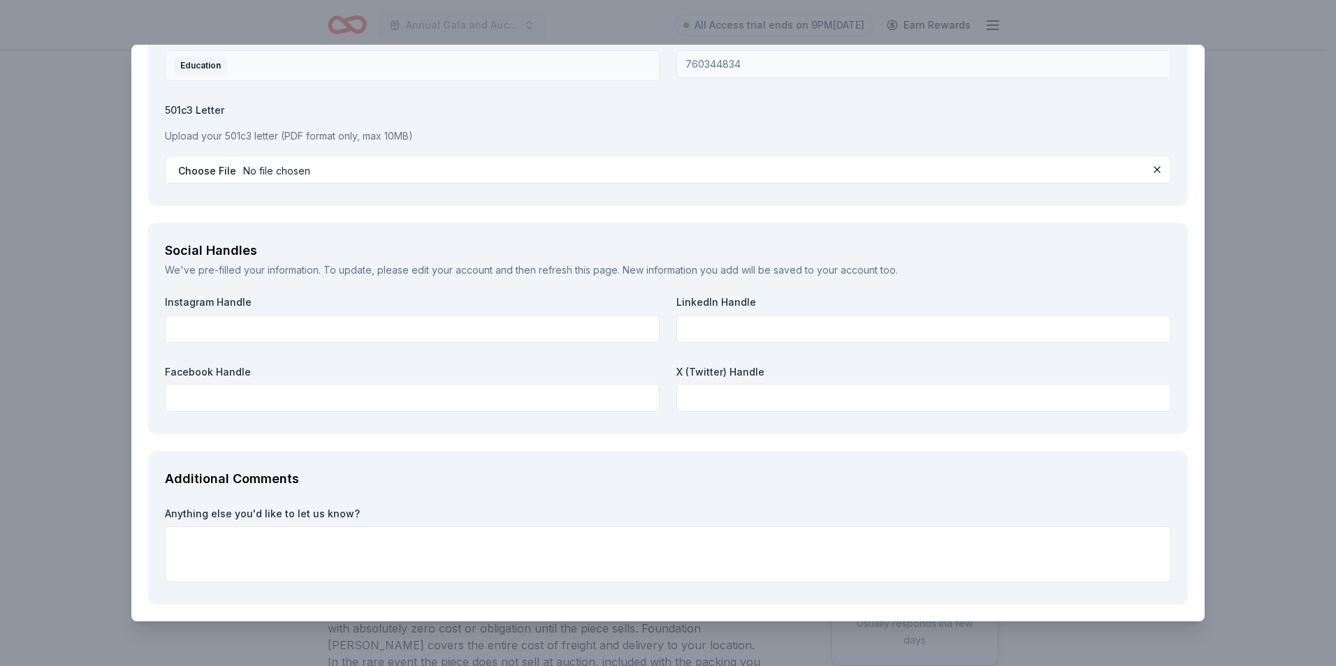
scroll to position [2123, 0]
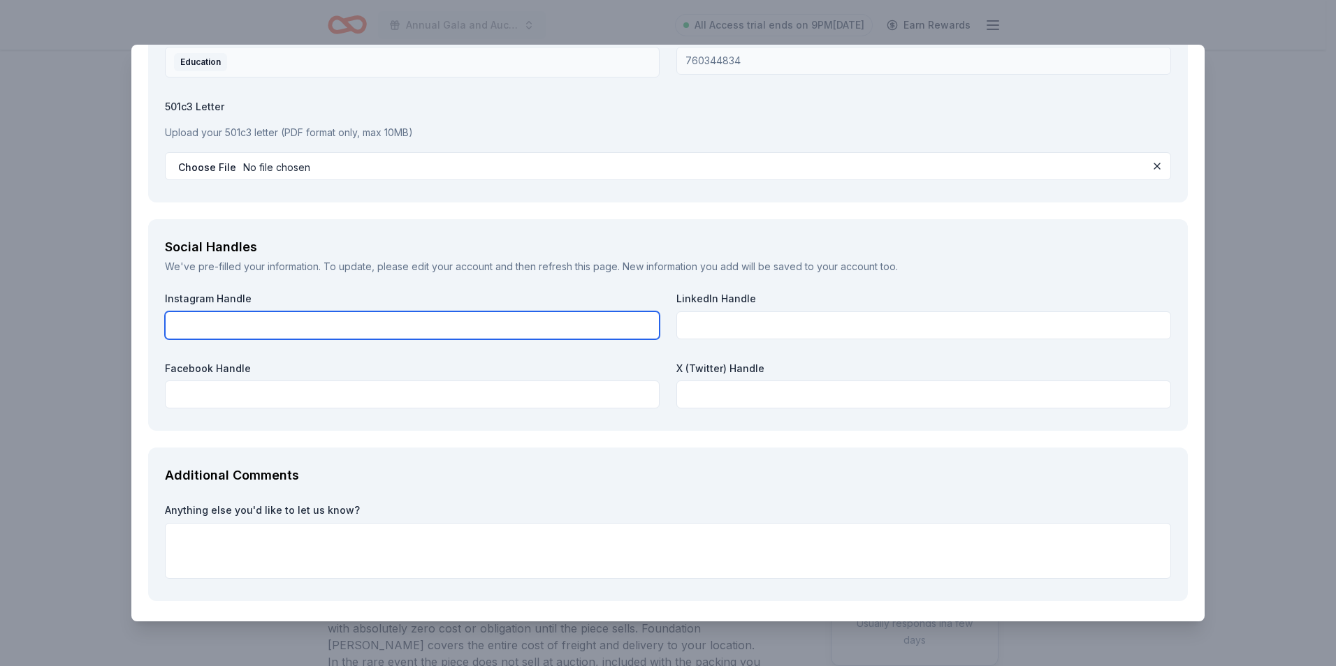
click at [583, 331] on input "text" at bounding box center [412, 326] width 495 height 28
type input "@kolter_pto"
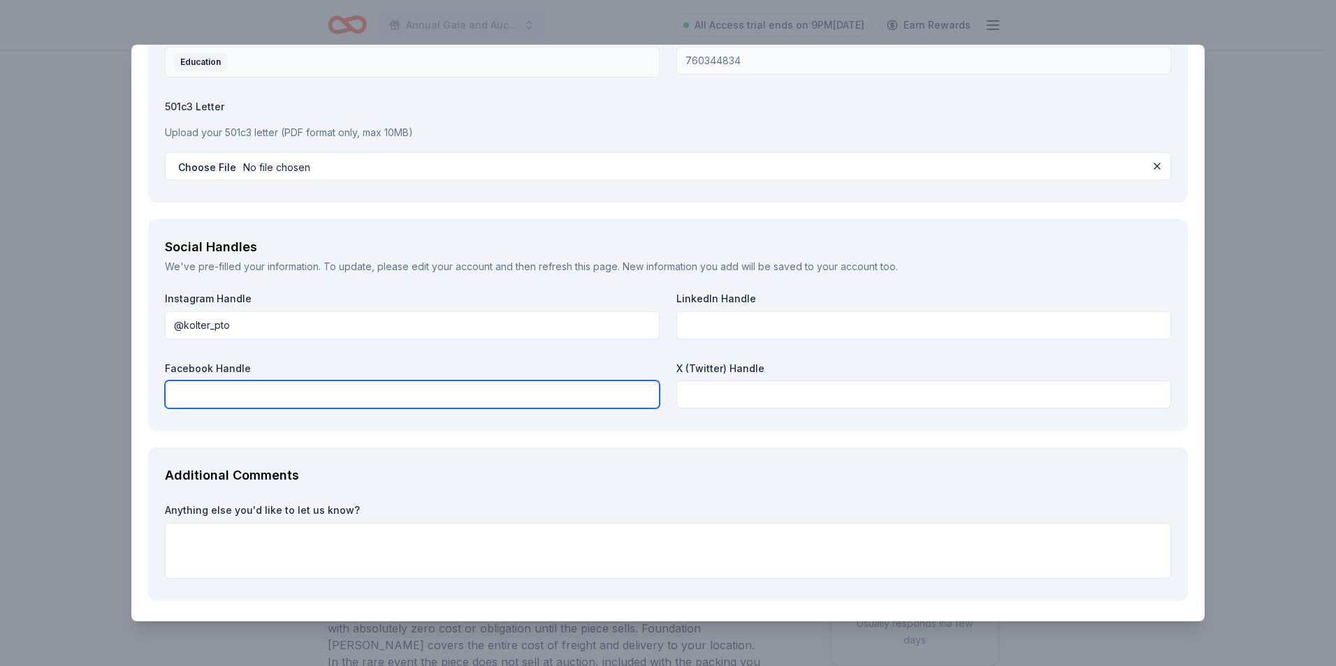
click at [518, 388] on input "text" at bounding box center [412, 395] width 495 height 28
type input "[PERSON_NAME][GEOGRAPHIC_DATA] PTO"
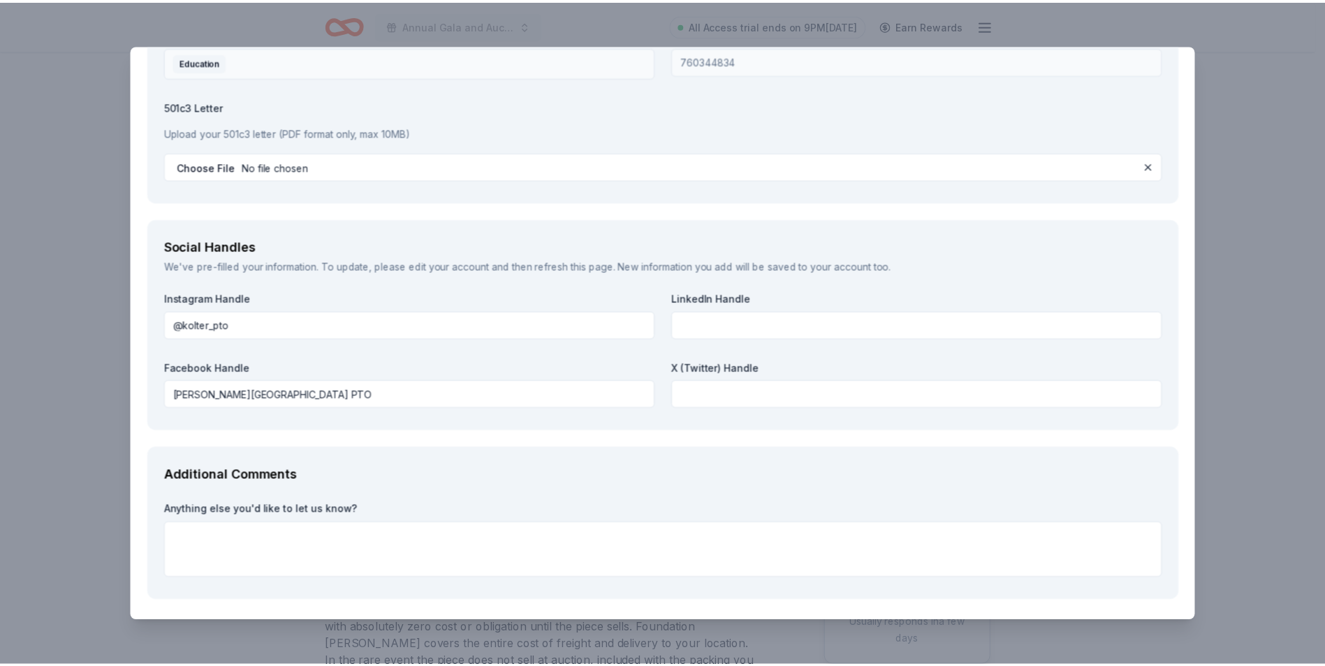
scroll to position [2175, 0]
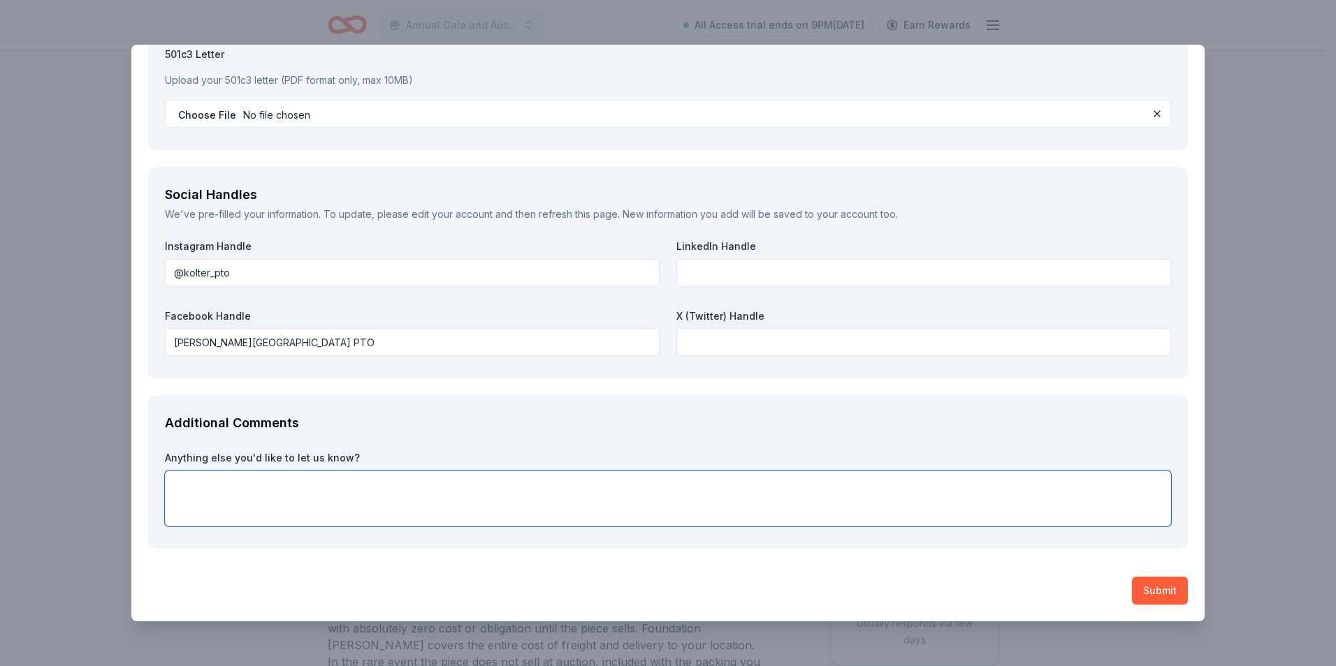
paste textarea "Your generous contribution will be featured as a premier live auction item, rec…"
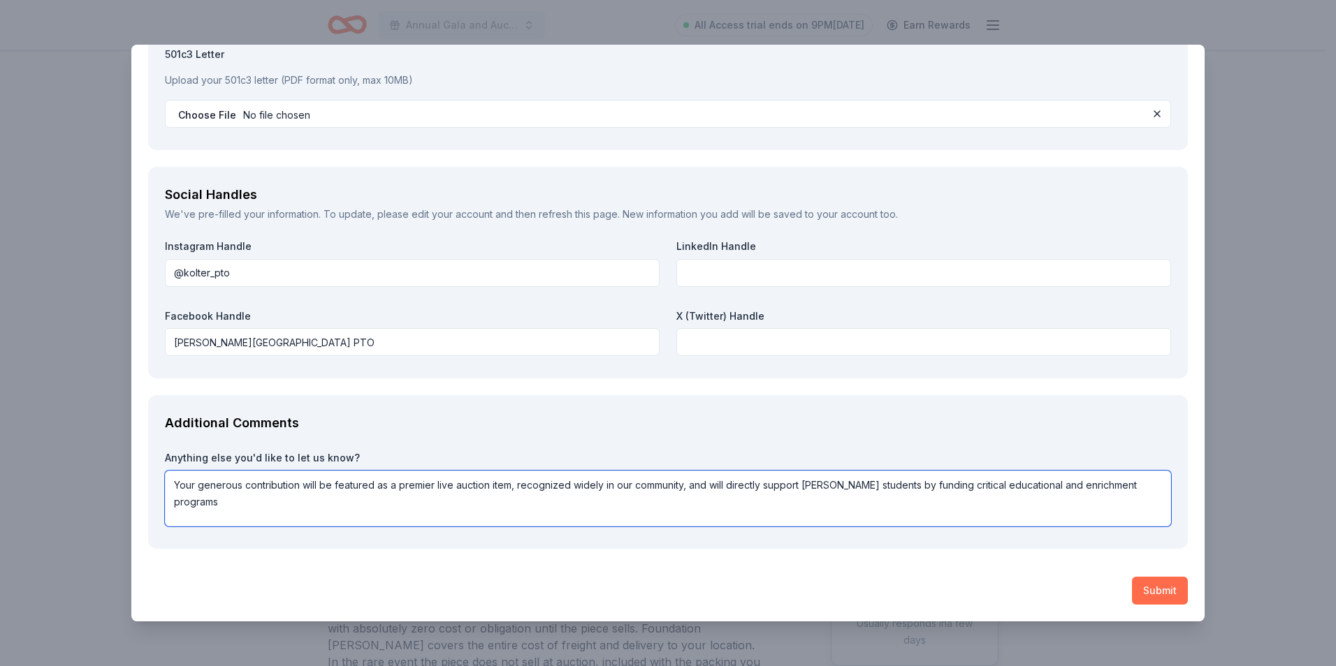
type textarea "Your generous contribution will be featured as a premier live auction item, rec…"
click at [1141, 591] on button "Submit" at bounding box center [1160, 591] width 56 height 28
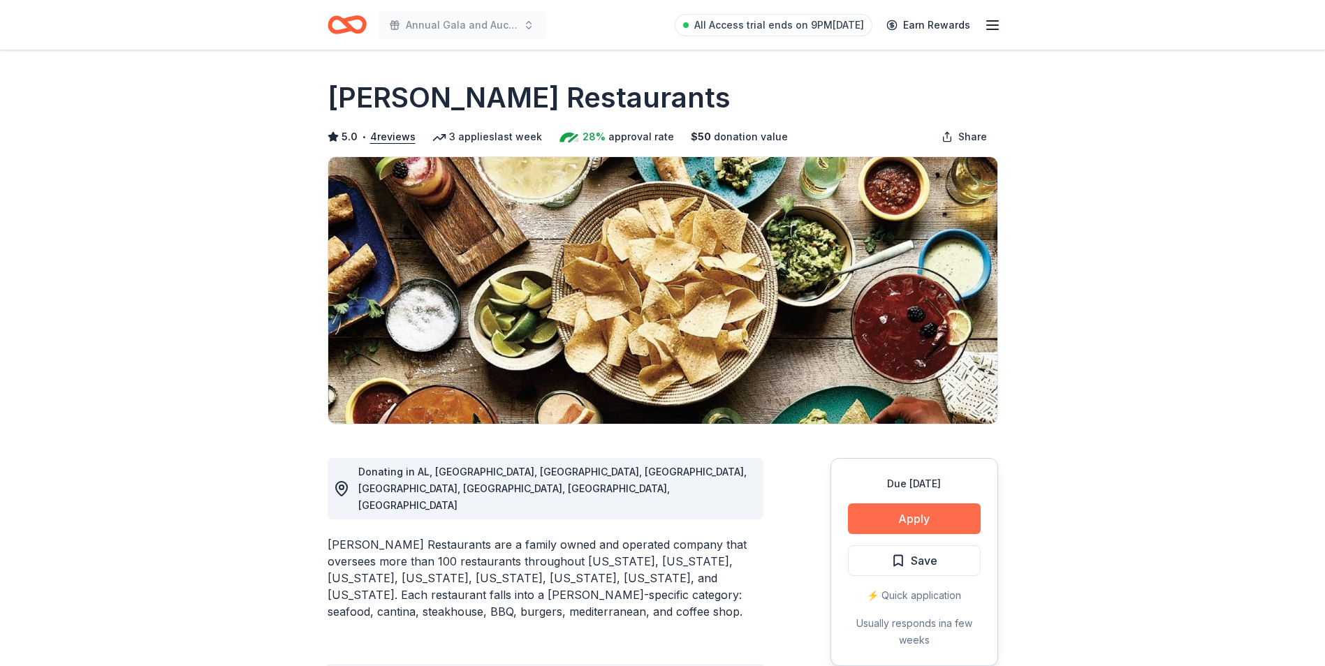
click at [918, 518] on button "Apply" at bounding box center [914, 519] width 133 height 31
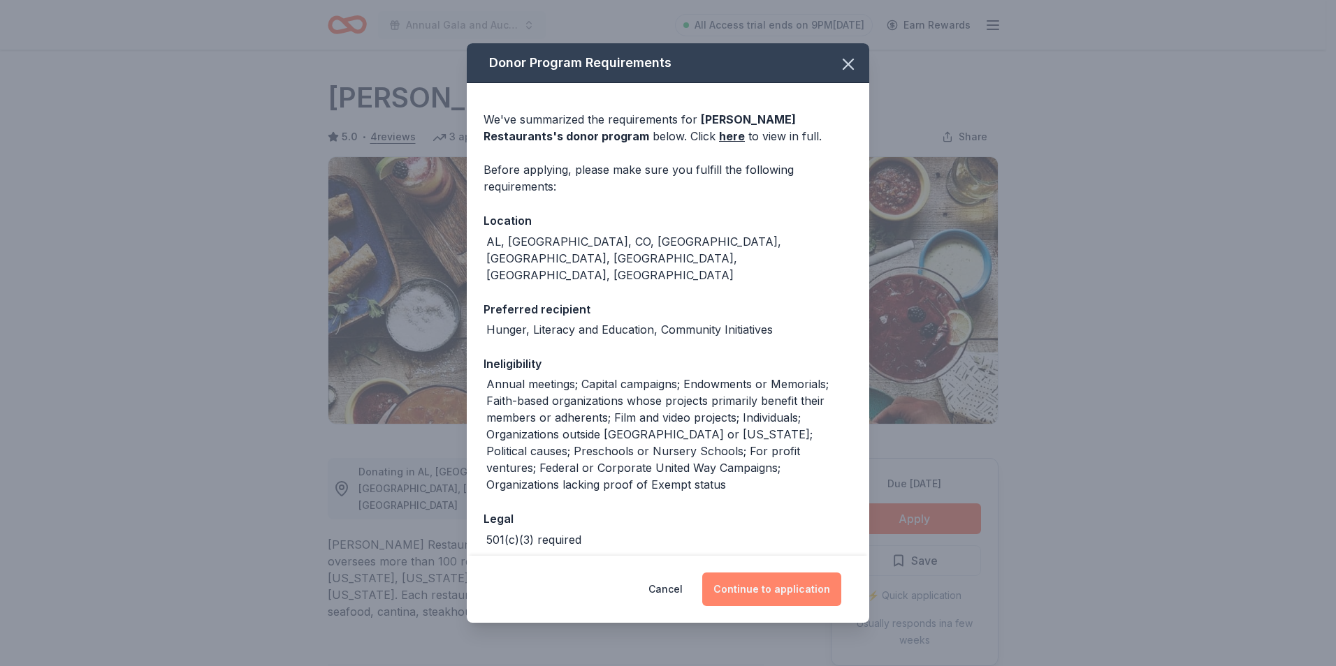
click at [766, 586] on button "Continue to application" at bounding box center [771, 590] width 139 height 34
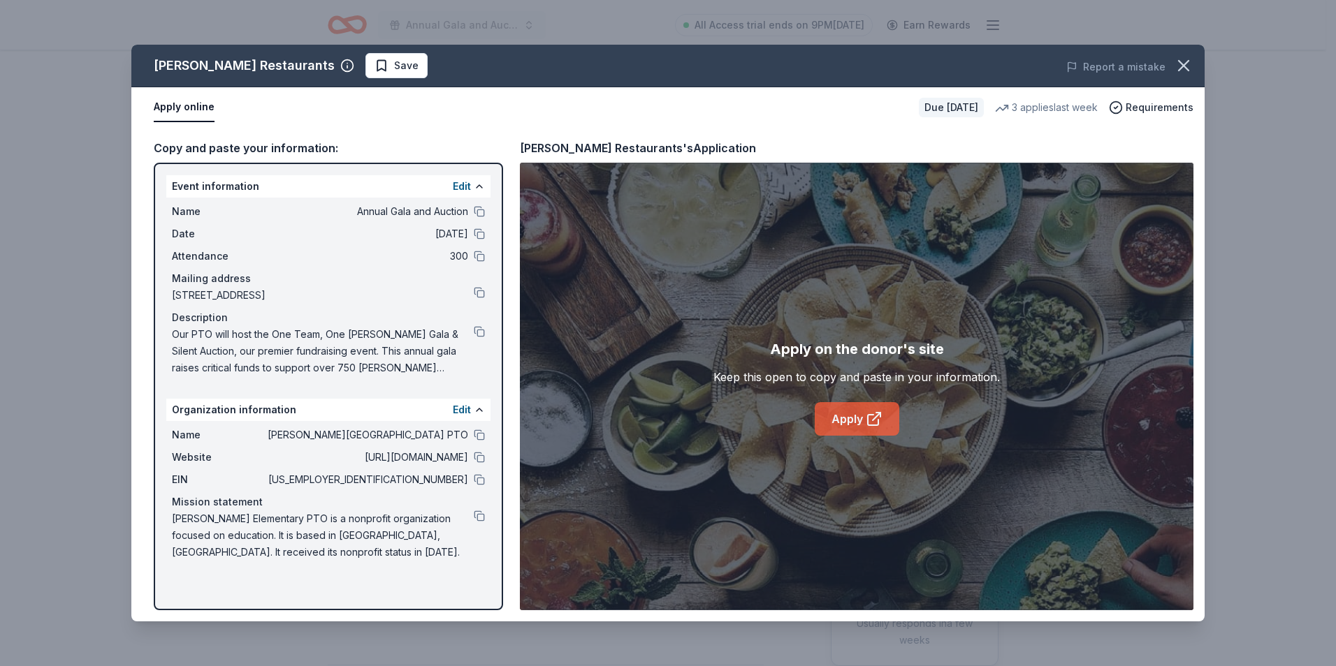
click at [857, 417] on link "Apply" at bounding box center [857, 419] width 85 height 34
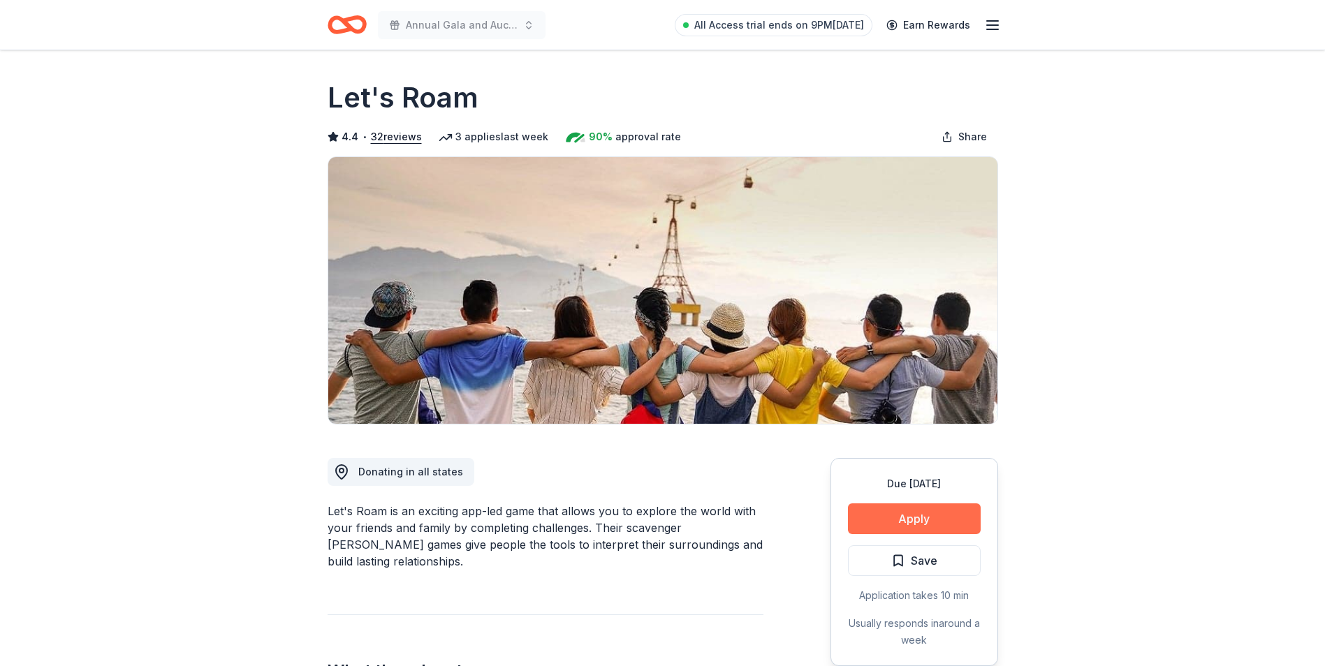
click at [915, 509] on button "Apply" at bounding box center [914, 519] width 133 height 31
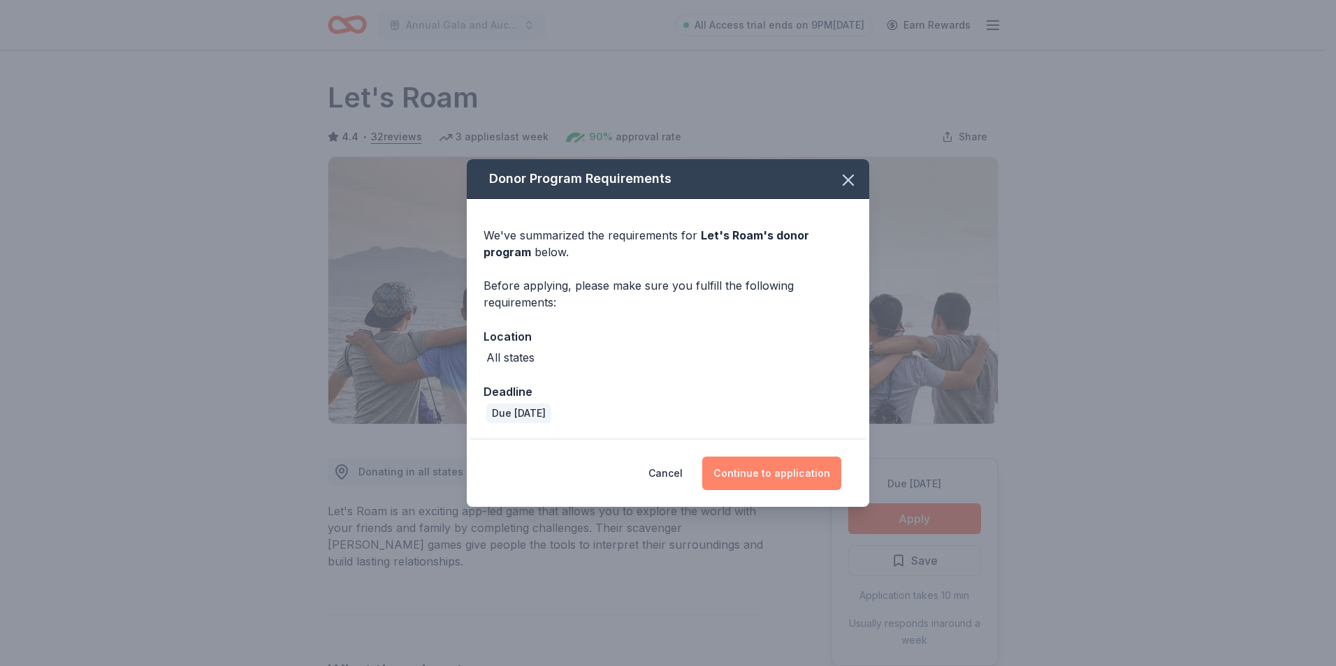
click at [766, 474] on button "Continue to application" at bounding box center [771, 474] width 139 height 34
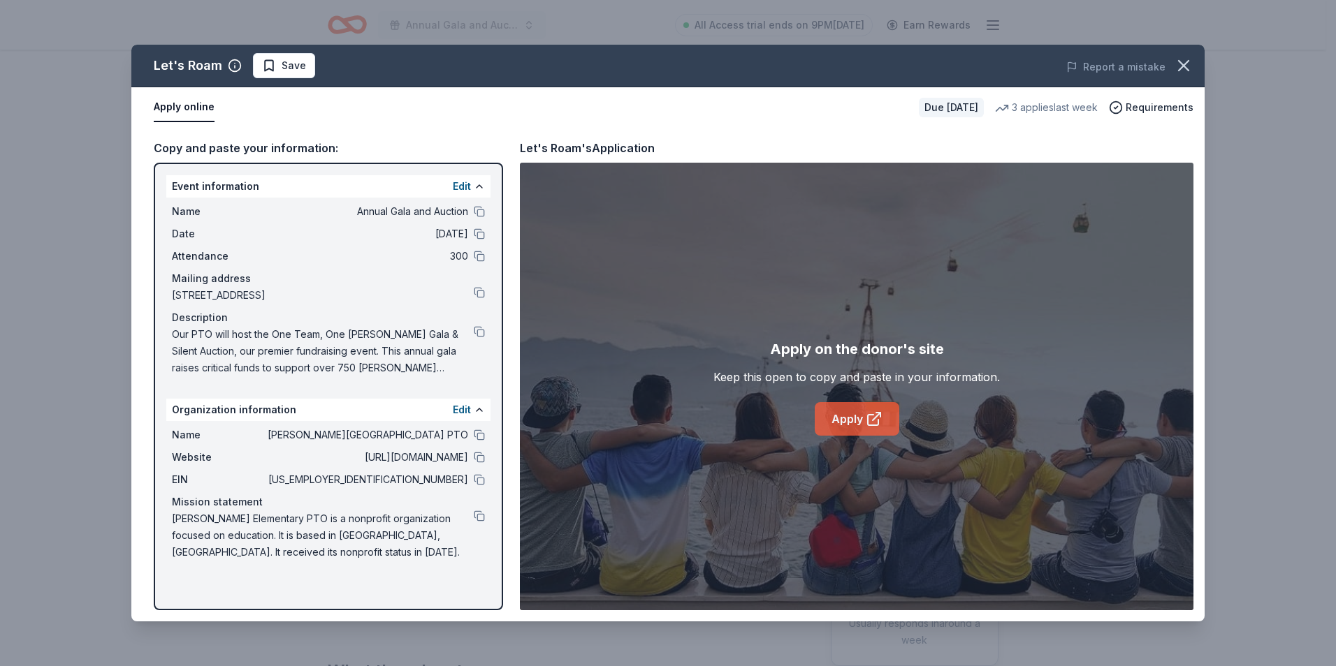
click at [861, 421] on link "Apply" at bounding box center [857, 419] width 85 height 34
click at [1186, 69] on icon "button" at bounding box center [1184, 66] width 10 height 10
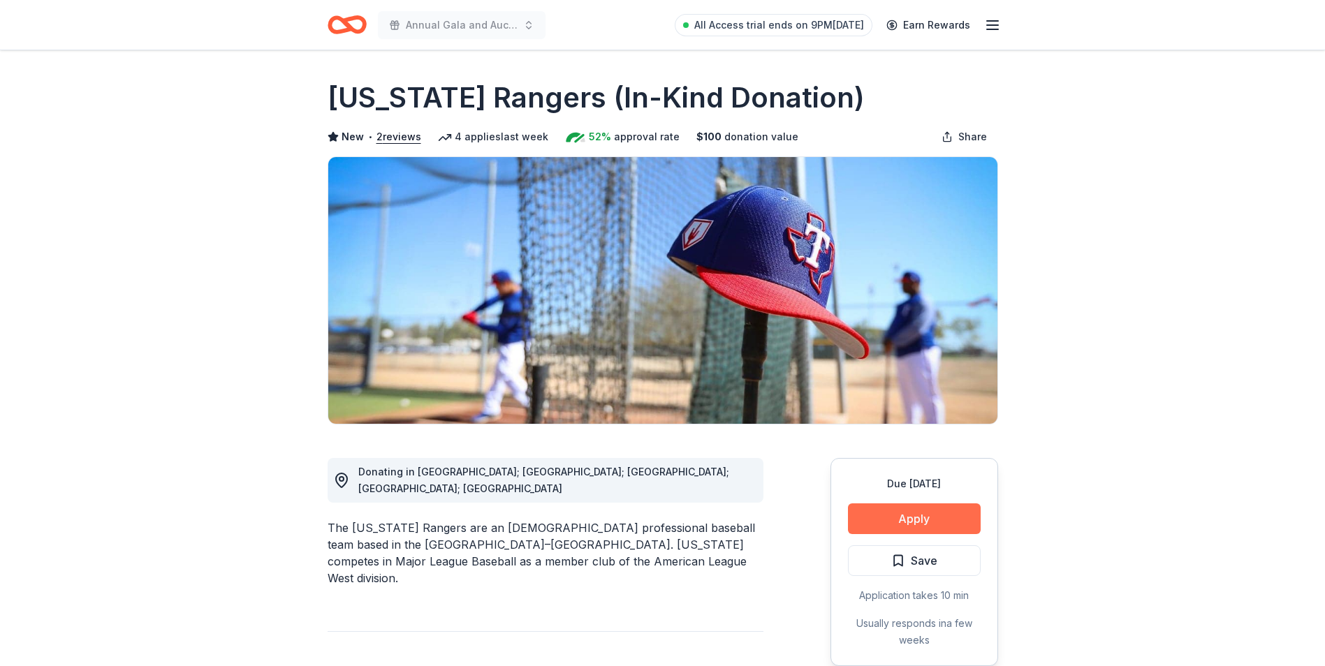
click at [912, 520] on button "Apply" at bounding box center [914, 519] width 133 height 31
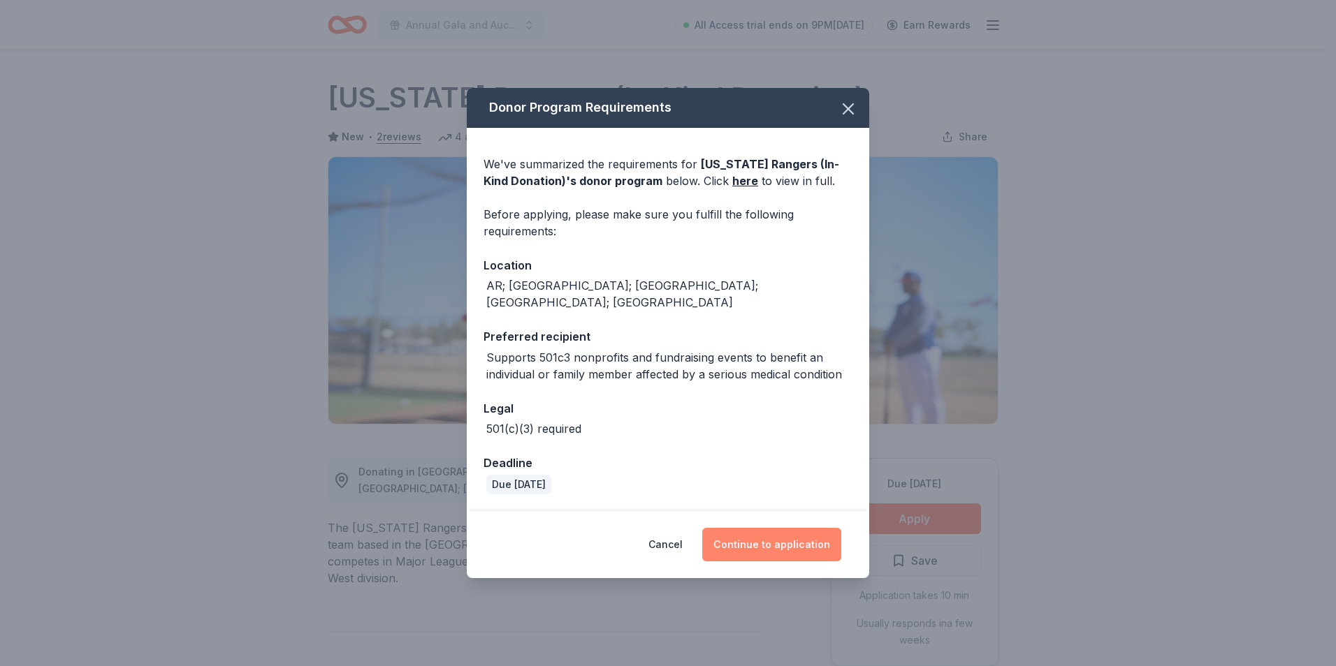
click at [771, 539] on button "Continue to application" at bounding box center [771, 545] width 139 height 34
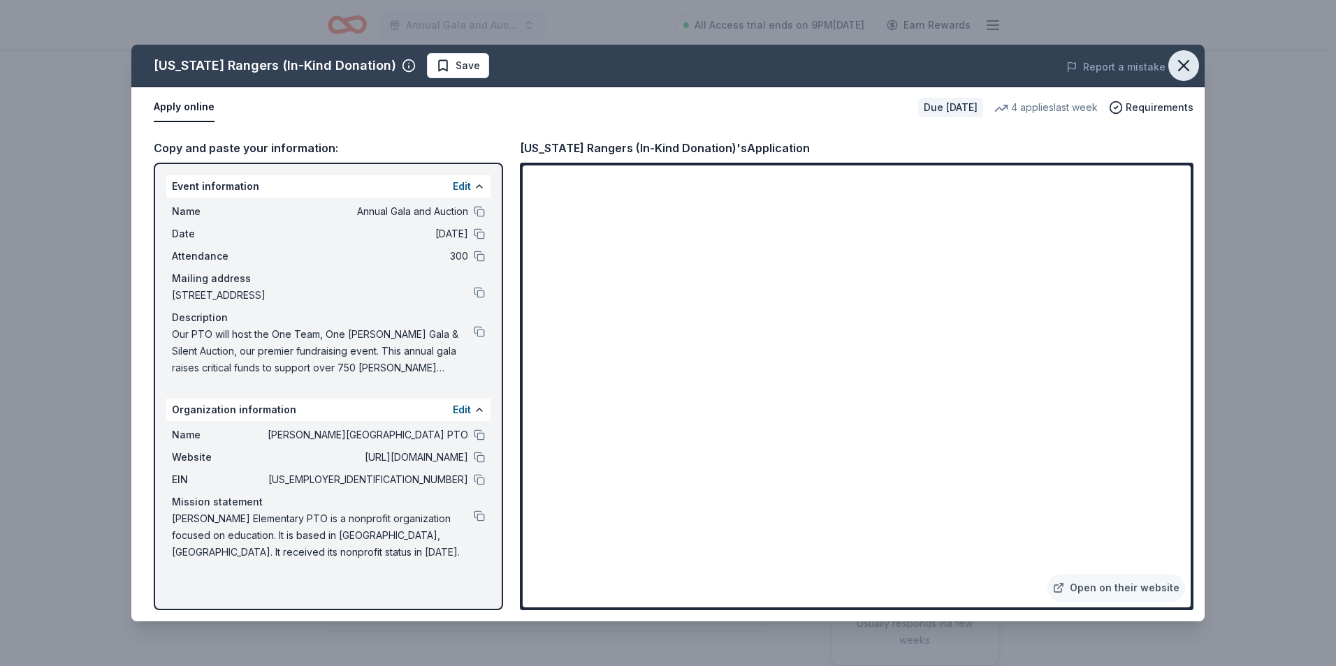
click at [1179, 68] on icon "button" at bounding box center [1184, 66] width 20 height 20
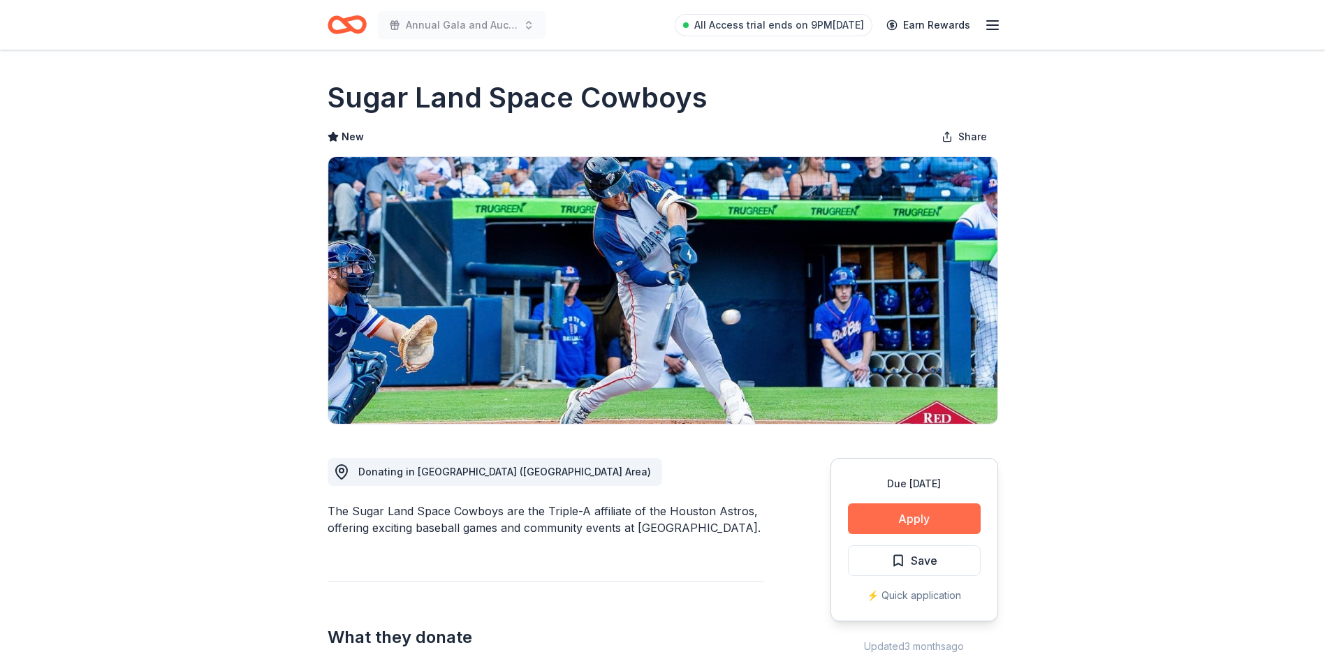
click at [900, 511] on button "Apply" at bounding box center [914, 519] width 133 height 31
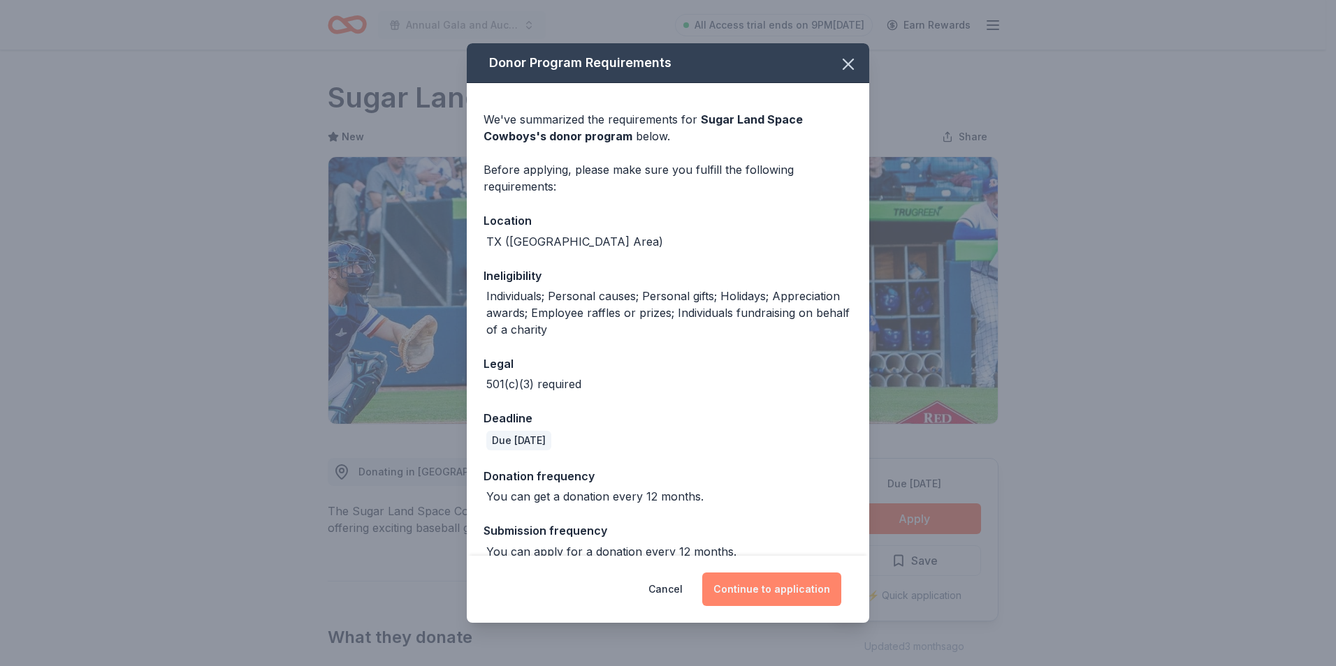
click at [780, 585] on button "Continue to application" at bounding box center [771, 590] width 139 height 34
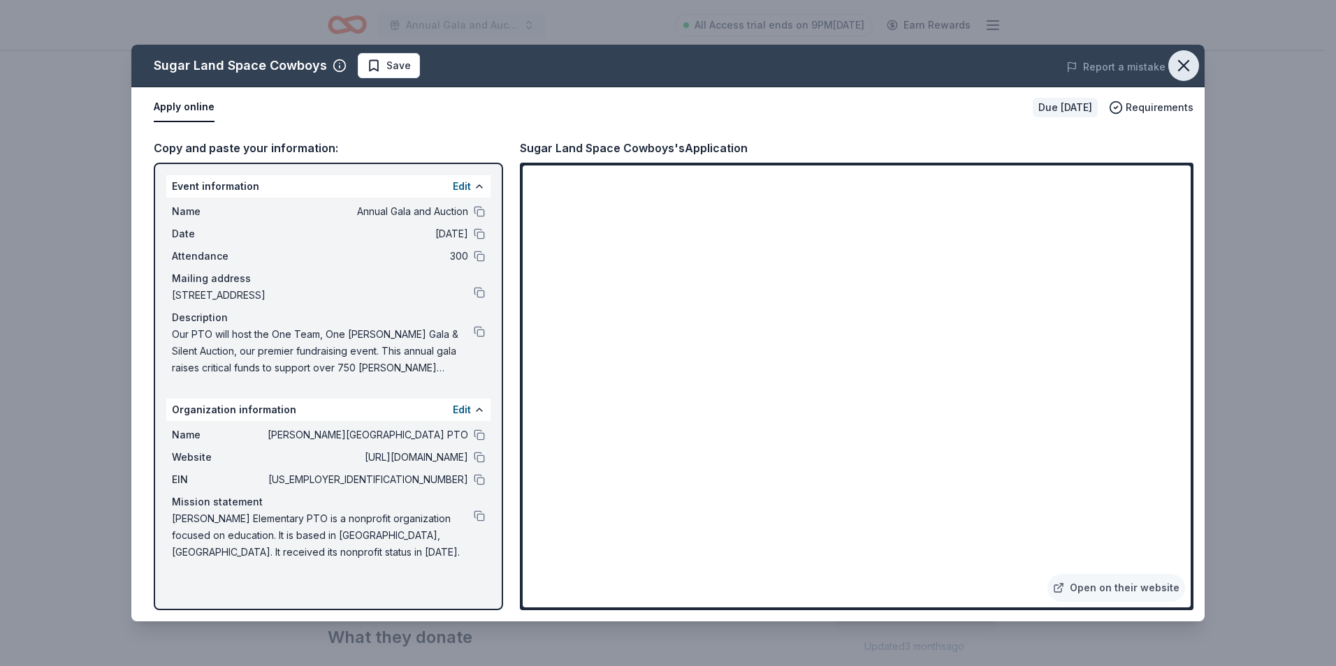
click at [1179, 66] on icon "button" at bounding box center [1184, 66] width 20 height 20
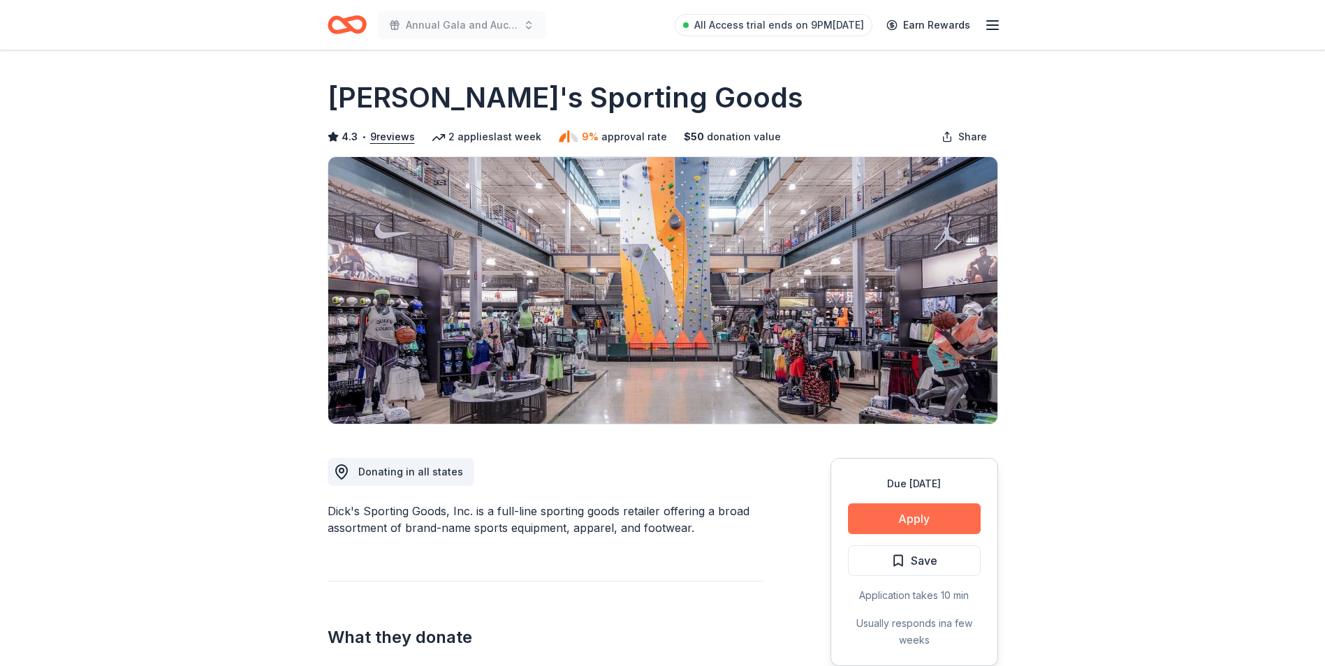
click at [901, 513] on button "Apply" at bounding box center [914, 519] width 133 height 31
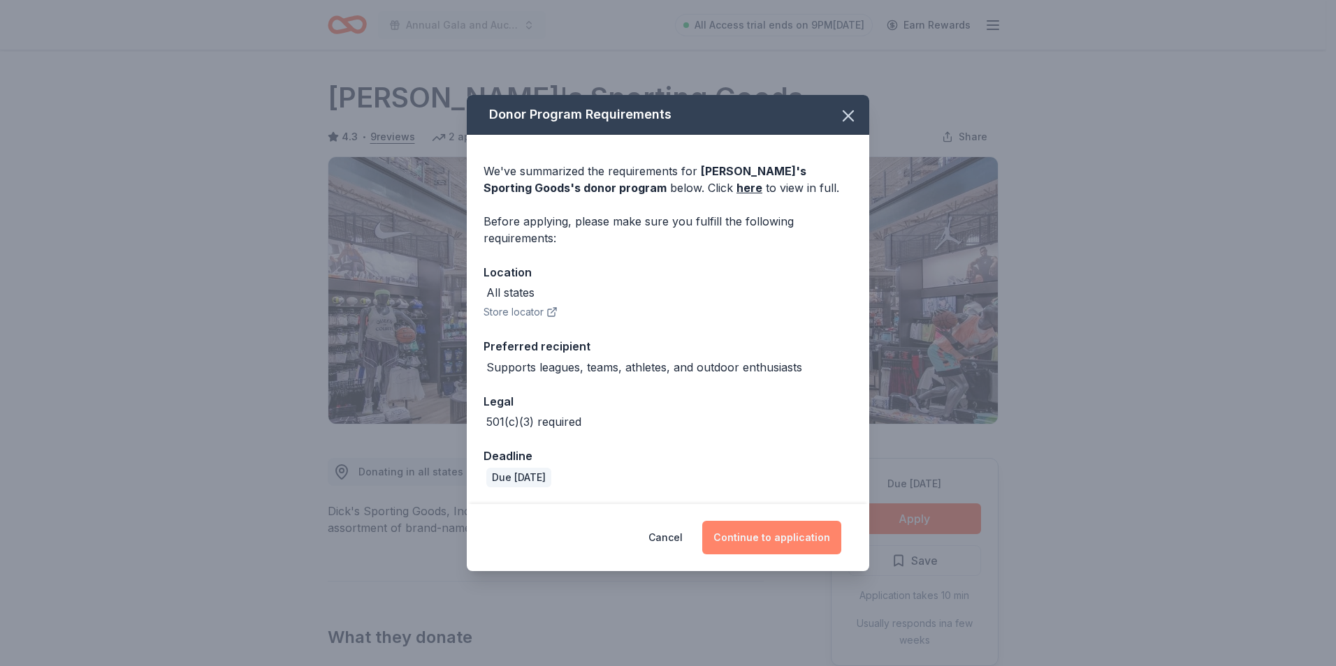
click at [777, 540] on button "Continue to application" at bounding box center [771, 538] width 139 height 34
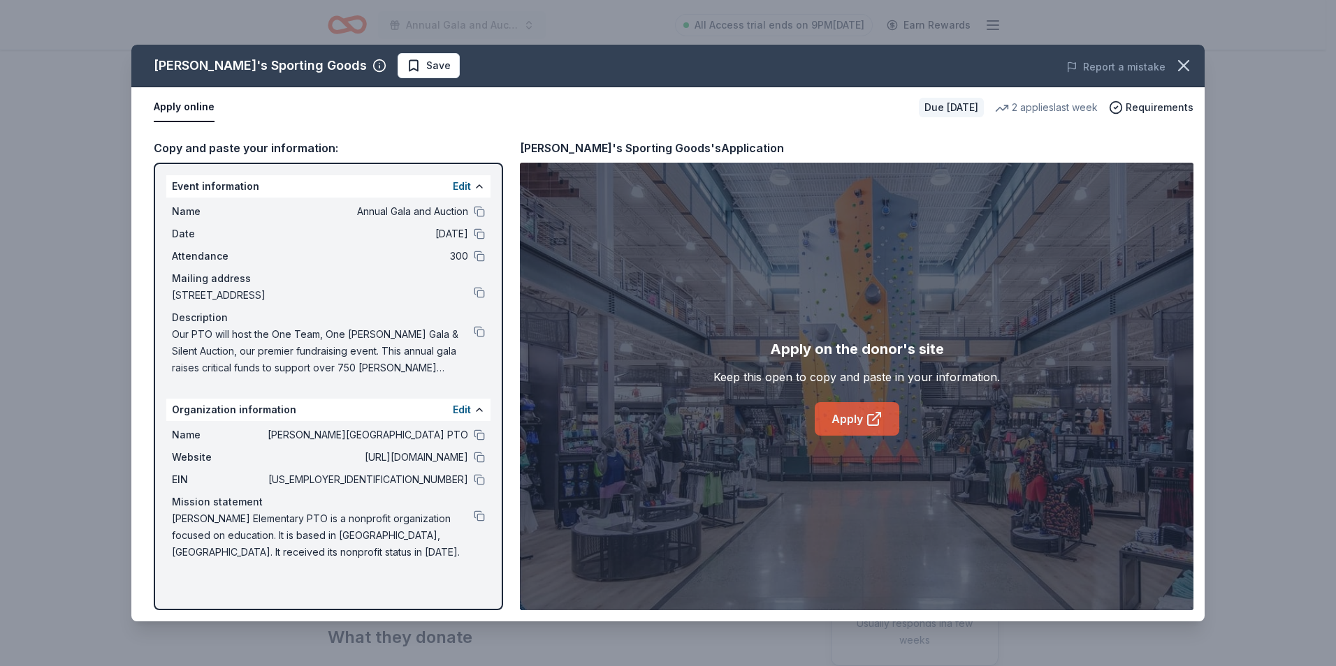
click at [849, 414] on link "Apply" at bounding box center [857, 419] width 85 height 34
click at [1186, 71] on icon "button" at bounding box center [1184, 66] width 20 height 20
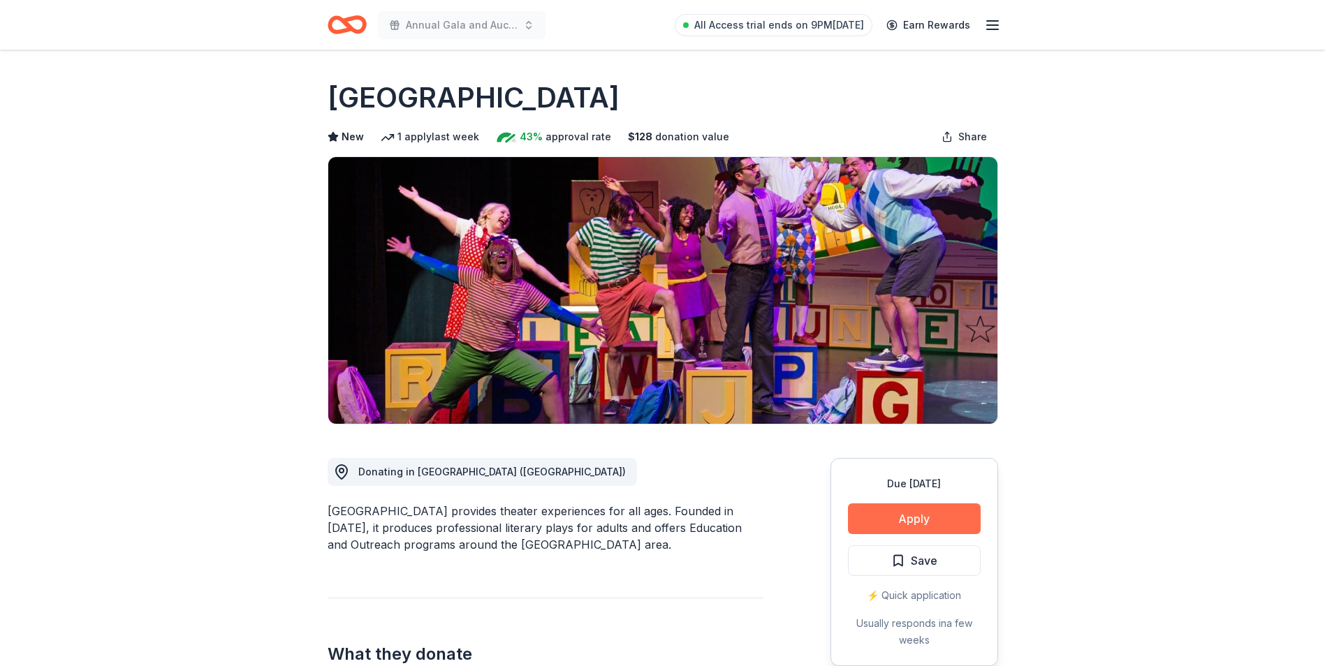
click at [868, 518] on button "Apply" at bounding box center [914, 519] width 133 height 31
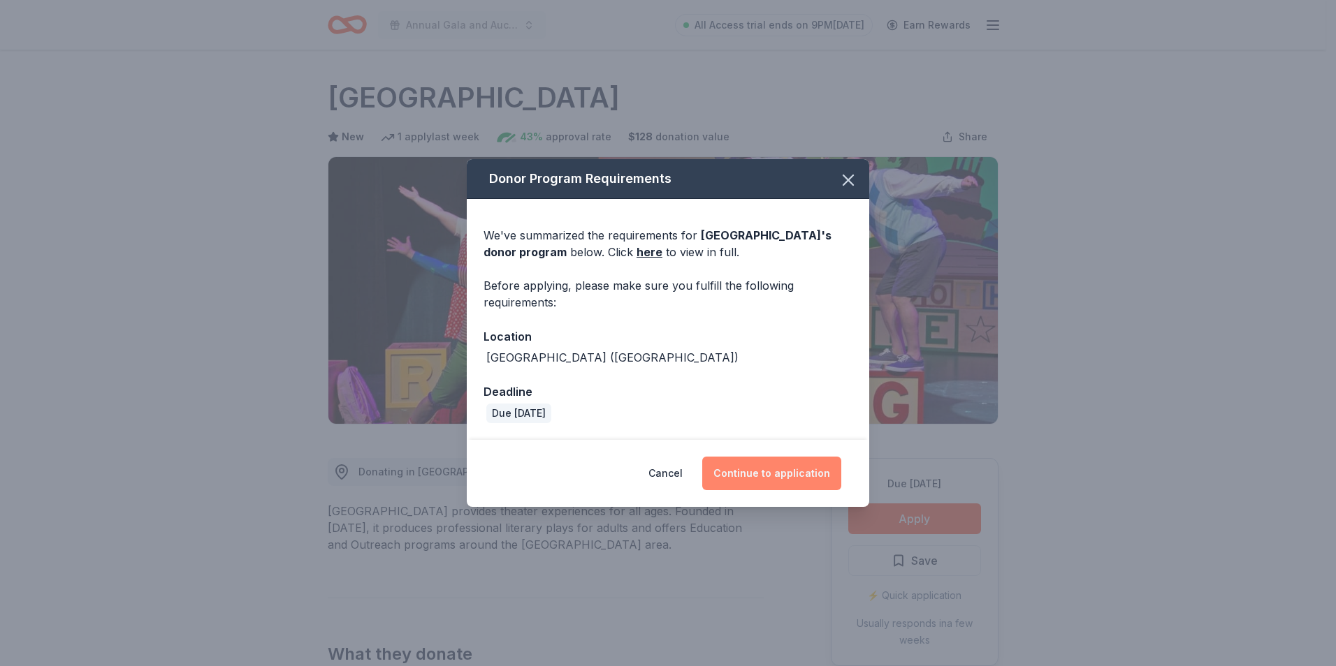
click at [758, 467] on button "Continue to application" at bounding box center [771, 474] width 139 height 34
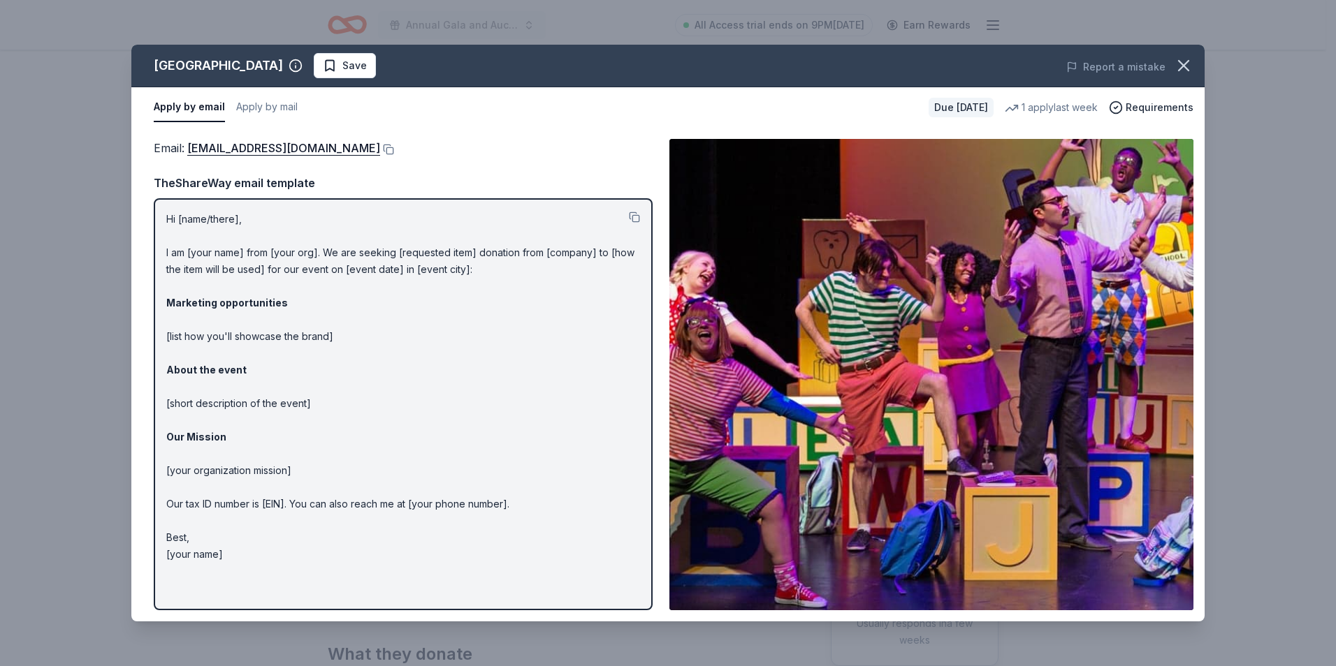
click at [574, 395] on p "Hi [name/there], I am [your name] from [your org]. We are seeking [requested it…" at bounding box center [403, 387] width 474 height 352
drag, startPoint x: 306, startPoint y: 560, endPoint x: 163, endPoint y: 444, distance: 184.3
click at [163, 444] on div "Hi [name/there], I am [your name] from [your org]. We are seeking [requested it…" at bounding box center [403, 404] width 499 height 412
click at [633, 214] on button at bounding box center [634, 217] width 11 height 11
click at [1176, 73] on icon "button" at bounding box center [1184, 66] width 20 height 20
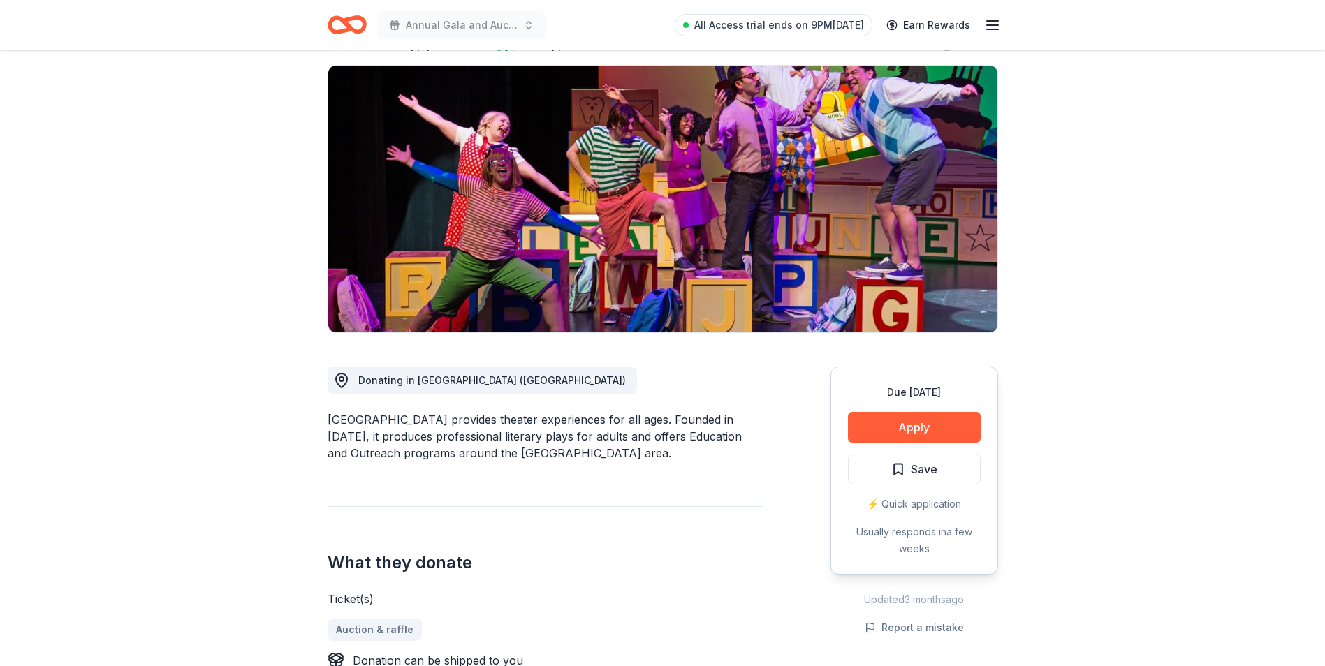
scroll to position [29, 0]
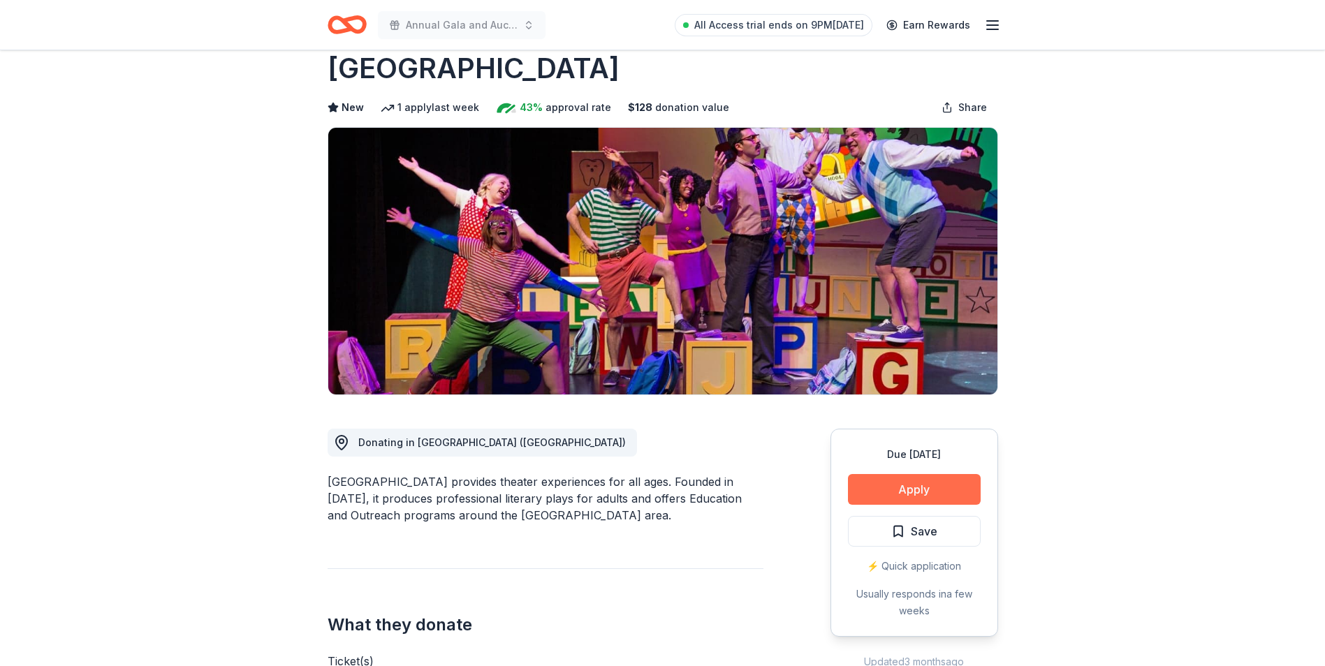
click at [880, 483] on button "Apply" at bounding box center [914, 489] width 133 height 31
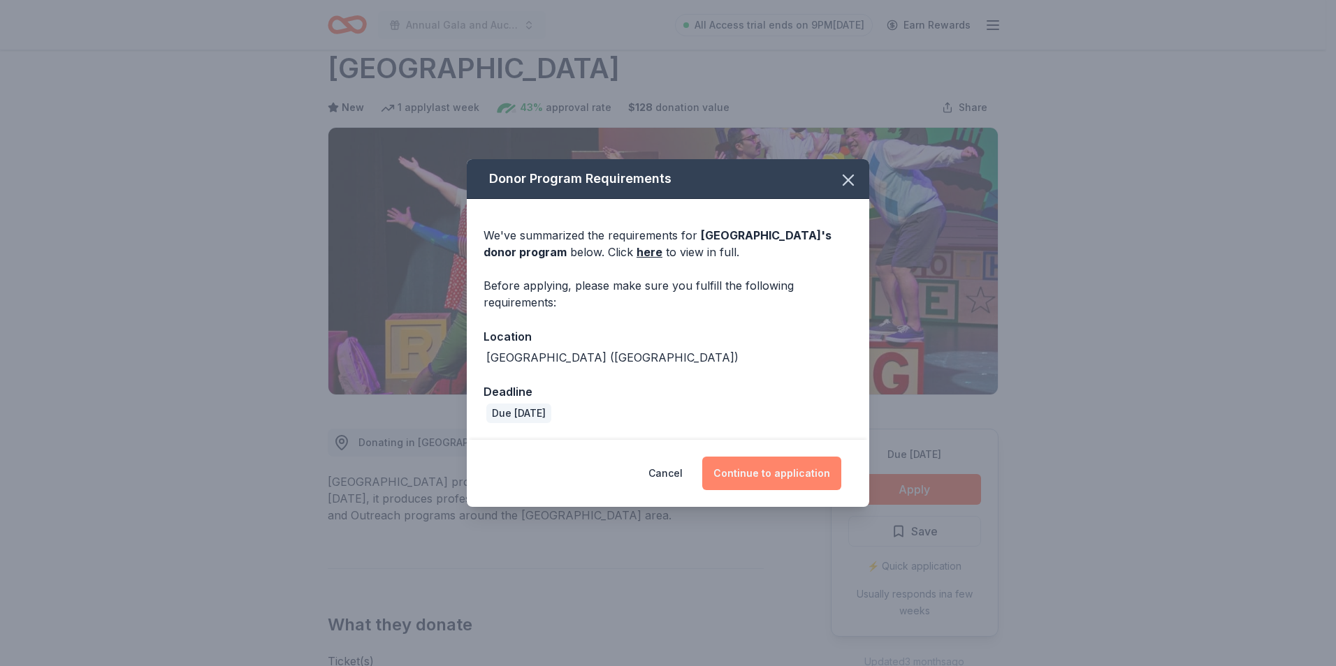
click at [764, 476] on button "Continue to application" at bounding box center [771, 474] width 139 height 34
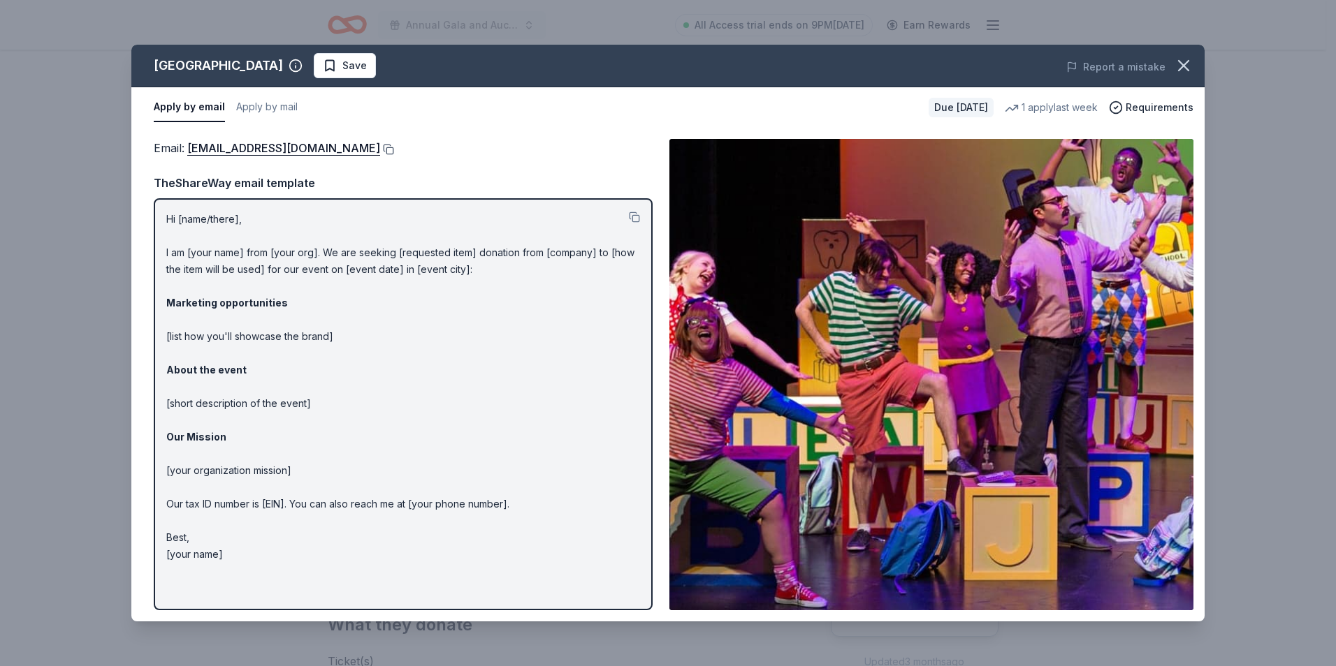
click at [380, 148] on button at bounding box center [387, 149] width 14 height 11
click at [1176, 68] on icon "button" at bounding box center [1184, 66] width 20 height 20
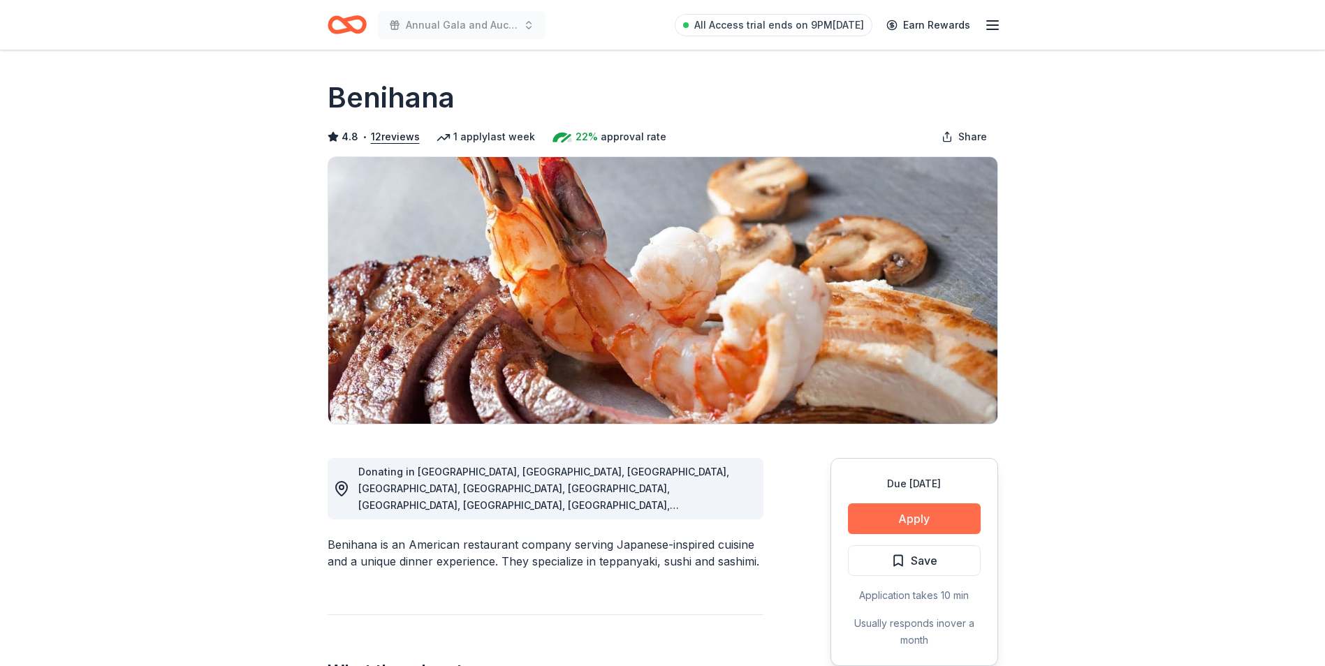
click at [910, 520] on button "Apply" at bounding box center [914, 519] width 133 height 31
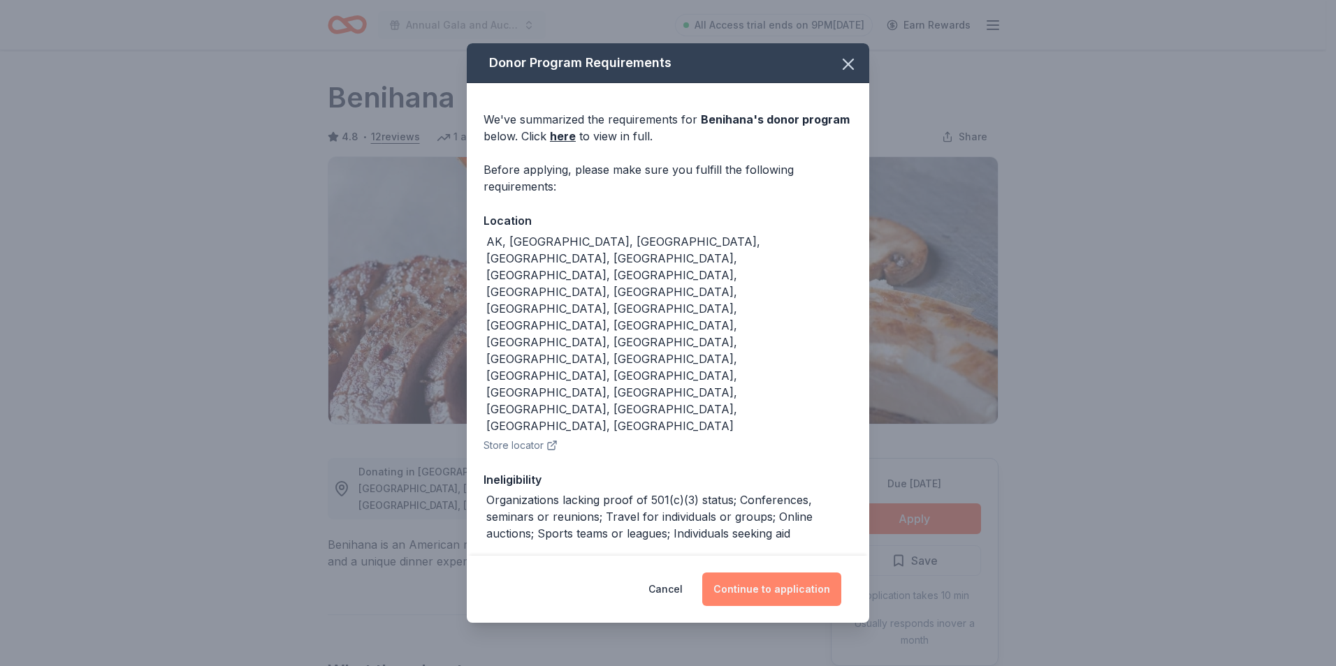
click at [792, 573] on button "Continue to application" at bounding box center [771, 590] width 139 height 34
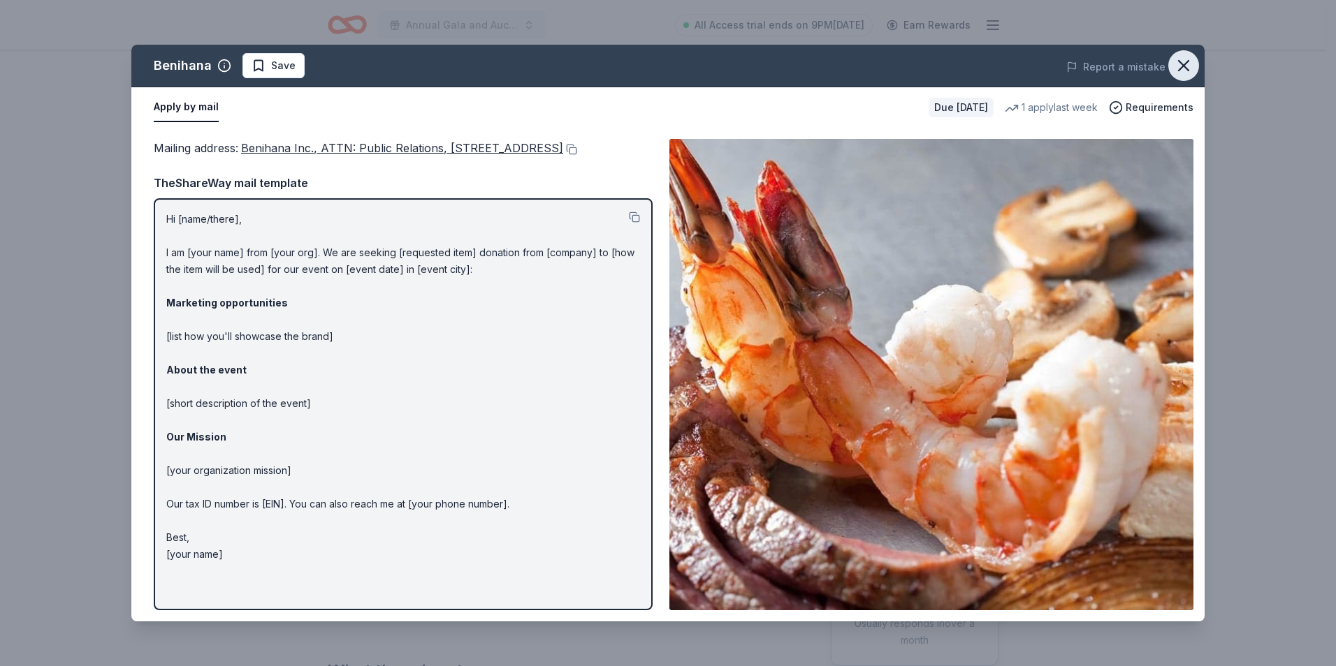
click at [1196, 60] on button "button" at bounding box center [1183, 65] width 31 height 31
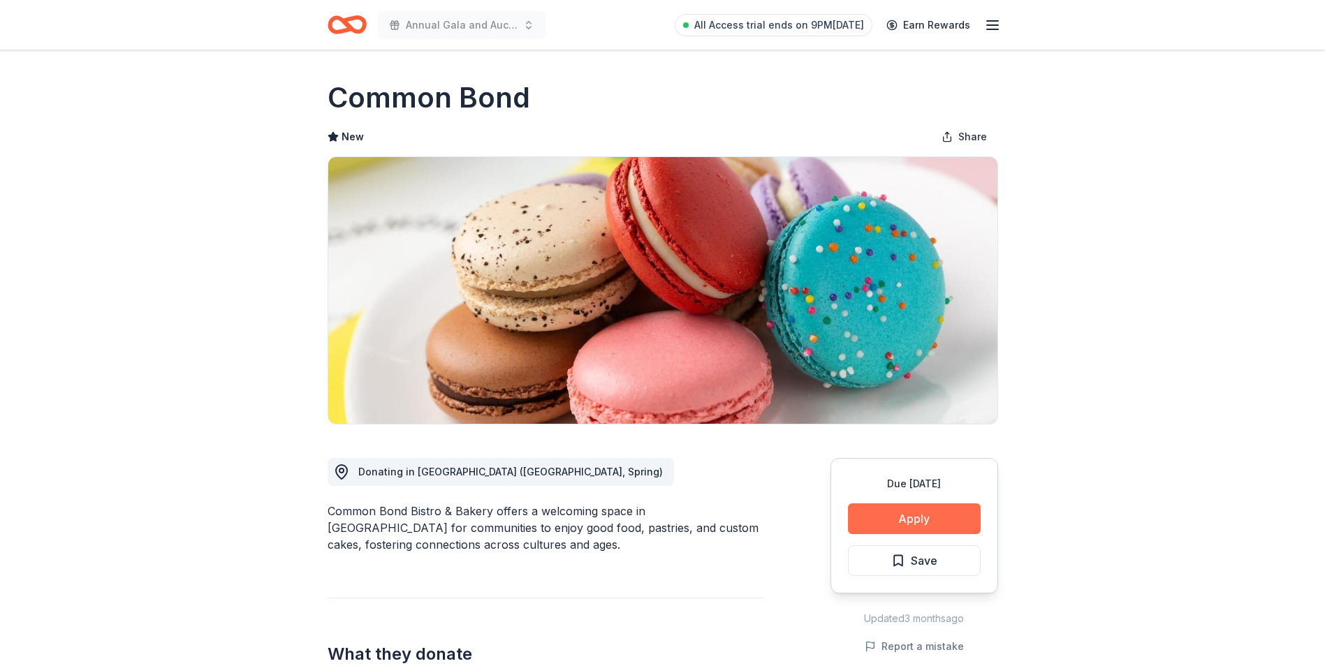
click at [954, 510] on button "Apply" at bounding box center [914, 519] width 133 height 31
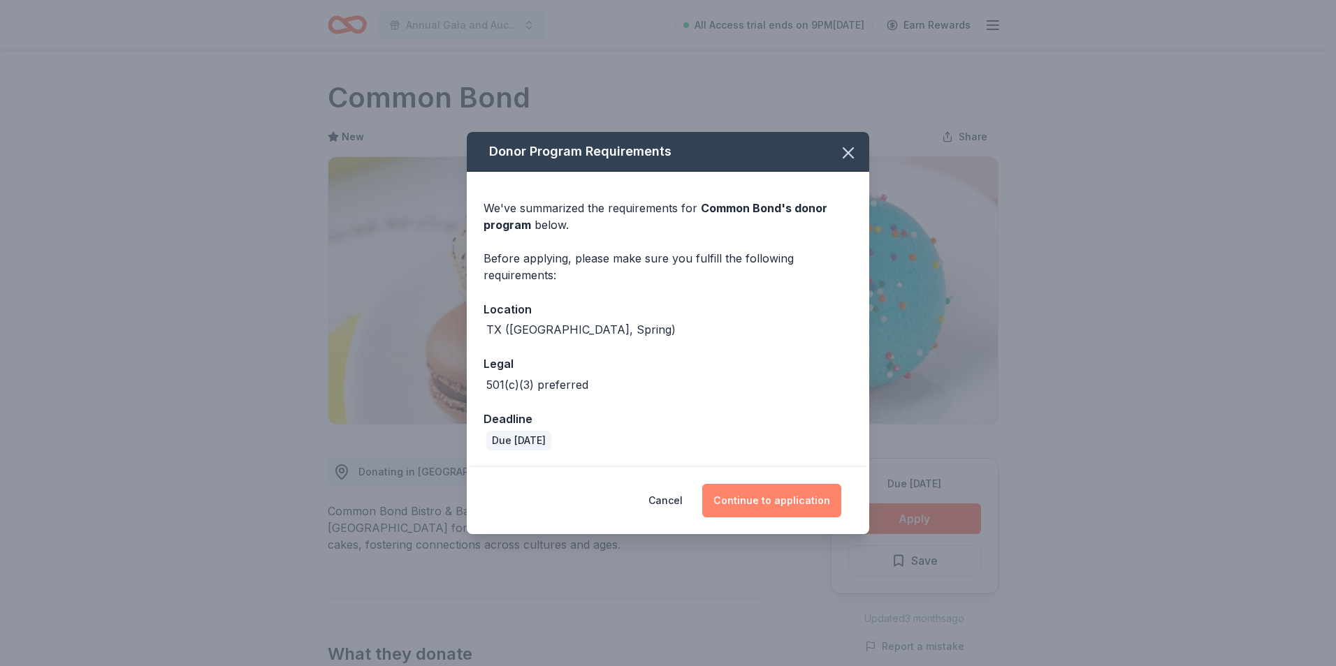
click at [792, 503] on button "Continue to application" at bounding box center [771, 501] width 139 height 34
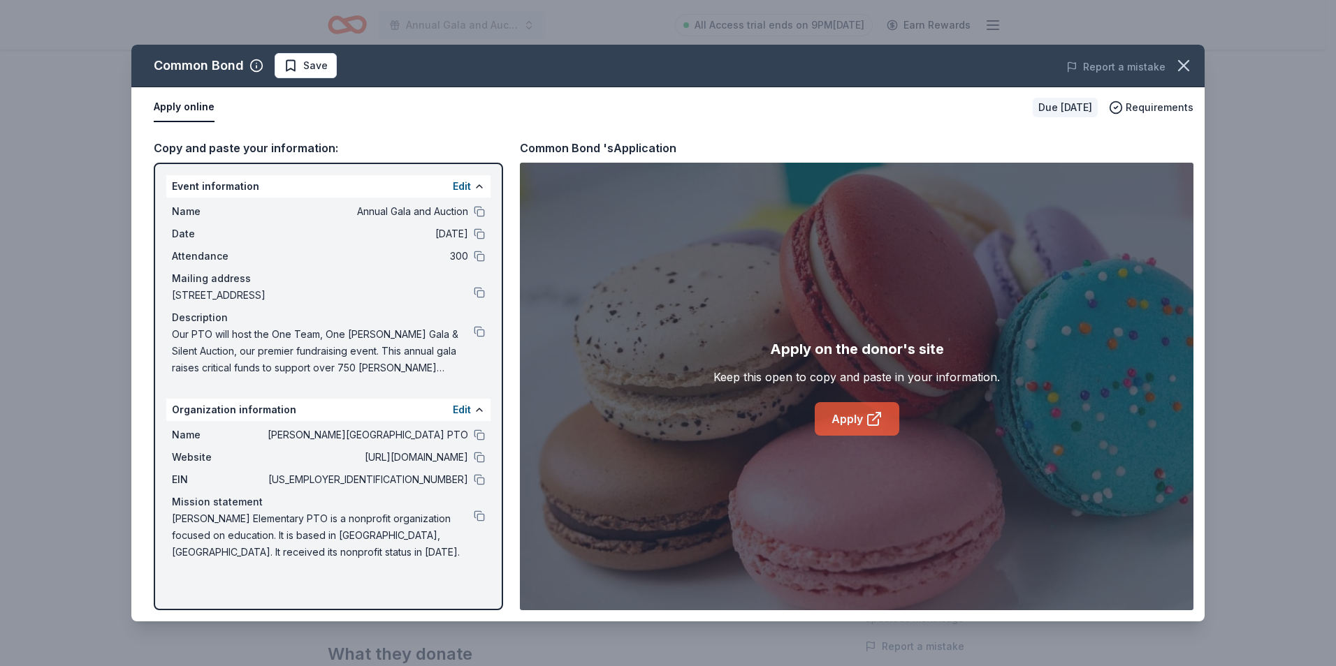
click at [855, 430] on link "Apply" at bounding box center [857, 419] width 85 height 34
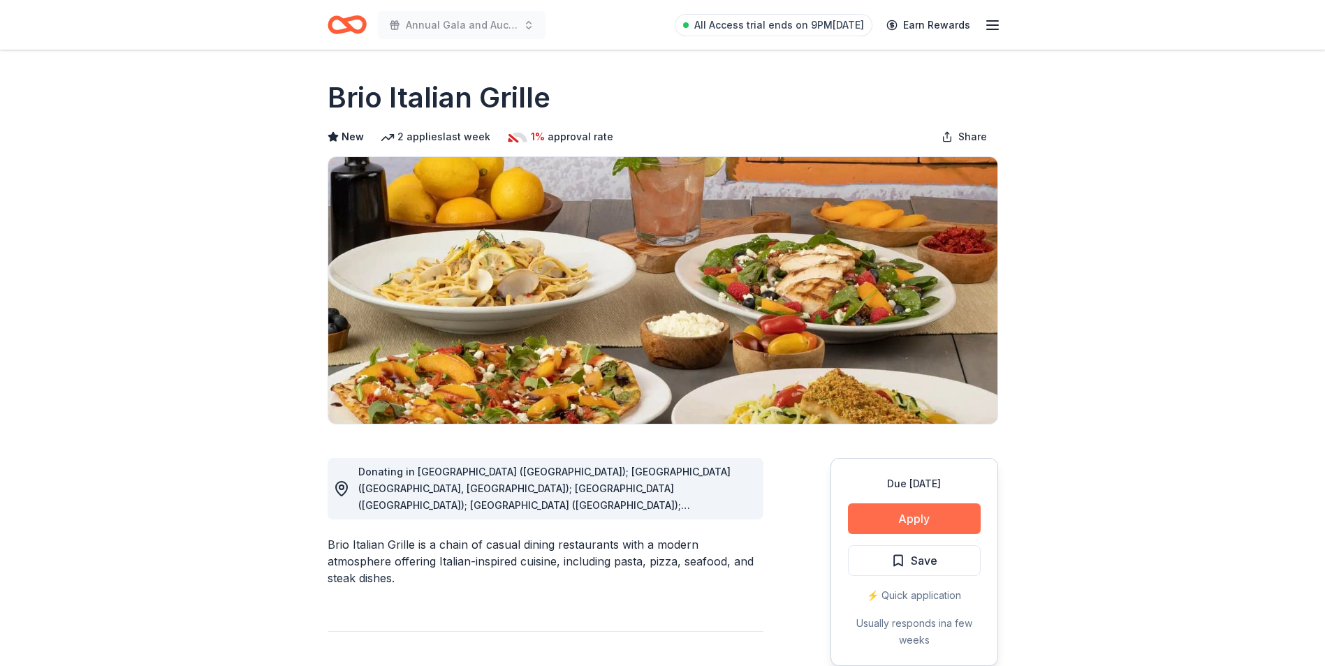
click at [938, 516] on button "Apply" at bounding box center [914, 519] width 133 height 31
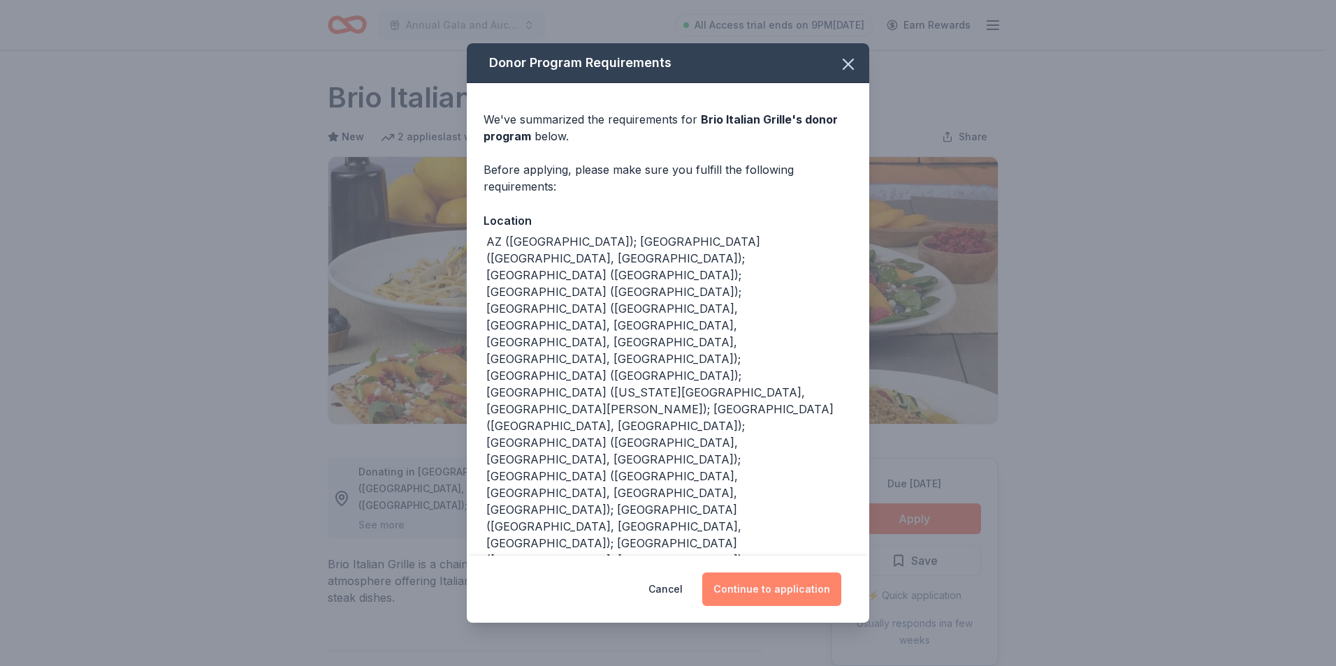
click at [759, 573] on button "Continue to application" at bounding box center [771, 590] width 139 height 34
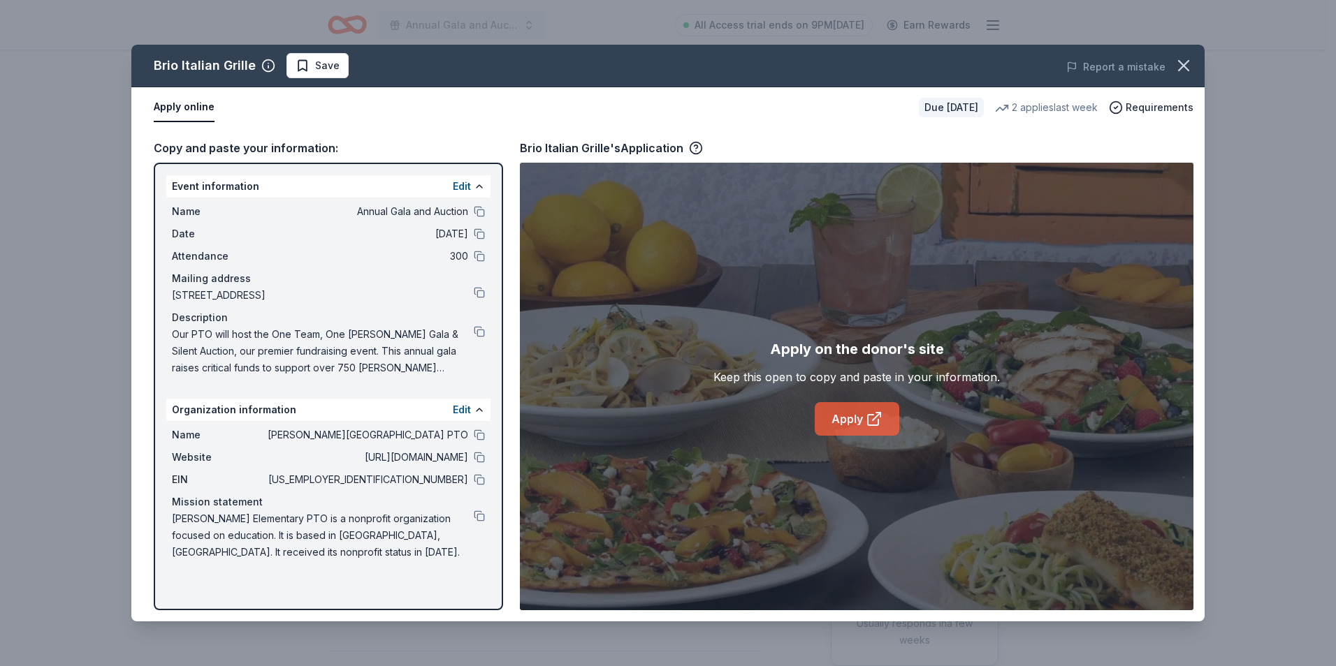
click at [852, 427] on link "Apply" at bounding box center [857, 419] width 85 height 34
click at [1182, 66] on icon "button" at bounding box center [1184, 66] width 20 height 20
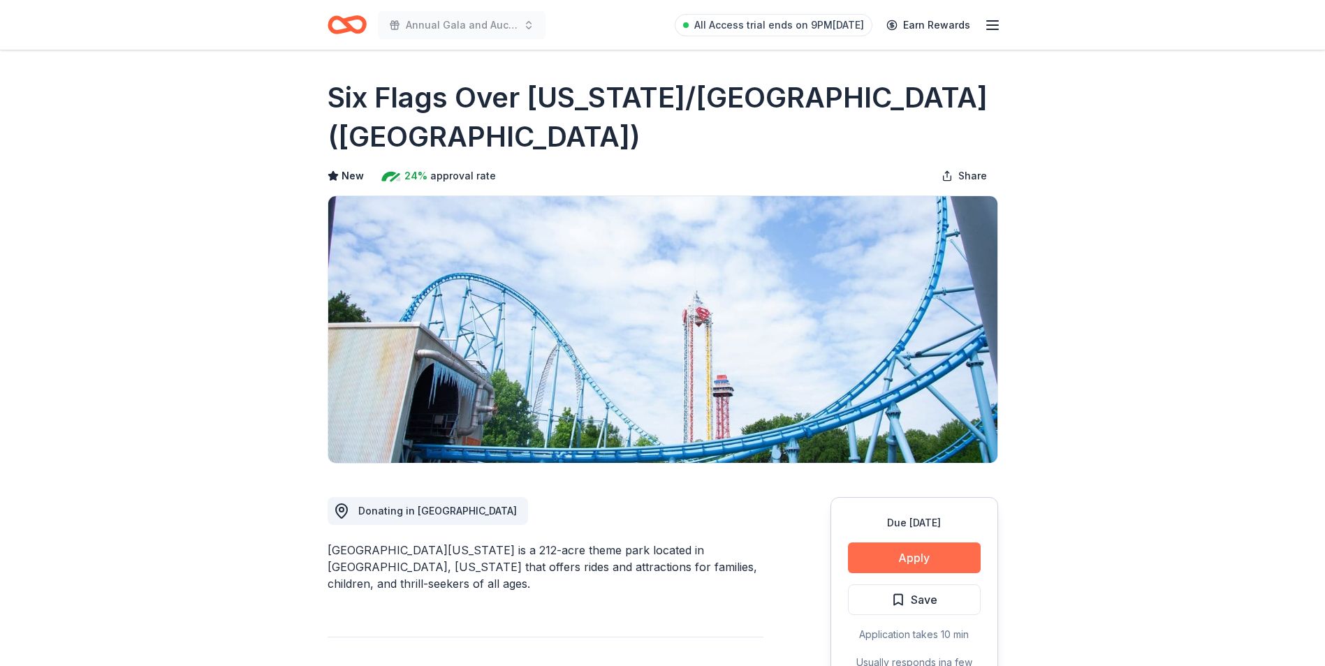
click at [877, 547] on button "Apply" at bounding box center [914, 558] width 133 height 31
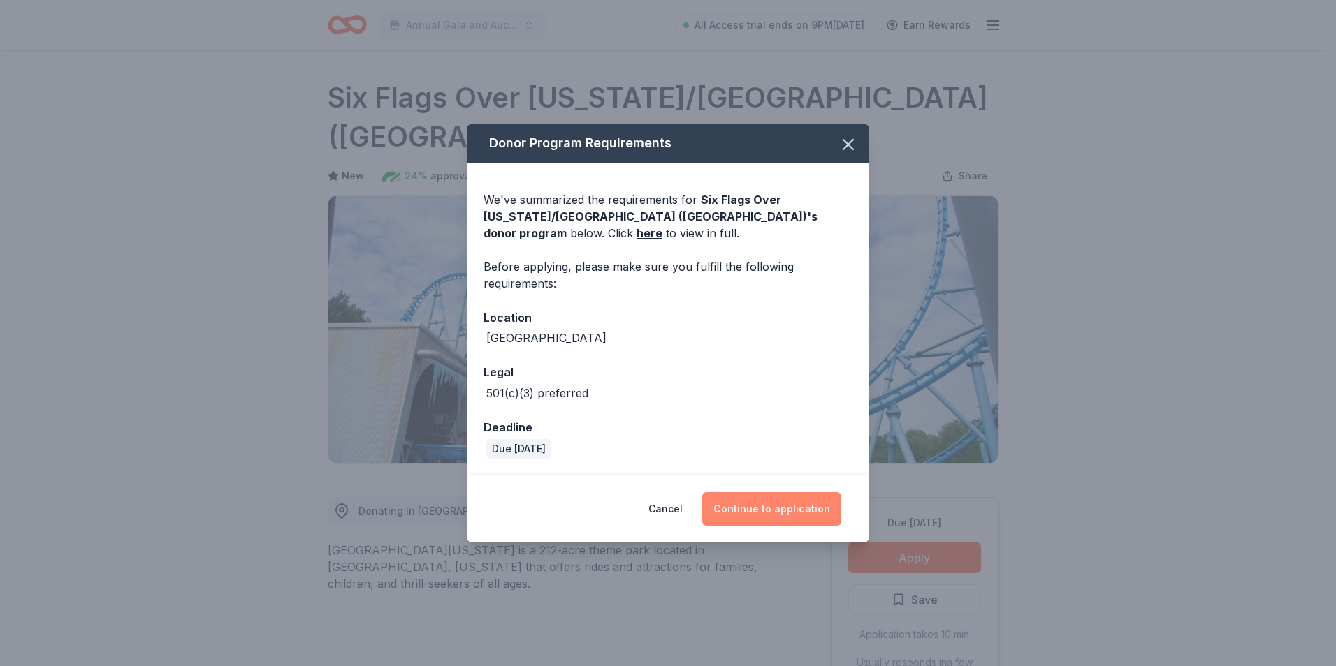
click at [778, 502] on button "Continue to application" at bounding box center [771, 510] width 139 height 34
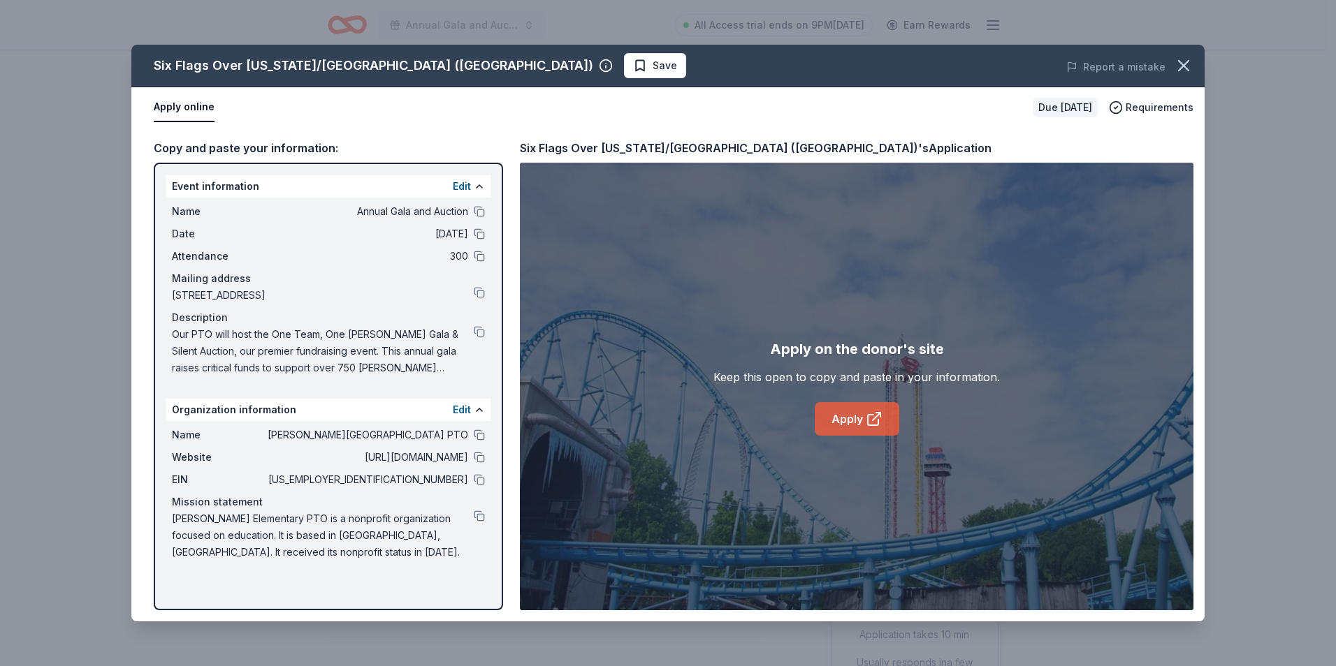
click at [847, 418] on link "Apply" at bounding box center [857, 419] width 85 height 34
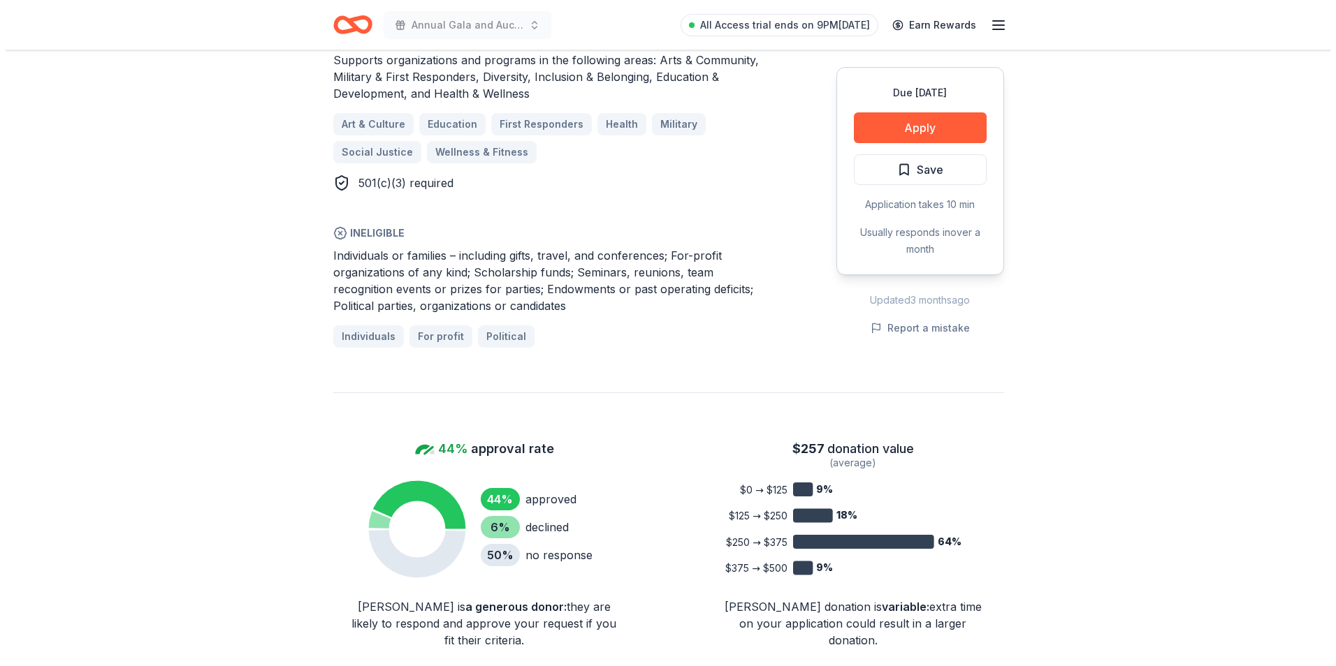
scroll to position [360, 0]
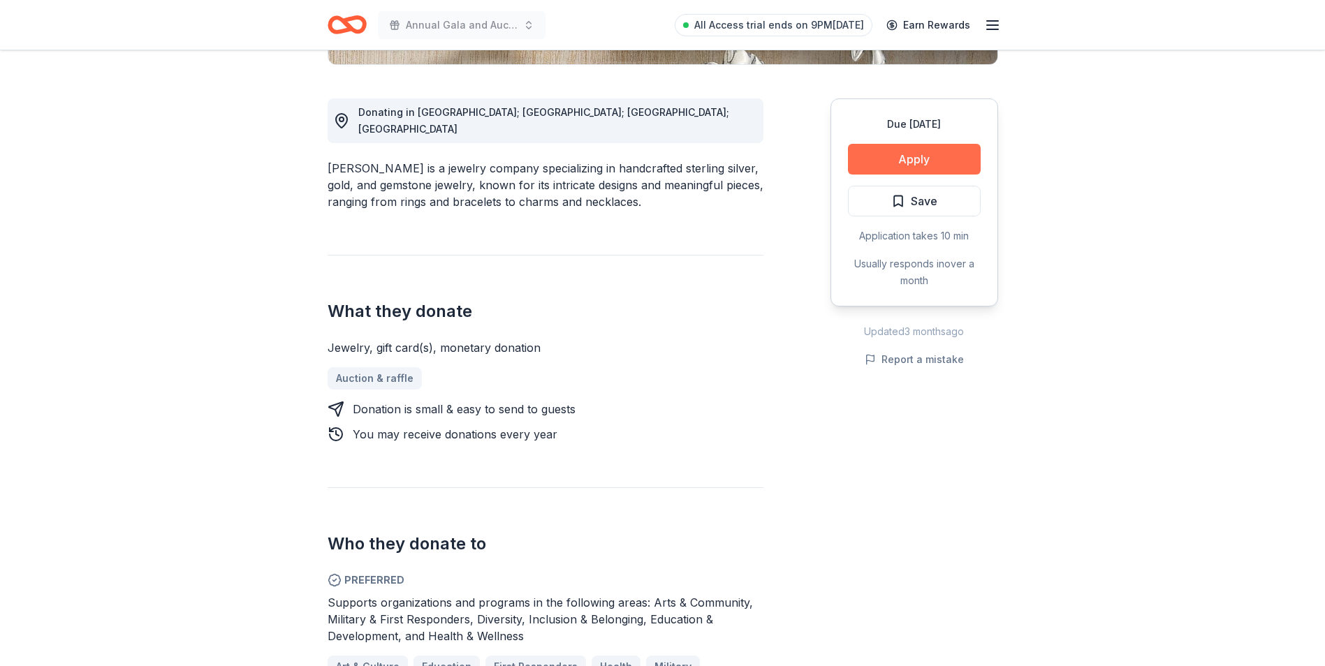
click at [923, 164] on button "Apply" at bounding box center [914, 159] width 133 height 31
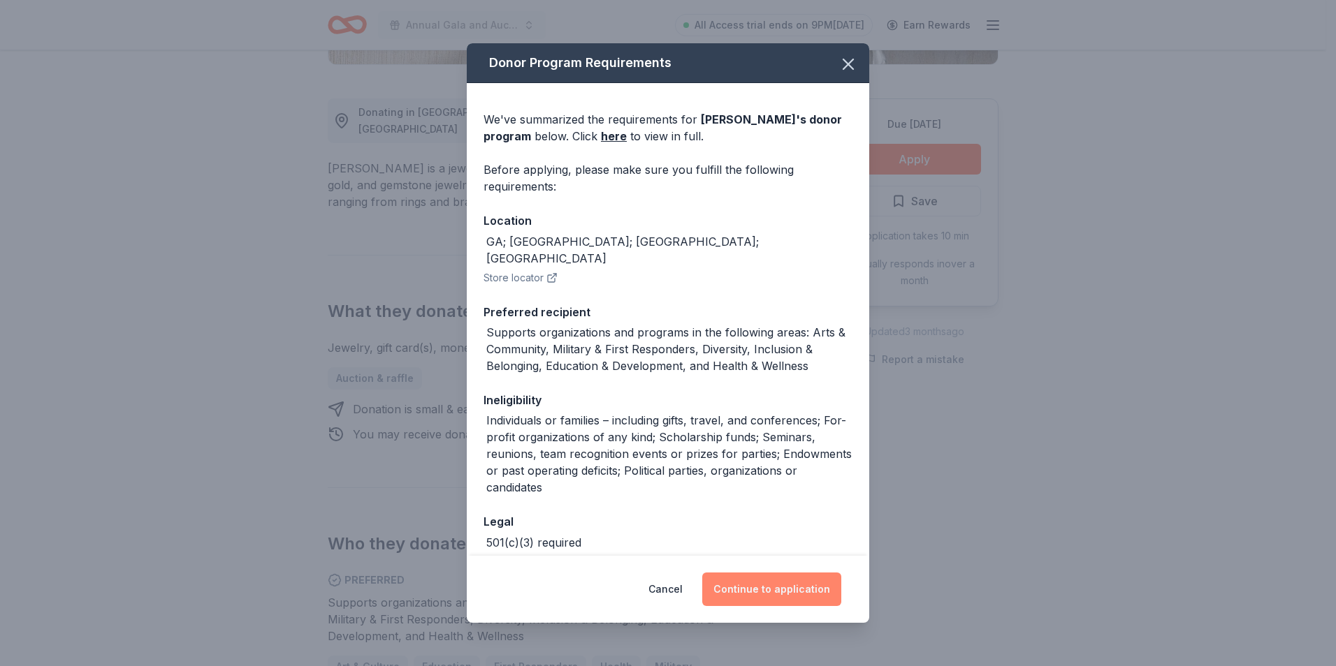
click at [763, 586] on button "Continue to application" at bounding box center [771, 590] width 139 height 34
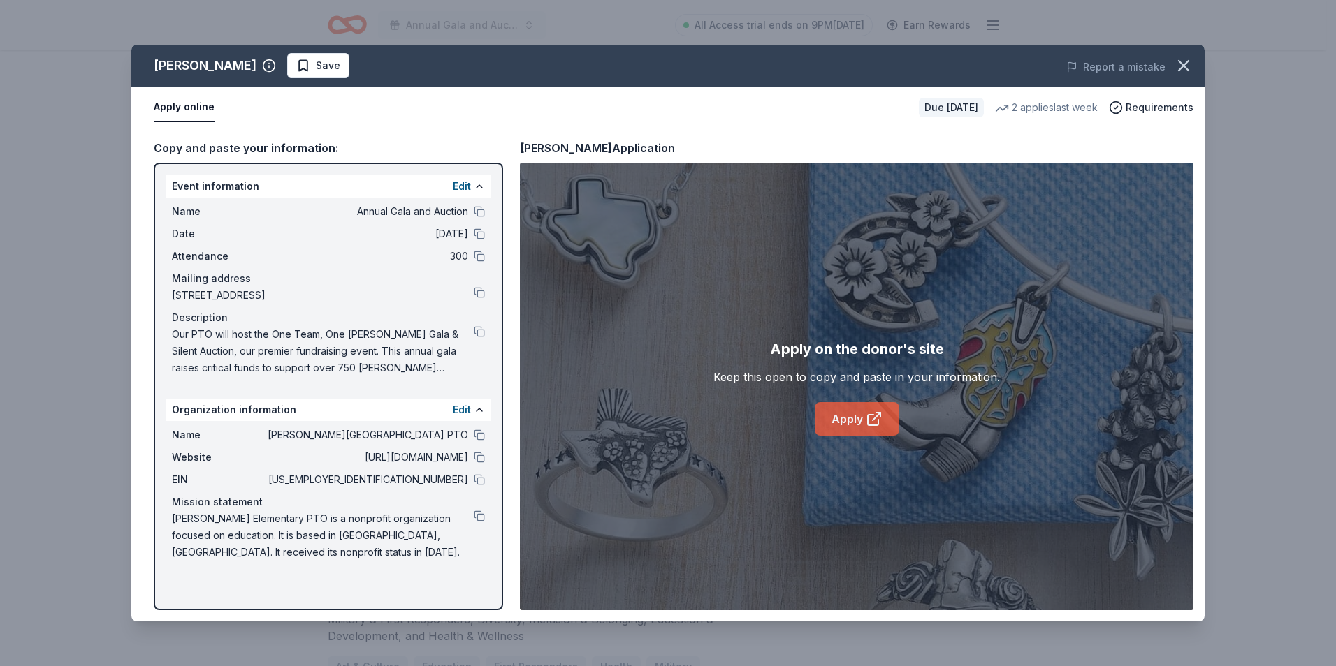
click at [854, 421] on link "Apply" at bounding box center [857, 419] width 85 height 34
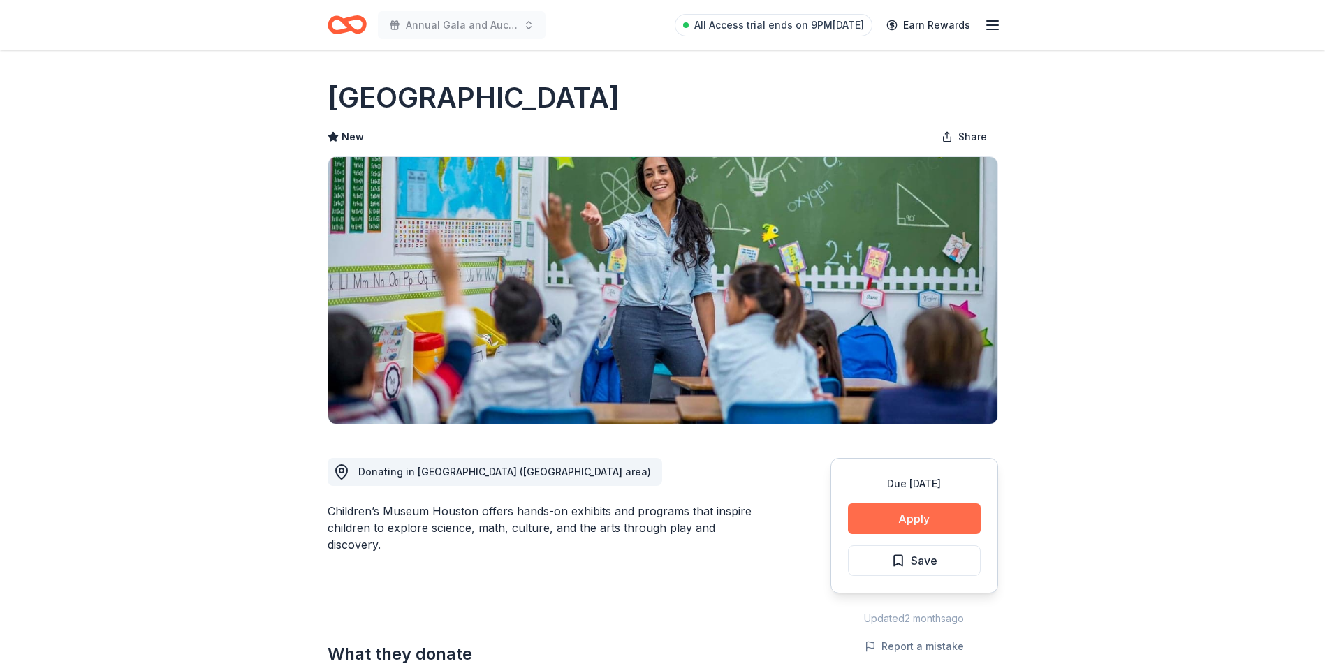
click at [915, 510] on button "Apply" at bounding box center [914, 519] width 133 height 31
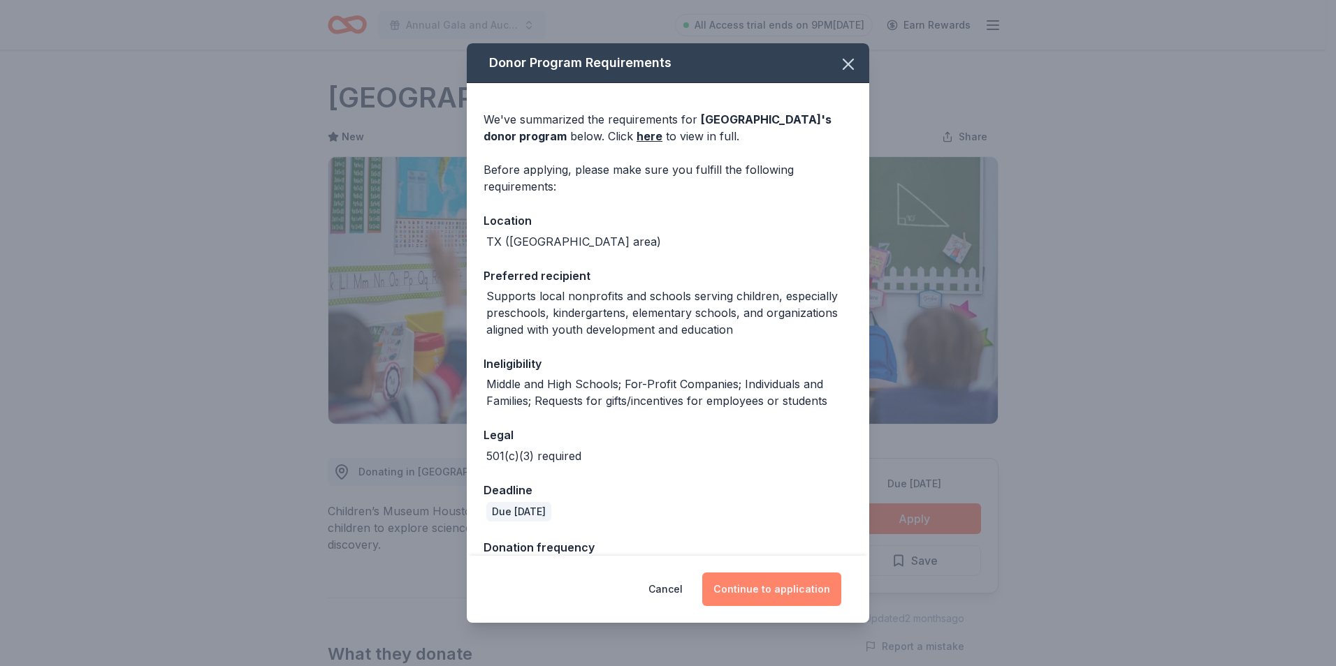
click at [779, 591] on button "Continue to application" at bounding box center [771, 590] width 139 height 34
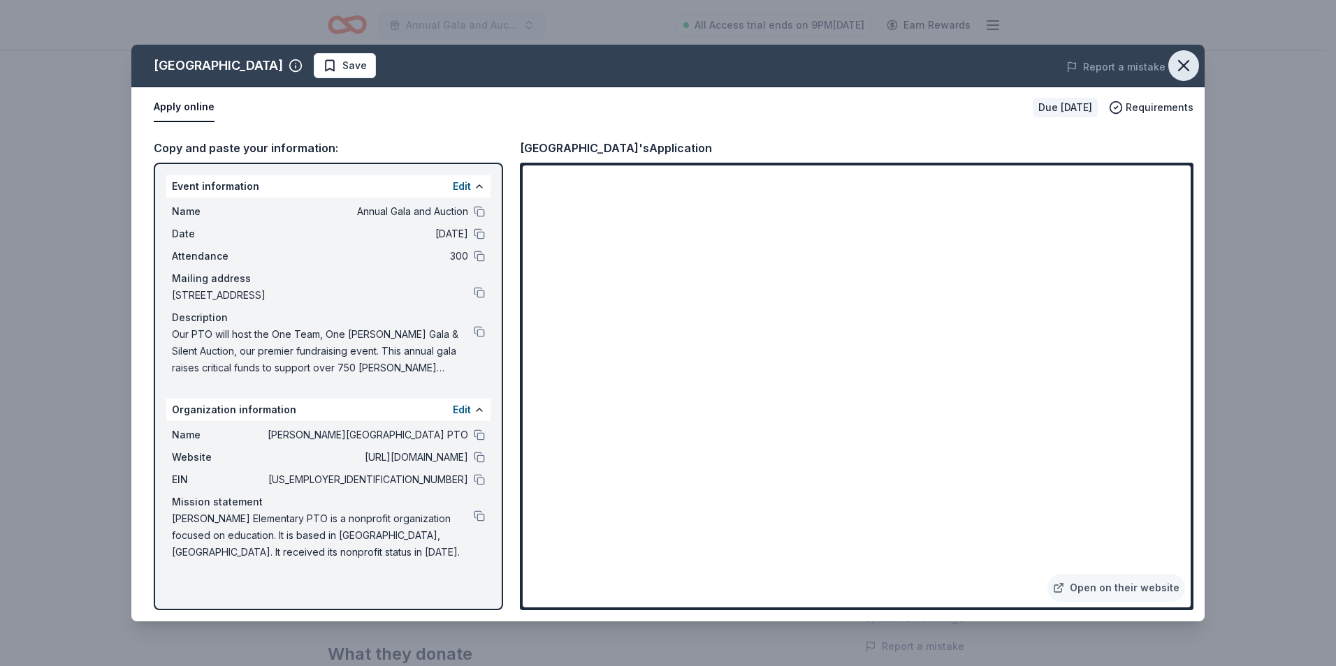
click at [1179, 68] on icon "button" at bounding box center [1184, 66] width 20 height 20
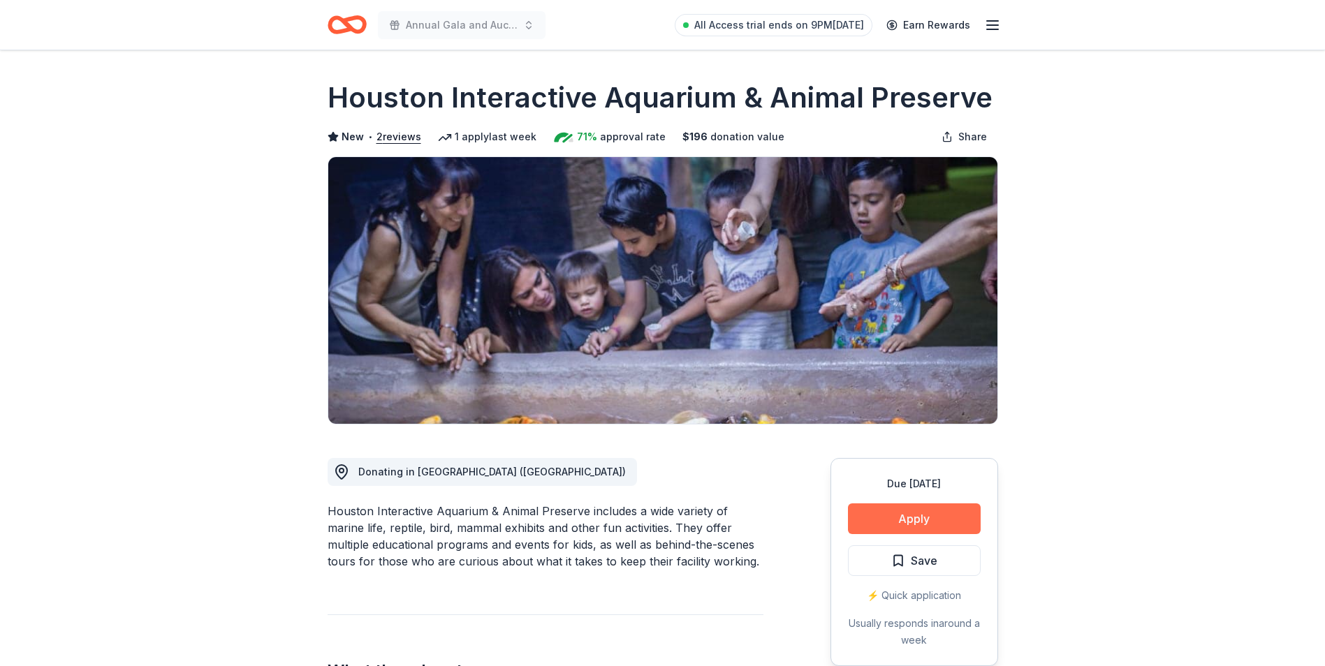
click at [947, 514] on button "Apply" at bounding box center [914, 519] width 133 height 31
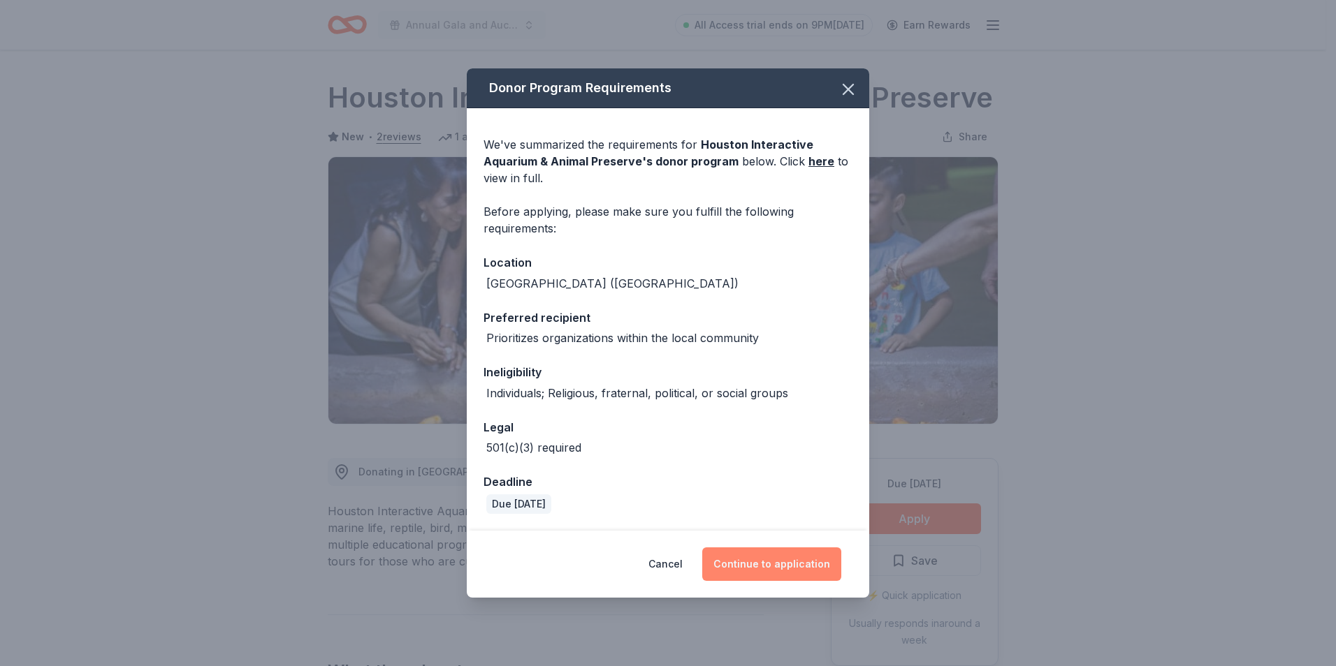
click at [812, 560] on button "Continue to application" at bounding box center [771, 565] width 139 height 34
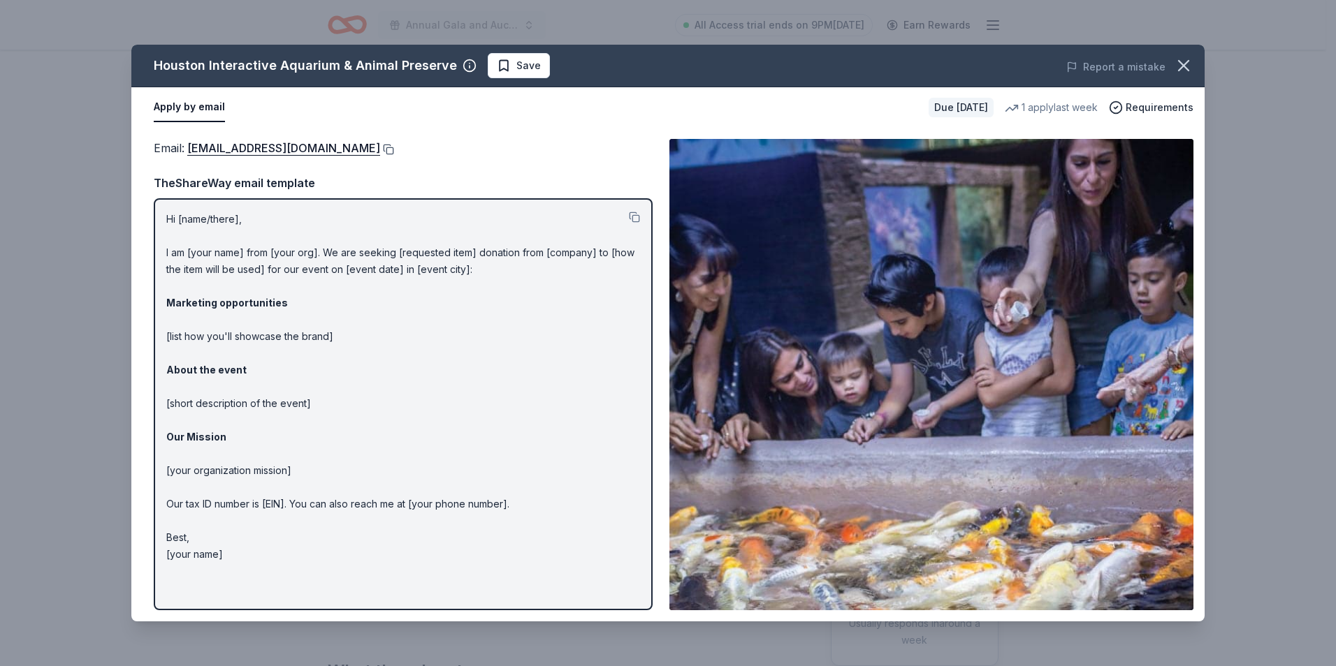
click at [380, 151] on button at bounding box center [387, 149] width 14 height 11
click at [1186, 65] on icon "button" at bounding box center [1184, 66] width 20 height 20
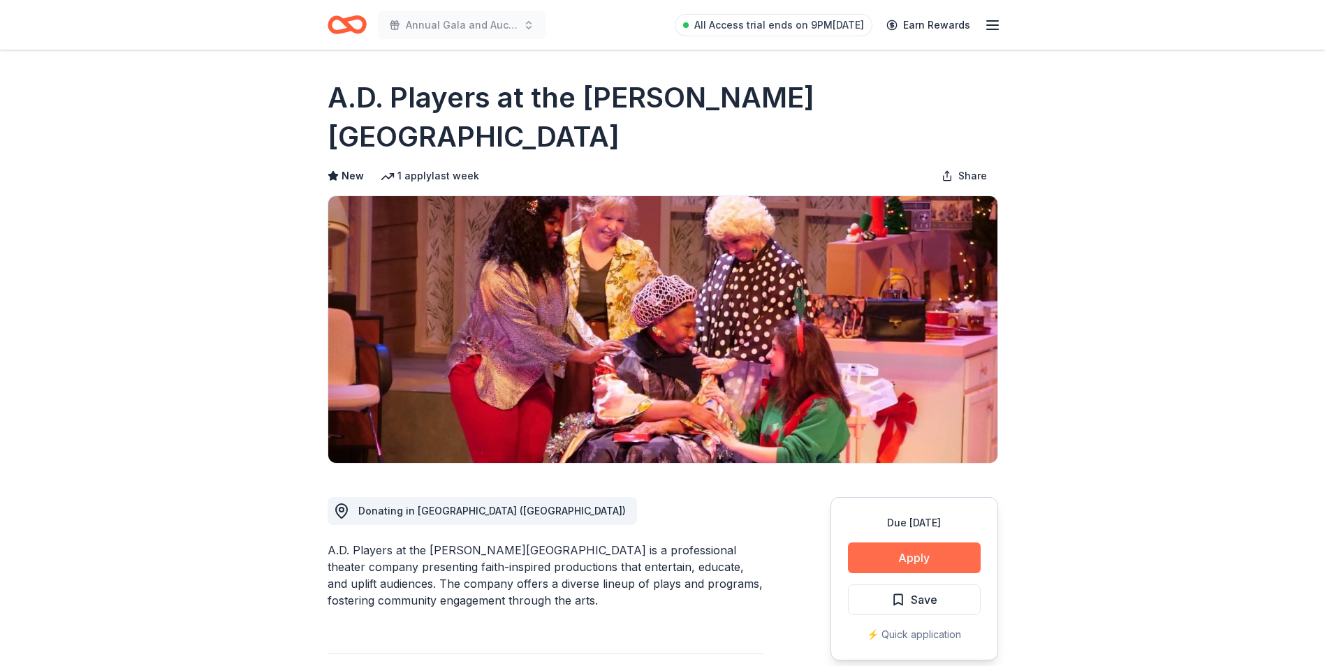
click at [914, 543] on button "Apply" at bounding box center [914, 558] width 133 height 31
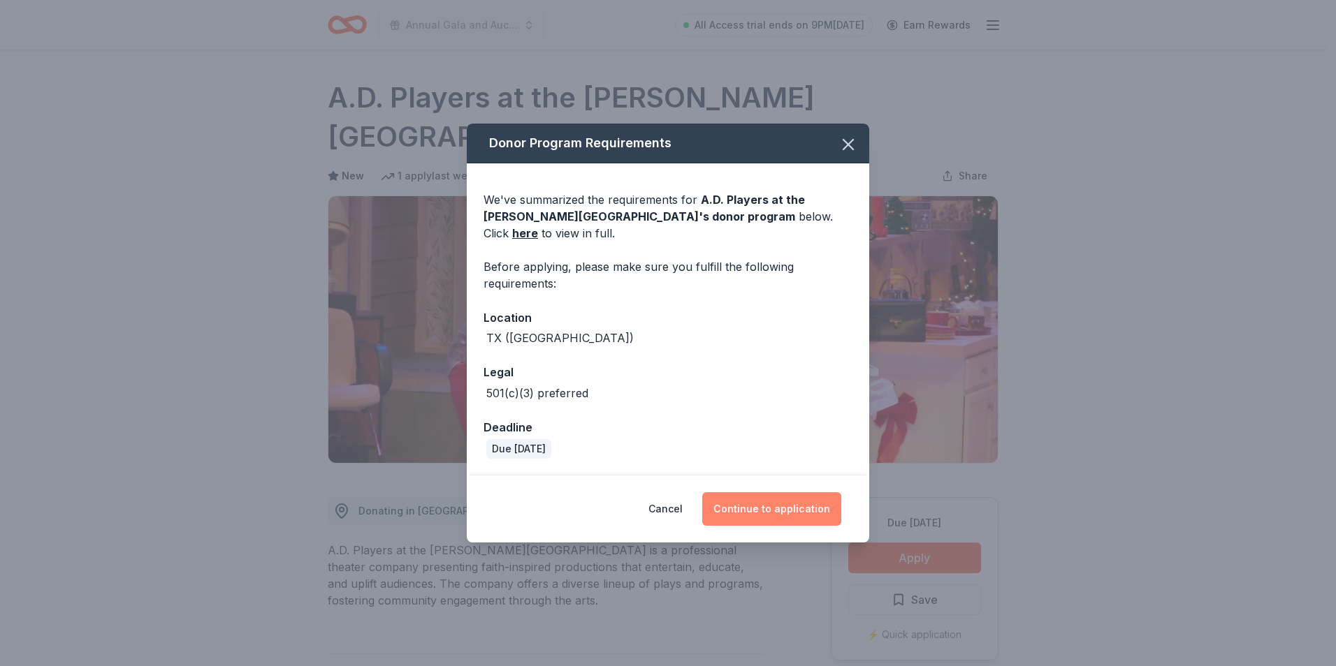
click at [779, 499] on button "Continue to application" at bounding box center [771, 510] width 139 height 34
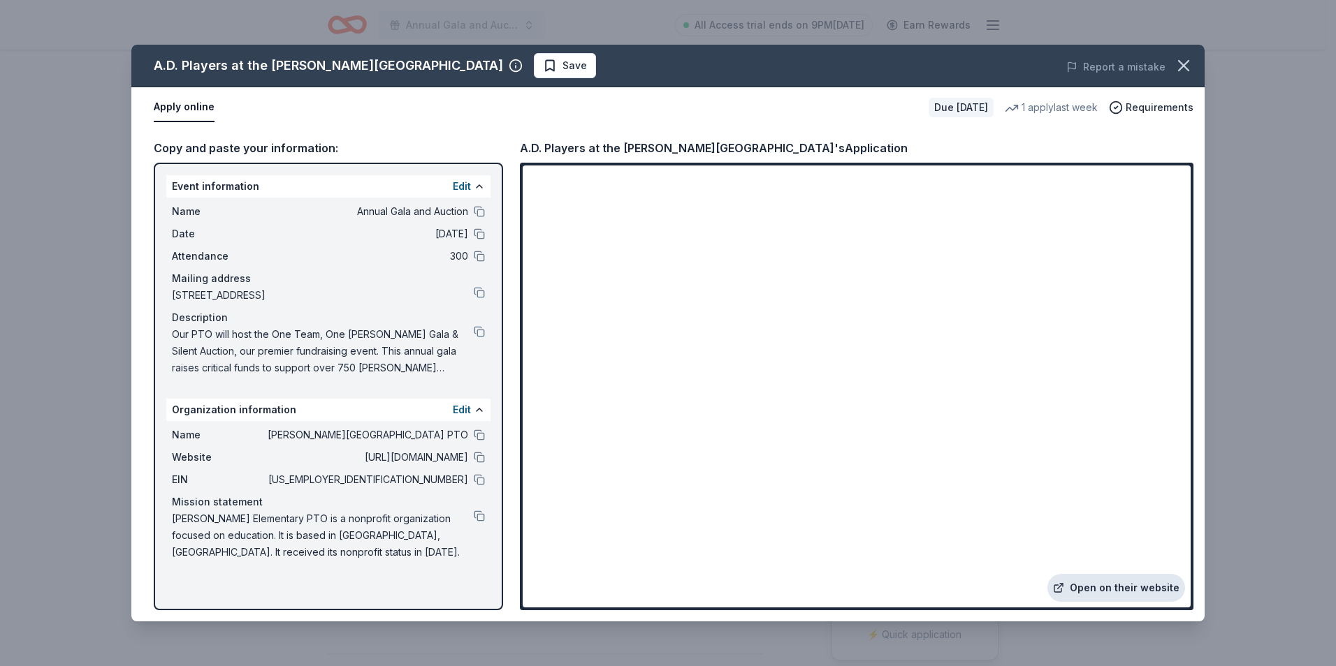
click at [1113, 593] on link "Open on their website" at bounding box center [1116, 588] width 138 height 28
click at [1181, 70] on icon "button" at bounding box center [1184, 66] width 20 height 20
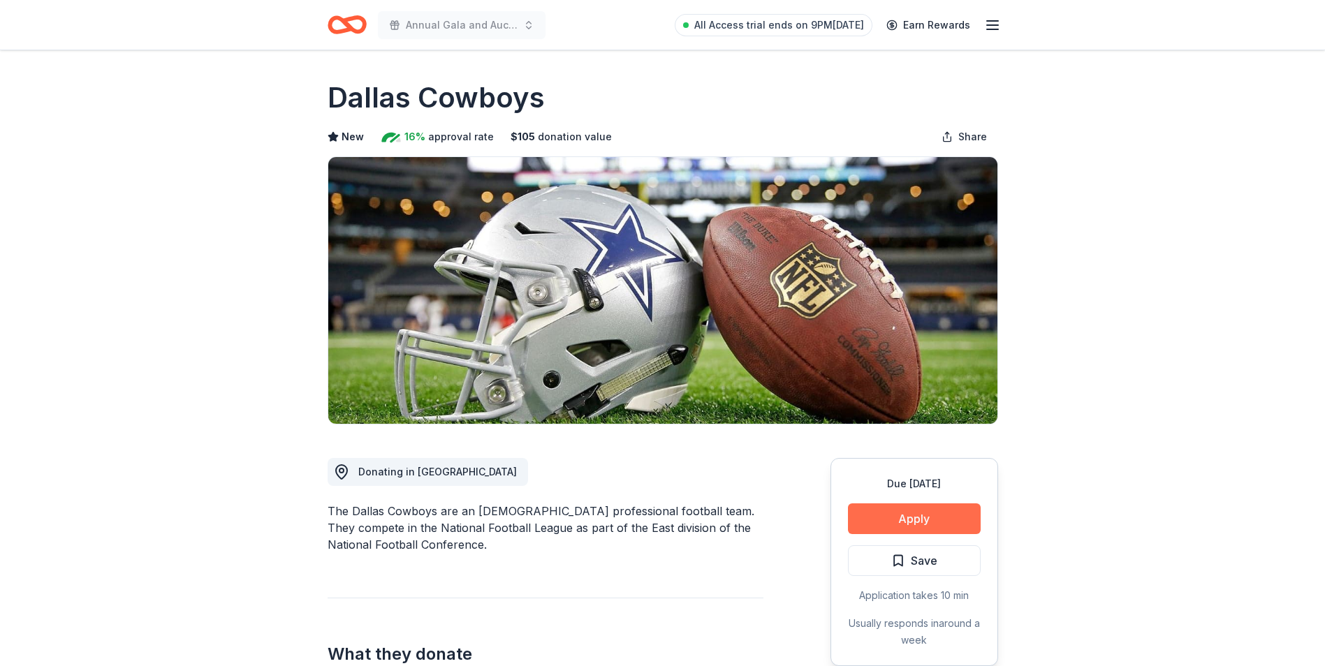
click at [894, 522] on button "Apply" at bounding box center [914, 519] width 133 height 31
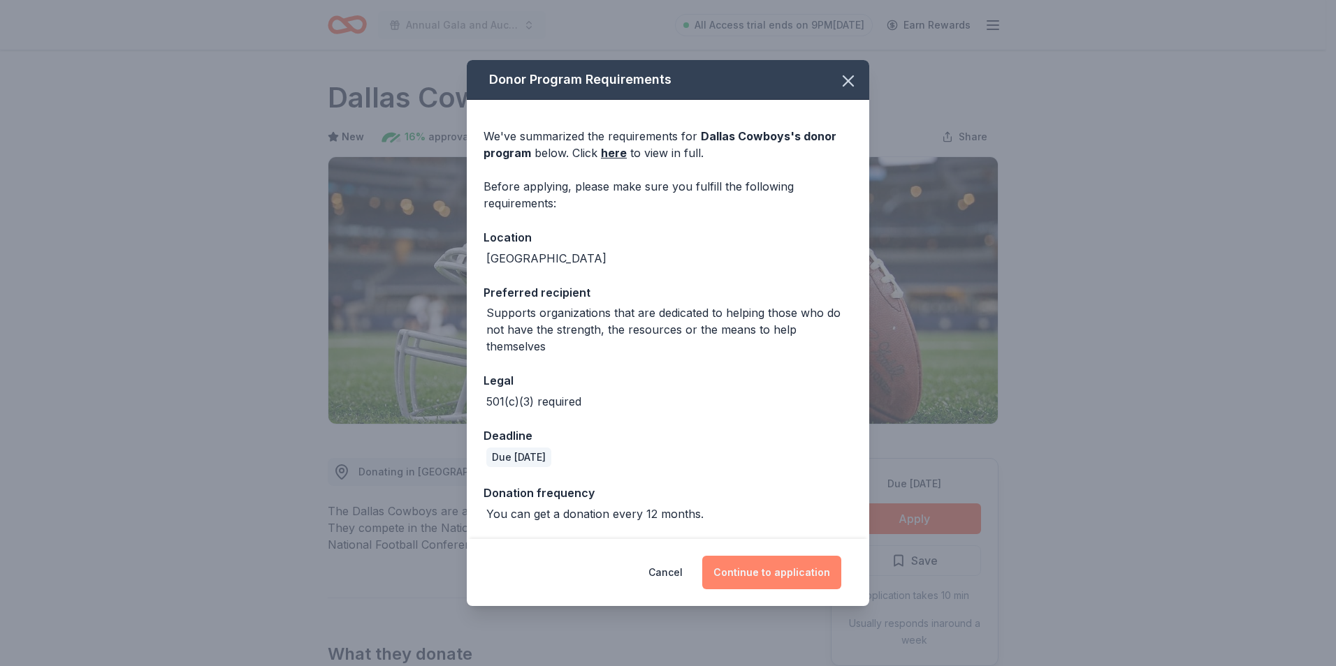
click at [771, 566] on button "Continue to application" at bounding box center [771, 573] width 139 height 34
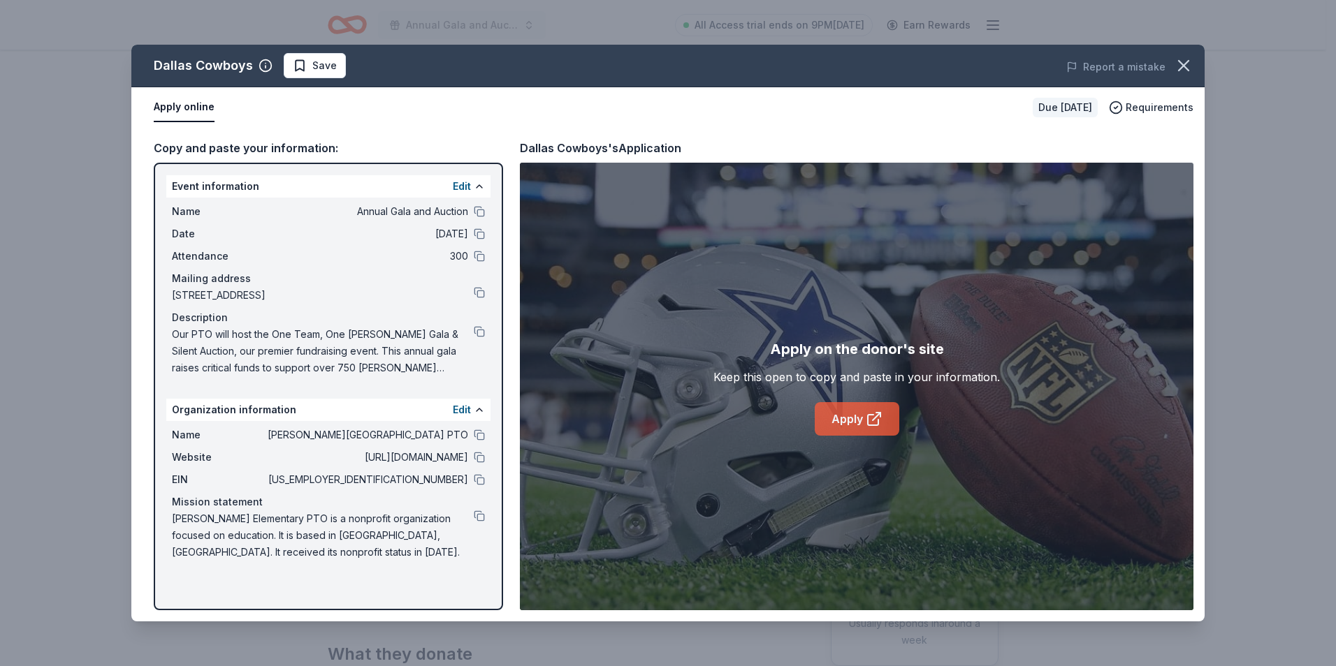
click at [856, 406] on link "Apply" at bounding box center [857, 419] width 85 height 34
click at [846, 418] on link "Apply" at bounding box center [857, 419] width 85 height 34
click at [1182, 57] on icon "button" at bounding box center [1184, 66] width 20 height 20
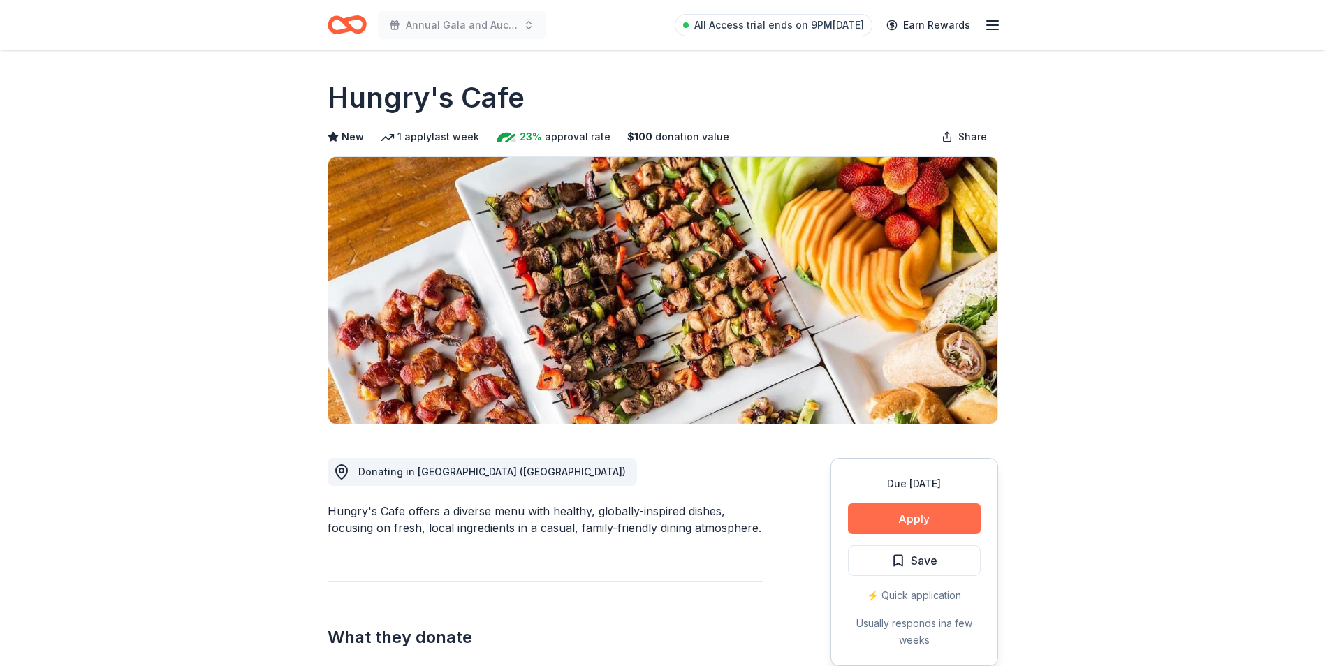
click at [922, 510] on button "Apply" at bounding box center [914, 519] width 133 height 31
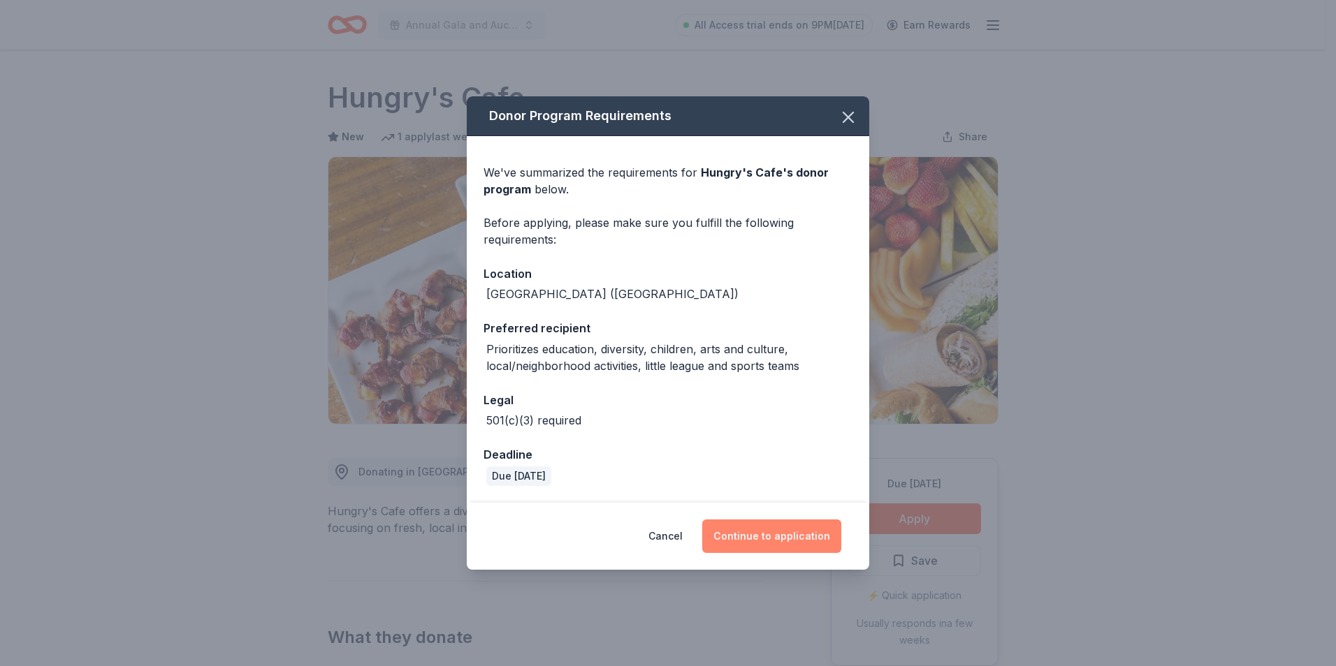
click at [792, 539] on button "Continue to application" at bounding box center [771, 537] width 139 height 34
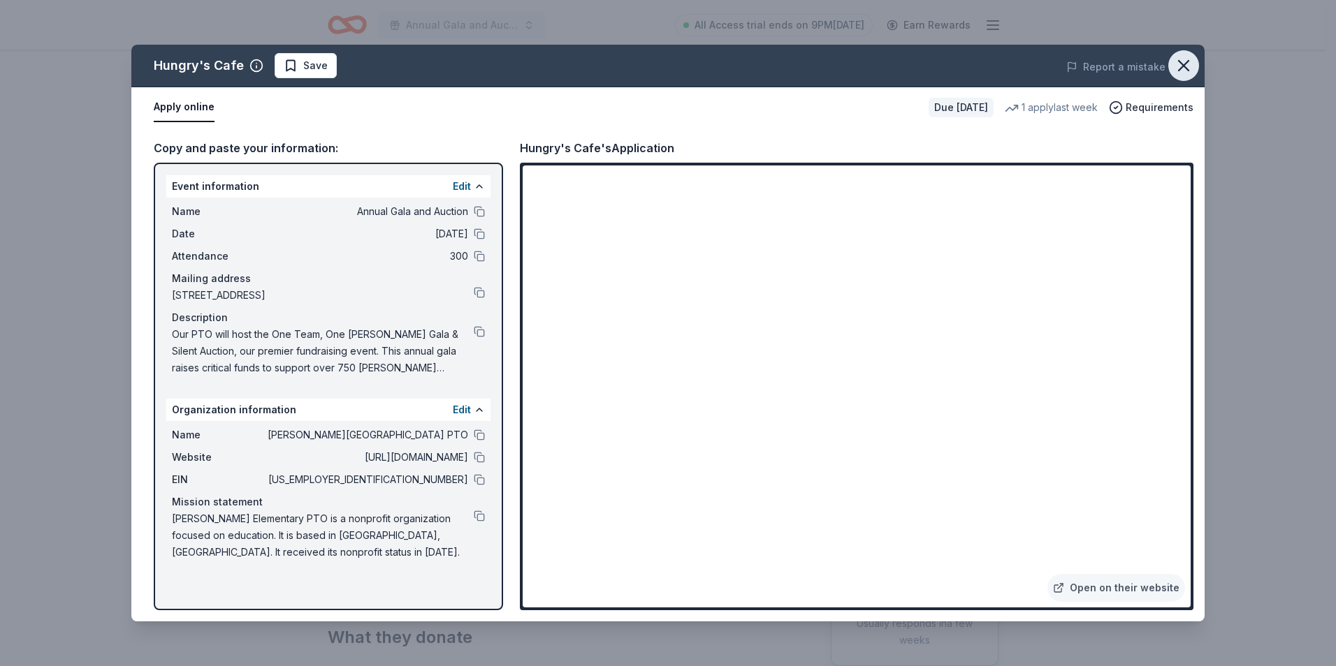
click at [1181, 64] on icon "button" at bounding box center [1184, 66] width 20 height 20
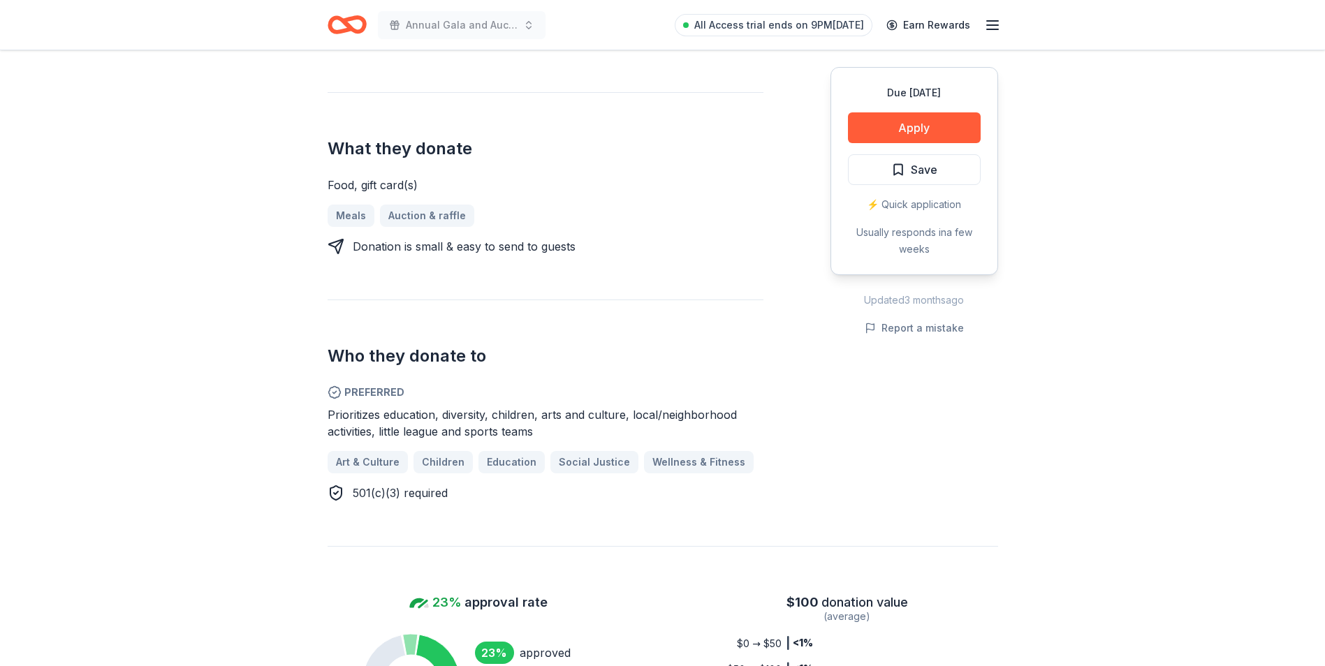
scroll to position [487, 0]
click at [911, 118] on button "Apply" at bounding box center [914, 127] width 133 height 31
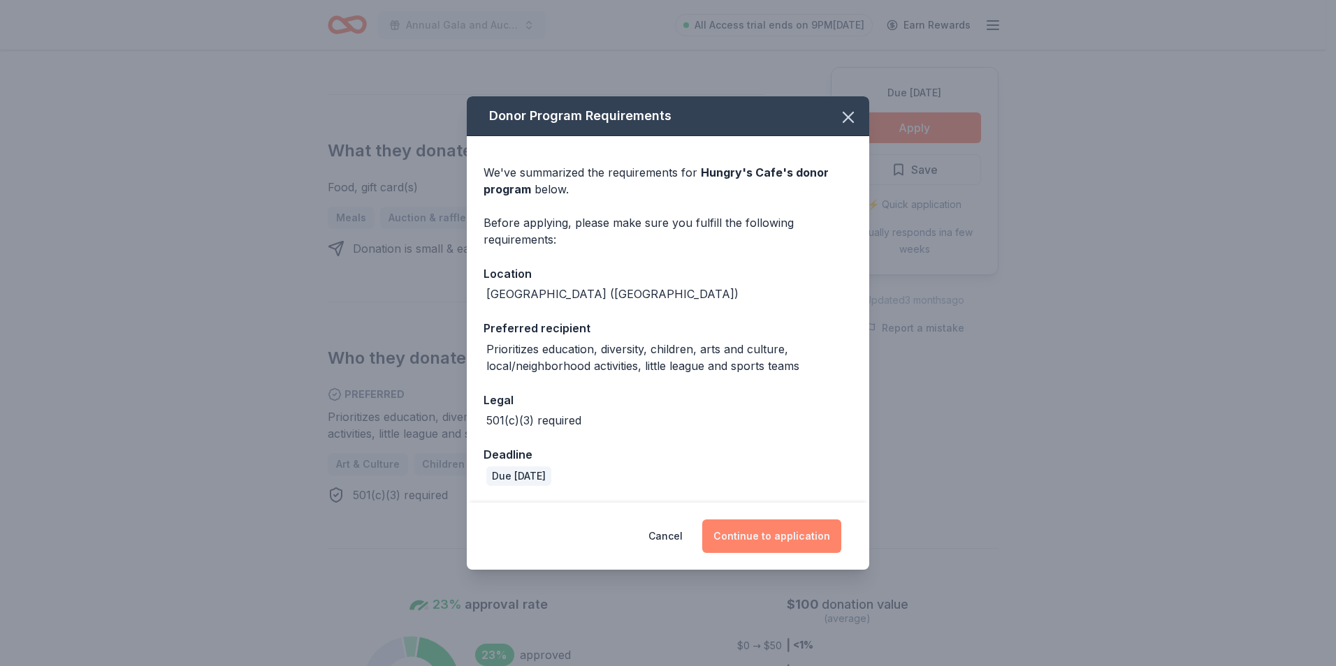
click at [766, 539] on button "Continue to application" at bounding box center [771, 537] width 139 height 34
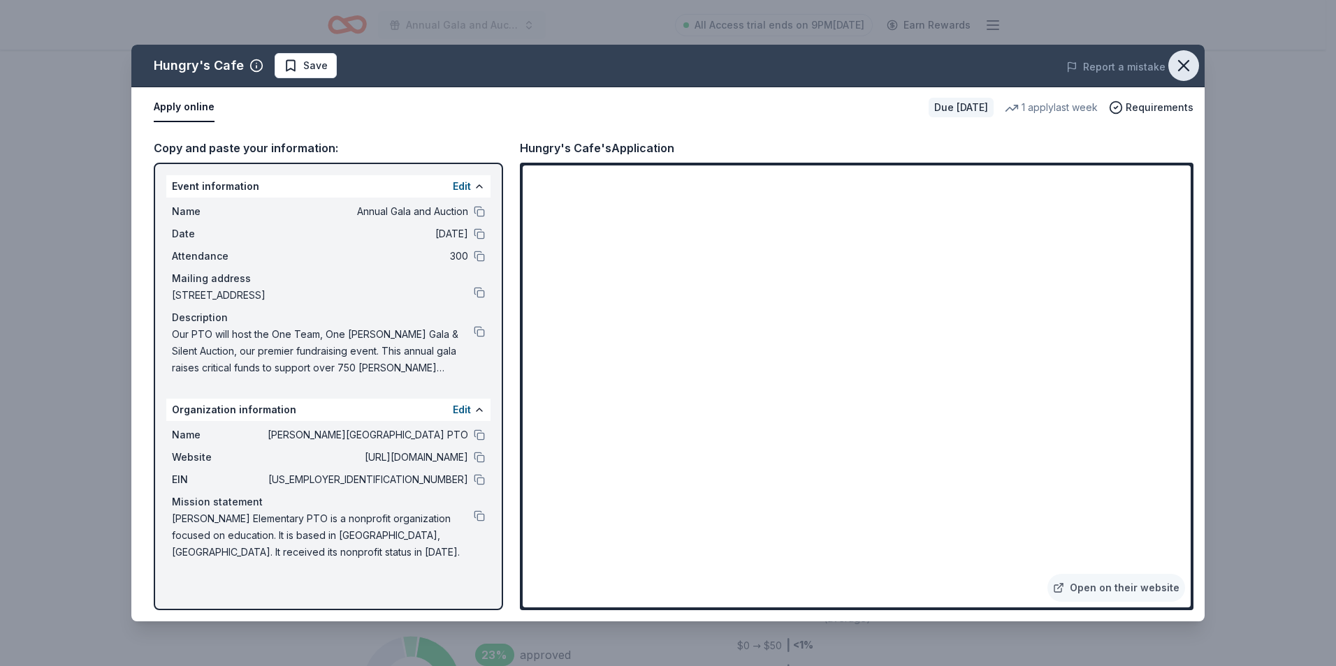
click at [1175, 57] on icon "button" at bounding box center [1184, 66] width 20 height 20
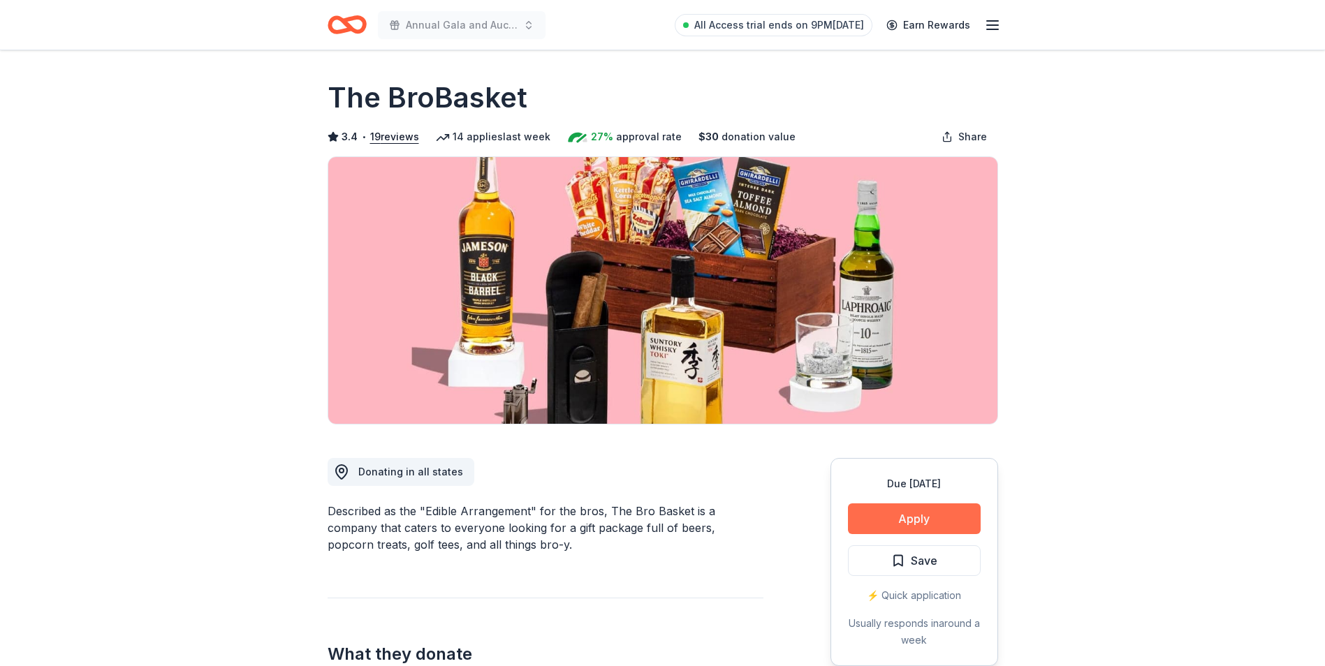
click at [932, 522] on button "Apply" at bounding box center [914, 519] width 133 height 31
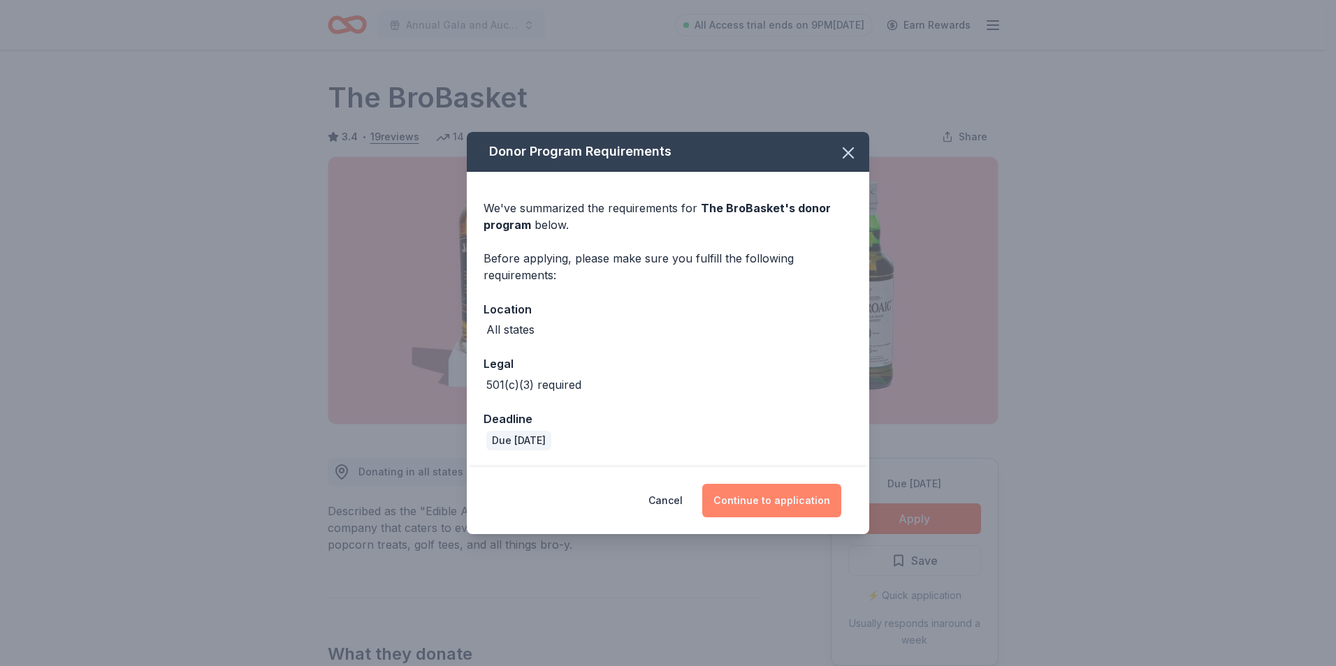
click at [747, 490] on button "Continue to application" at bounding box center [771, 501] width 139 height 34
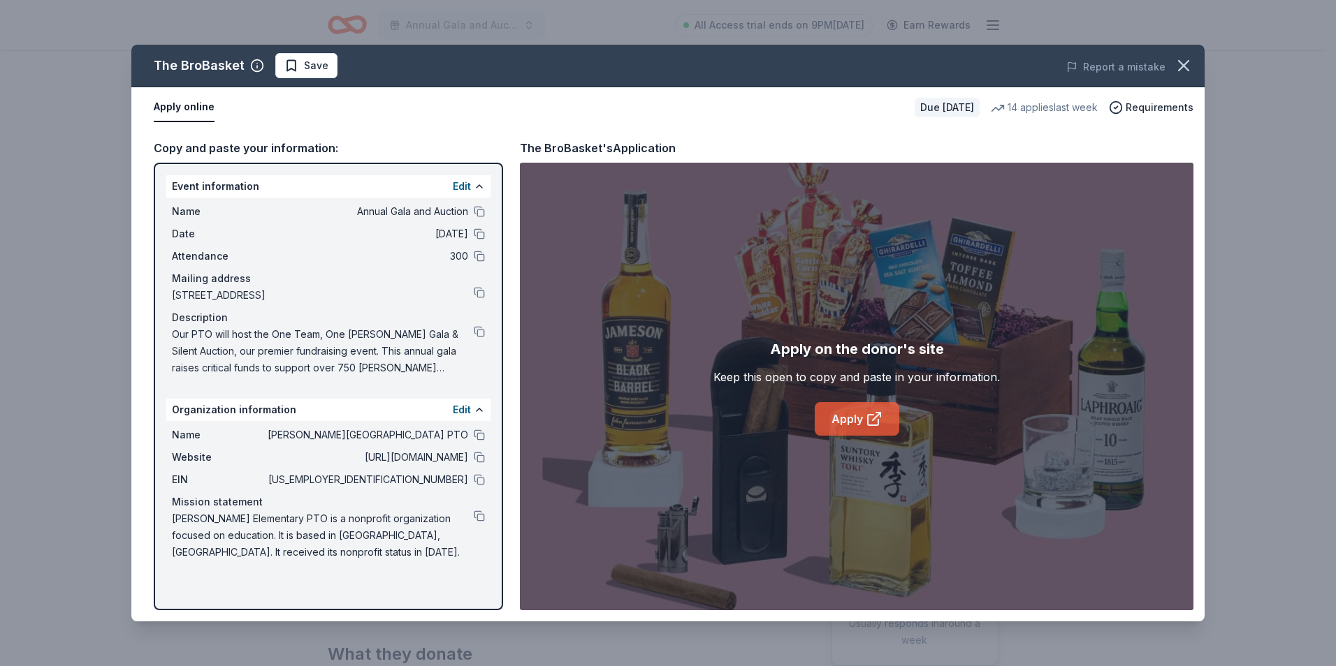
click at [841, 412] on link "Apply" at bounding box center [857, 419] width 85 height 34
click at [1181, 67] on icon "button" at bounding box center [1184, 66] width 20 height 20
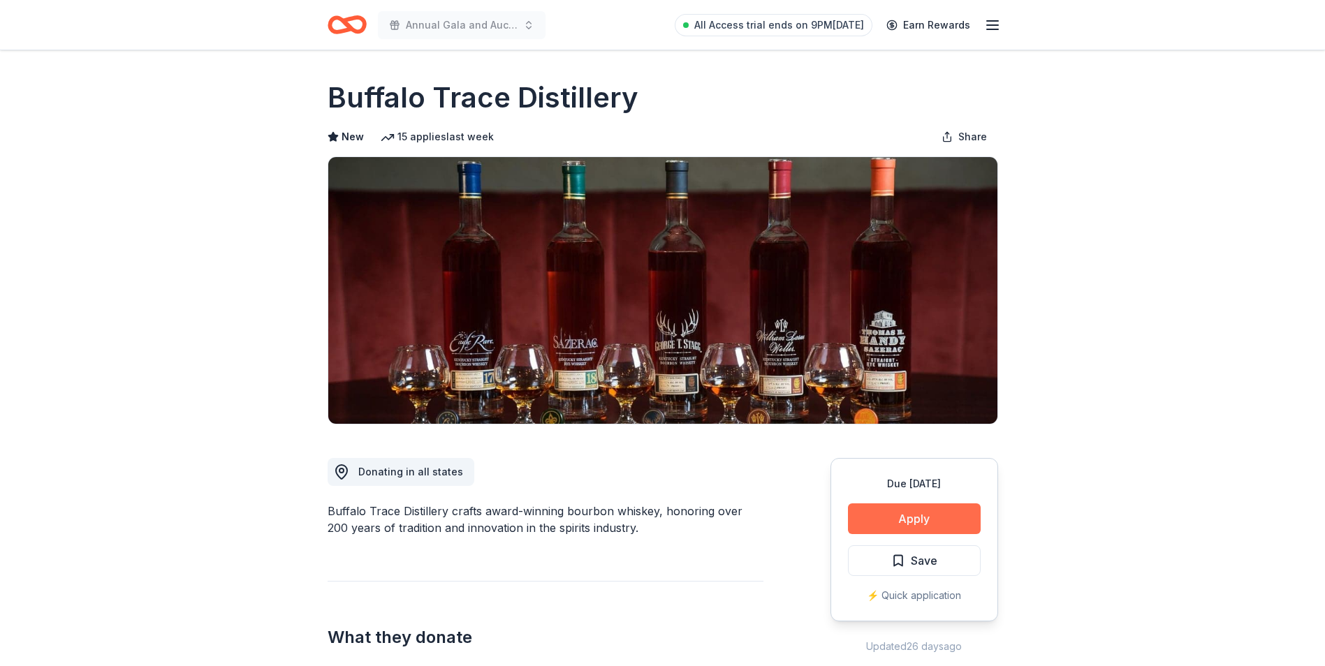
click at [920, 523] on button "Apply" at bounding box center [914, 519] width 133 height 31
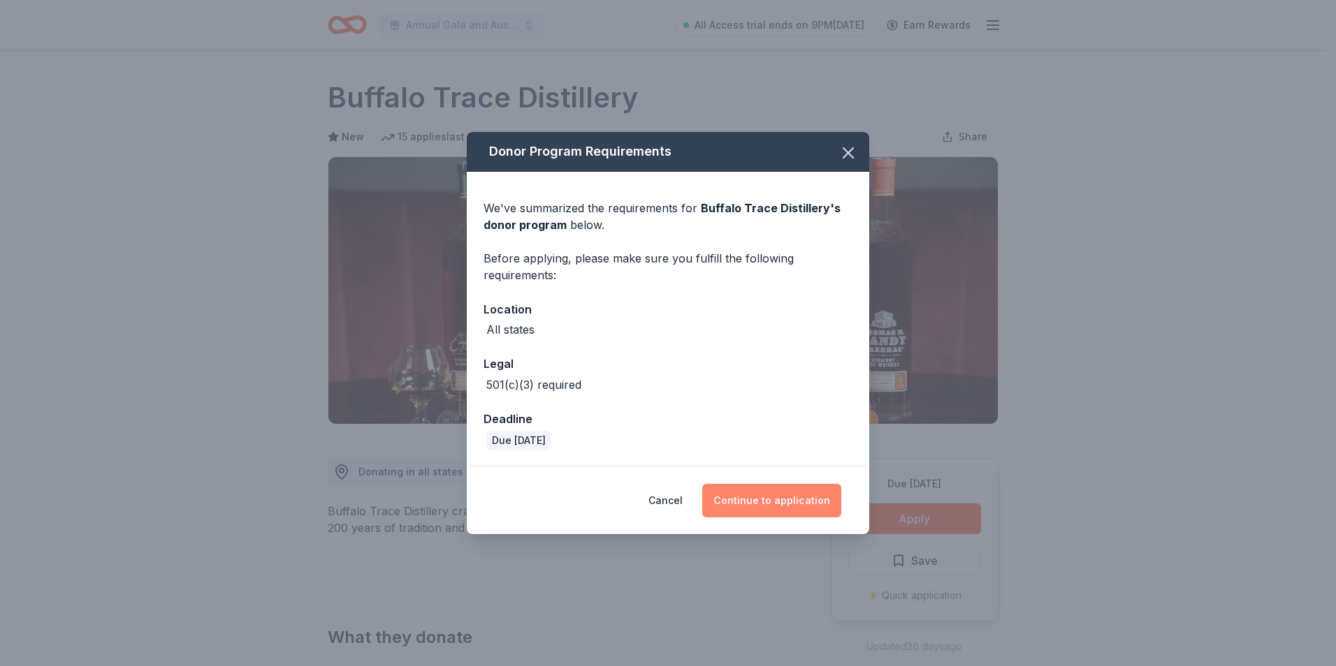
click at [803, 499] on button "Continue to application" at bounding box center [771, 501] width 139 height 34
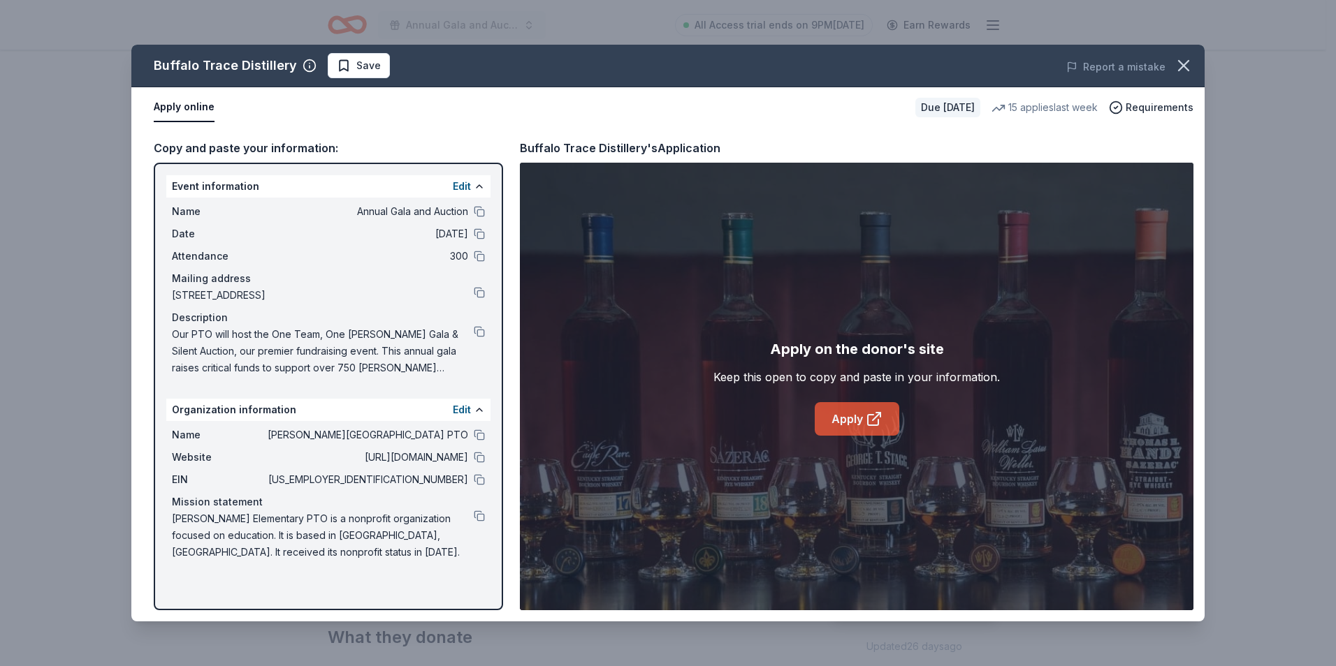
click at [840, 416] on link "Apply" at bounding box center [857, 419] width 85 height 34
click at [1179, 65] on icon "button" at bounding box center [1184, 66] width 20 height 20
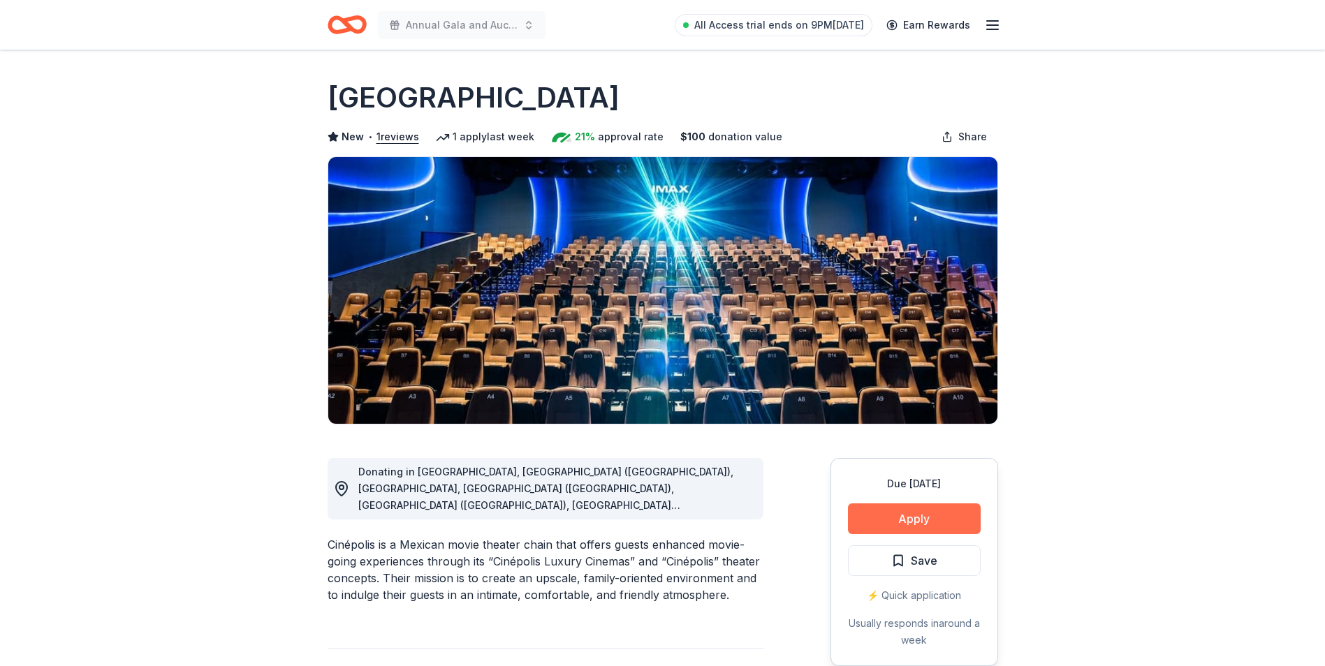
click at [923, 514] on button "Apply" at bounding box center [914, 519] width 133 height 31
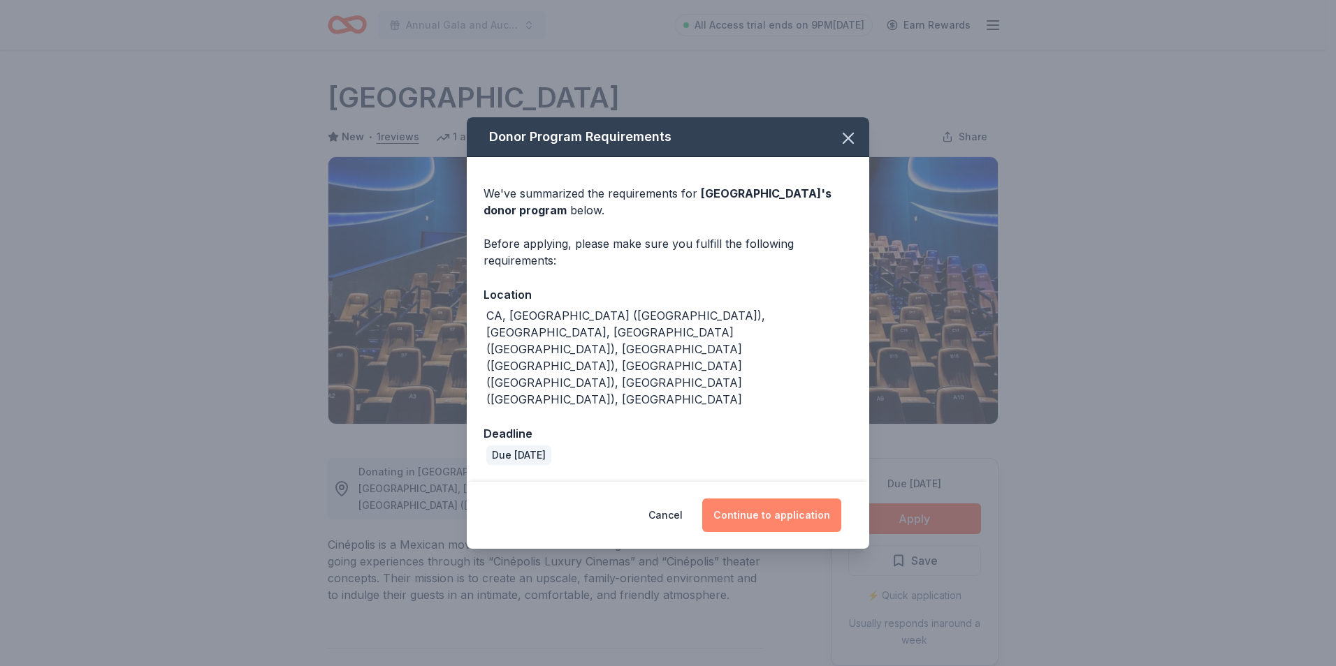
click at [798, 499] on button "Continue to application" at bounding box center [771, 516] width 139 height 34
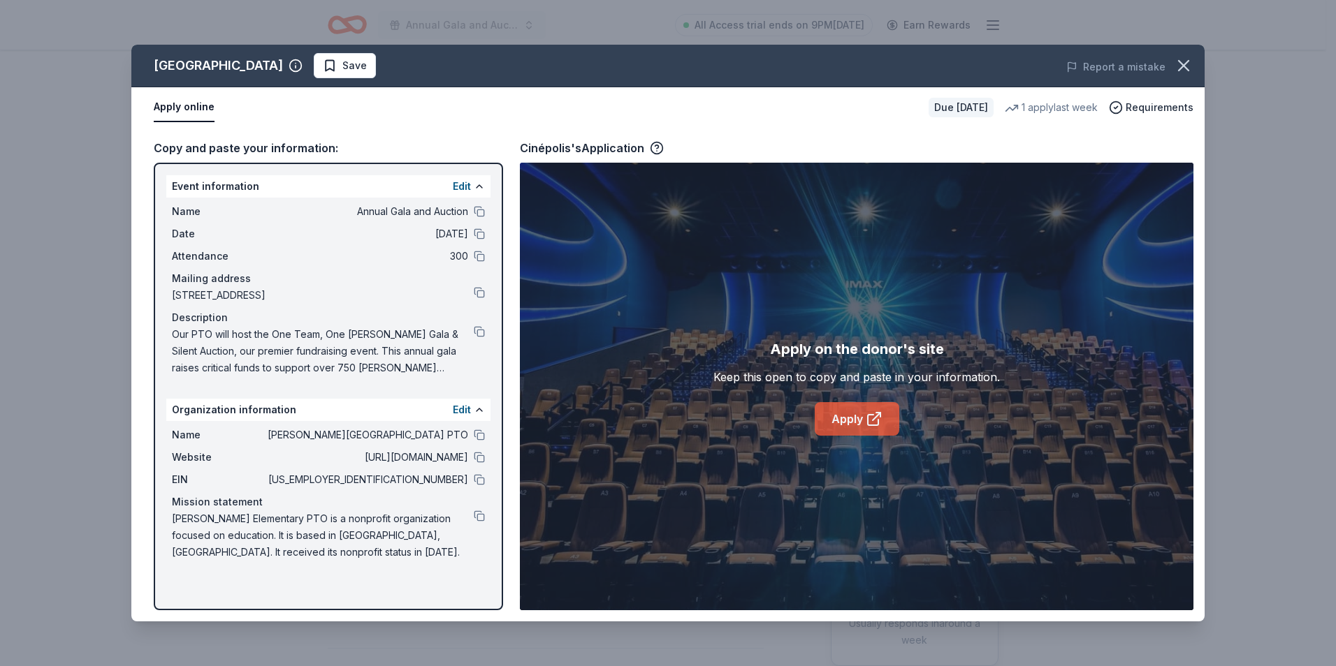
click at [859, 421] on link "Apply" at bounding box center [857, 419] width 85 height 34
click at [1179, 63] on icon "button" at bounding box center [1184, 66] width 20 height 20
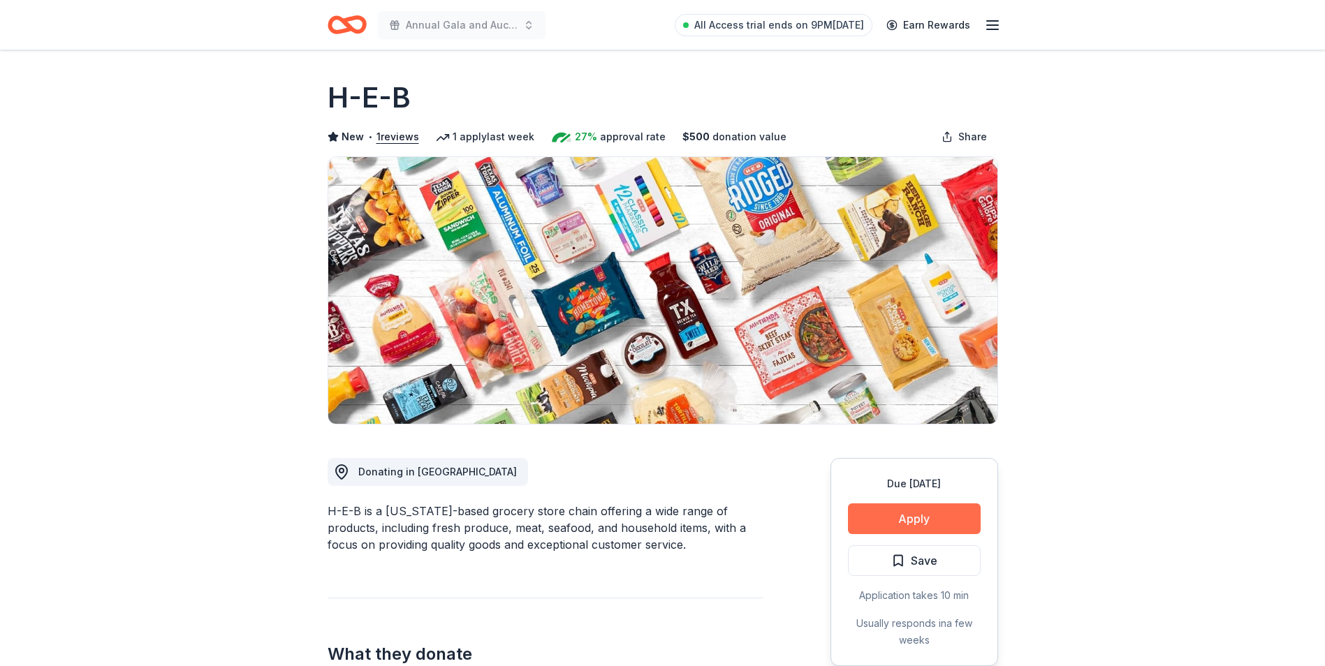
click at [891, 530] on button "Apply" at bounding box center [914, 519] width 133 height 31
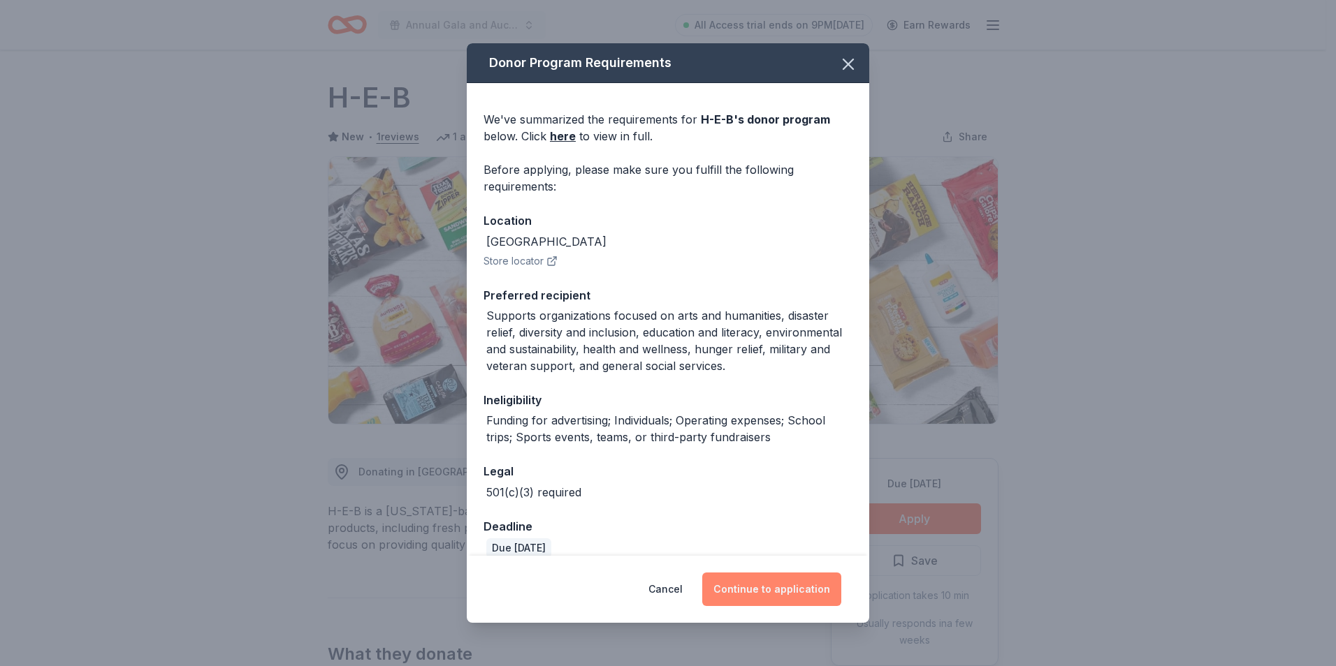
click at [765, 598] on button "Continue to application" at bounding box center [771, 590] width 139 height 34
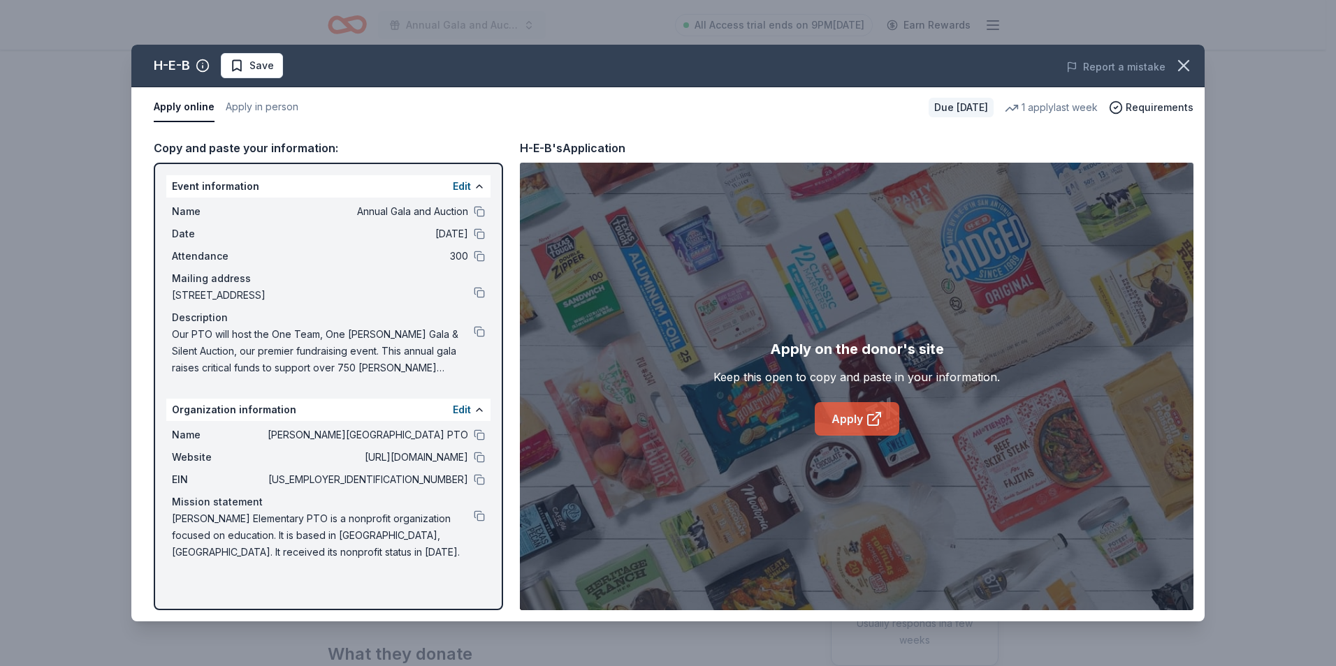
click at [850, 418] on link "Apply" at bounding box center [857, 419] width 85 height 34
click at [479, 479] on button at bounding box center [479, 479] width 11 height 11
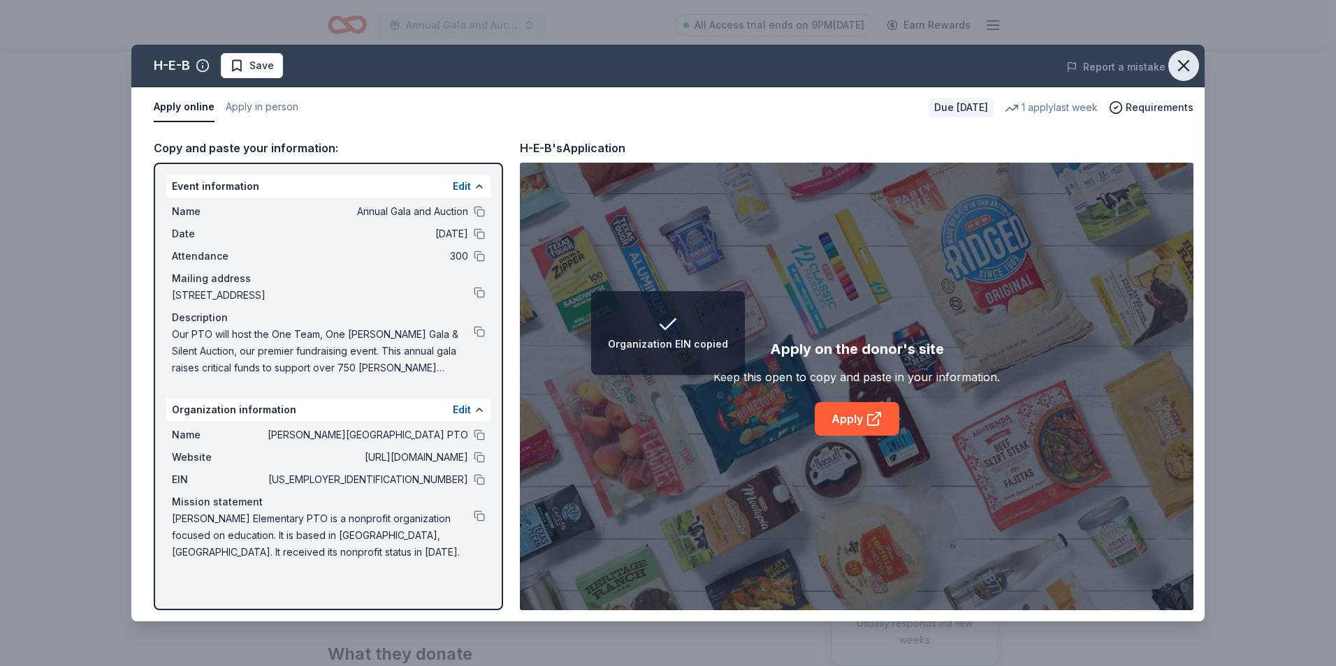
click at [1179, 66] on icon "button" at bounding box center [1184, 66] width 20 height 20
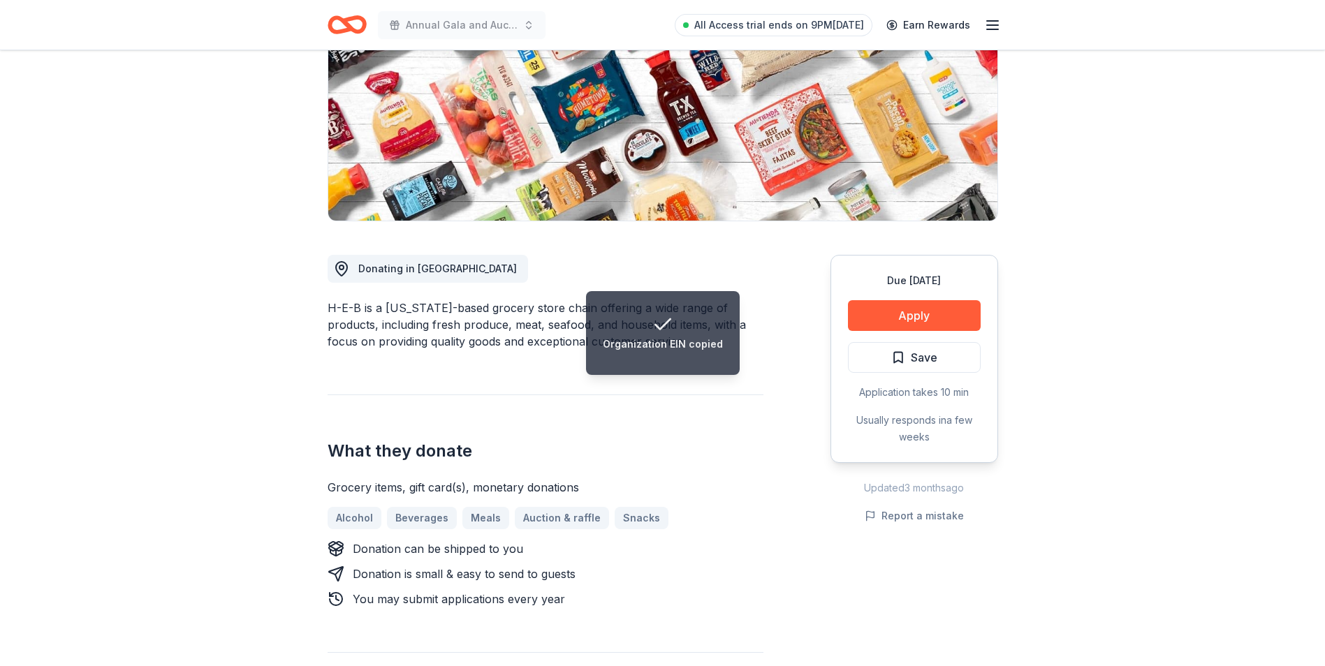
scroll to position [209, 0]
